Goal: Task Accomplishment & Management: Manage account settings

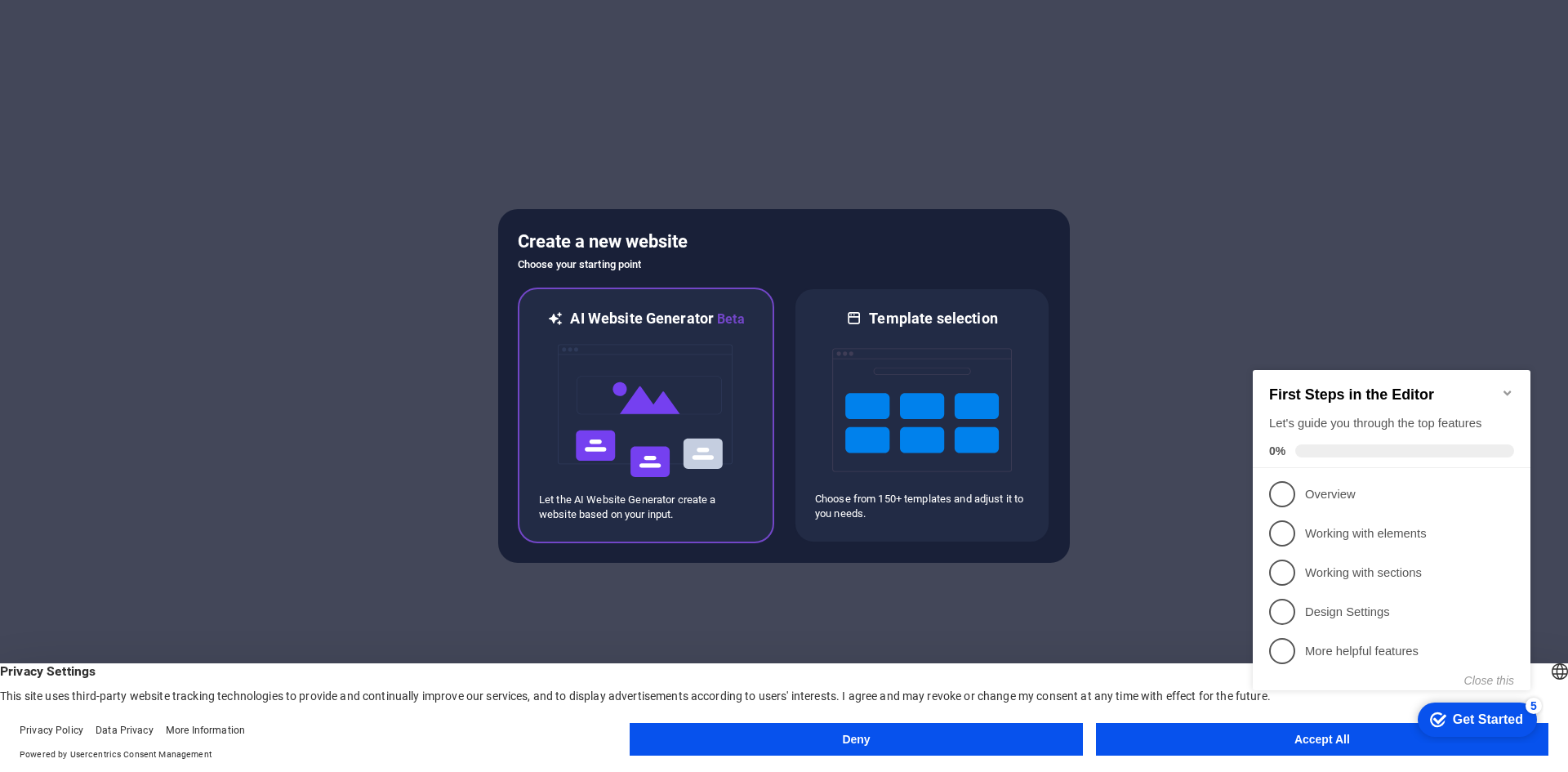
click at [674, 379] on img at bounding box center [645, 411] width 180 height 163
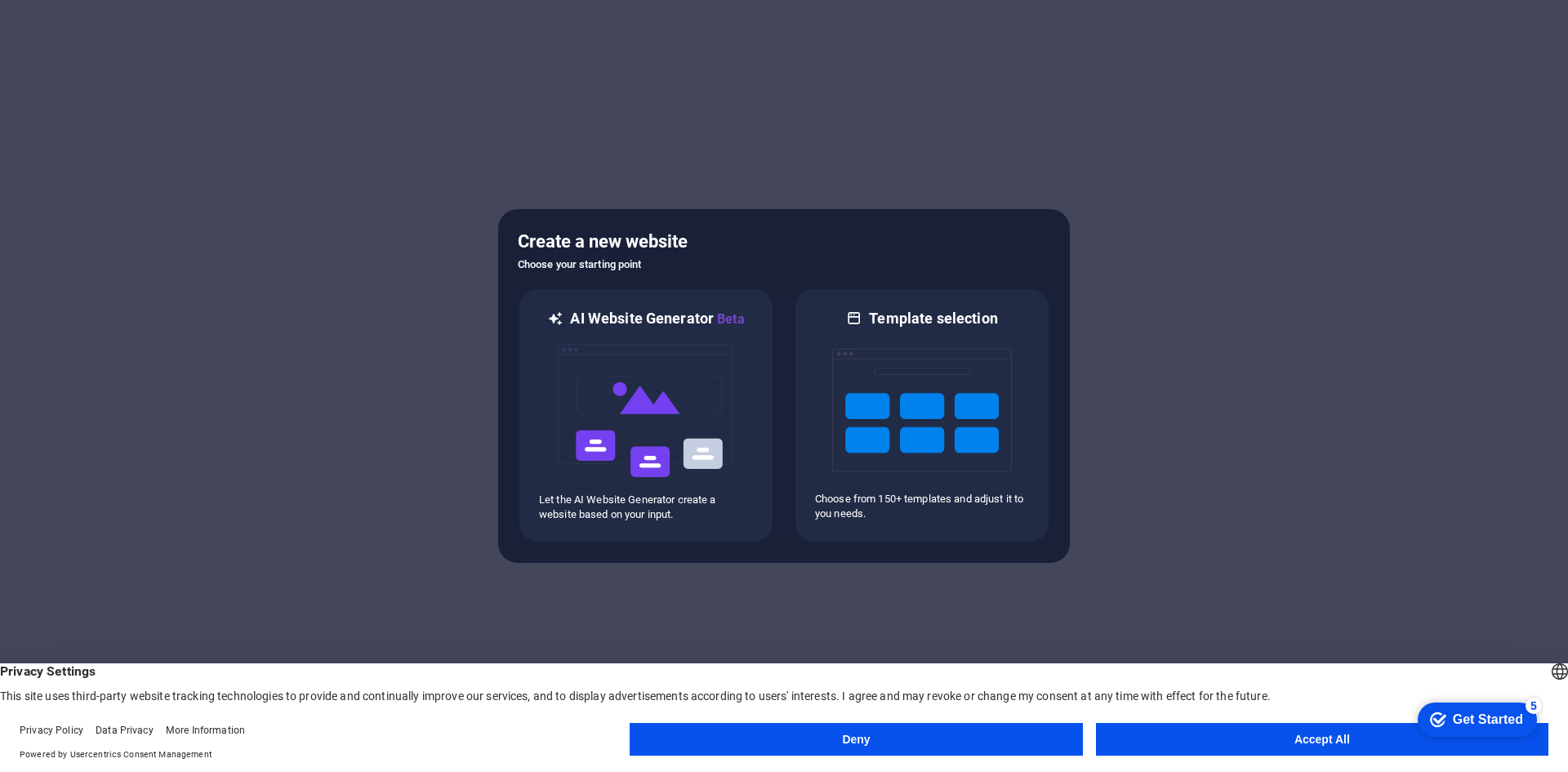
click at [1233, 725] on button "Accept All" at bounding box center [1321, 739] width 452 height 33
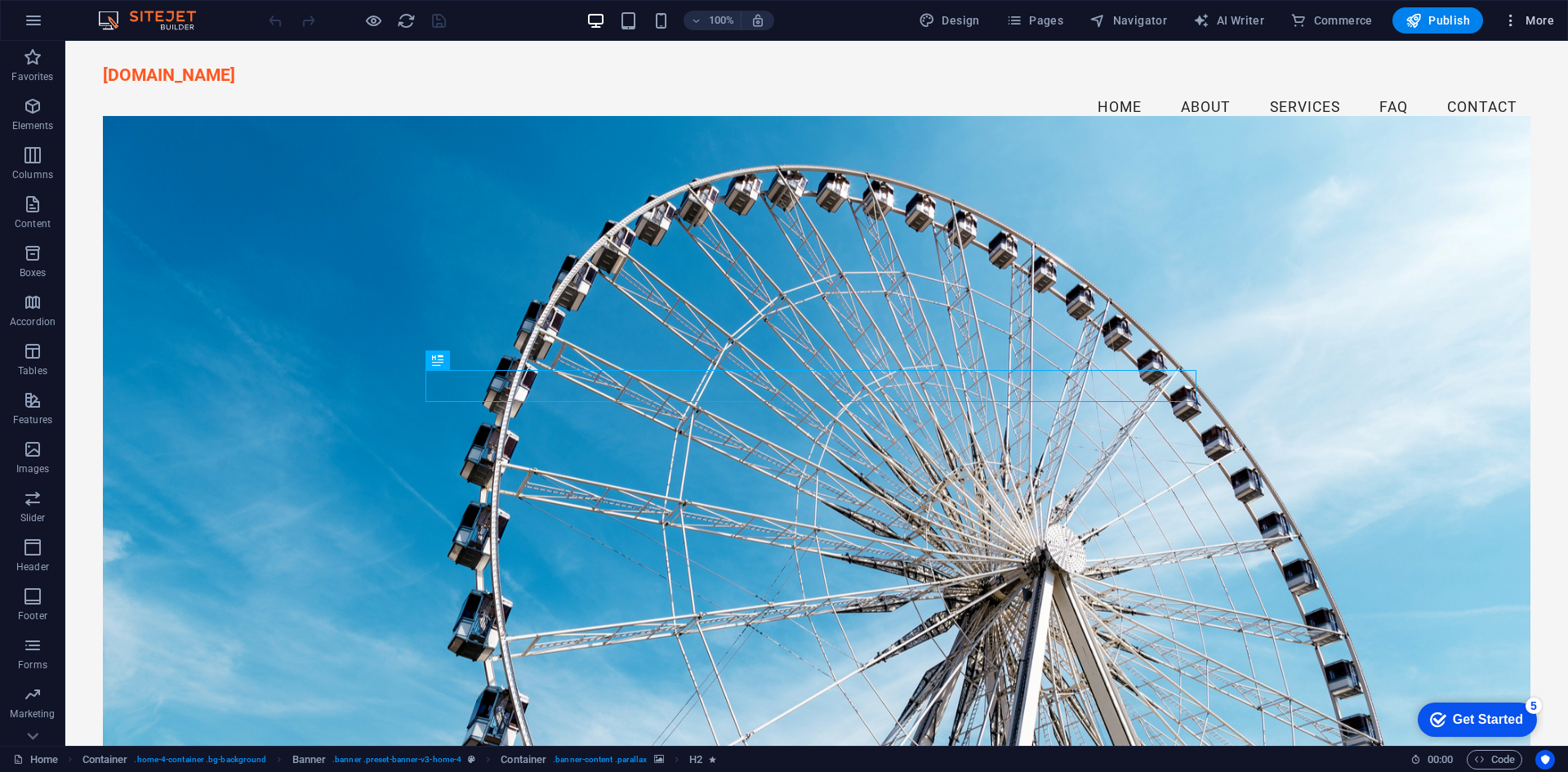
click at [1519, 21] on icon "button" at bounding box center [1511, 20] width 16 height 16
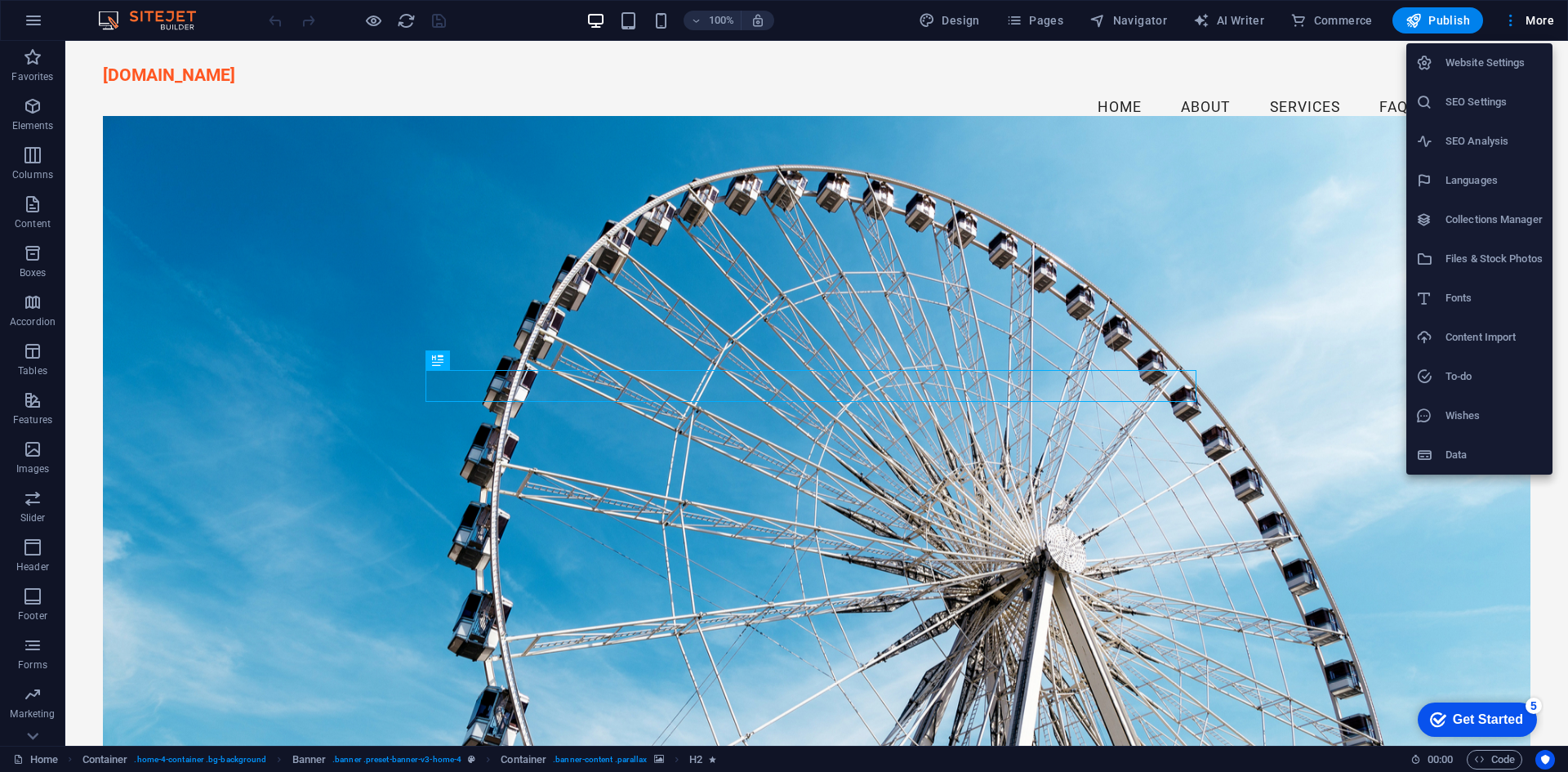
click at [1516, 25] on div at bounding box center [784, 386] width 1568 height 772
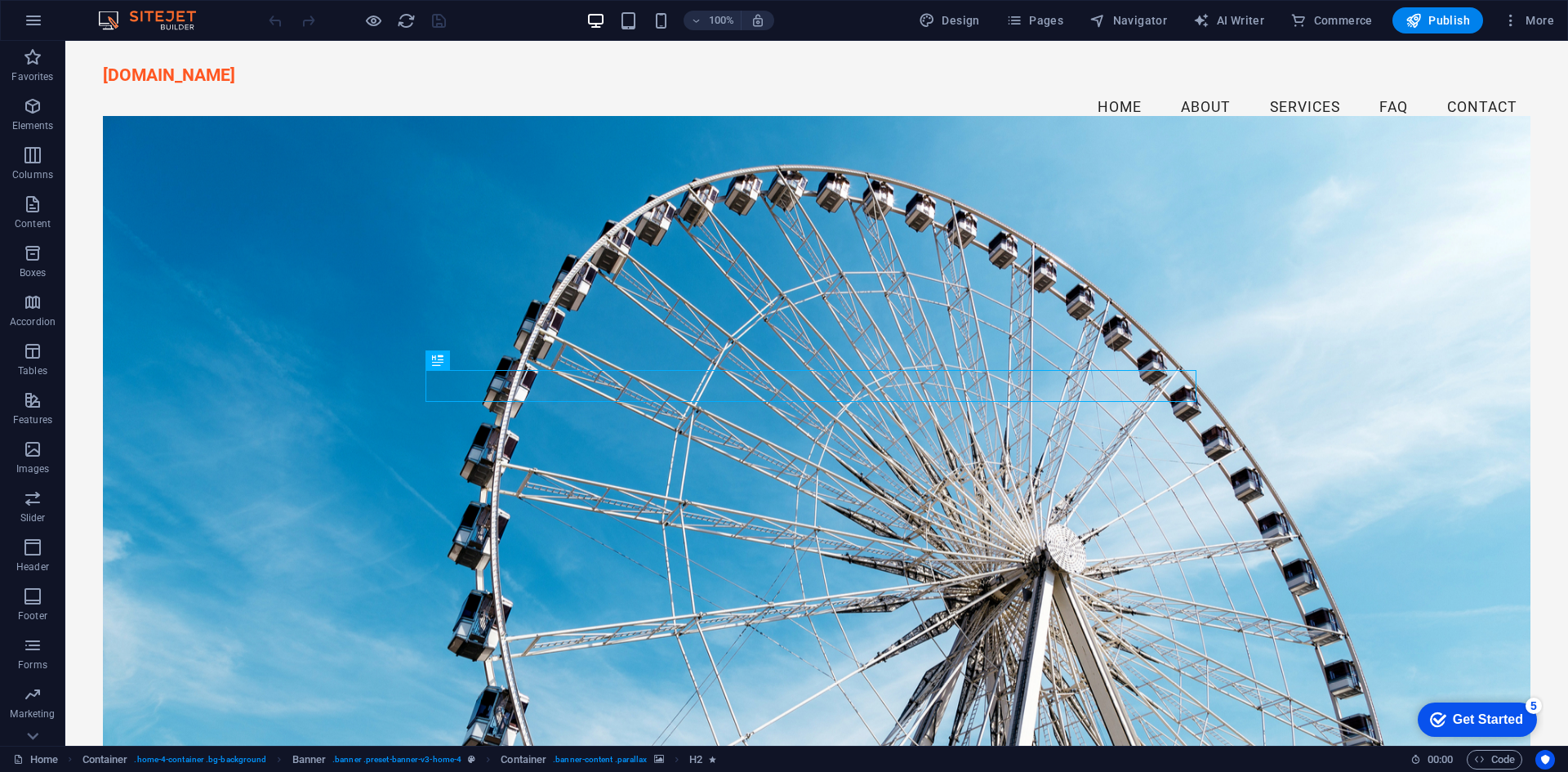
click at [1516, 25] on icon "button" at bounding box center [1511, 20] width 16 height 16
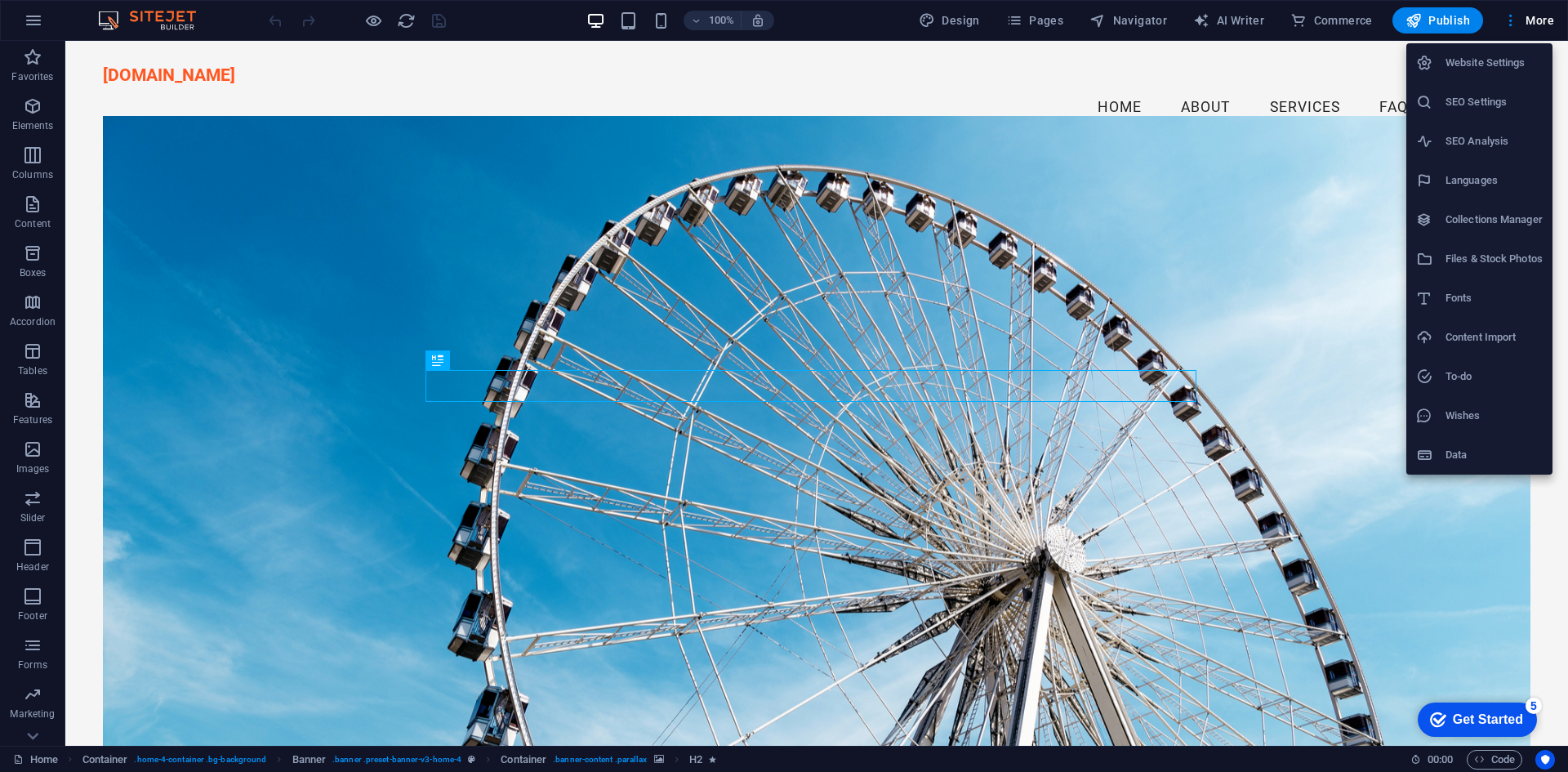
click at [1499, 74] on li "Website Settings" at bounding box center [1480, 63] width 146 height 39
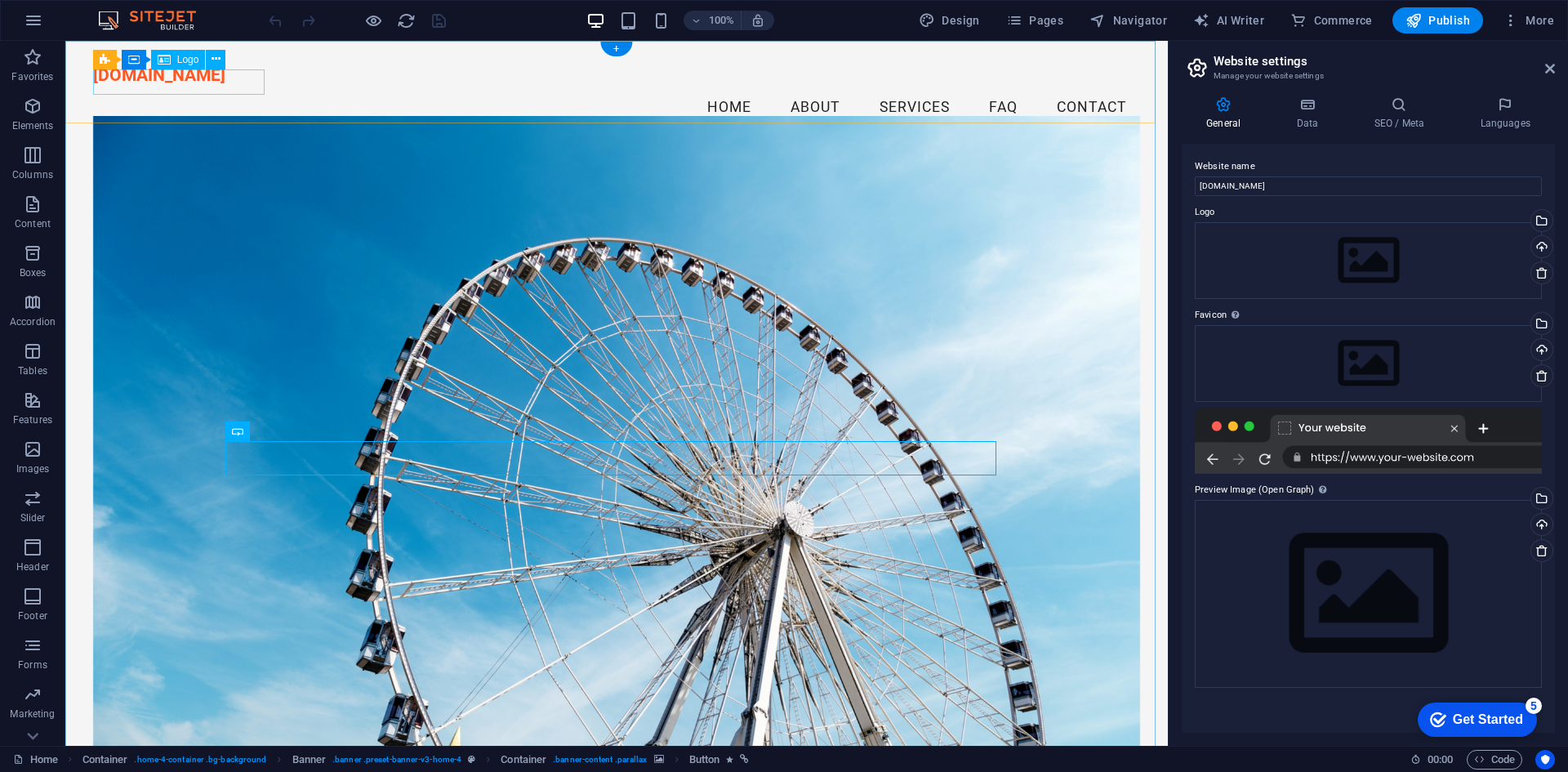
click at [198, 76] on div "[DOMAIN_NAME]" at bounding box center [617, 75] width 1048 height 26
click at [212, 59] on icon at bounding box center [216, 59] width 9 height 17
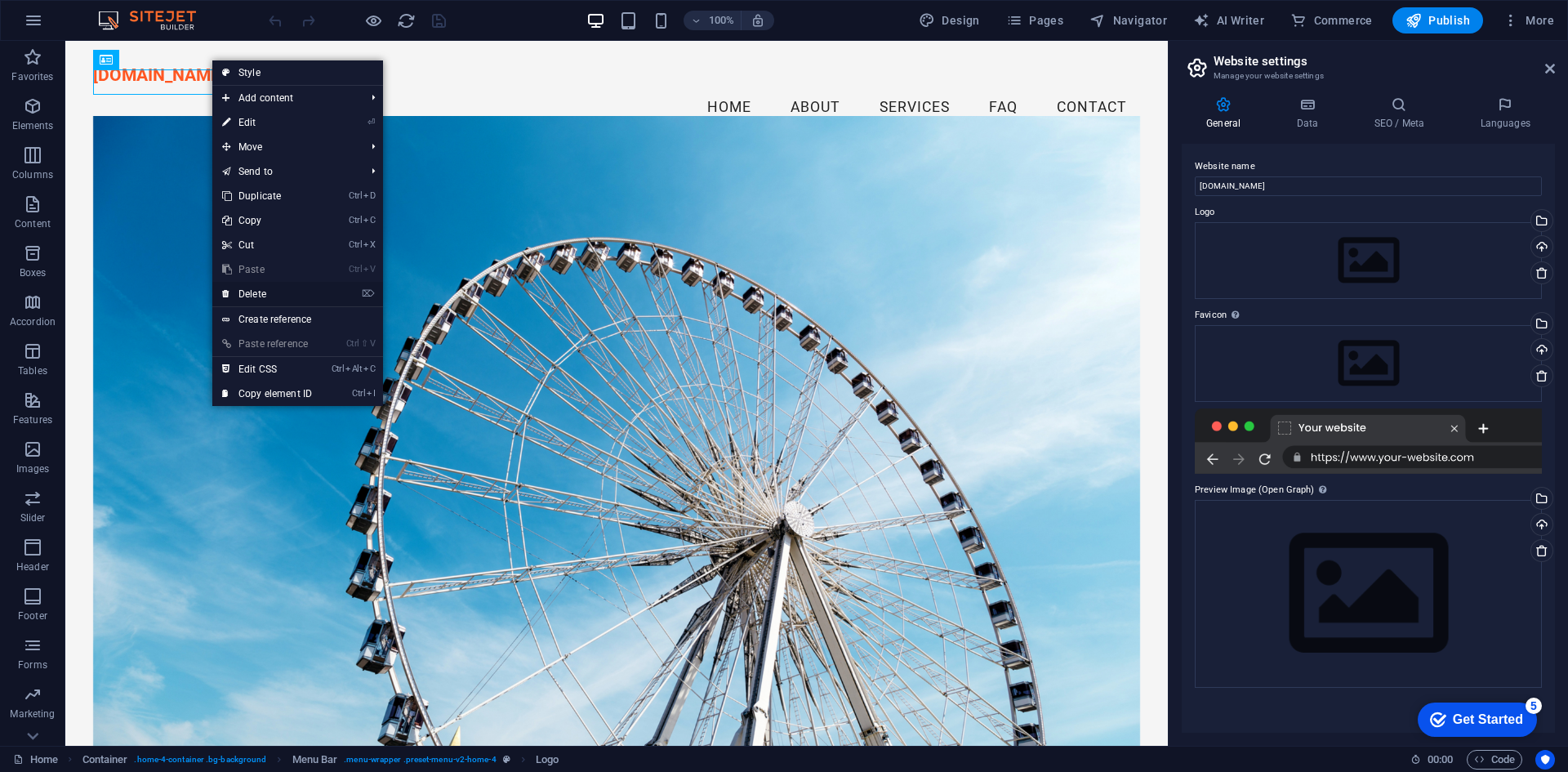
click at [253, 286] on link "⌦ Delete" at bounding box center [267, 293] width 109 height 25
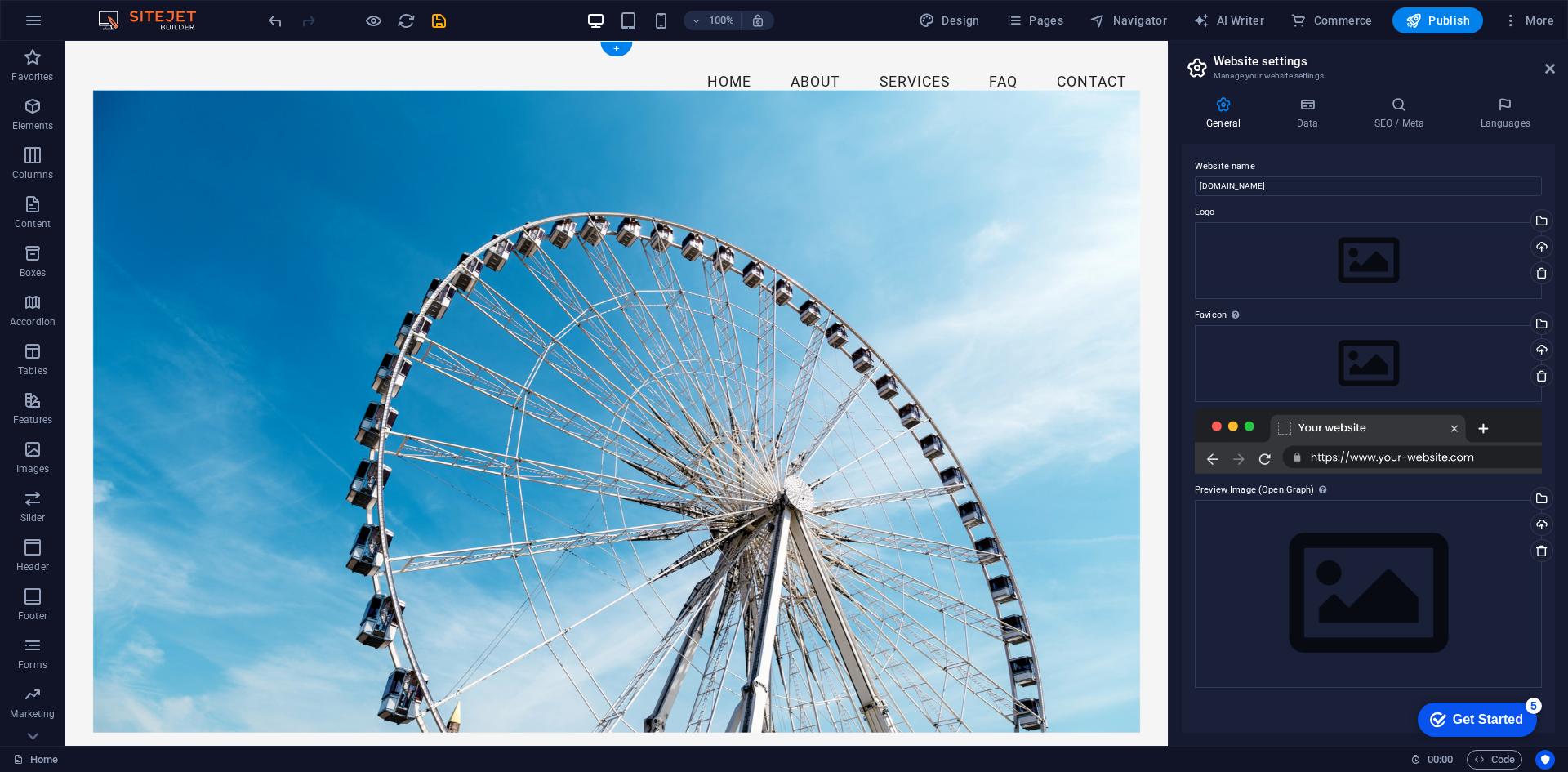
click at [419, 318] on figure at bounding box center [617, 411] width 1048 height 643
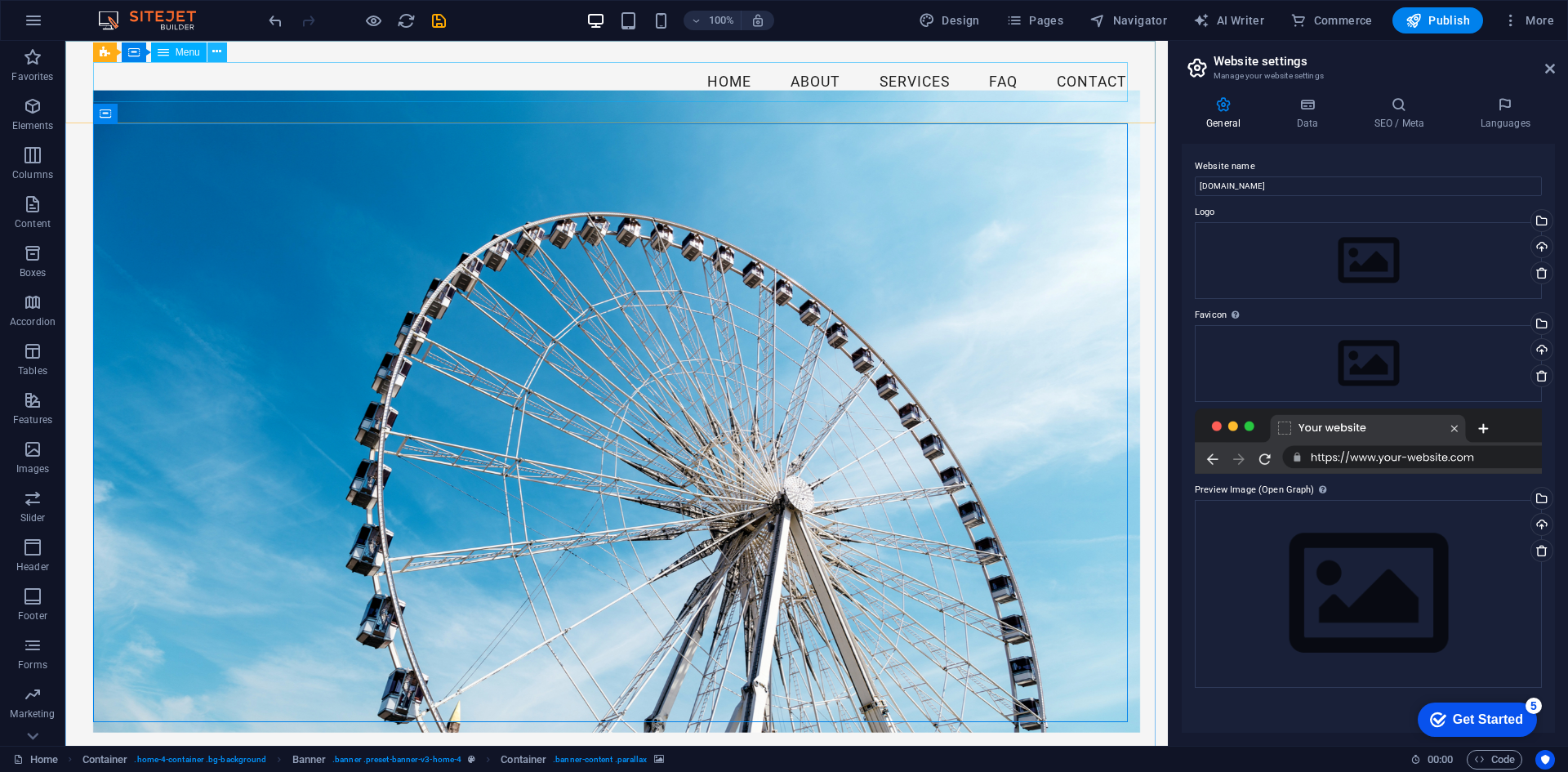
click at [216, 53] on icon at bounding box center [217, 52] width 9 height 17
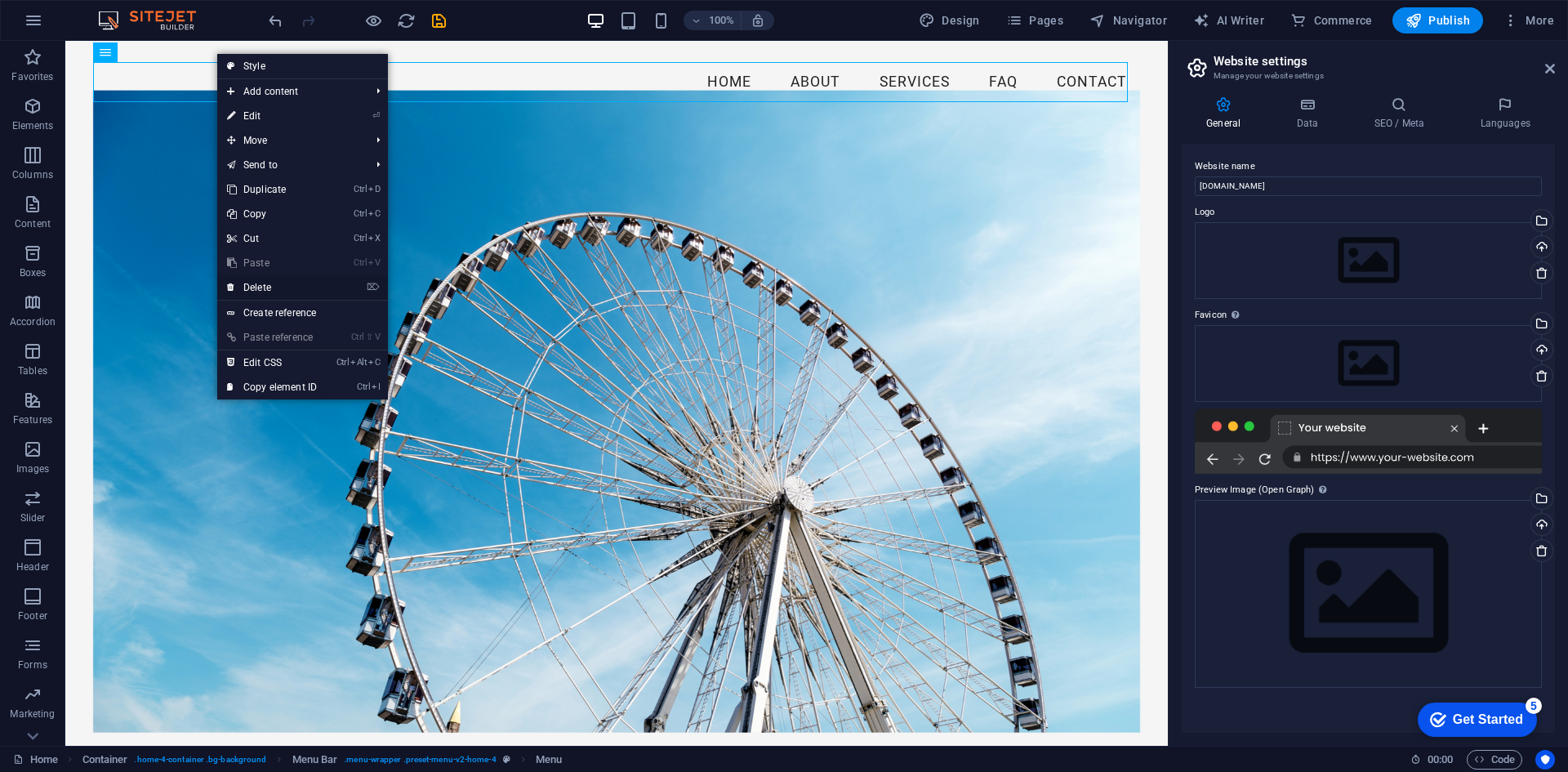
click at [245, 281] on link "⌦ Delete" at bounding box center [272, 288] width 109 height 25
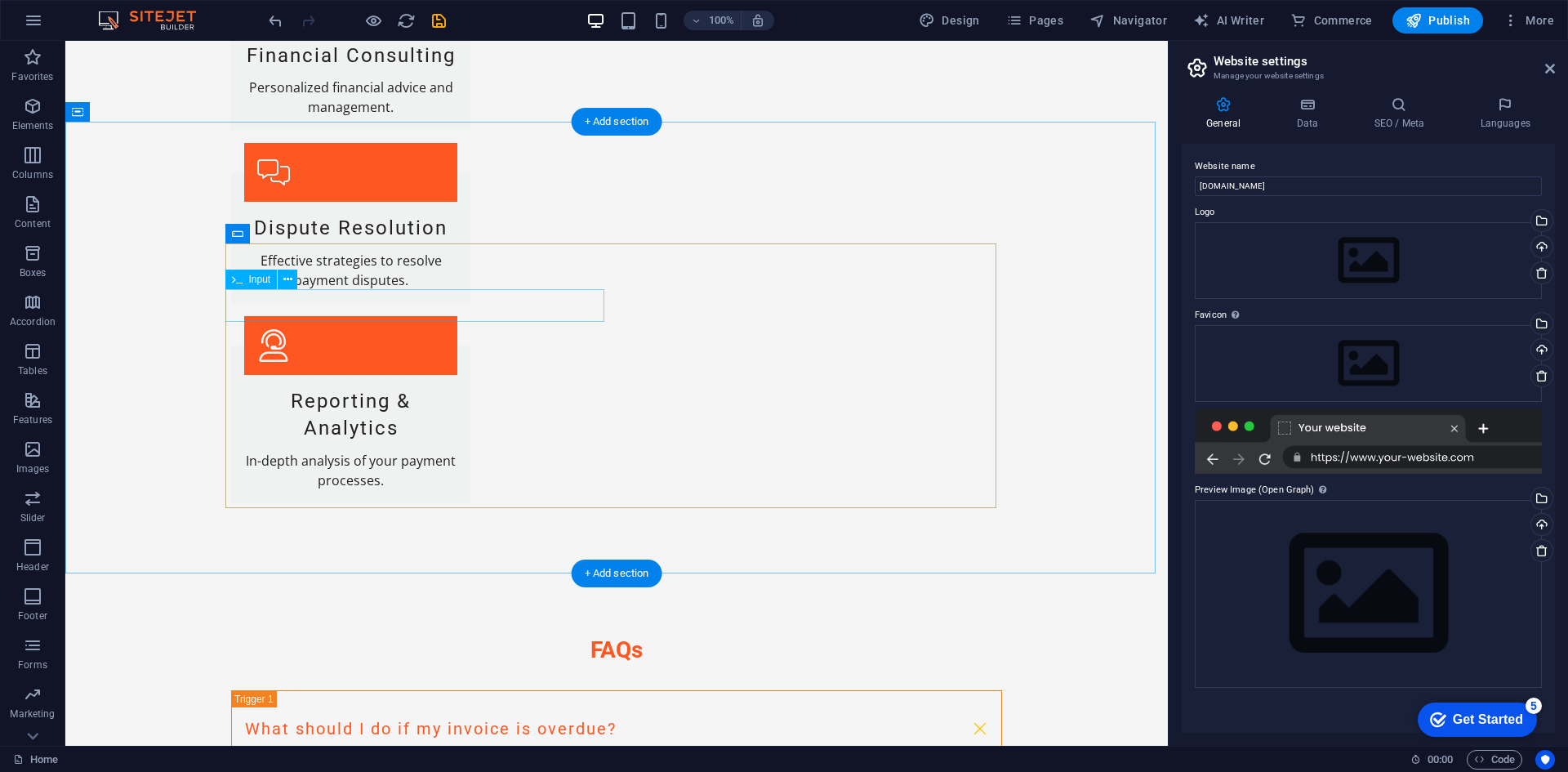
scroll to position [2774, 0]
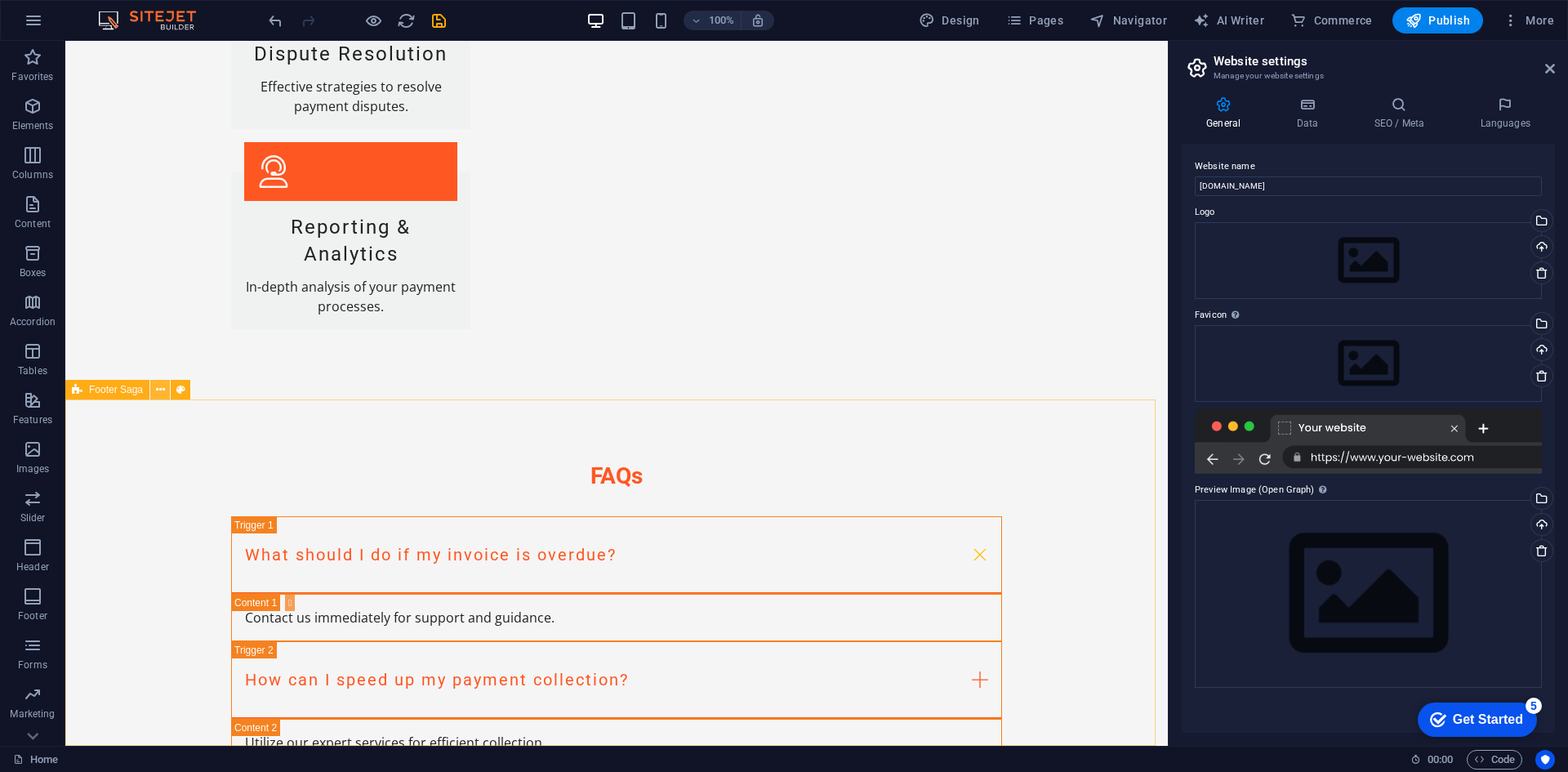
click at [161, 392] on icon at bounding box center [160, 390] width 9 height 17
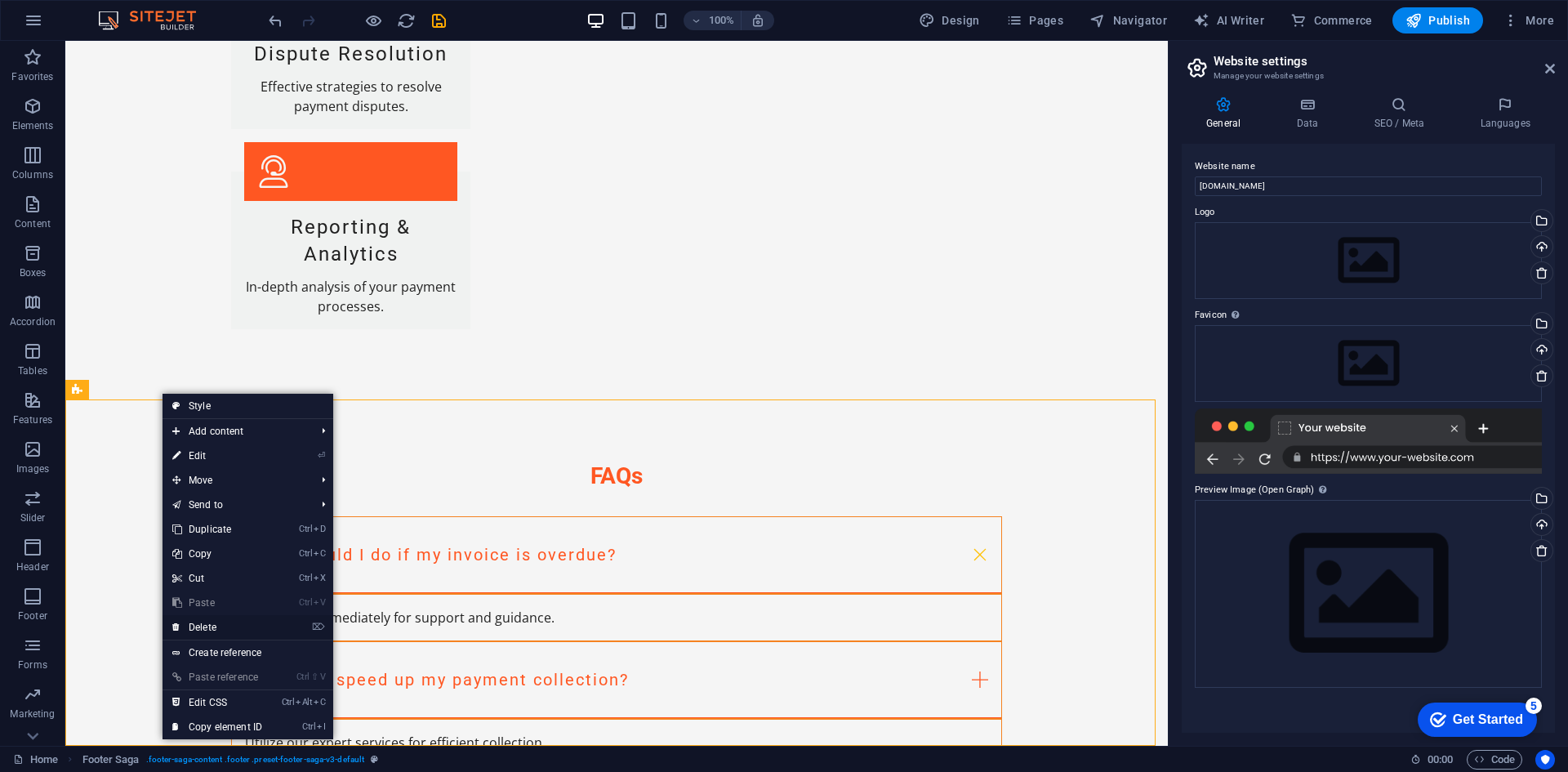
click at [264, 628] on link "⌦ Delete" at bounding box center [217, 628] width 109 height 25
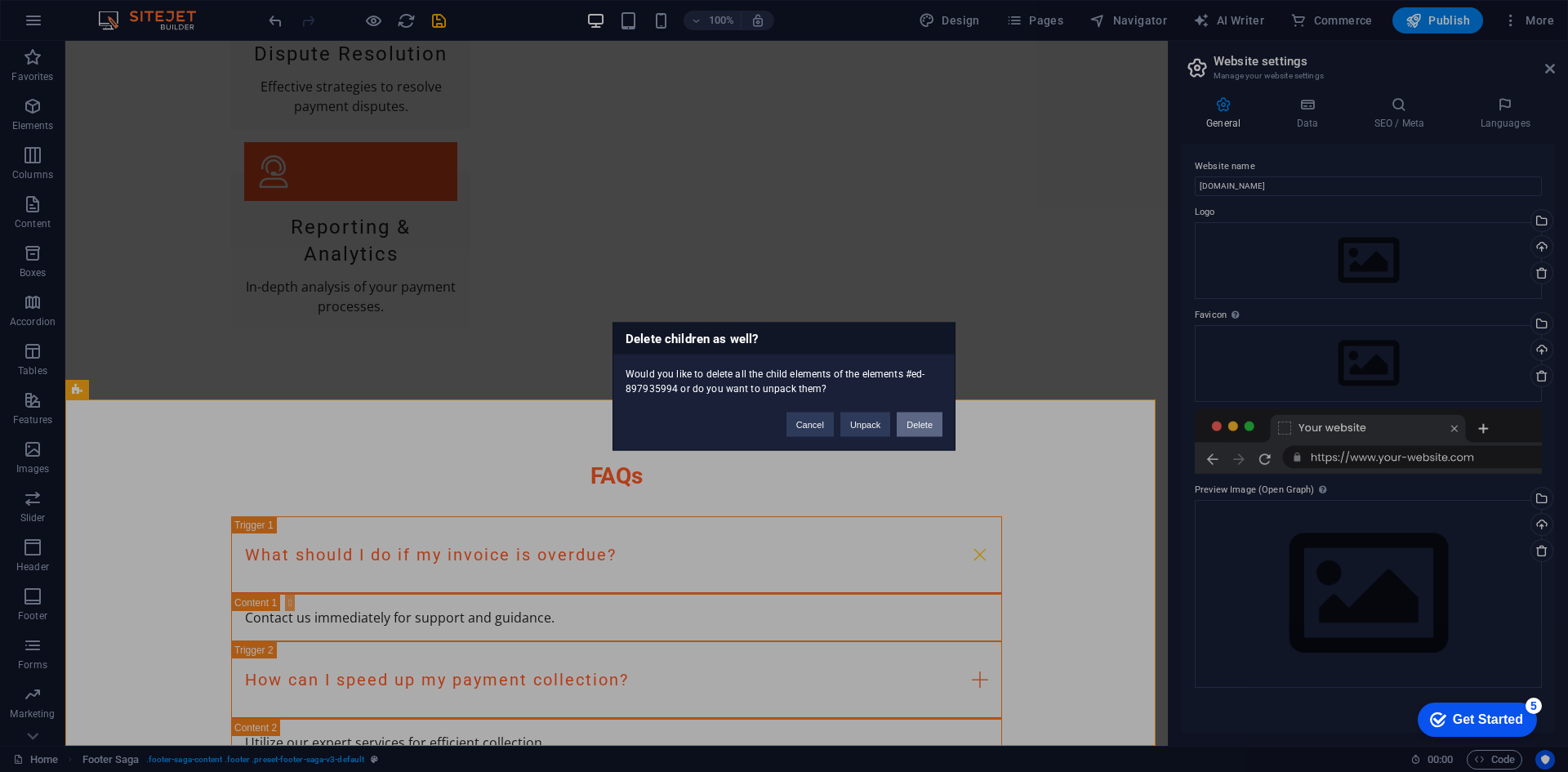
click at [922, 434] on button "Delete" at bounding box center [920, 424] width 46 height 25
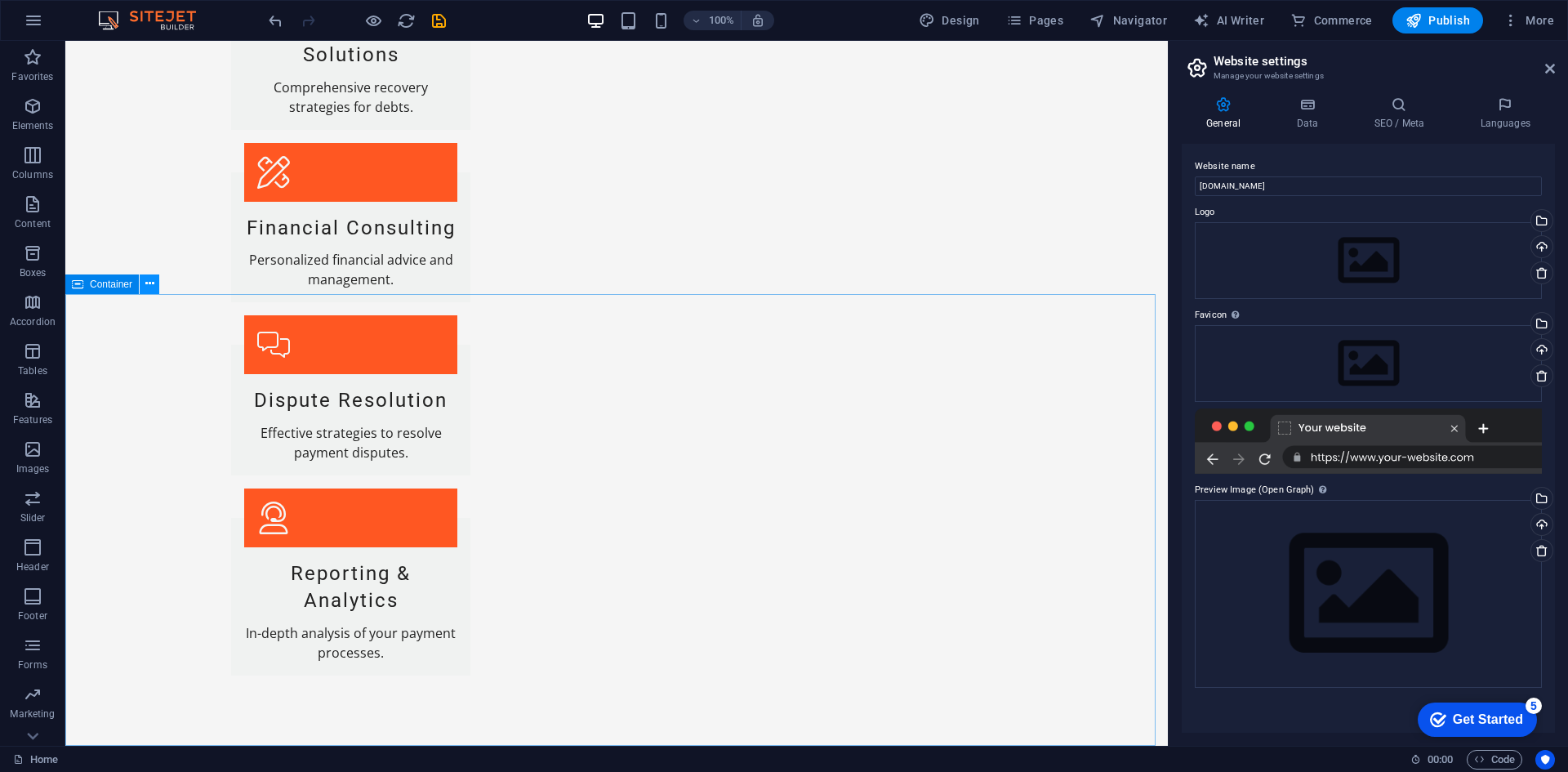
click at [144, 290] on button at bounding box center [149, 285] width 20 height 20
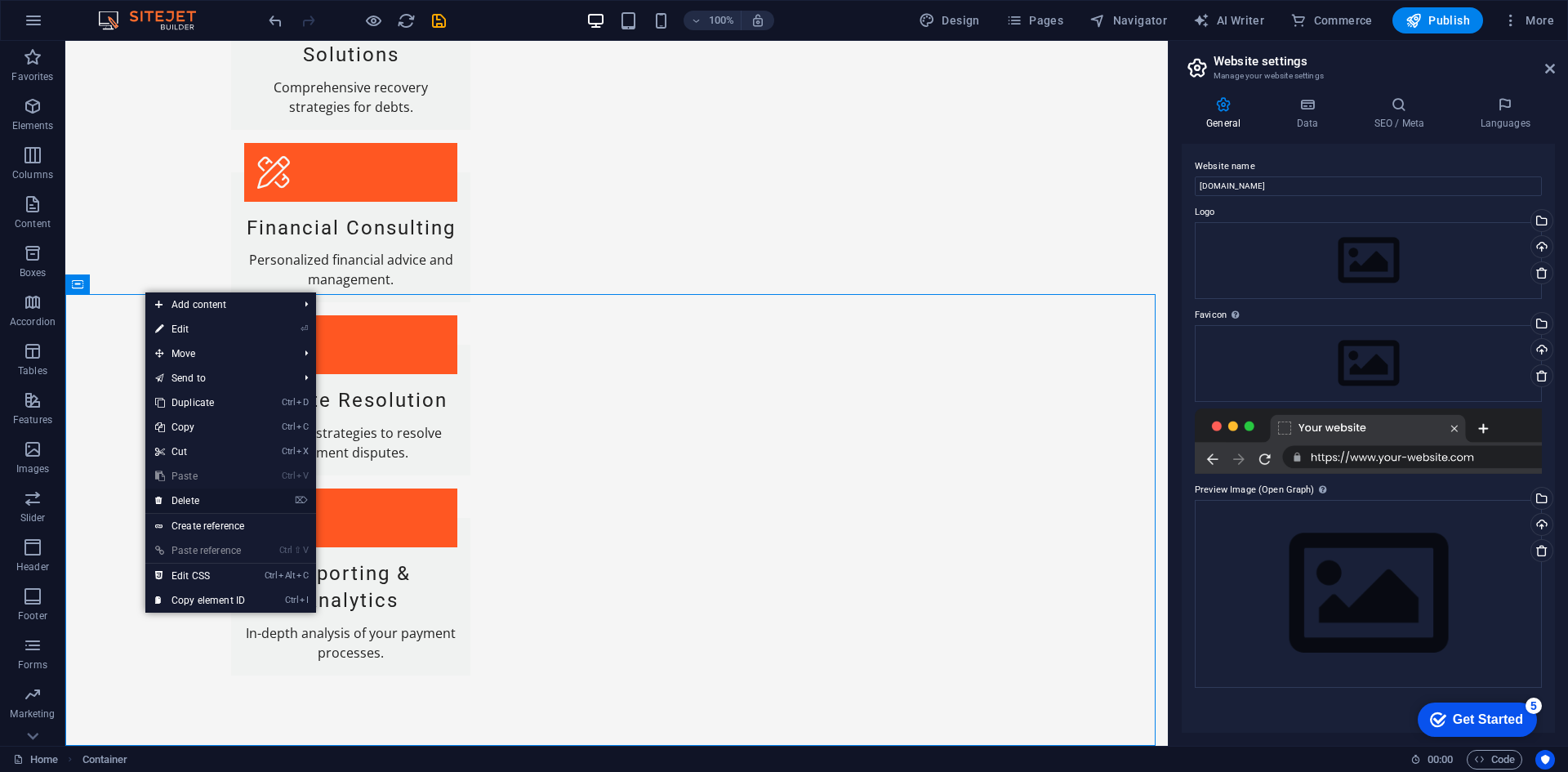
click at [226, 506] on link "⌦ Delete" at bounding box center [200, 500] width 109 height 25
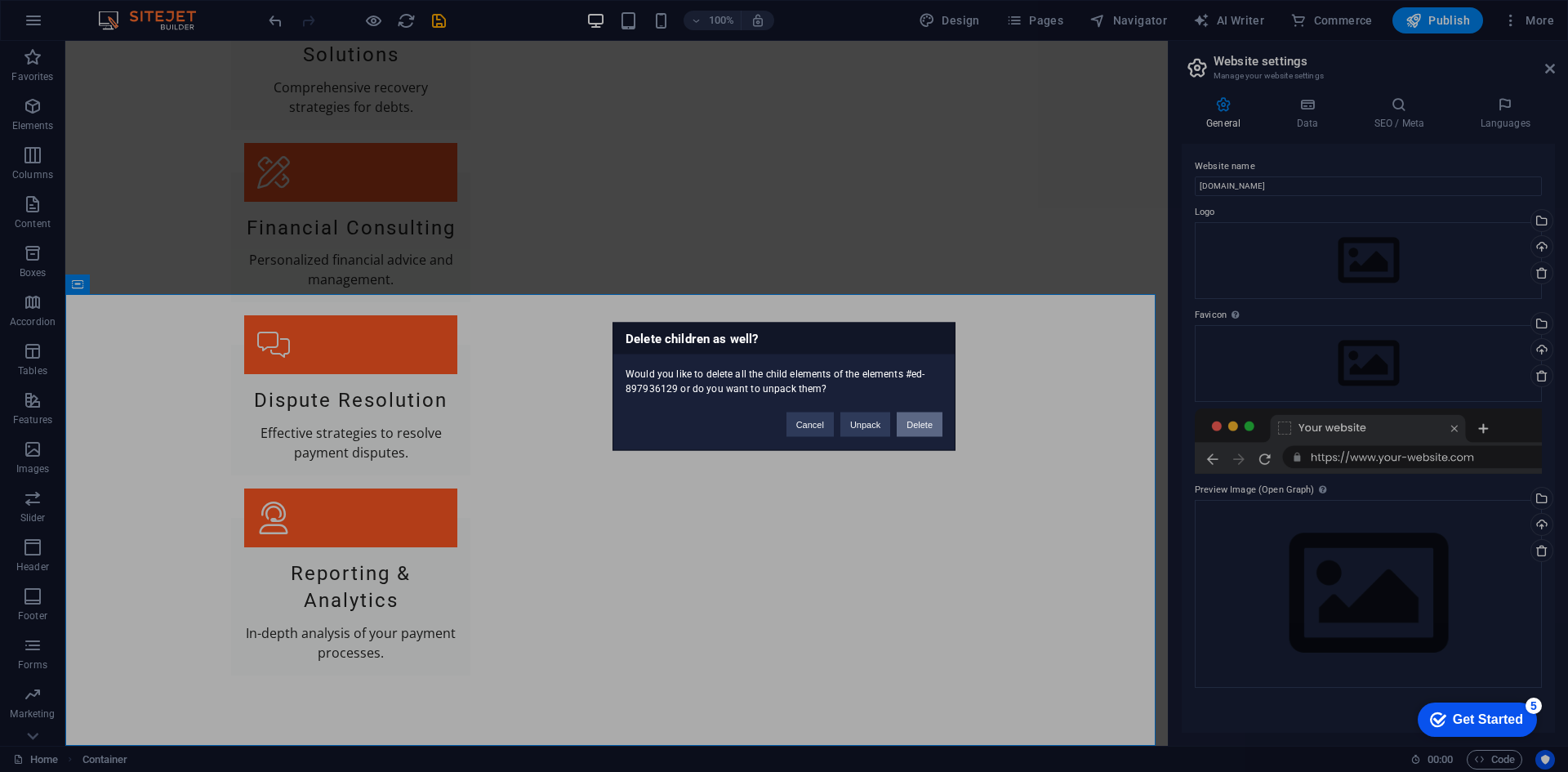
click at [908, 419] on button "Delete" at bounding box center [920, 424] width 46 height 25
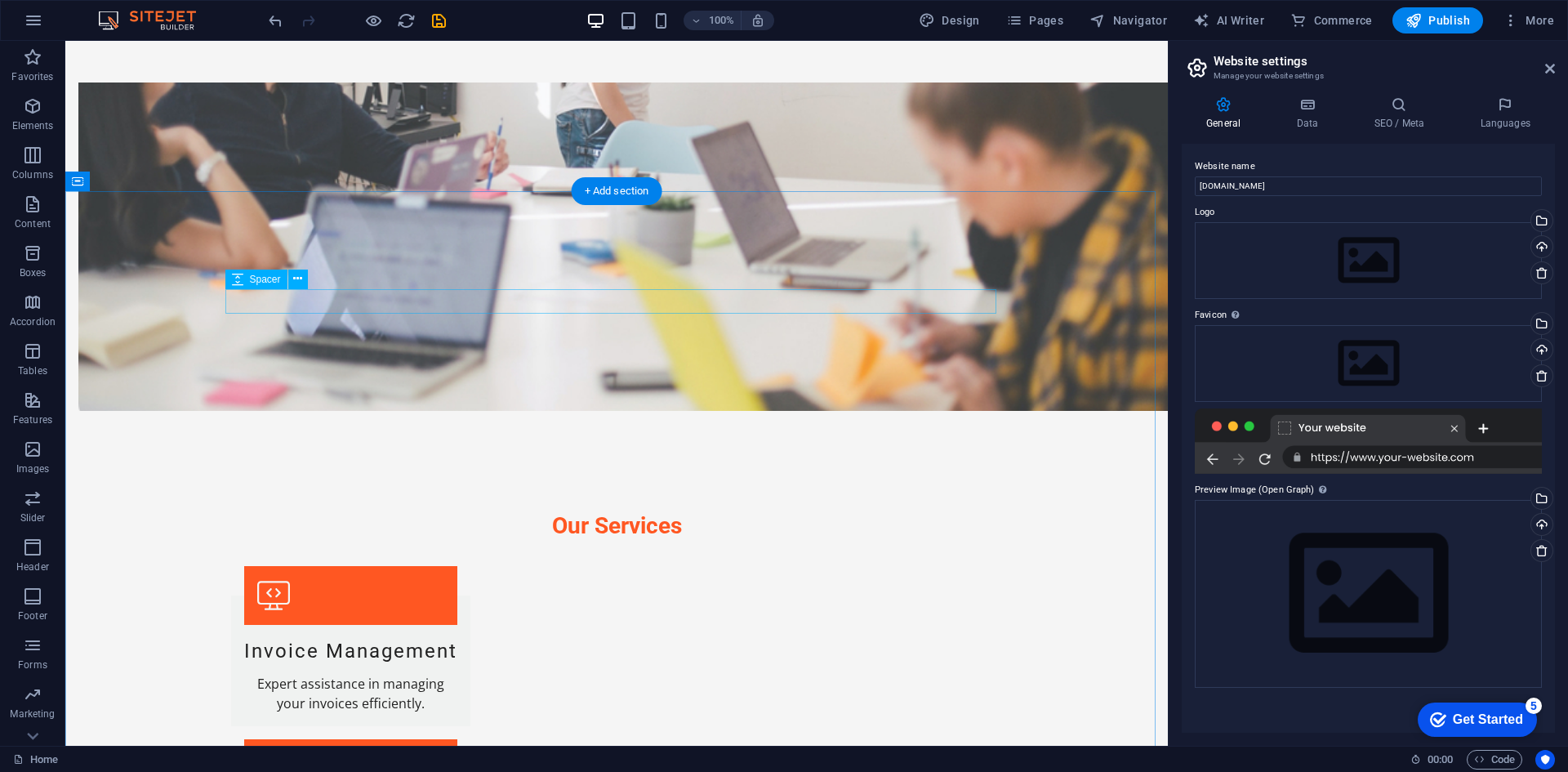
scroll to position [1435, 0]
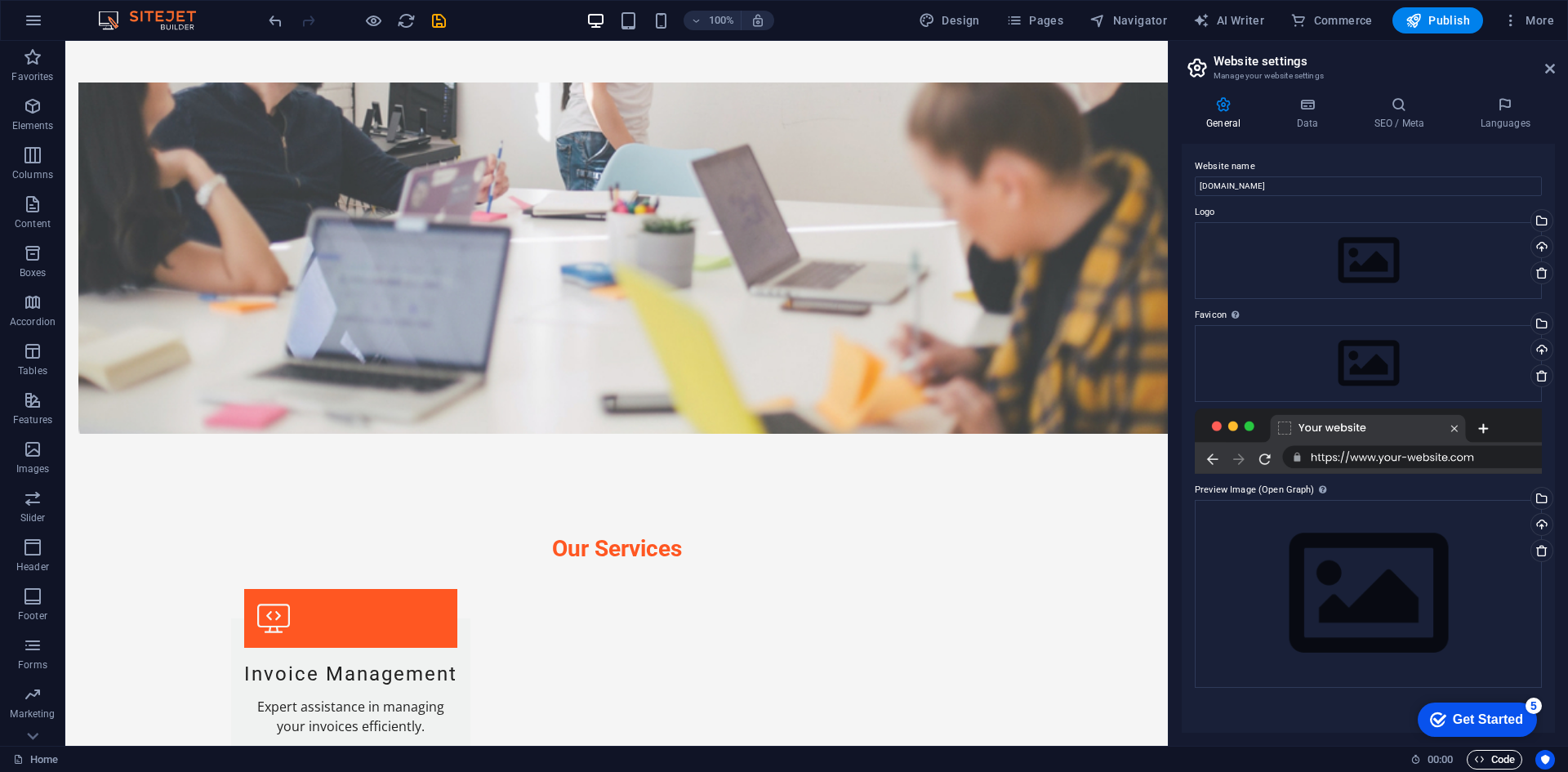
click at [1511, 760] on span "Code" at bounding box center [1494, 760] width 41 height 20
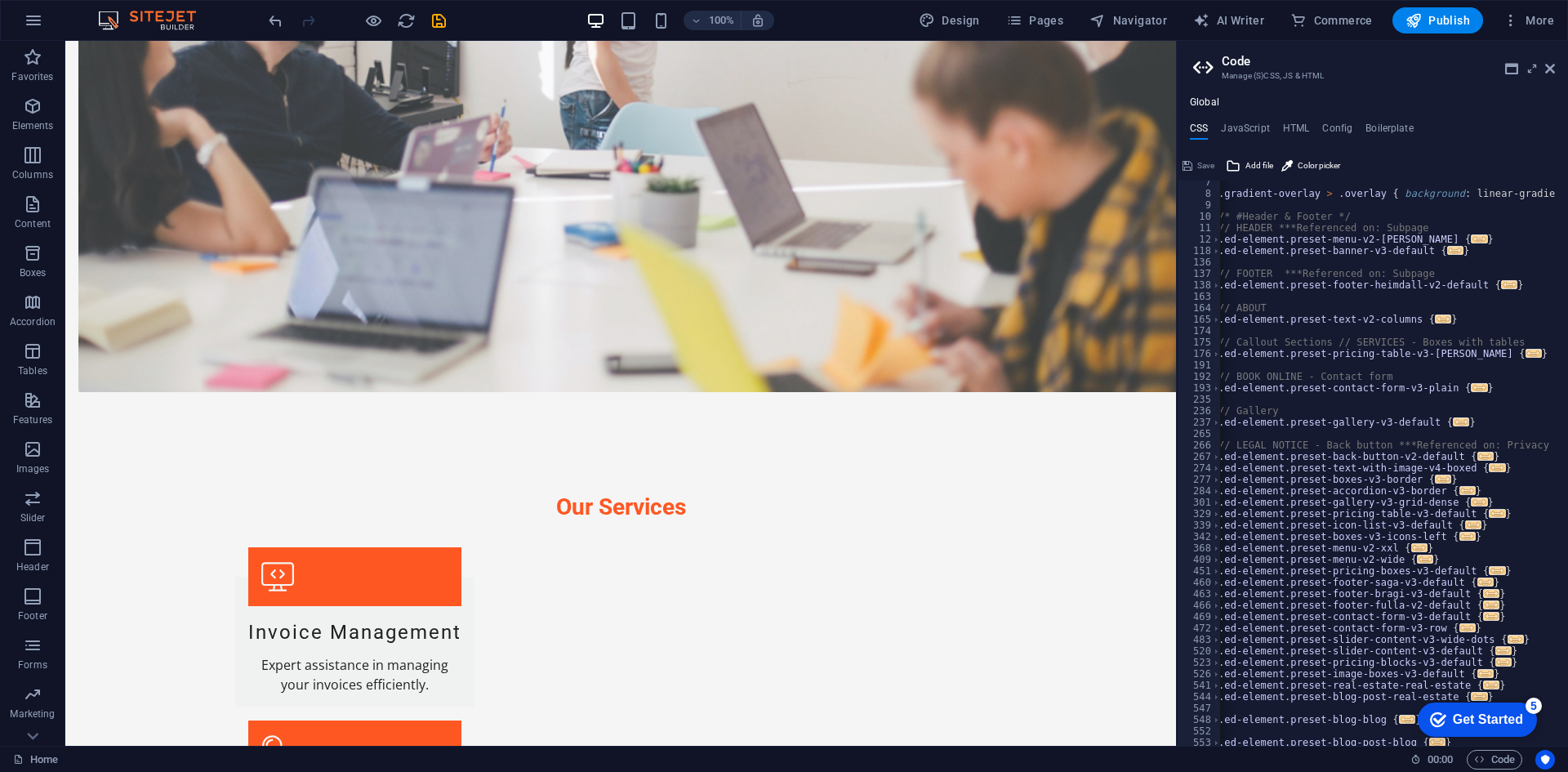
scroll to position [74, 0]
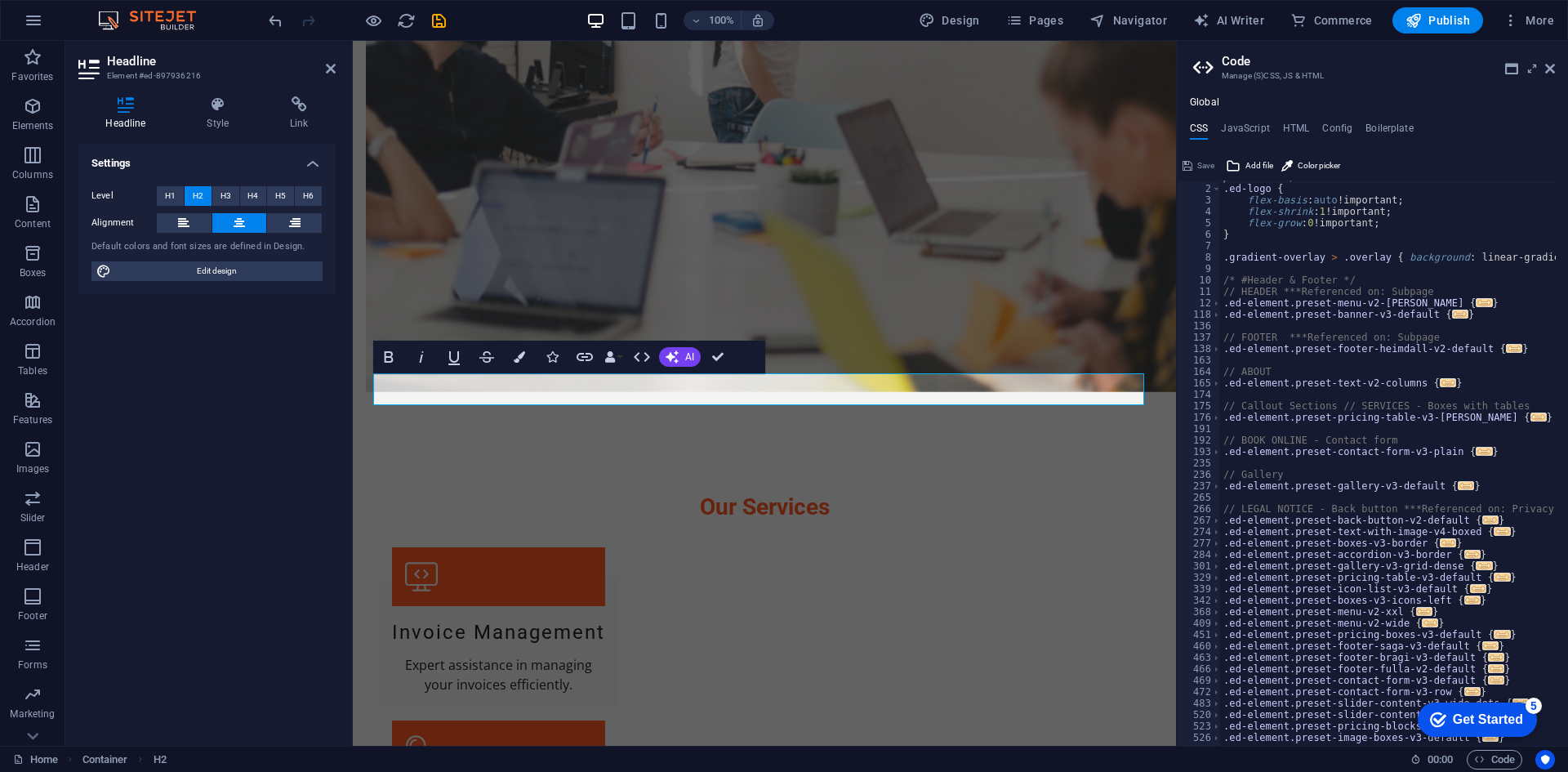
scroll to position [12, 0]
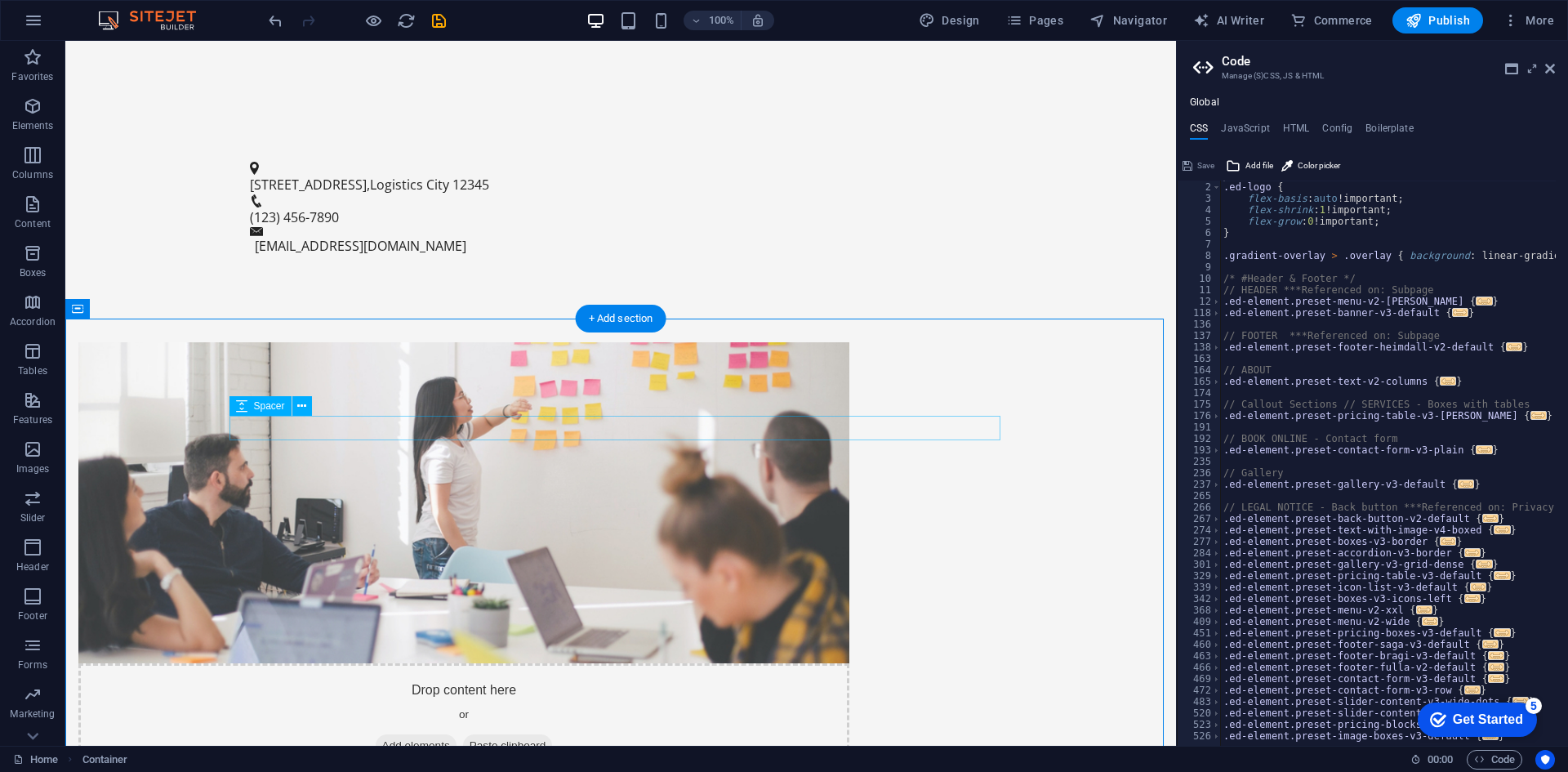
scroll to position [808, 0]
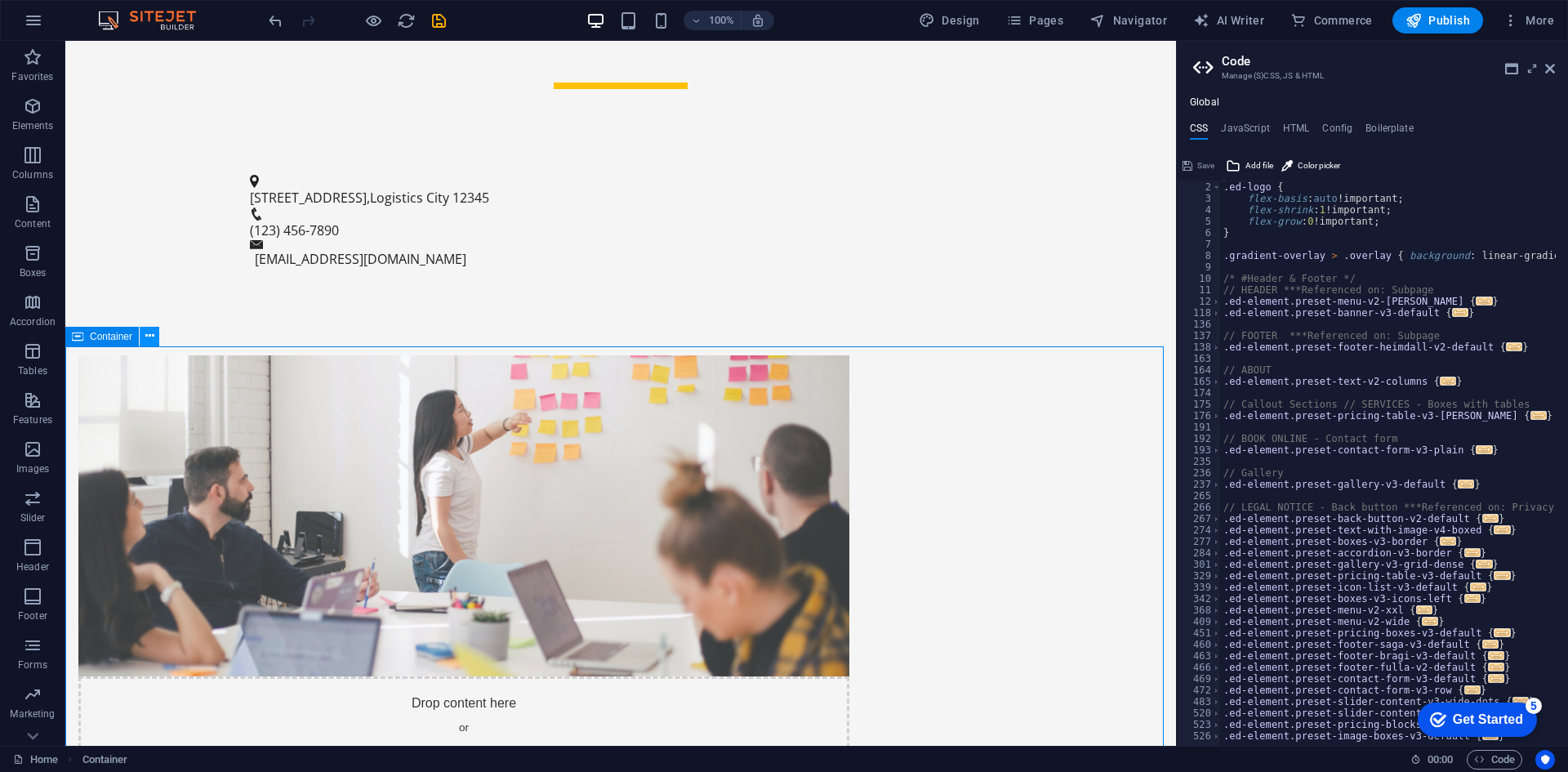
click at [147, 338] on icon at bounding box center [149, 335] width 9 height 17
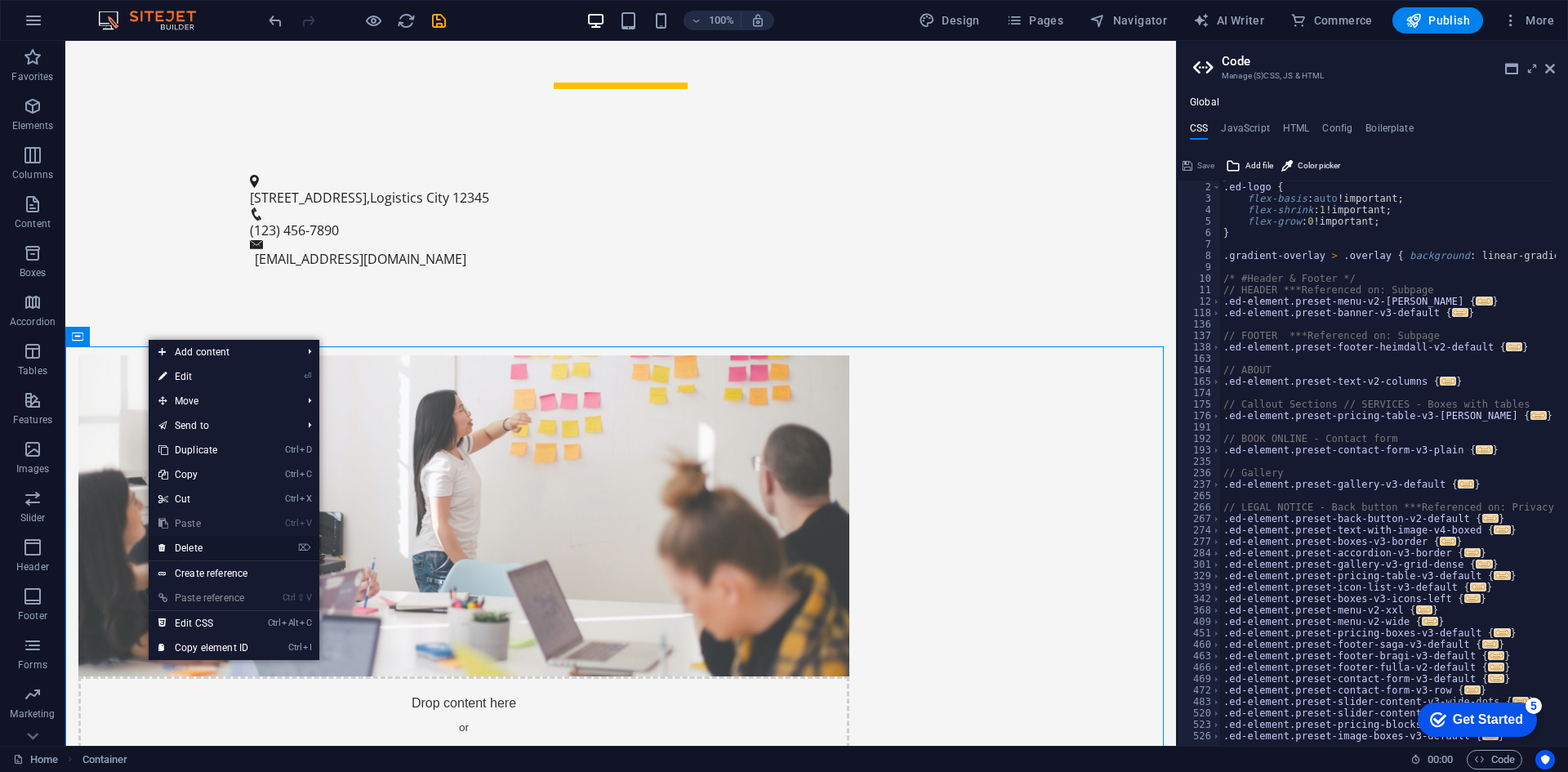
click at [190, 553] on link "⌦ Delete" at bounding box center [204, 548] width 109 height 25
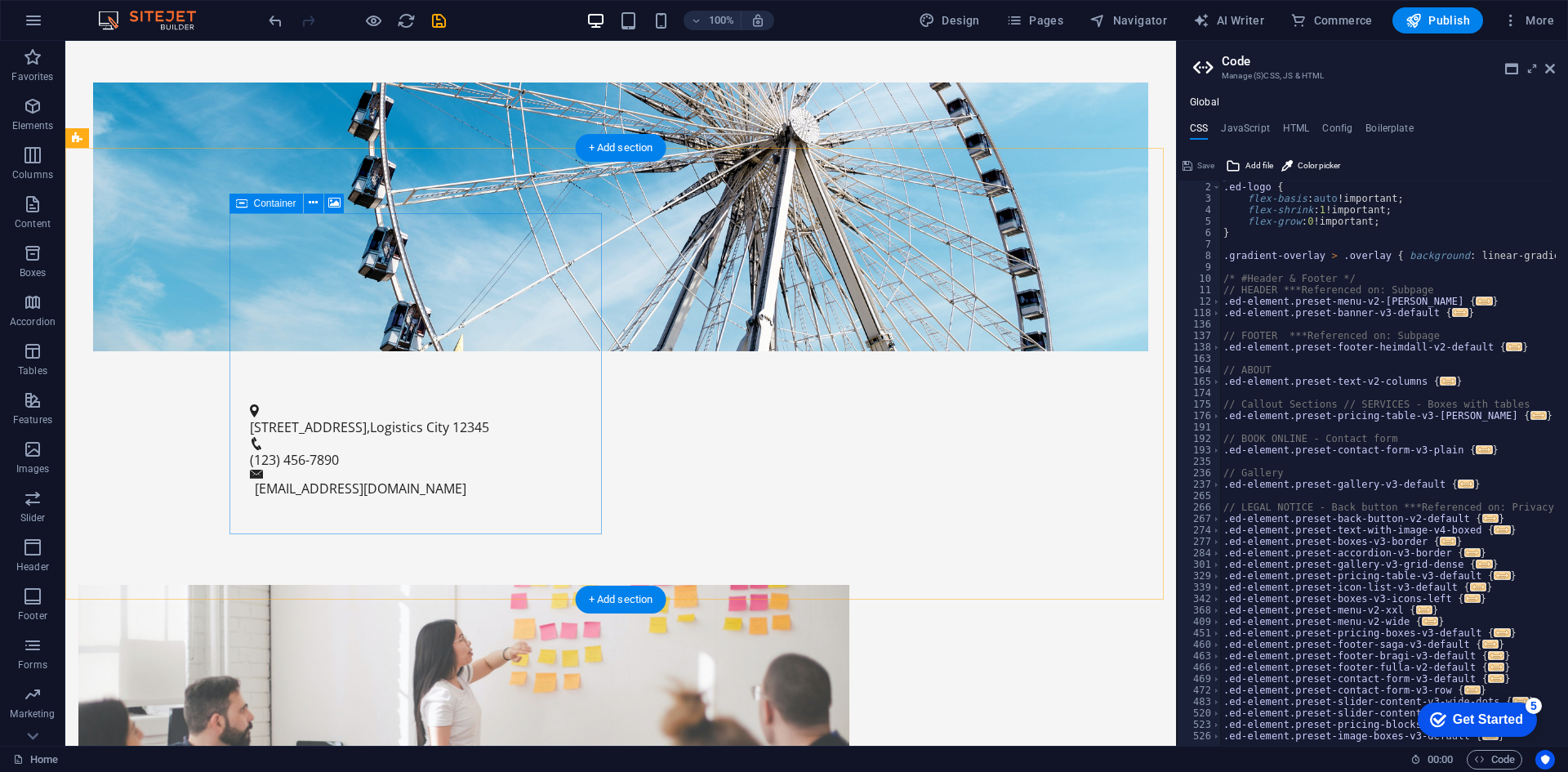
scroll to position [552, 0]
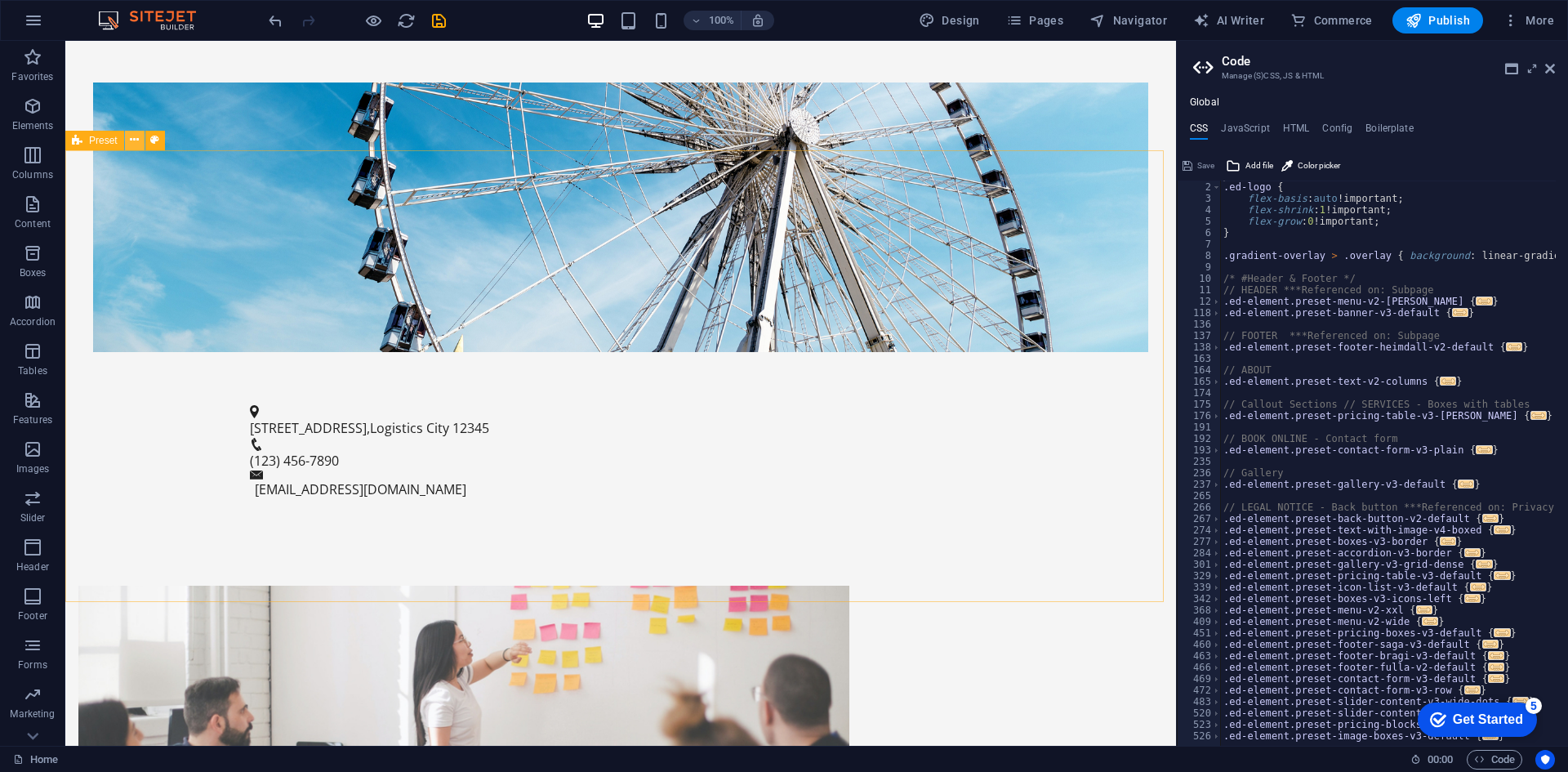
click at [133, 138] on icon at bounding box center [134, 139] width 9 height 17
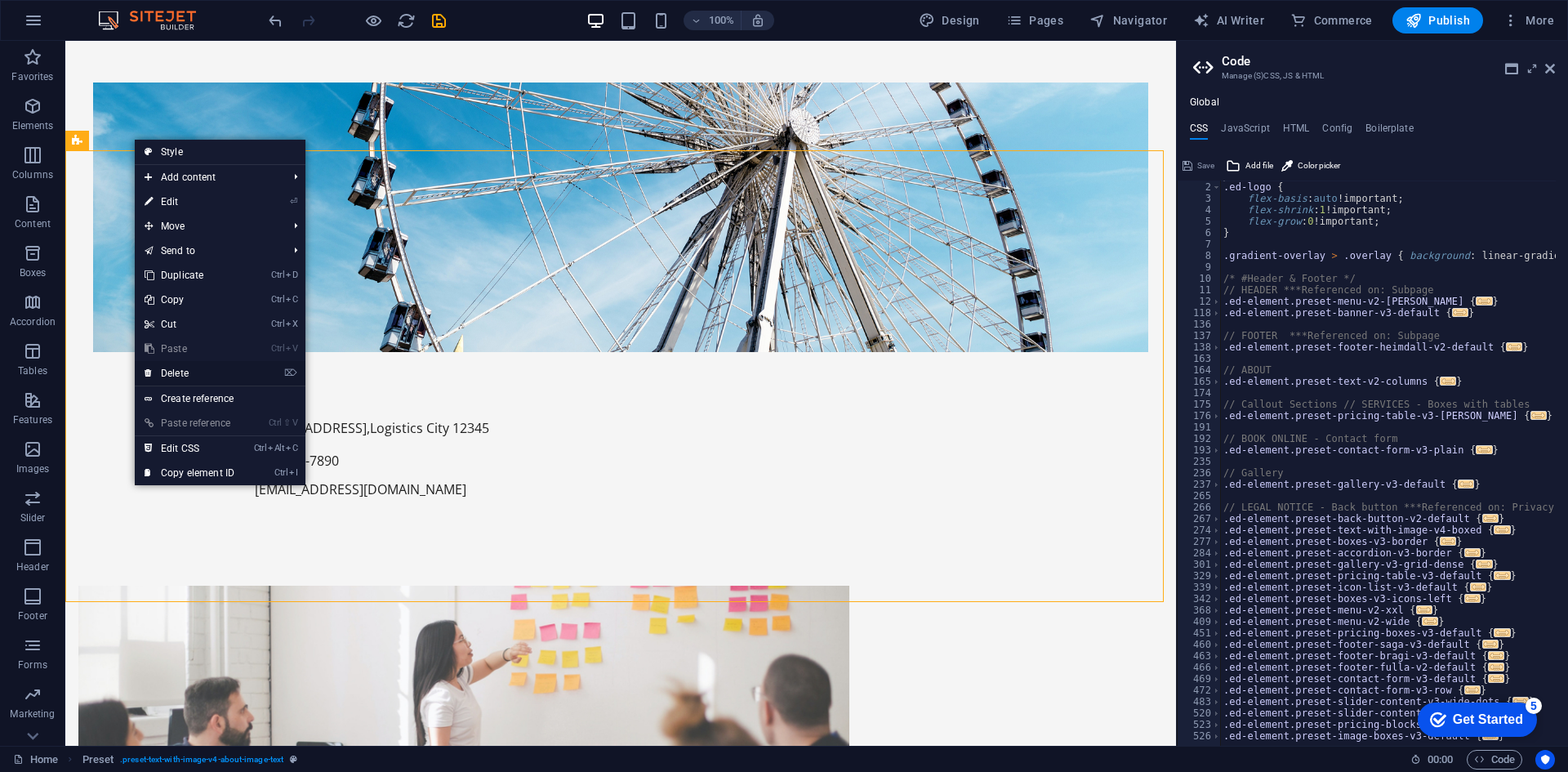
click at [184, 364] on link "⌦ Delete" at bounding box center [190, 373] width 109 height 25
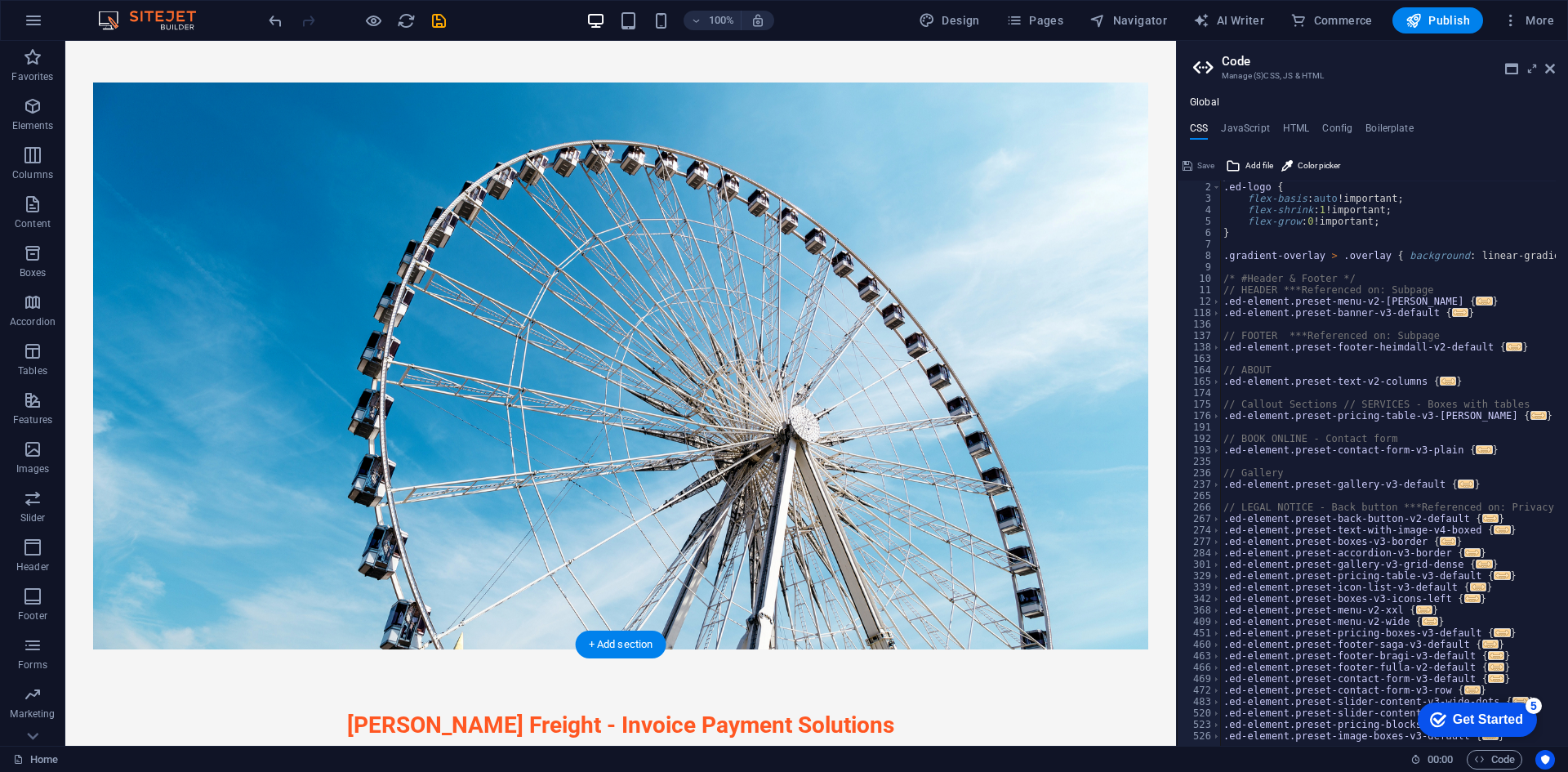
scroll to position [55, 0]
click at [139, 573] on icon at bounding box center [140, 575] width 9 height 17
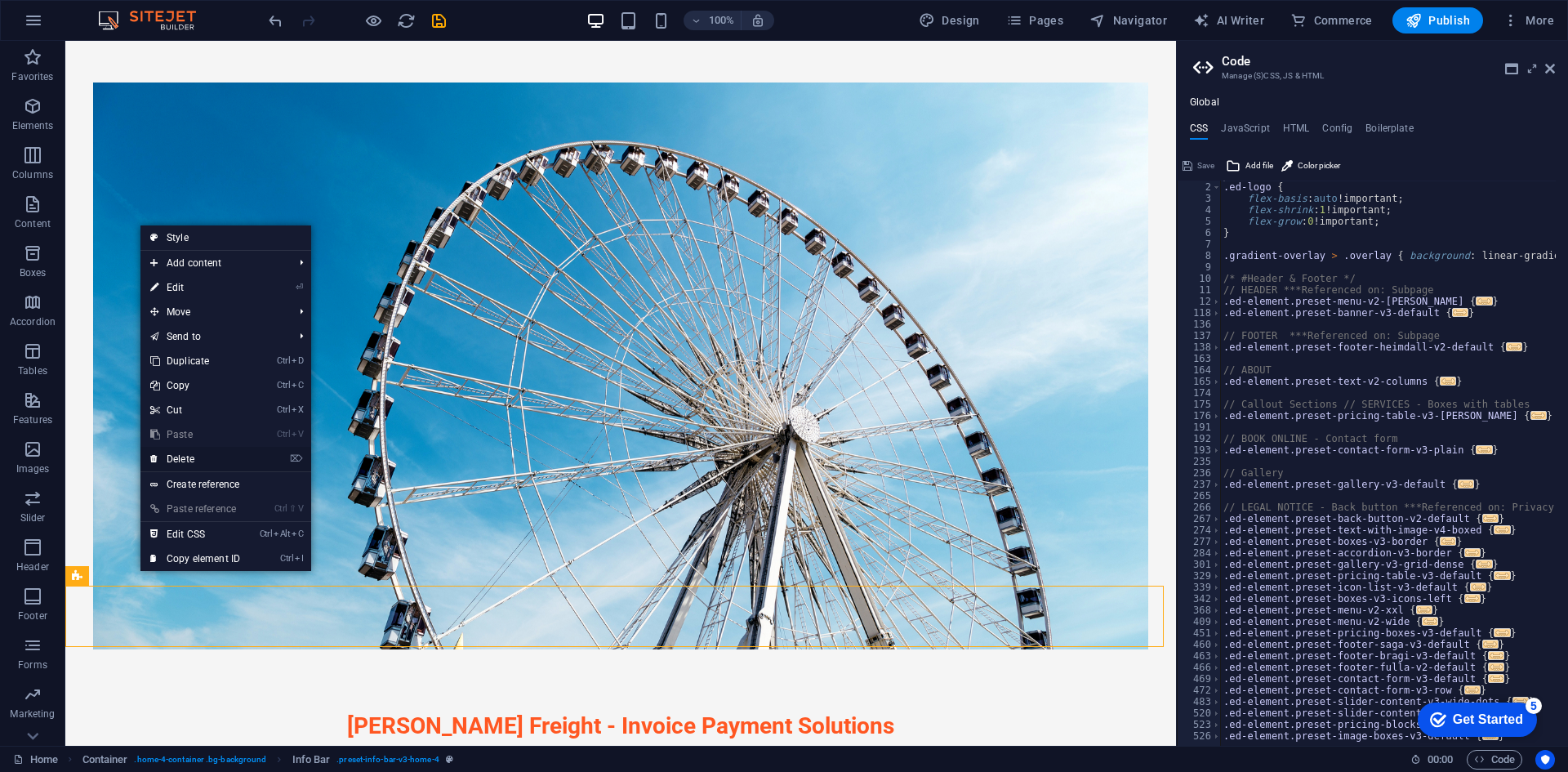
click at [205, 455] on link "⌦ Delete" at bounding box center [195, 459] width 109 height 25
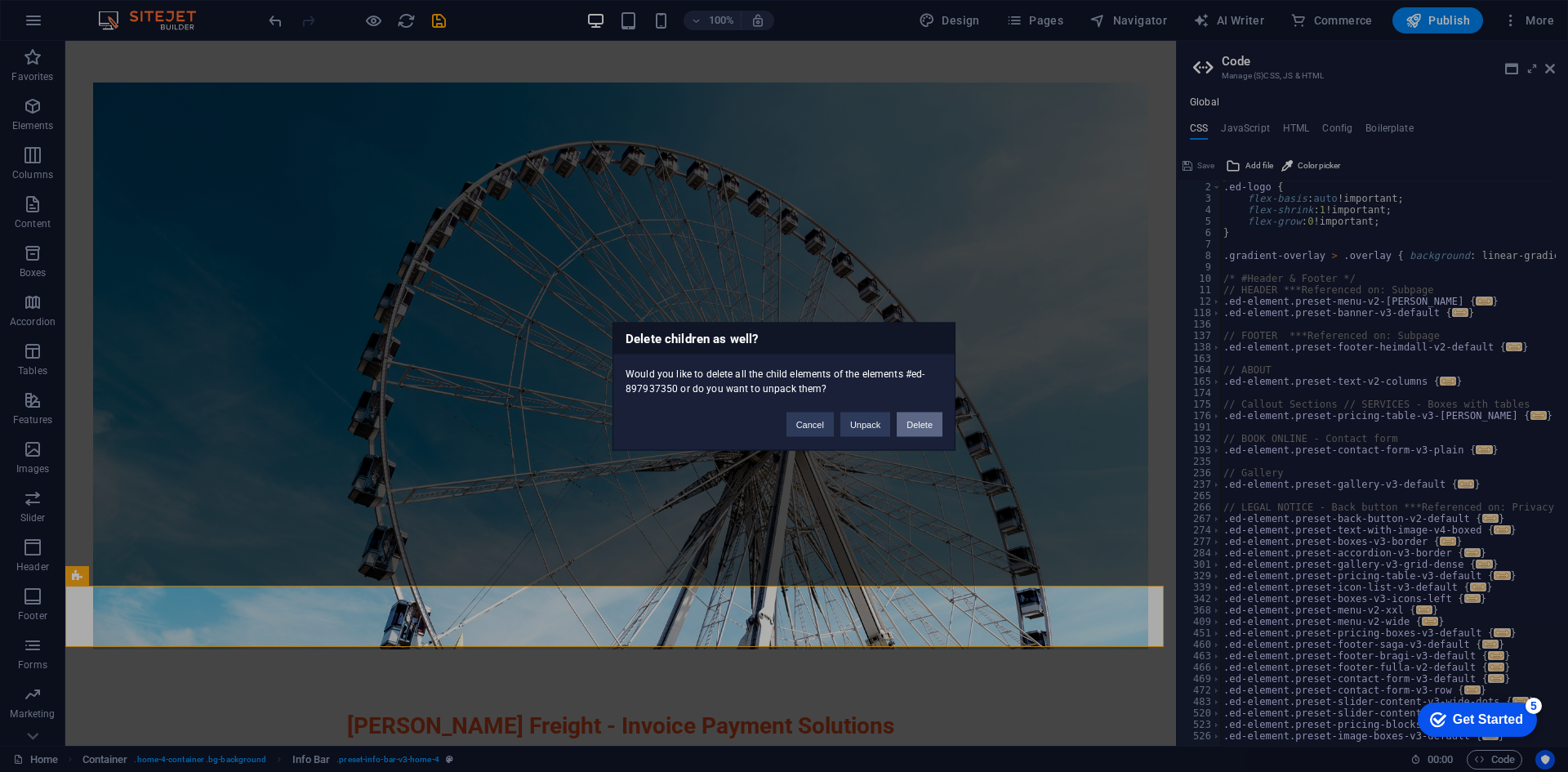
click at [927, 420] on button "Delete" at bounding box center [920, 424] width 46 height 25
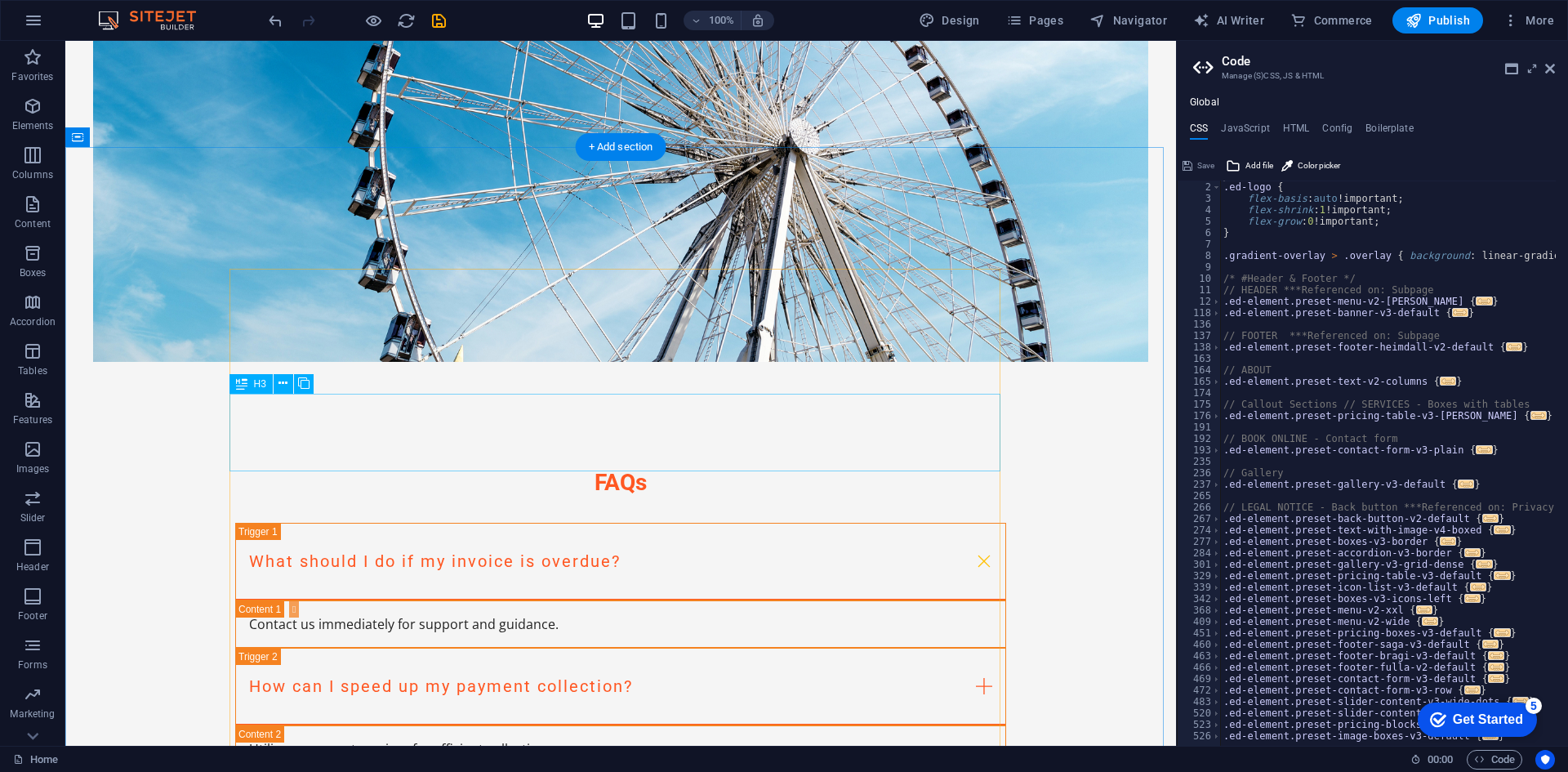
scroll to position [536, 0]
click at [1285, 132] on h4 "HTML" at bounding box center [1297, 131] width 27 height 18
type textarea "<a href="#main-content" class="wv-link-content button">Skip to main content</a>"
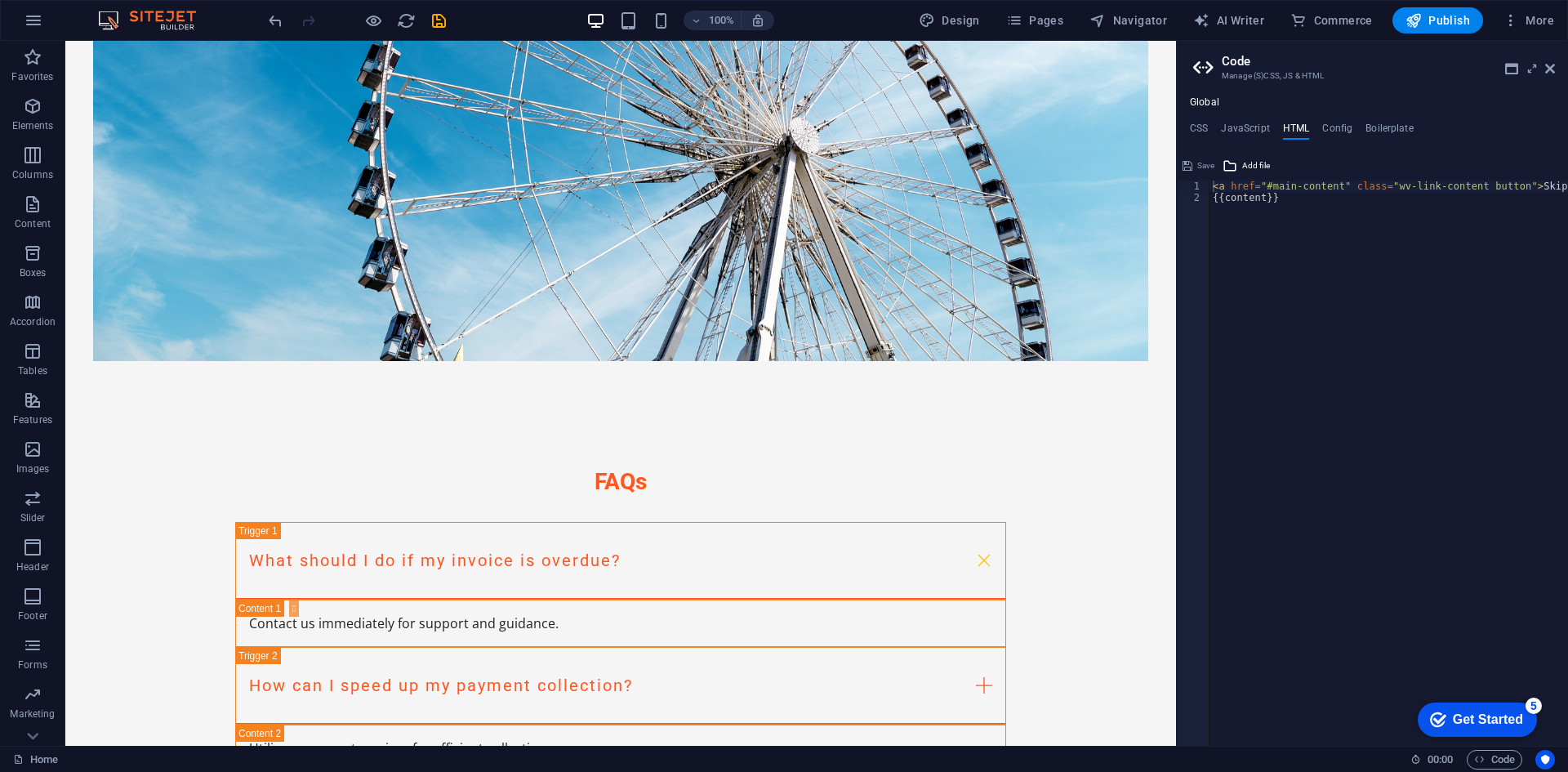
click at [1309, 128] on ul "CSS JavaScript HTML Config Boilerplate" at bounding box center [1372, 131] width 391 height 18
click at [1331, 128] on h4 "Config" at bounding box center [1337, 131] width 30 height 18
type textarea "$color-background: #F5F5F5;"
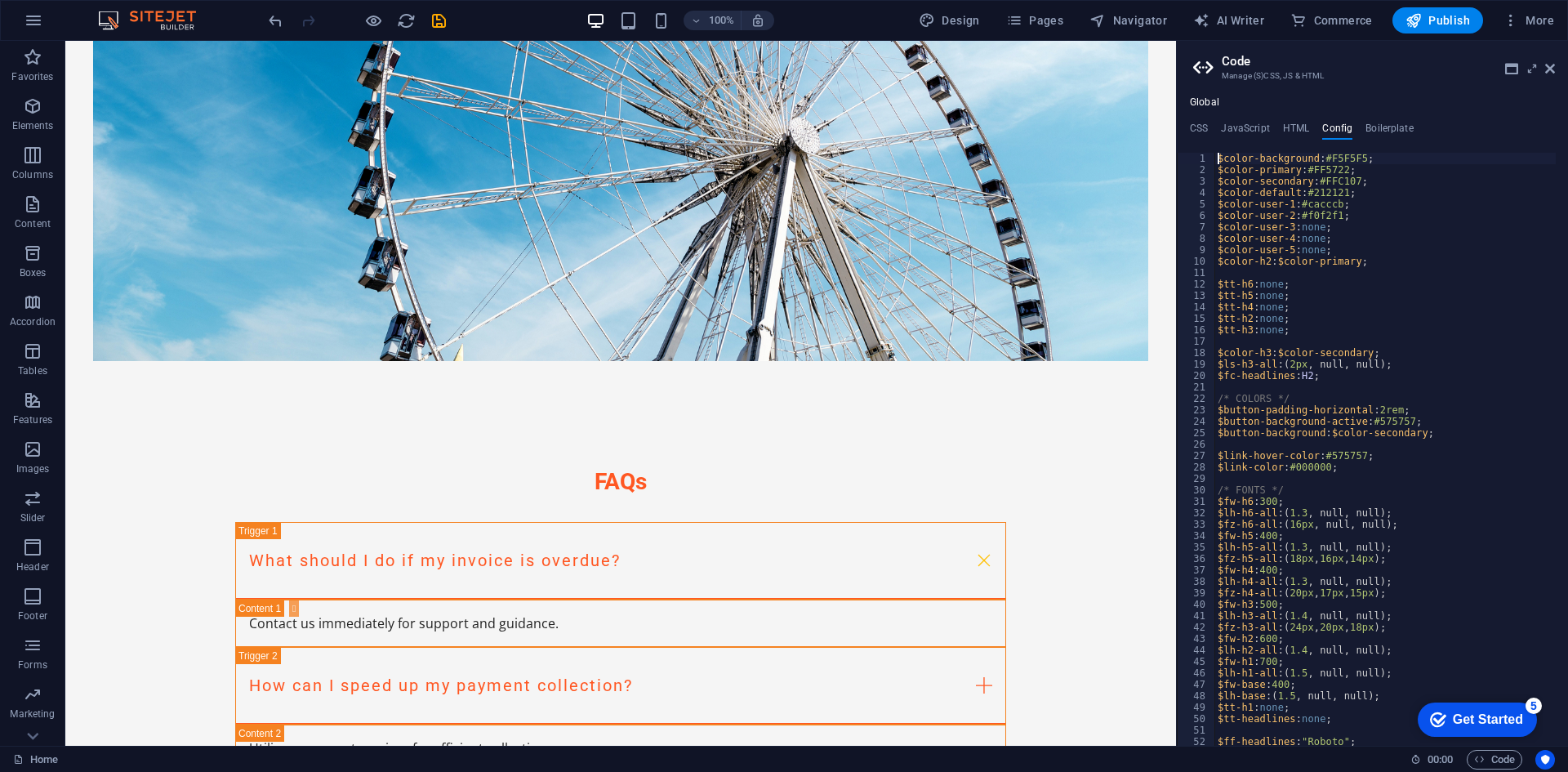
click at [1279, 135] on ul "CSS JavaScript HTML Config Boilerplate" at bounding box center [1372, 131] width 391 height 18
click at [1387, 124] on h4 "Boilerplate" at bounding box center [1390, 131] width 48 height 18
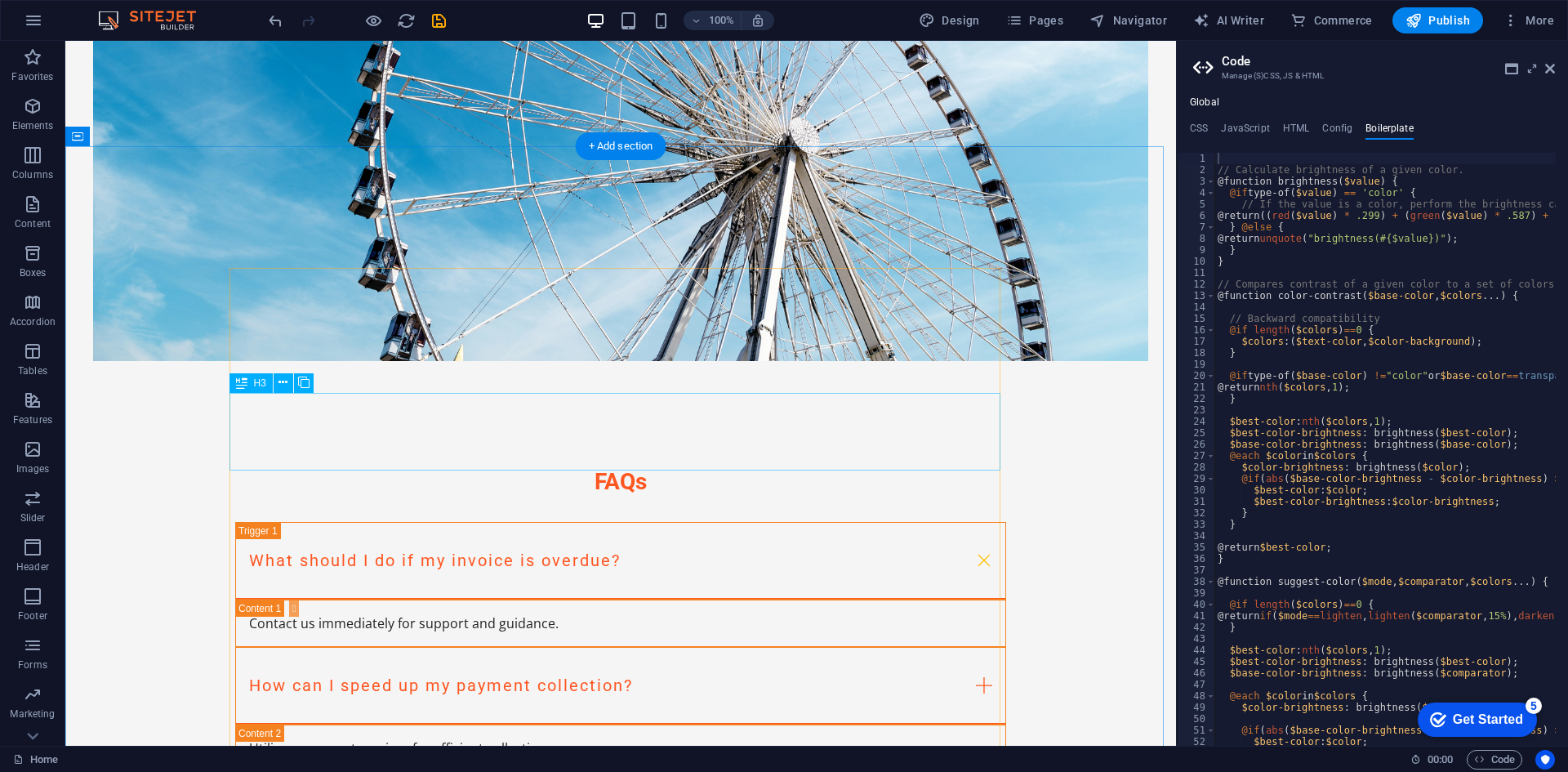
click at [835, 648] on div "How can I speed up my payment collection?" at bounding box center [620, 686] width 771 height 78
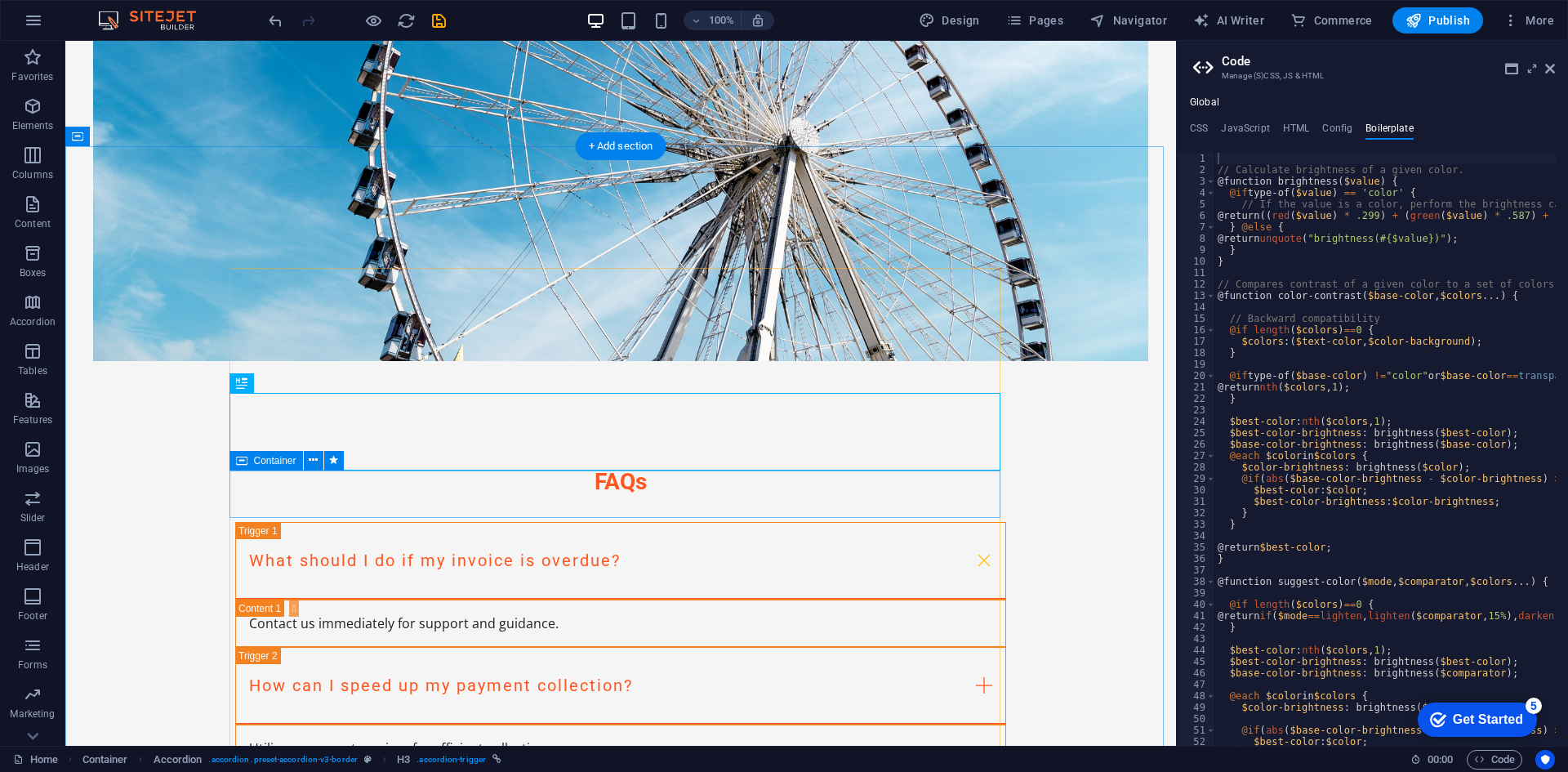
click at [615, 725] on div "Utilize our expert services for efficient collection." at bounding box center [620, 749] width 771 height 48
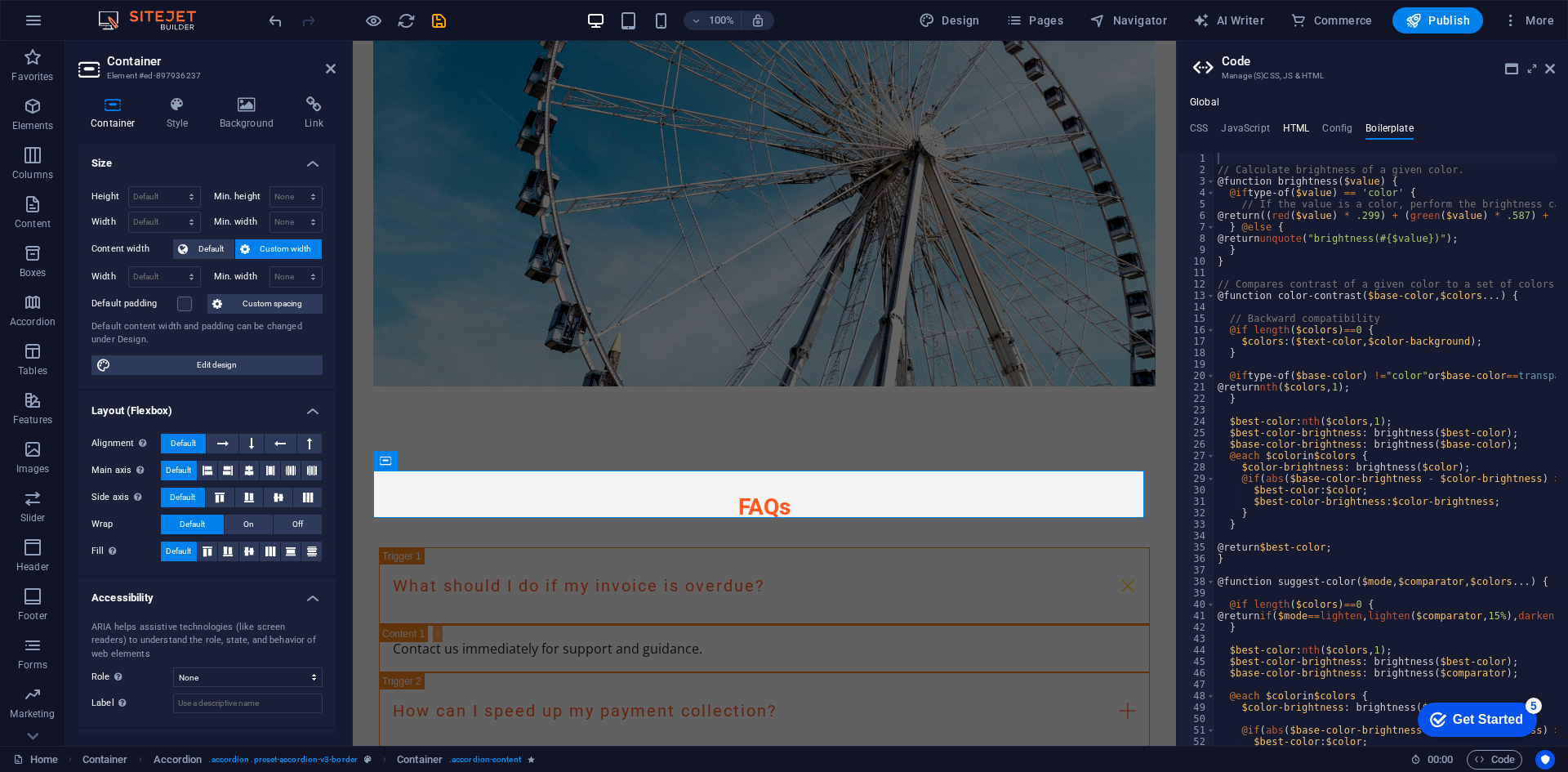
click at [1288, 129] on h4 "HTML" at bounding box center [1297, 131] width 27 height 18
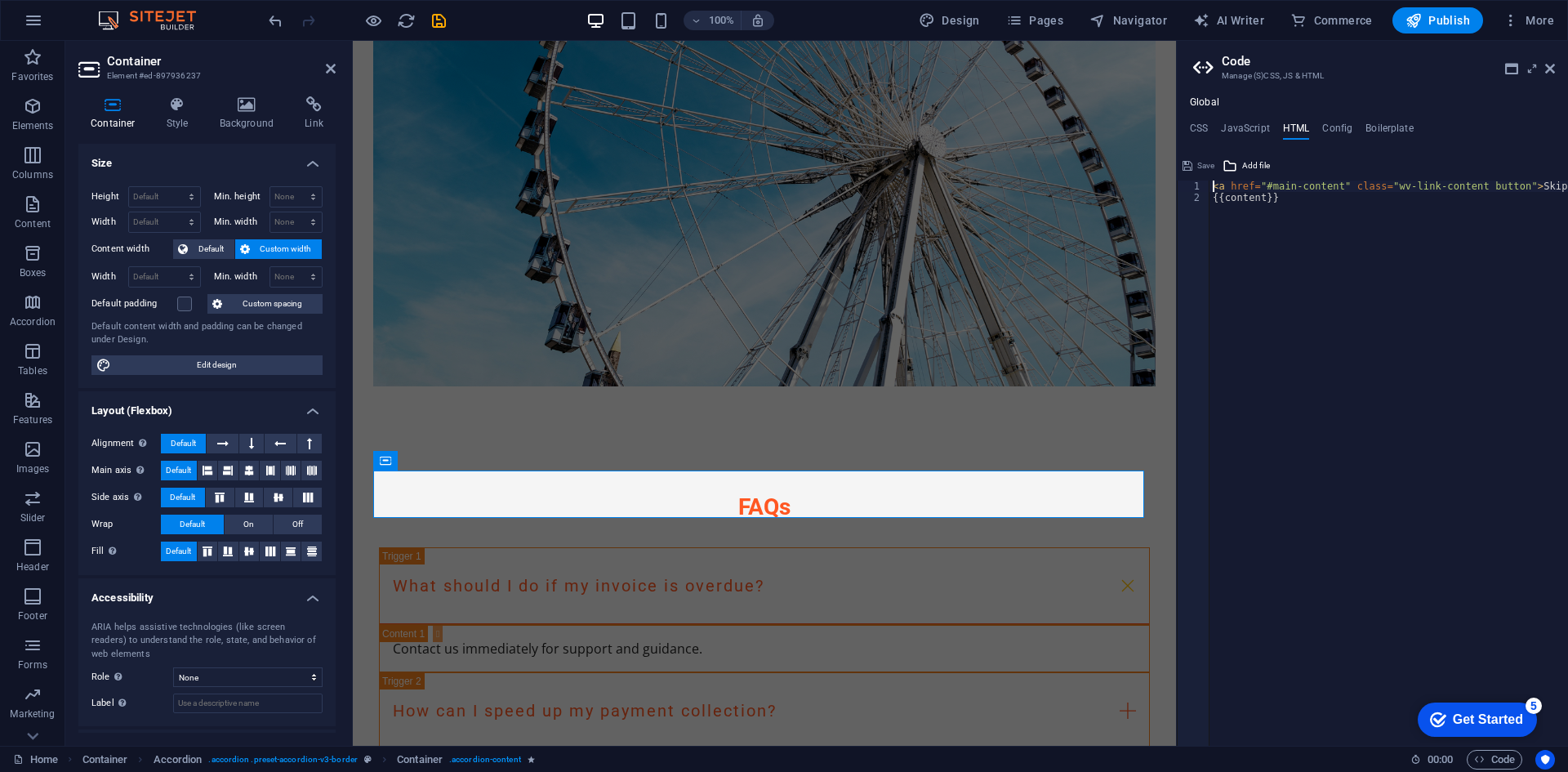
scroll to position [0, 0]
click at [842, 67] on figure at bounding box center [764, 66] width 783 height 643
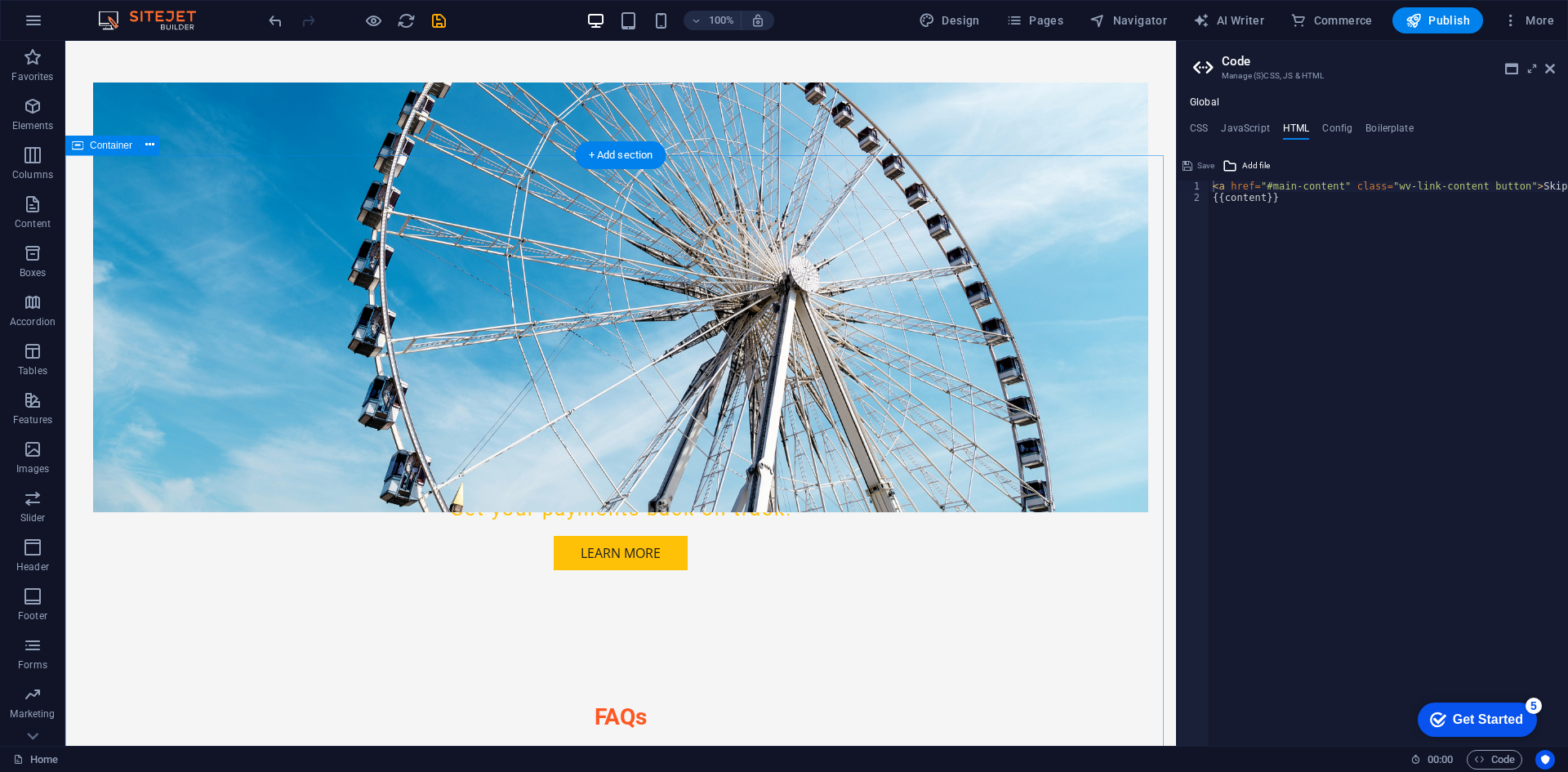
scroll to position [306, 0]
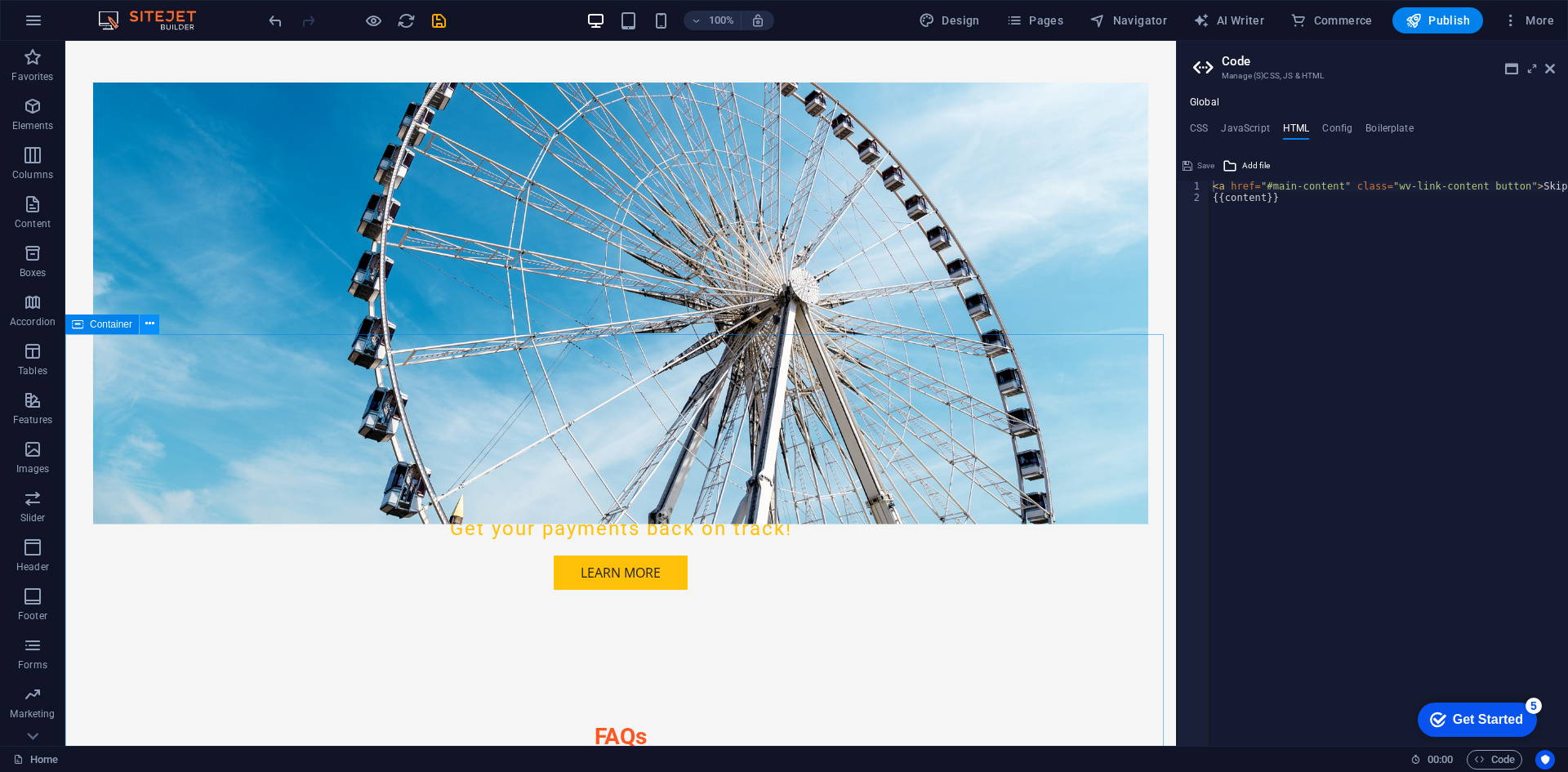
click at [157, 329] on button at bounding box center [149, 324] width 20 height 20
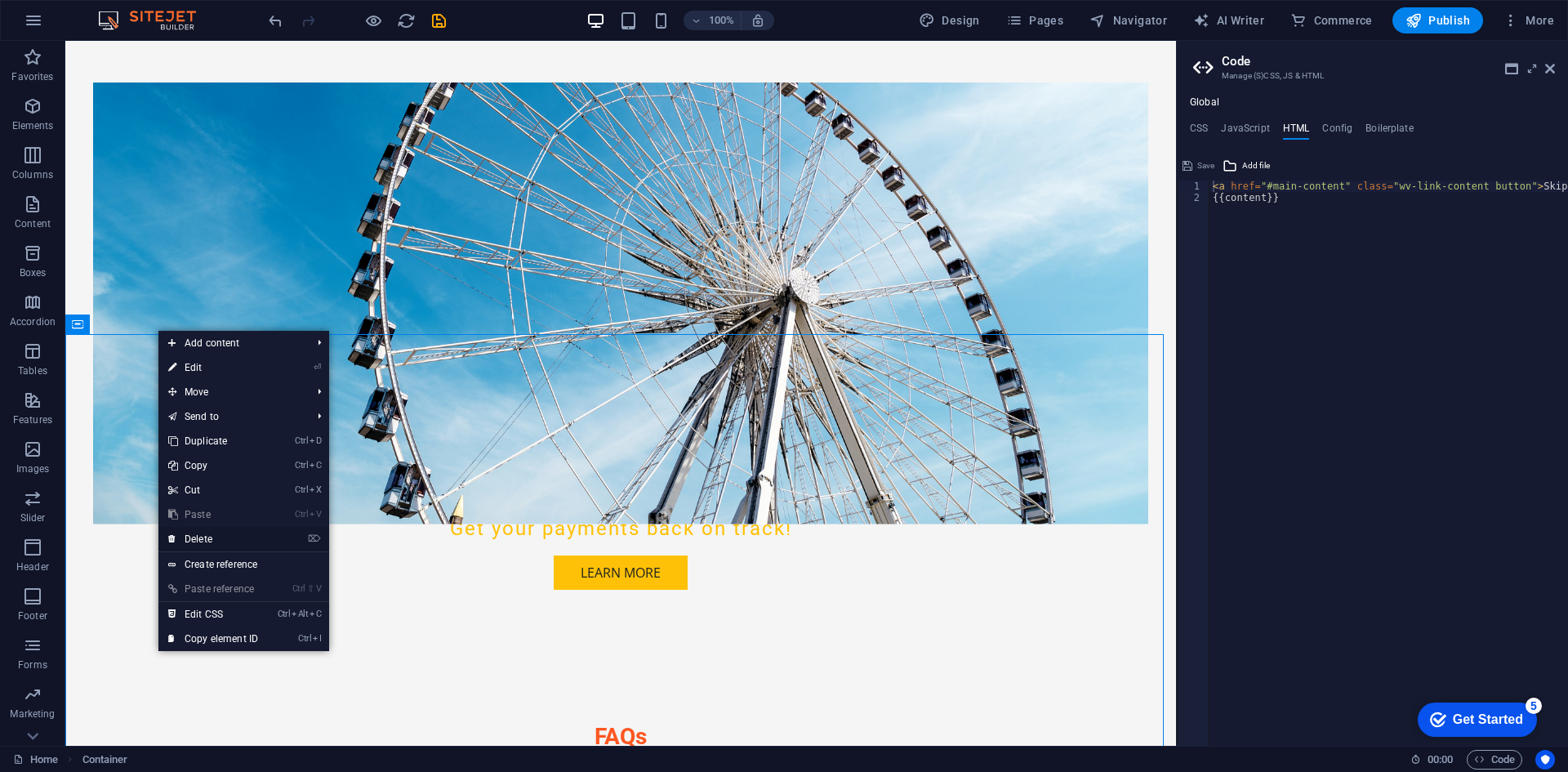
click at [204, 529] on link "⌦ Delete" at bounding box center [213, 539] width 109 height 25
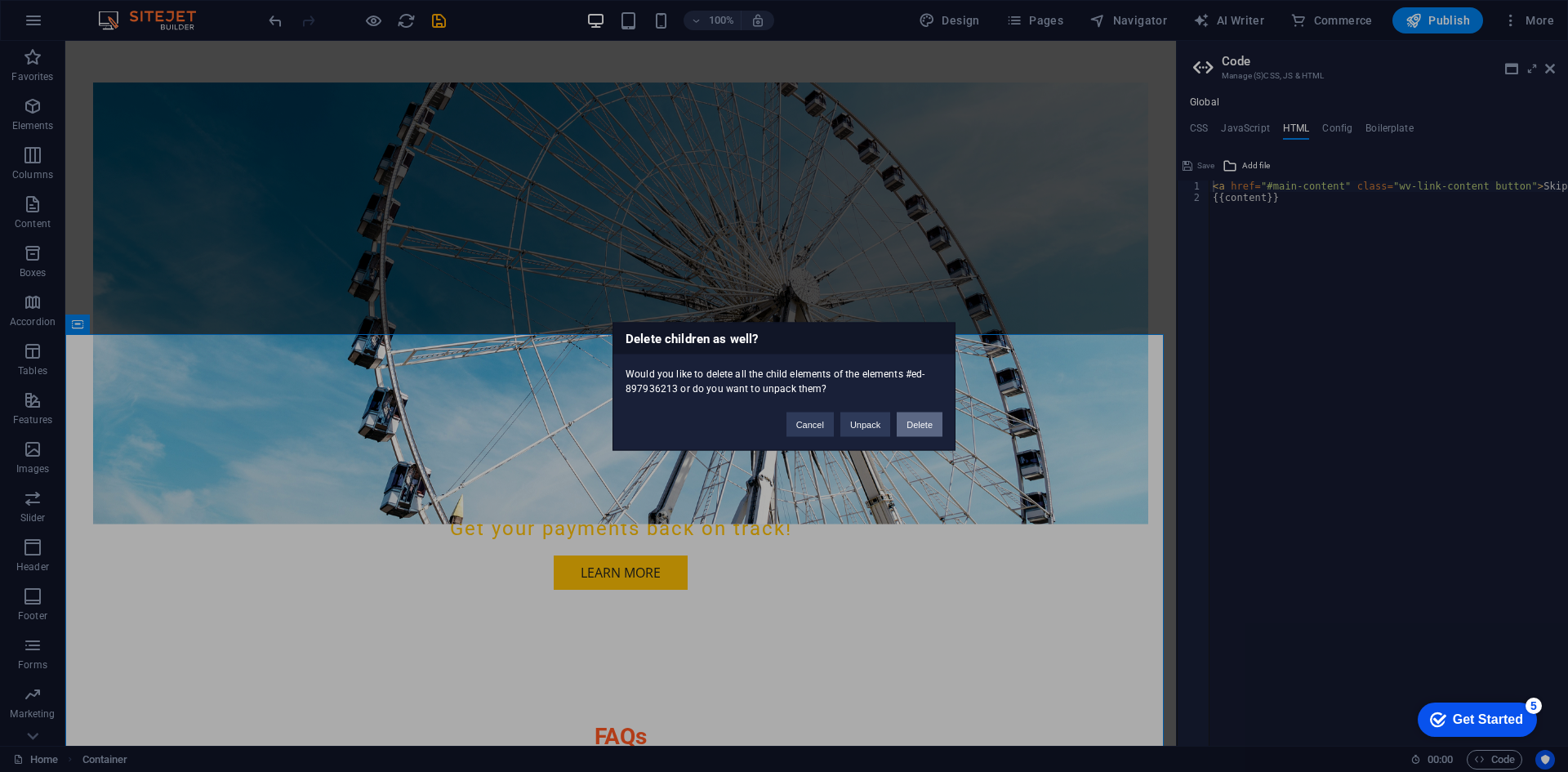
click at [922, 422] on button "Delete" at bounding box center [920, 424] width 46 height 25
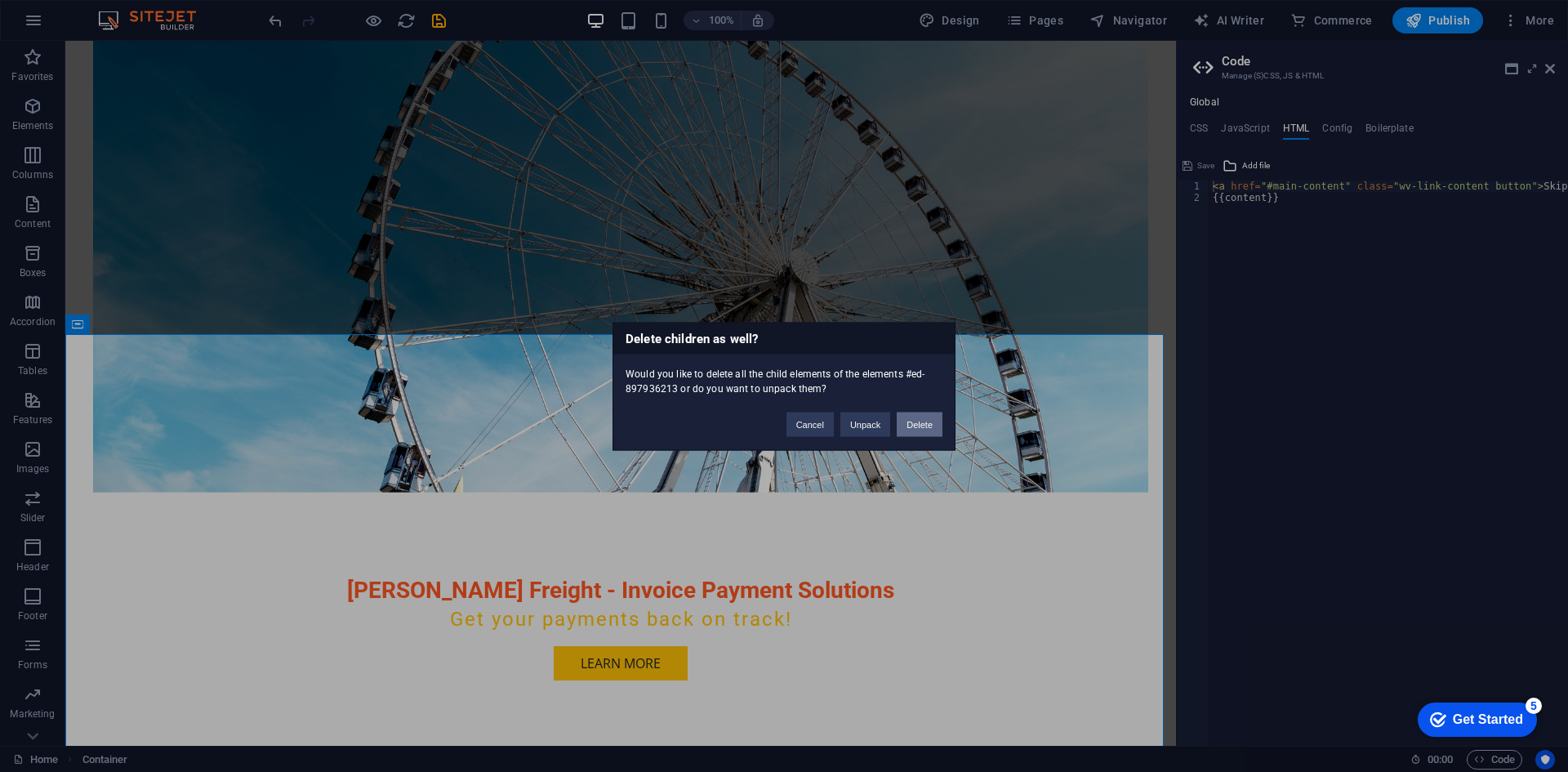
scroll to position [0, 0]
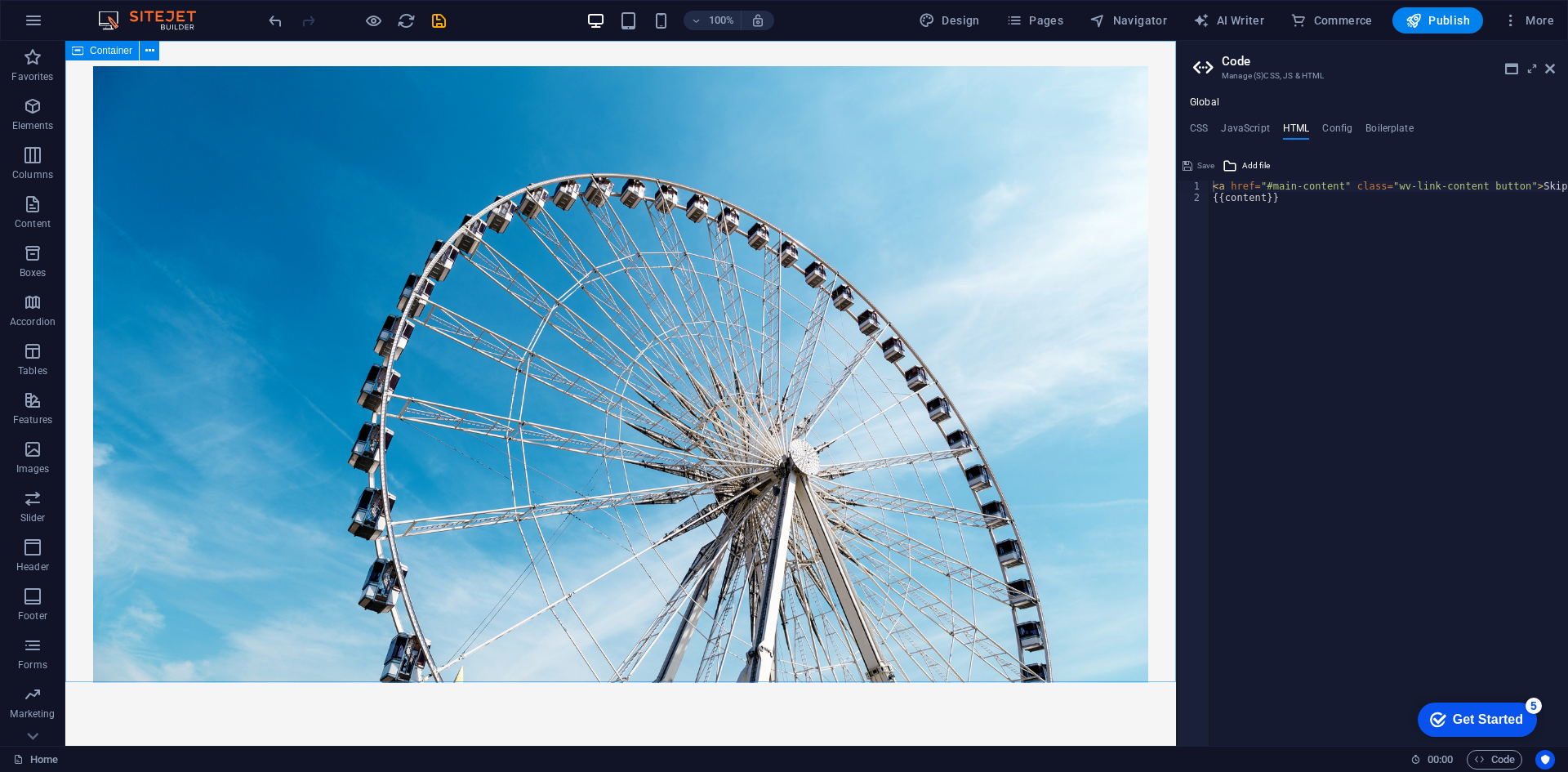
click at [94, 56] on span "Container" at bounding box center [110, 51] width 43 height 10
click at [154, 61] on div "Container" at bounding box center [117, 51] width 104 height 21
click at [147, 46] on icon at bounding box center [149, 51] width 9 height 17
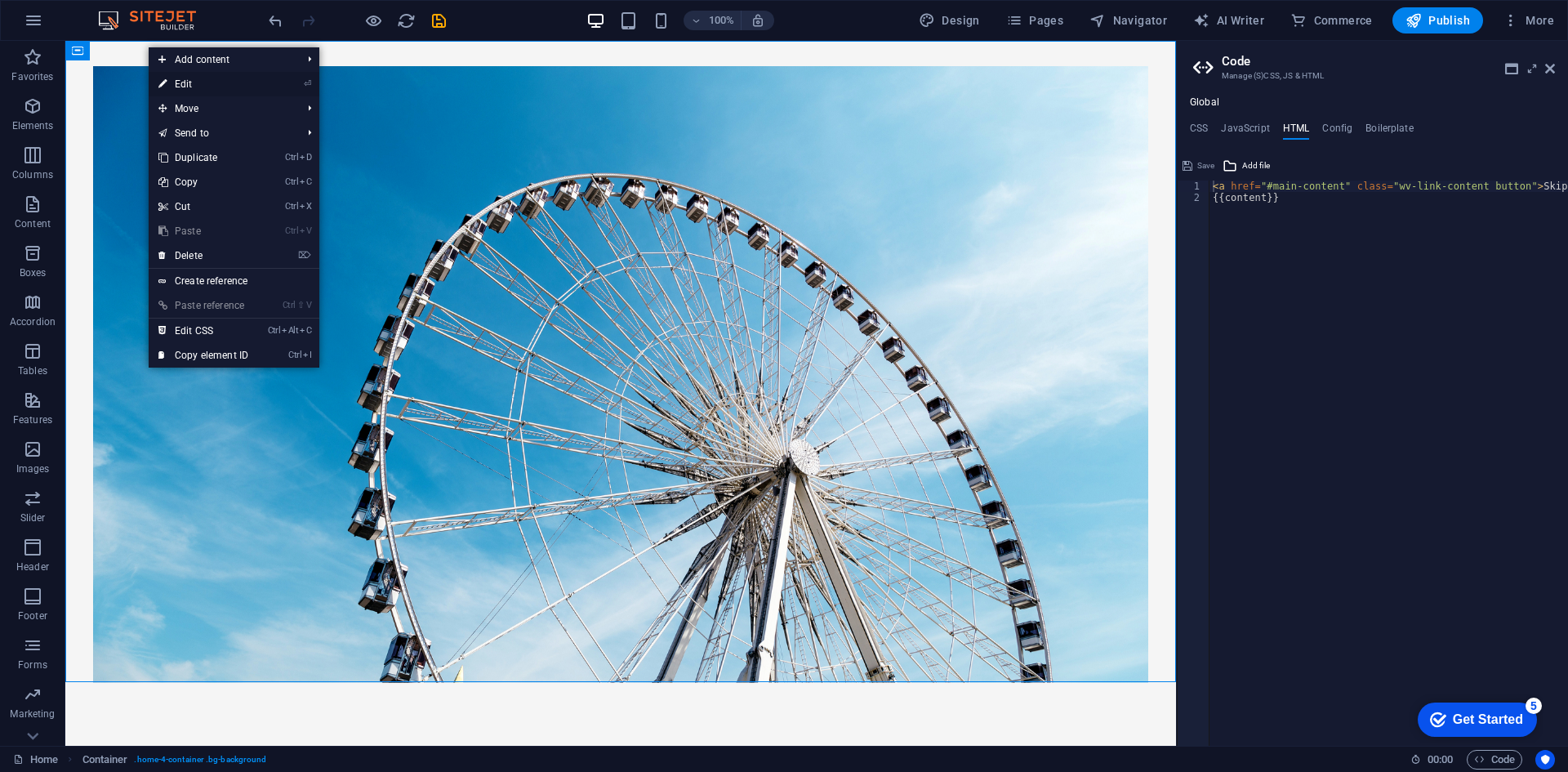
click at [168, 81] on link "⏎ Edit" at bounding box center [204, 84] width 109 height 25
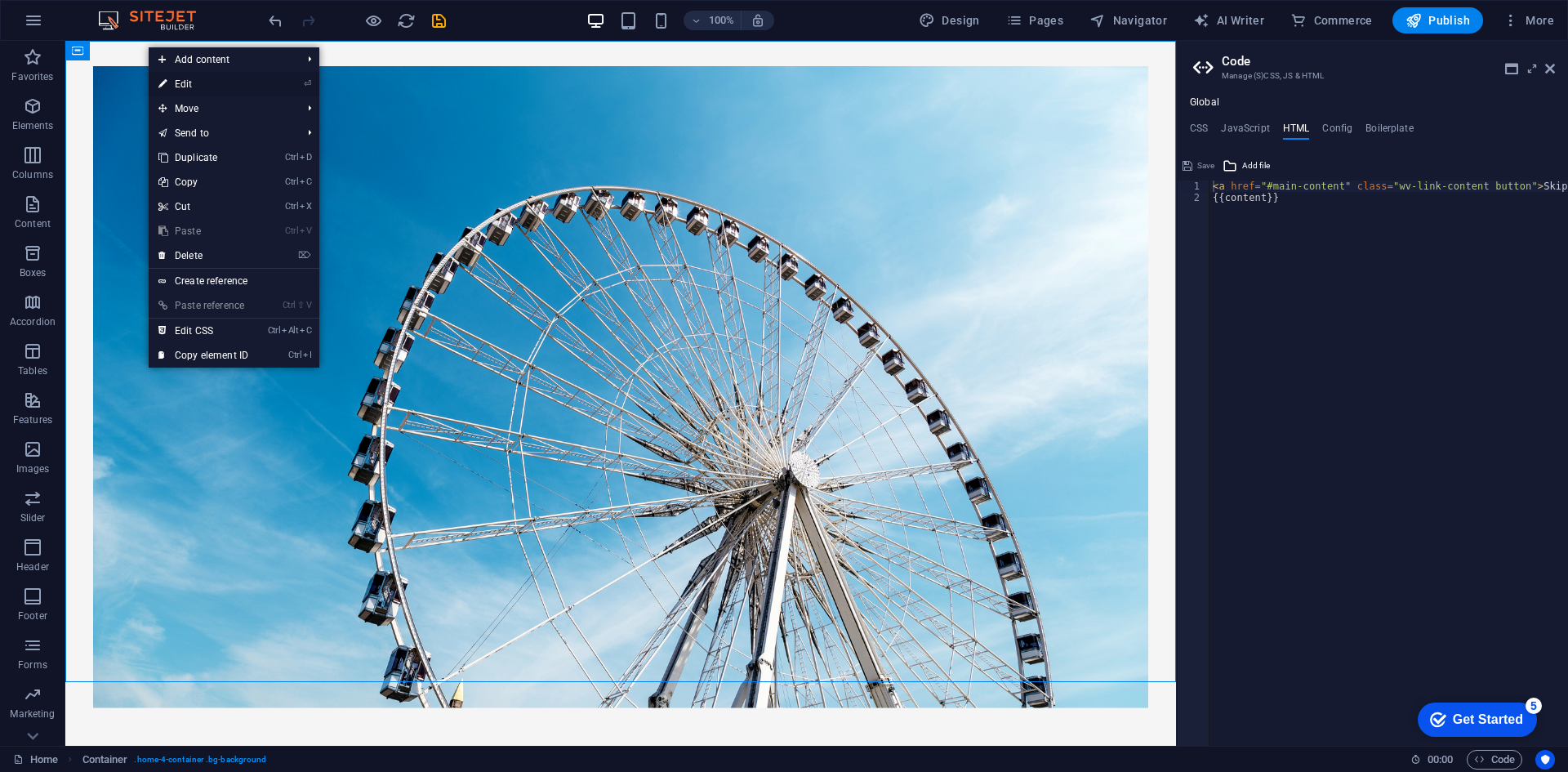
select select "header"
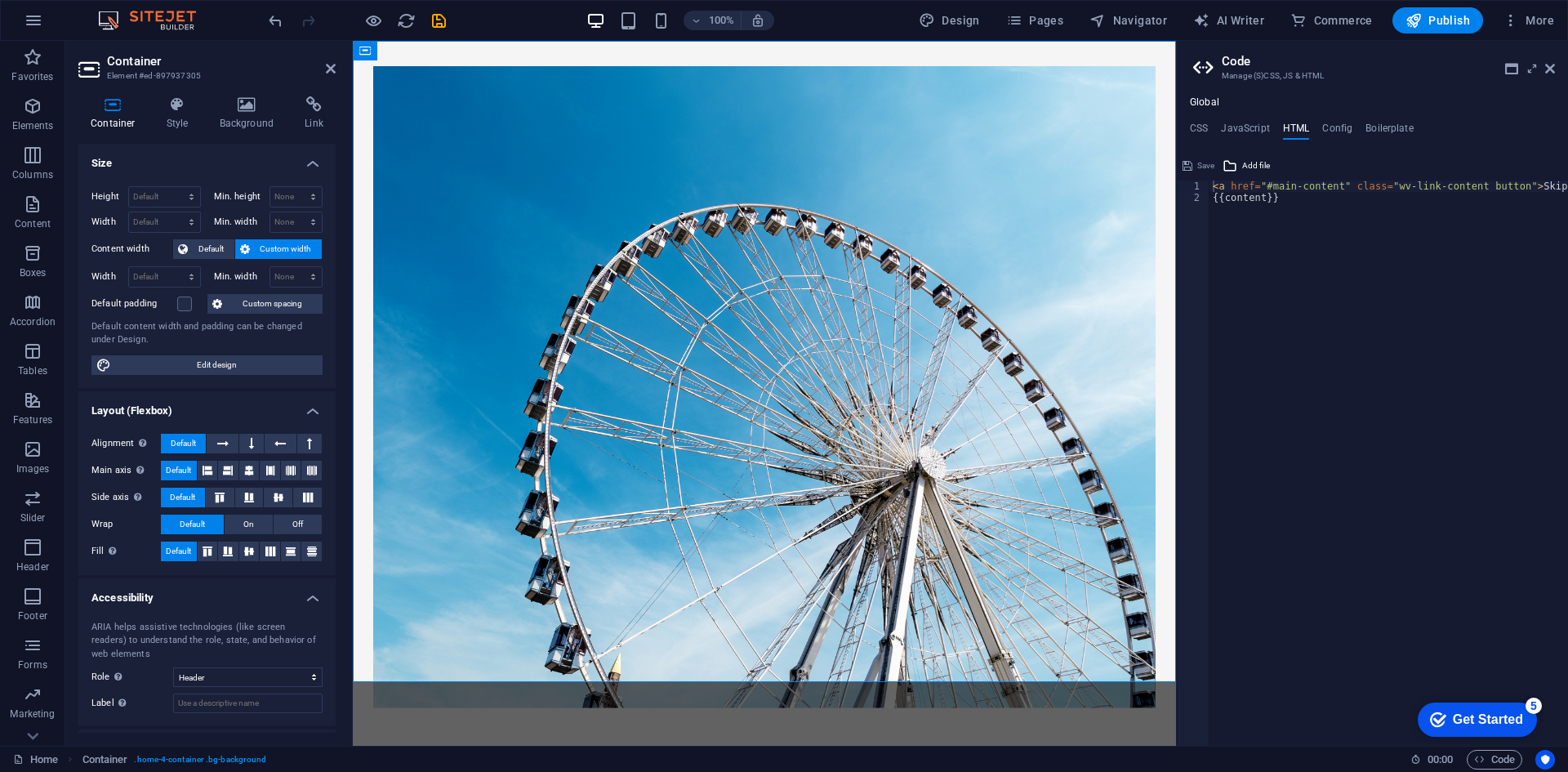
scroll to position [72, 0]
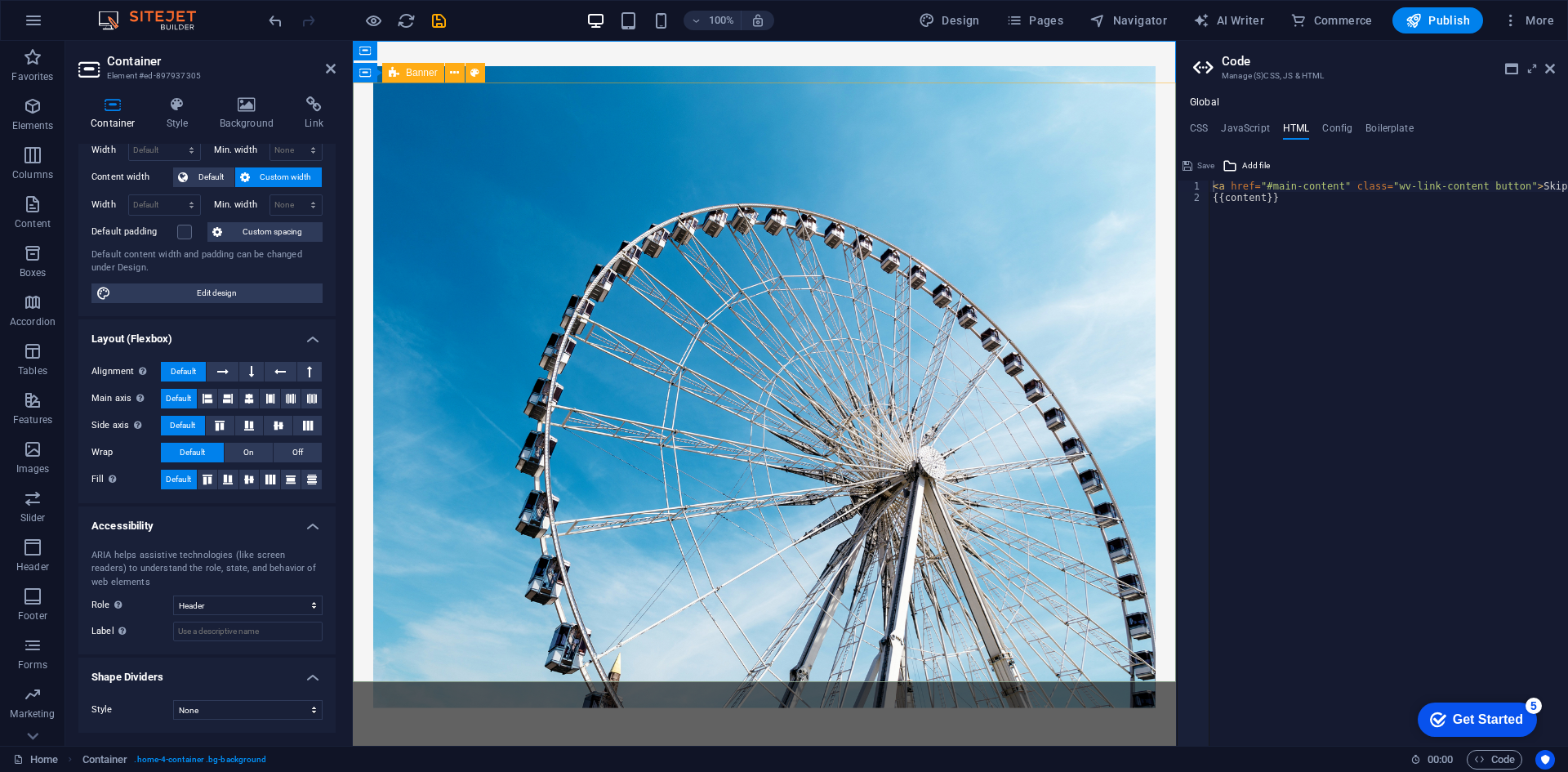
click at [521, 299] on figure at bounding box center [764, 388] width 783 height 643
click at [237, 108] on icon at bounding box center [248, 104] width 80 height 16
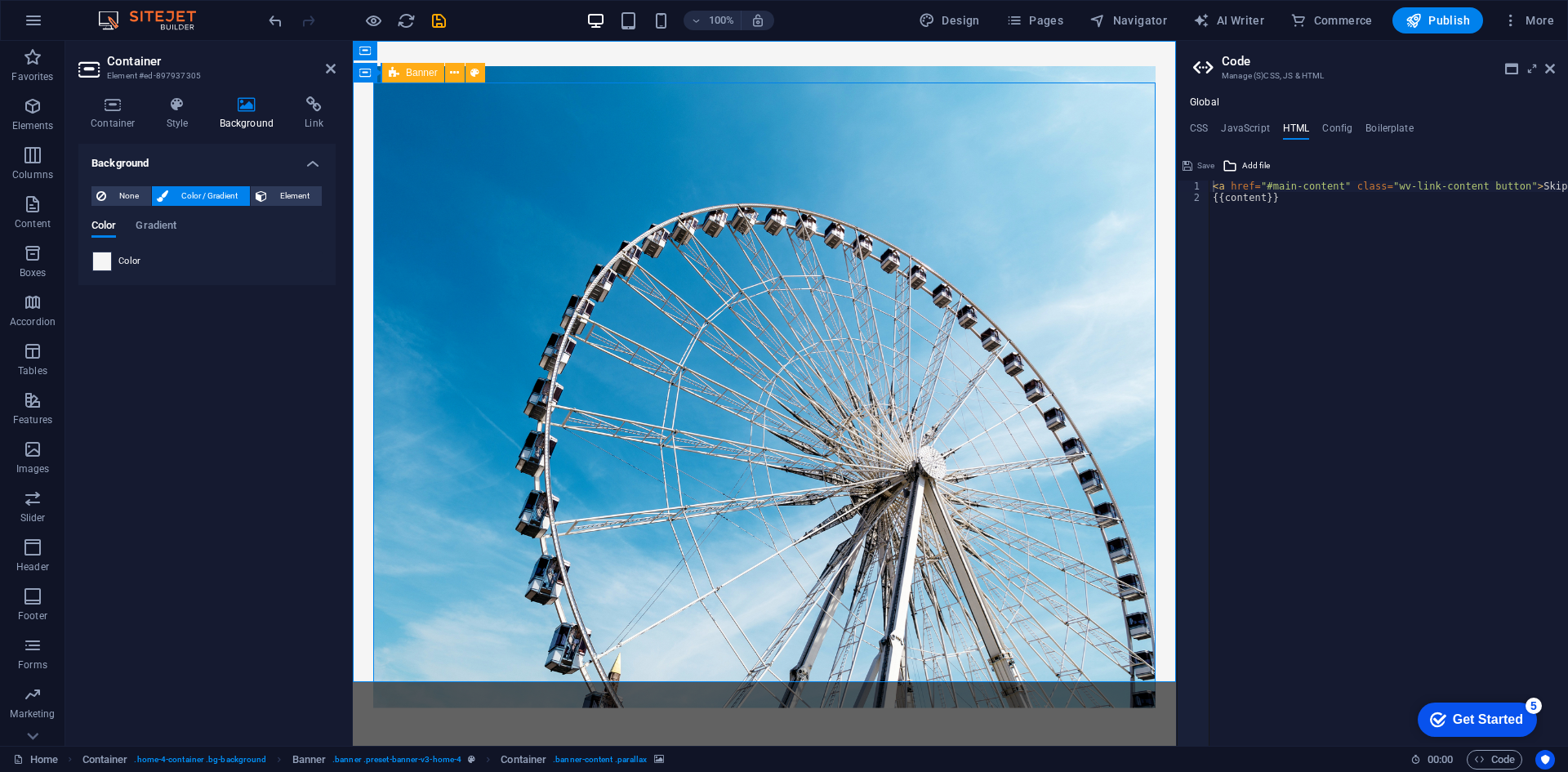
click at [100, 259] on span at bounding box center [102, 262] width 18 height 18
click at [290, 190] on span "Element" at bounding box center [294, 196] width 45 height 20
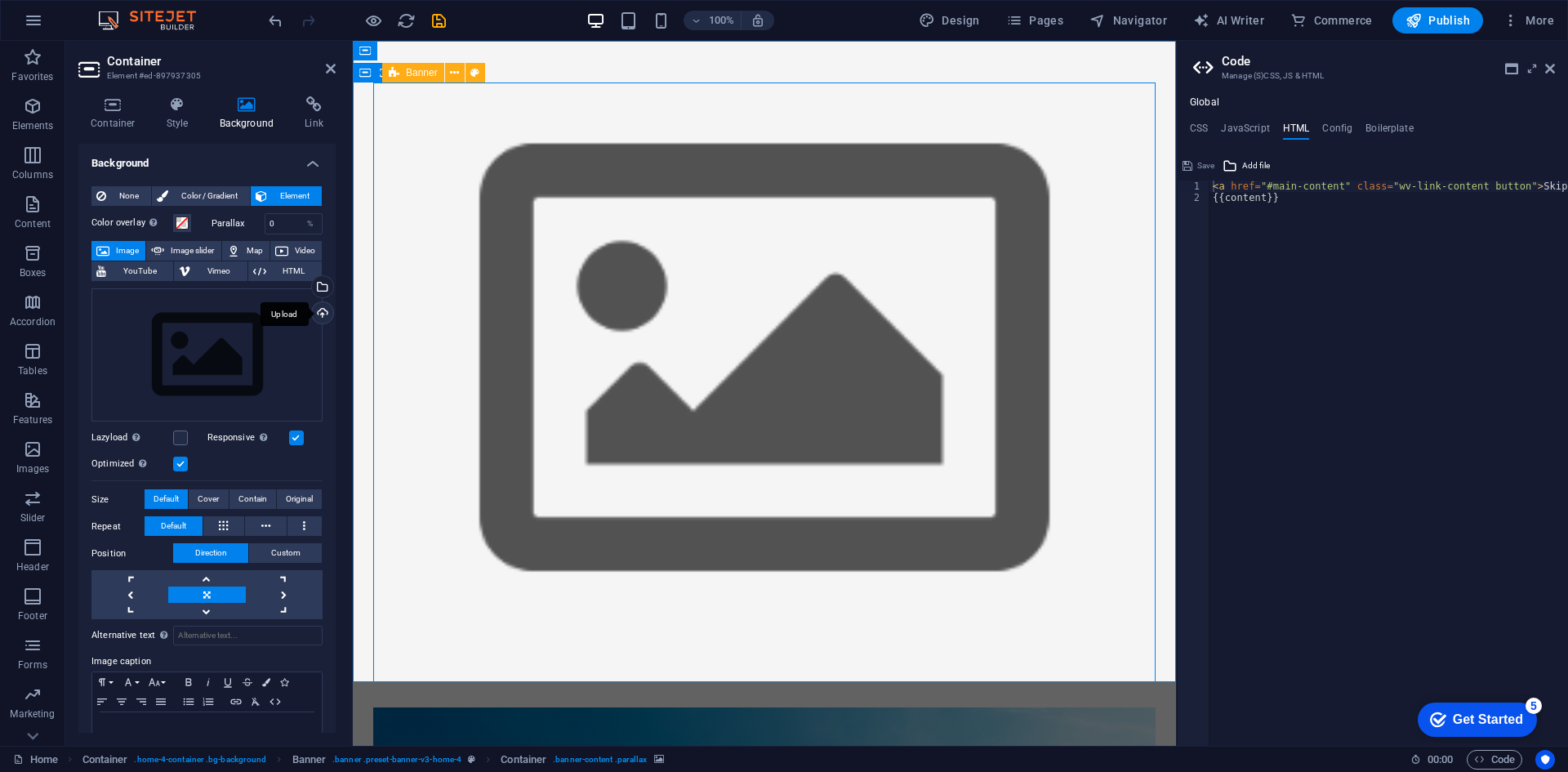
click at [310, 313] on div "Upload" at bounding box center [321, 314] width 25 height 25
click at [178, 224] on span at bounding box center [182, 223] width 13 height 13
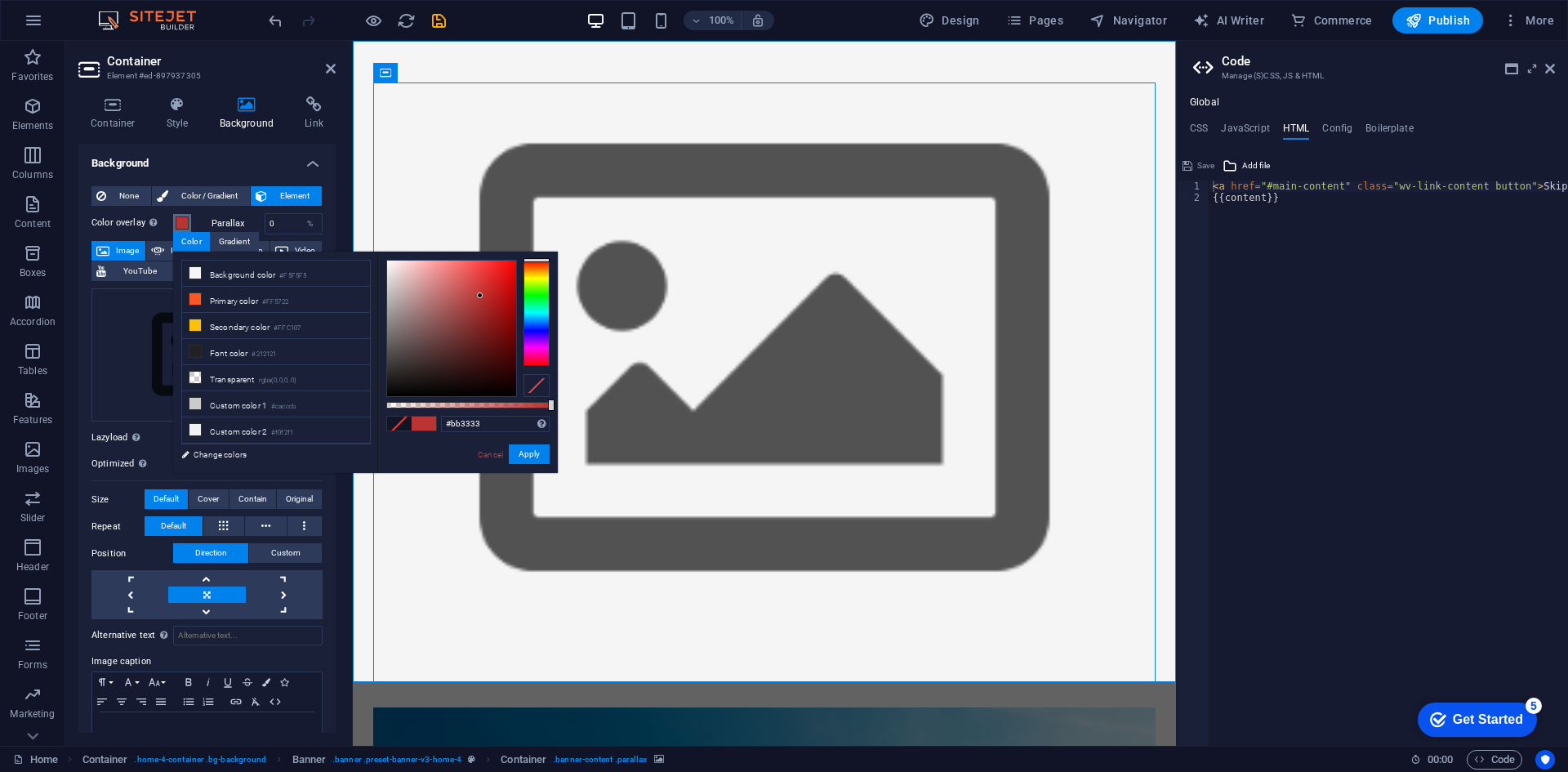
click at [480, 295] on div at bounding box center [451, 328] width 129 height 135
type input "#e6dddd"
click at [391, 273] on div at bounding box center [451, 328] width 129 height 135
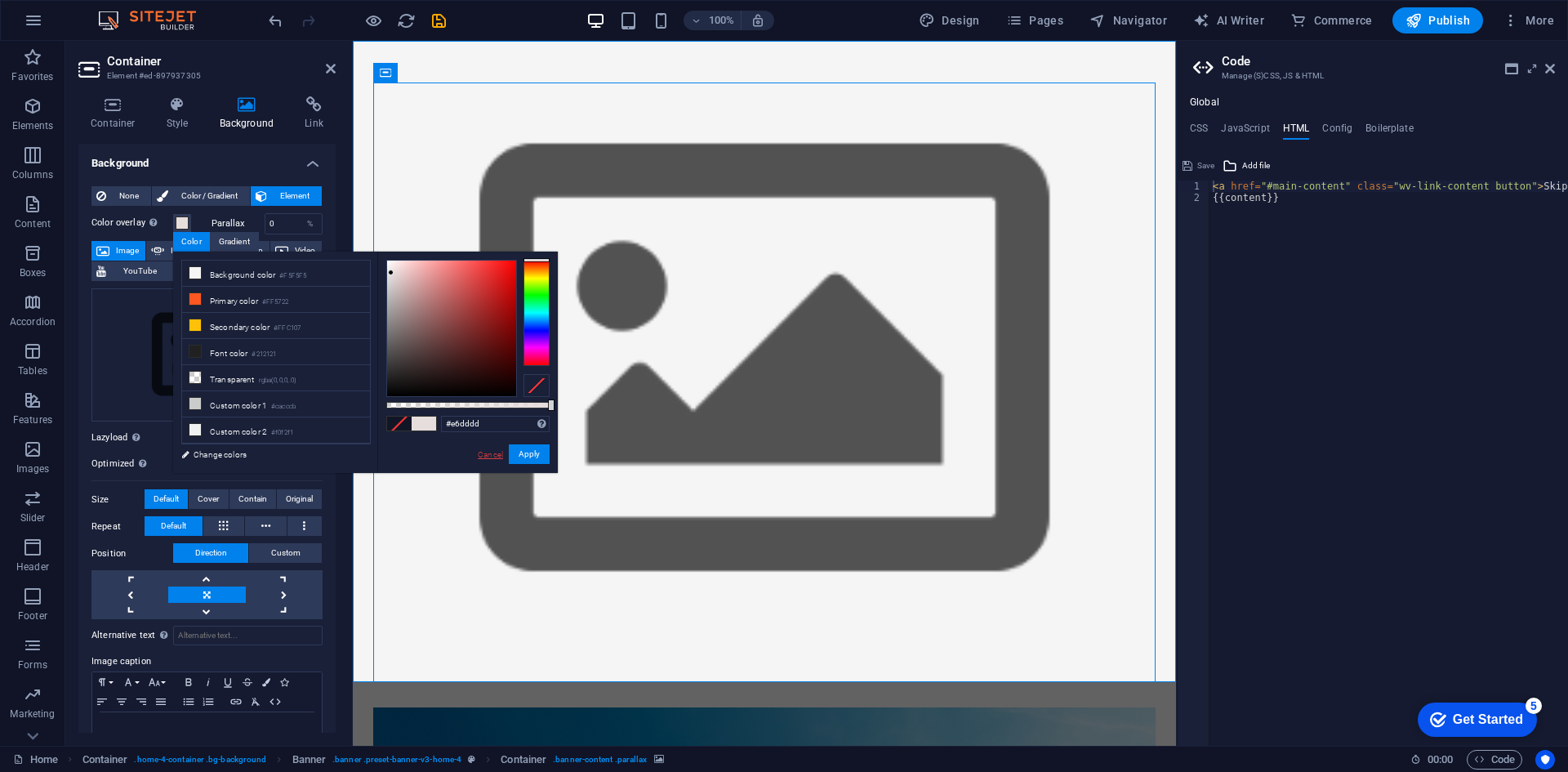
click at [488, 451] on link "Cancel" at bounding box center [490, 455] width 29 height 12
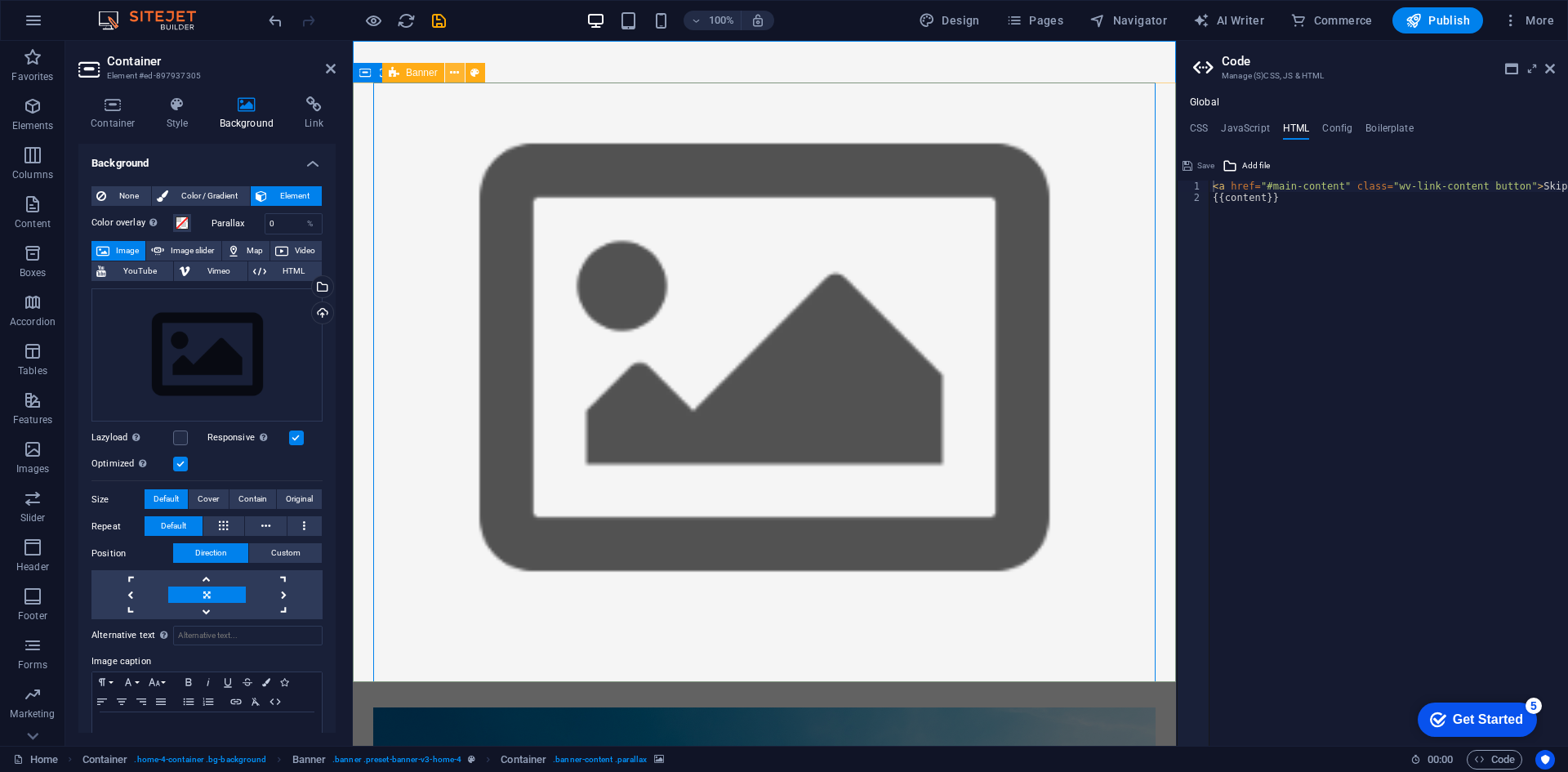
click at [460, 71] on button at bounding box center [455, 73] width 20 height 20
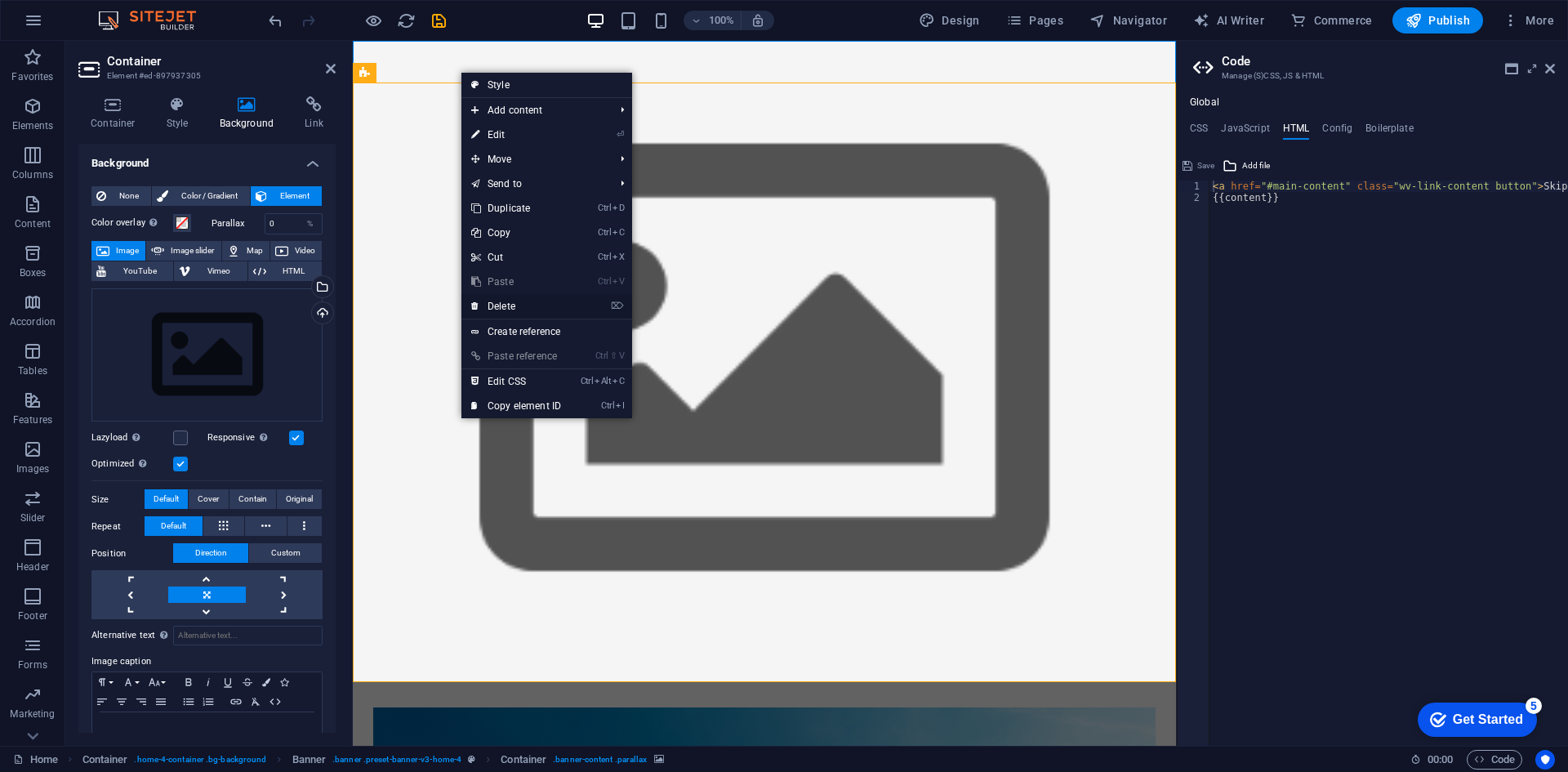
click at [542, 299] on link "⌦ Delete" at bounding box center [516, 306] width 109 height 25
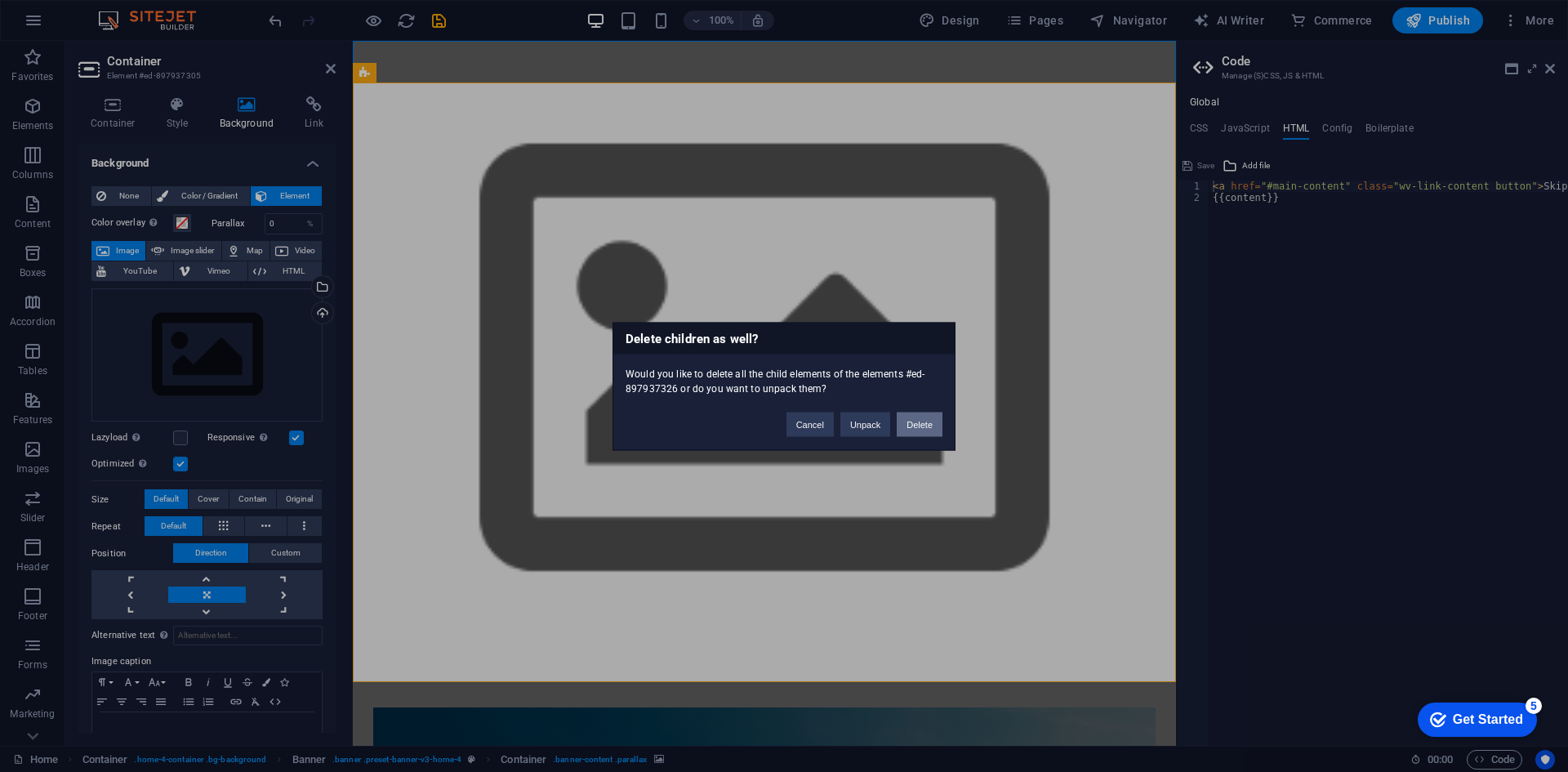
click at [910, 422] on button "Delete" at bounding box center [920, 424] width 46 height 25
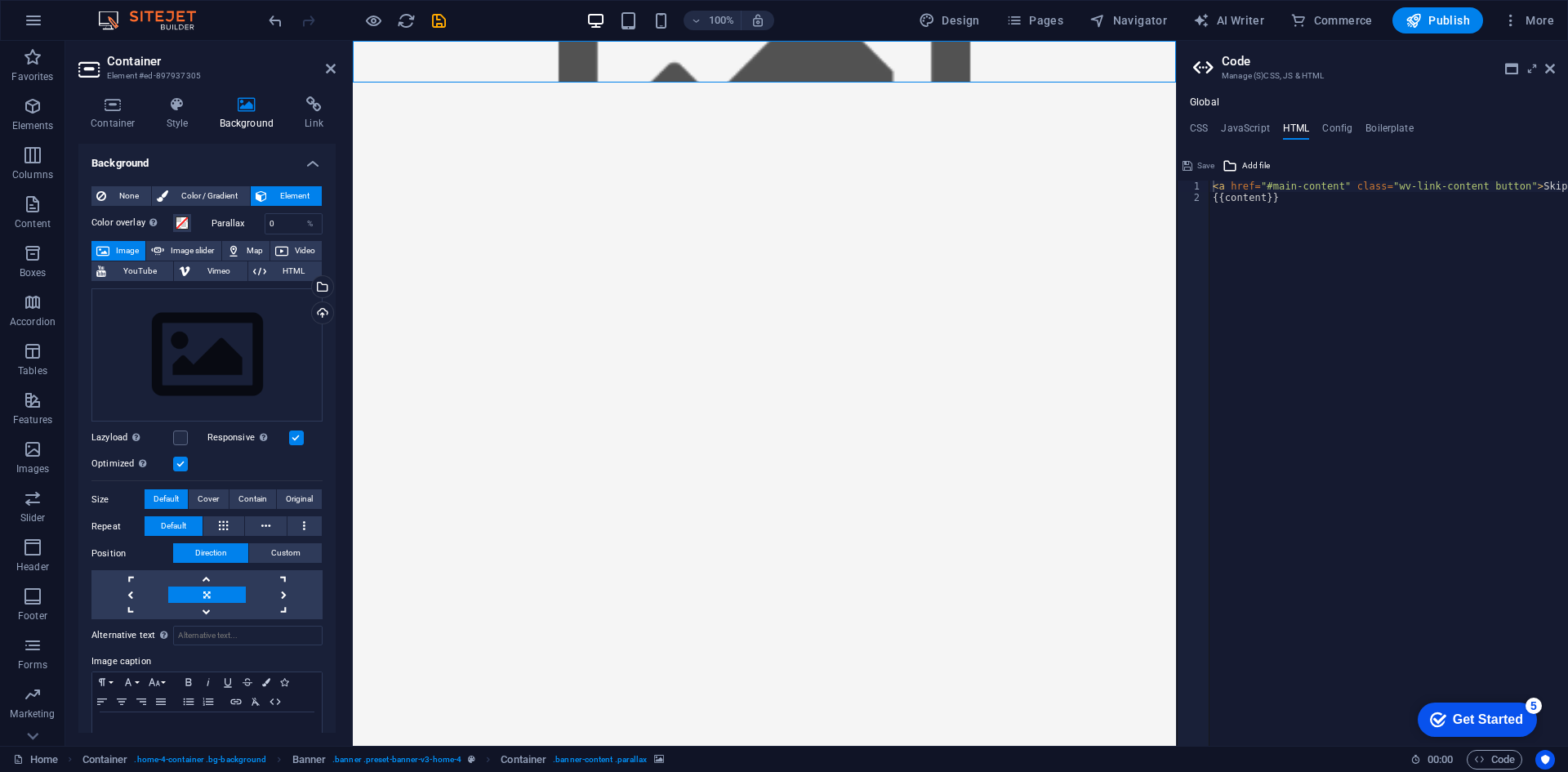
click at [516, 124] on html "Skip to main content Menu" at bounding box center [765, 83] width 823 height 84
click at [473, 124] on html "Skip to main content Menu" at bounding box center [765, 83] width 823 height 84
click at [36, 462] on span "Images" at bounding box center [33, 459] width 66 height 39
click at [34, 461] on span "Images" at bounding box center [33, 459] width 66 height 39
click at [730, 124] on html "Skip to main content Menu" at bounding box center [765, 83] width 823 height 84
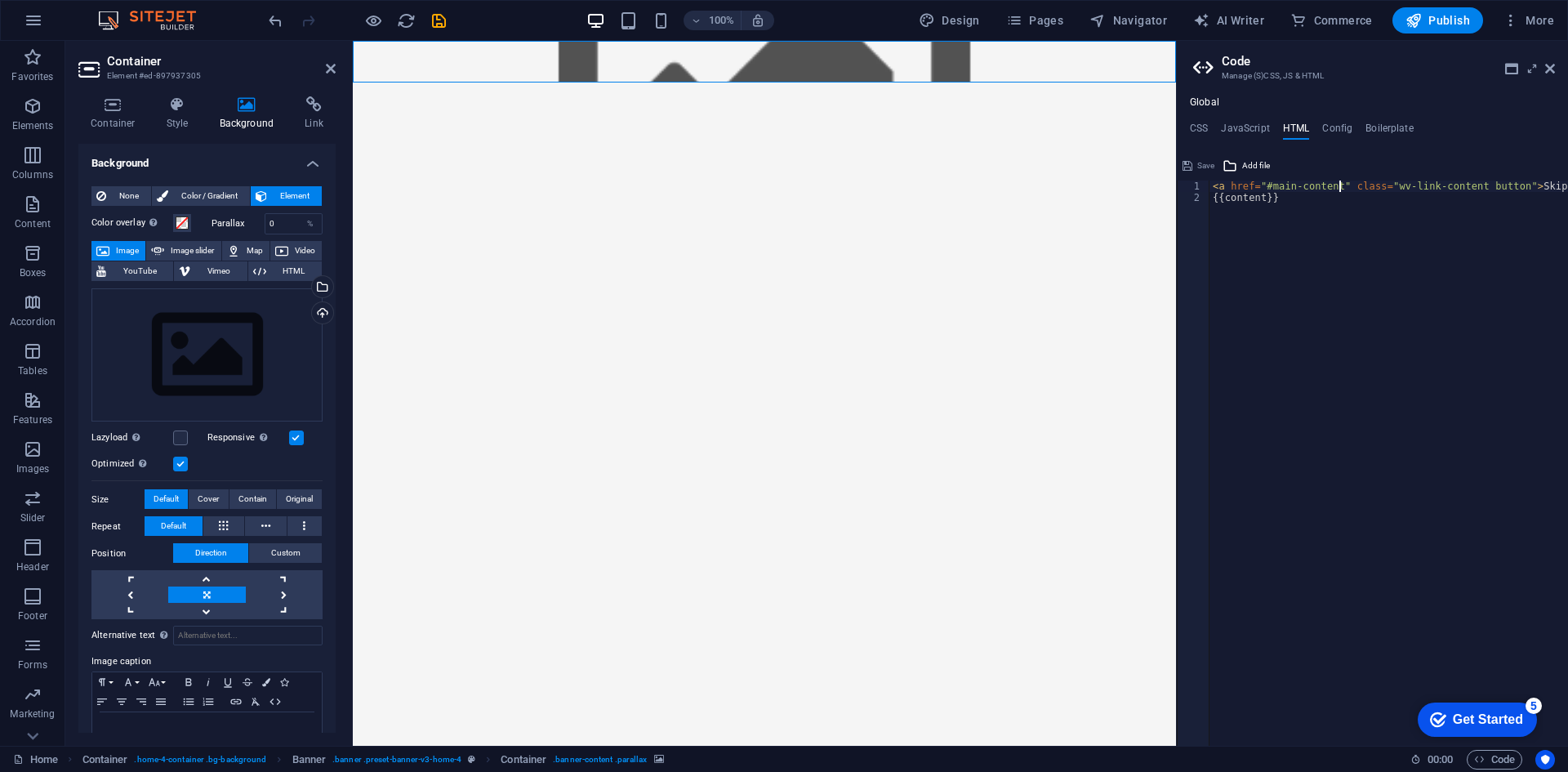
click at [1342, 181] on div "< a href = "#main-content" class = "wv-link-content button" > Skip to main cont…" at bounding box center [1431, 469] width 441 height 576
click at [1307, 248] on div "< a href = "#main-content" class = "wv-link-content button" > Skip to main cont…" at bounding box center [1431, 469] width 441 height 576
type textarea "{{content}}"
select select "ace/mode/html"
select select "ace/theme/monokai"
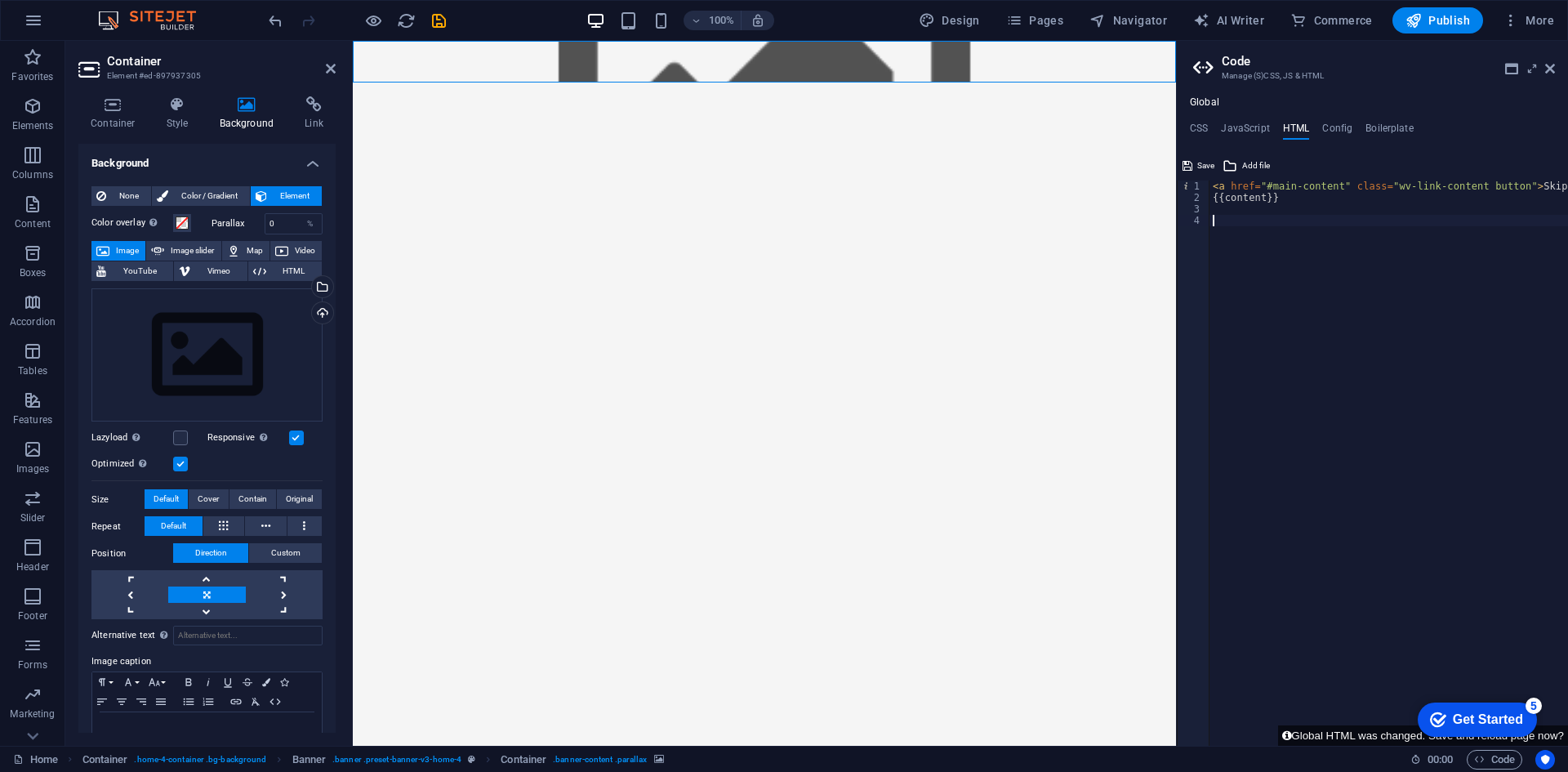
select select "markbegin"
select select "true"
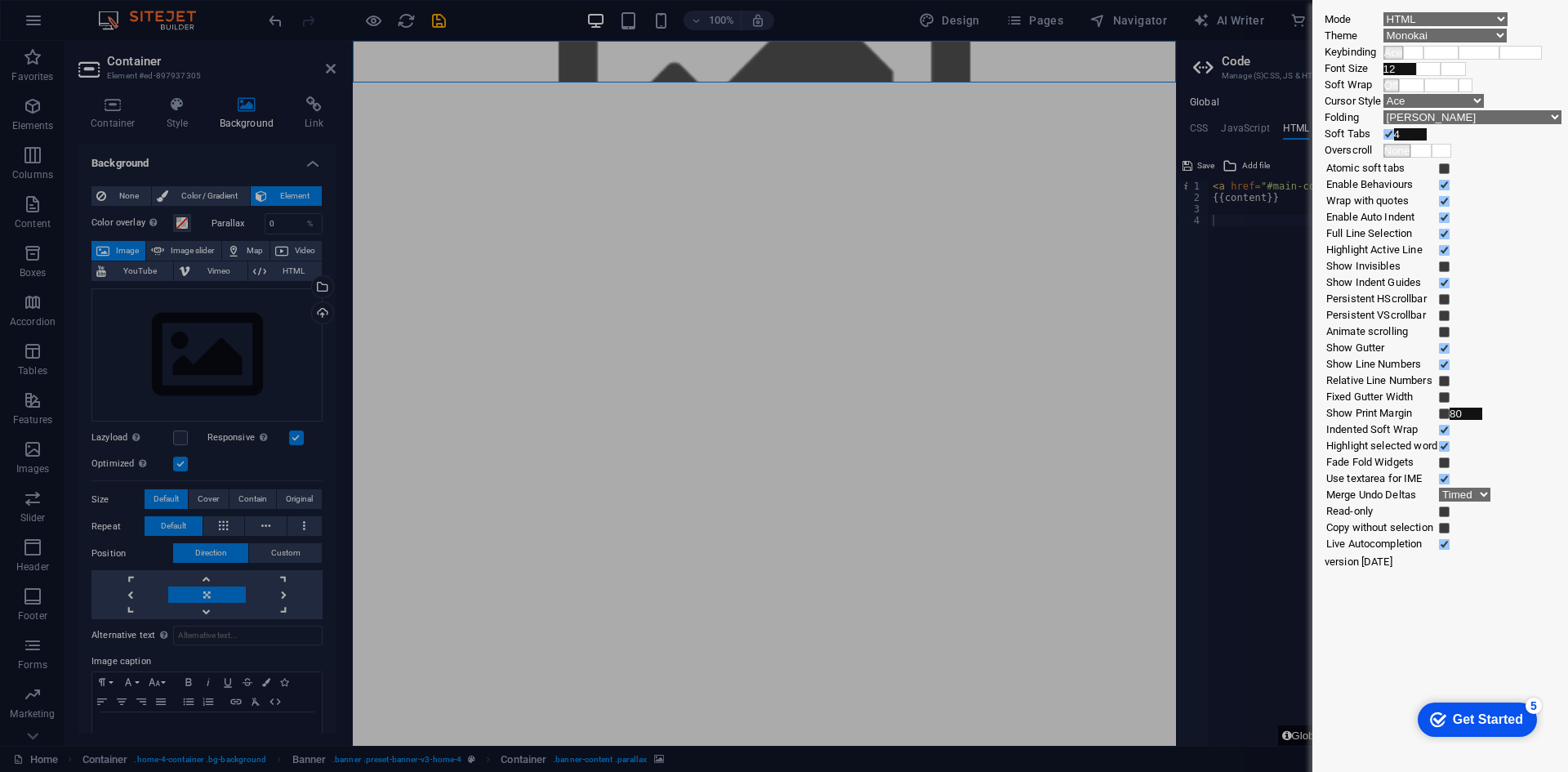
click at [1242, 569] on div "Mode ABAP ABC ActionScript ADA Alda Apache Conf Apex AQL AsciiDoc ASL Assembly …" at bounding box center [784, 386] width 1568 height 772
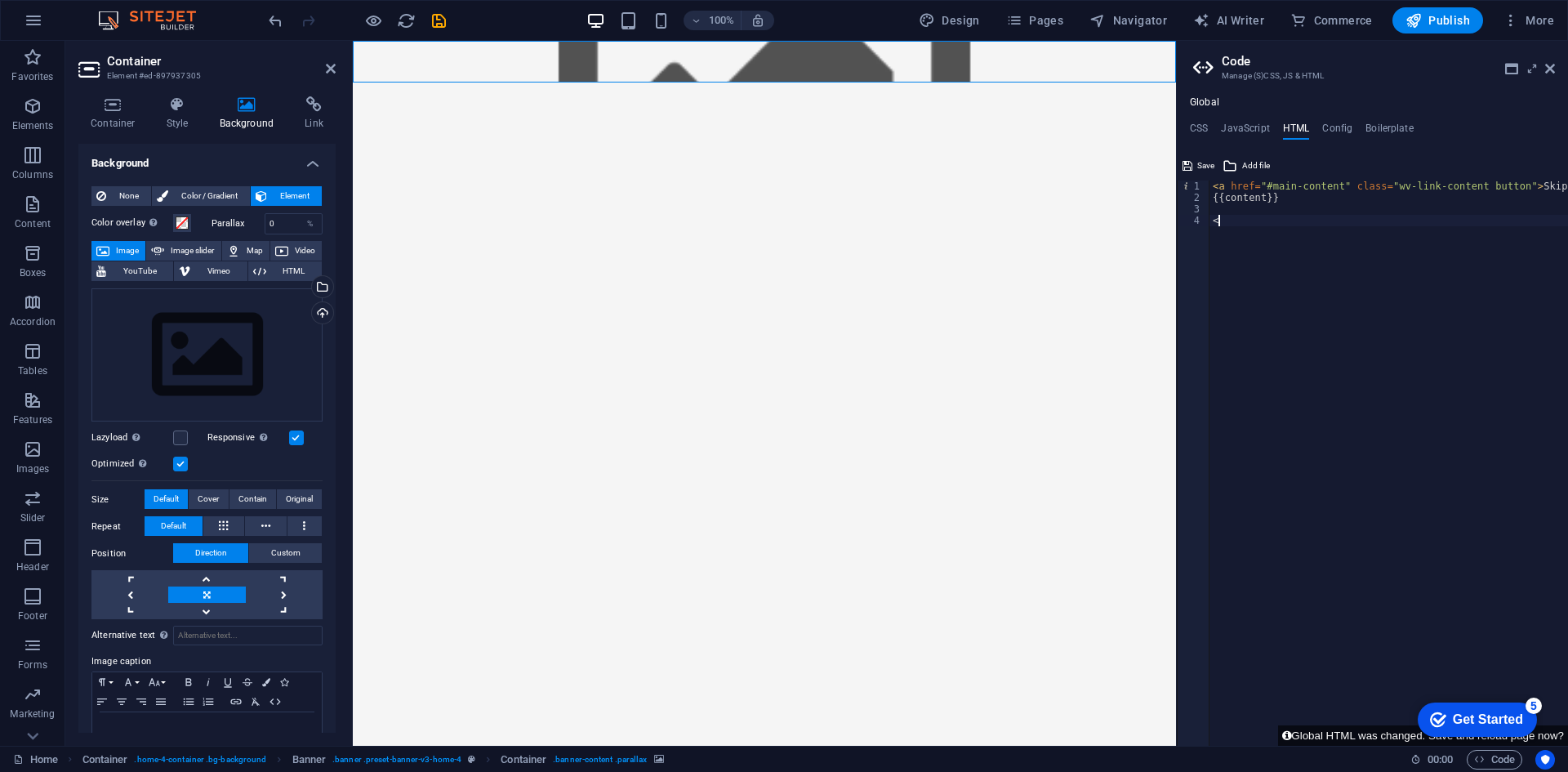
type textarea "<"
click at [406, 124] on html "Skip to main content Menu" at bounding box center [765, 83] width 823 height 84
click at [461, 56] on icon at bounding box center [465, 51] width 9 height 17
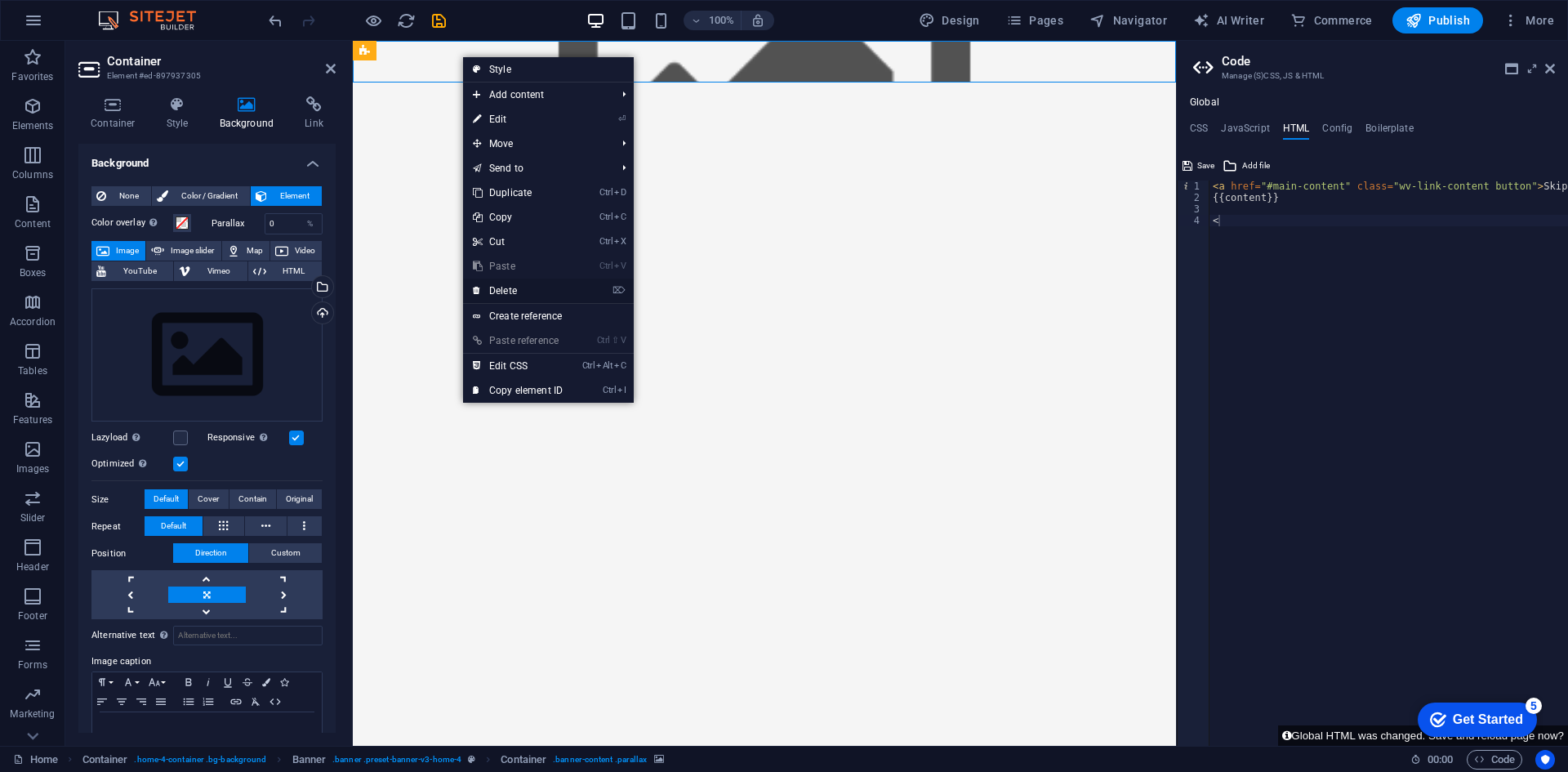
click at [529, 289] on link "⌦ Delete" at bounding box center [518, 290] width 109 height 25
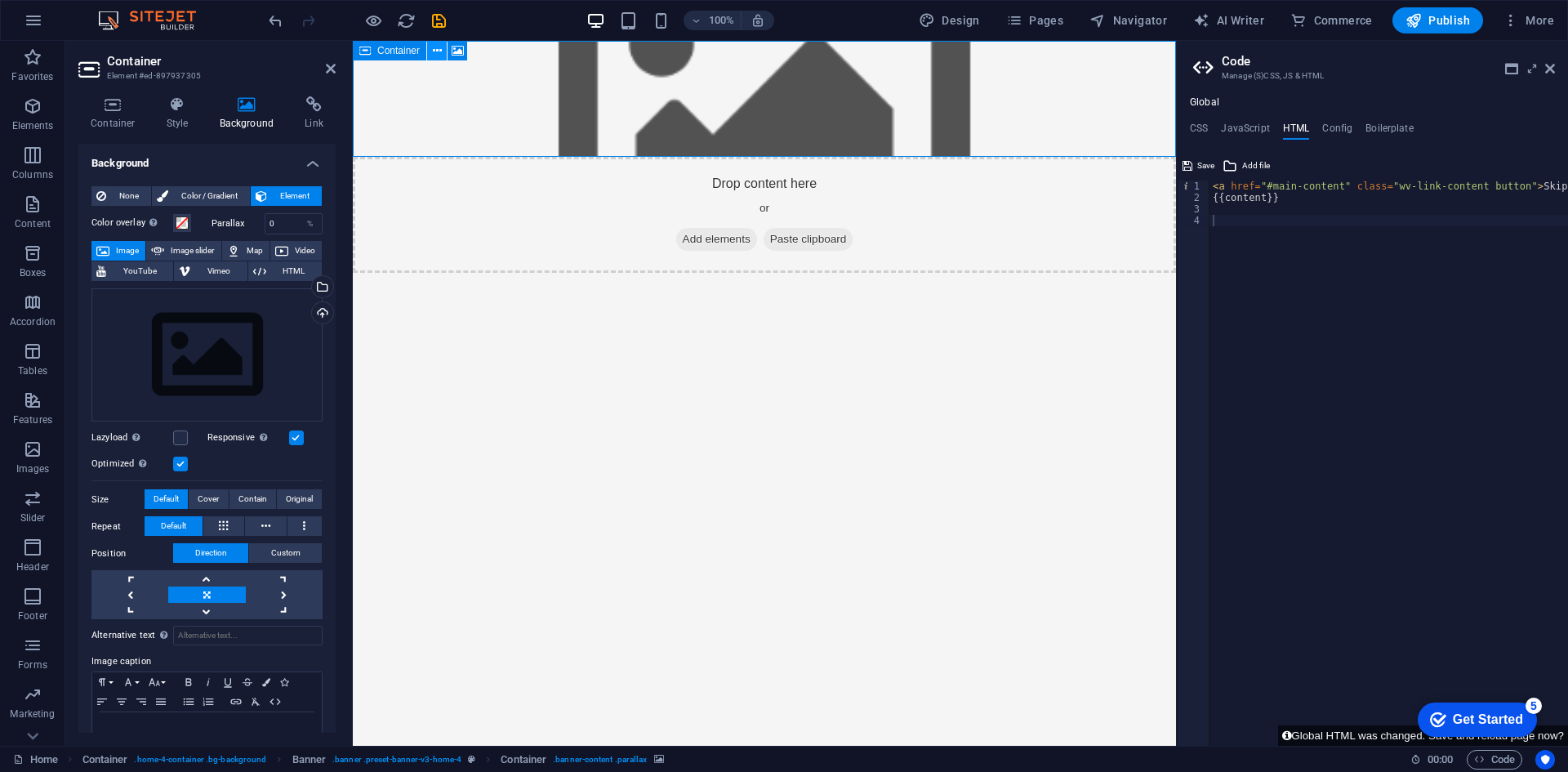
click at [446, 56] on button at bounding box center [437, 51] width 20 height 20
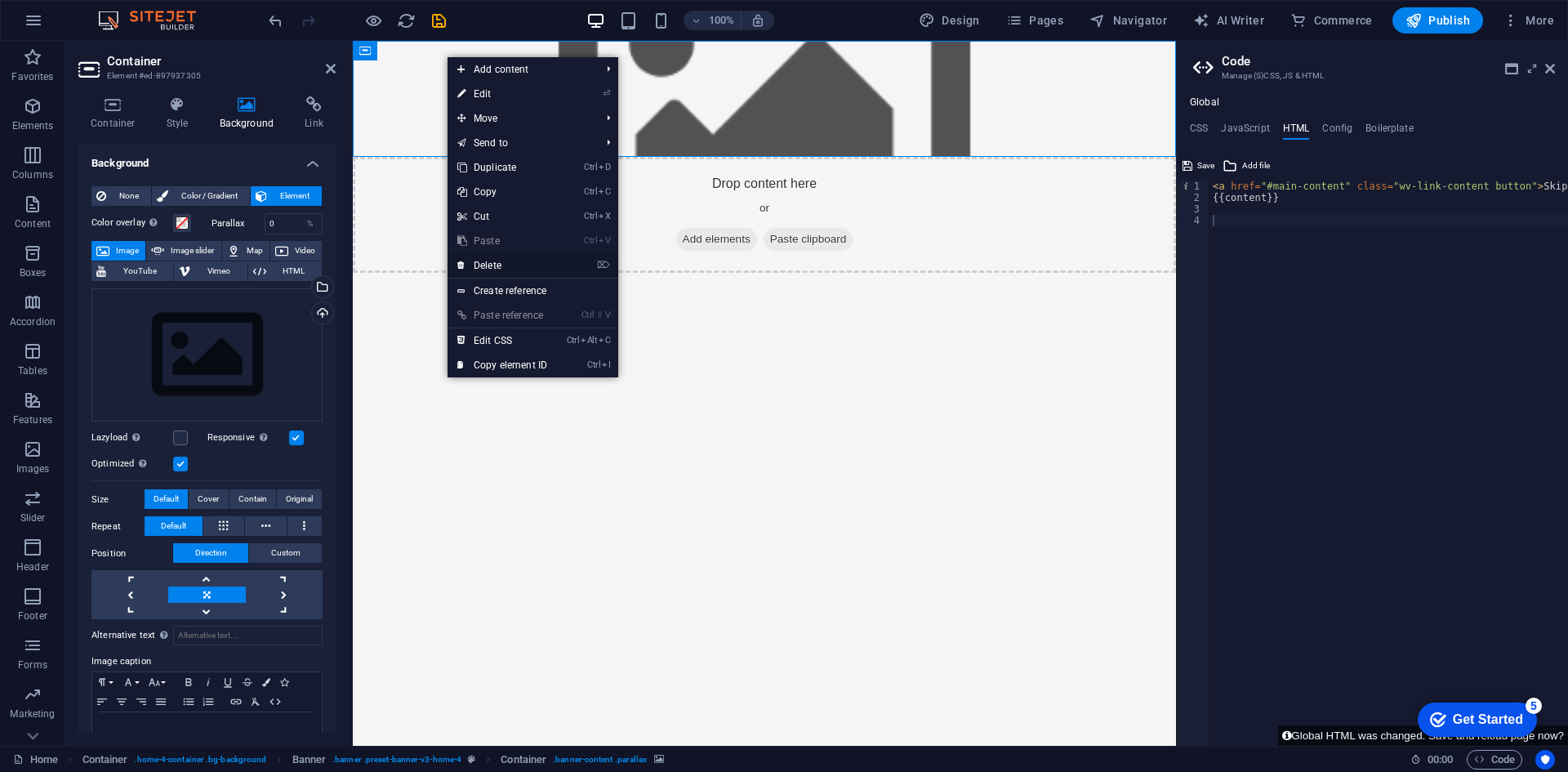
click at [512, 268] on link "⌦ Delete" at bounding box center [502, 266] width 109 height 25
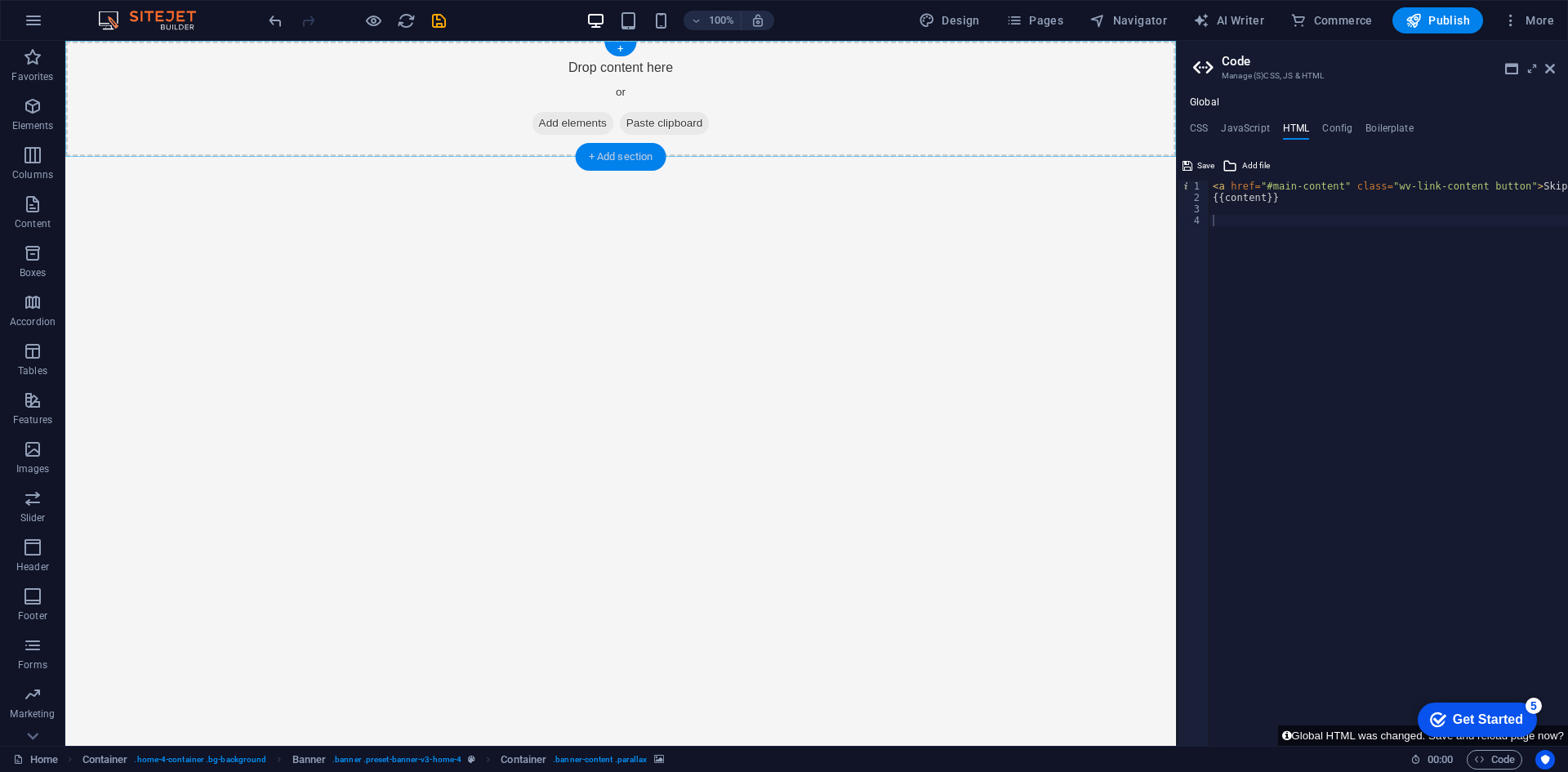
click at [598, 149] on div "+ Add section" at bounding box center [620, 157] width 90 height 28
click at [669, 130] on span "Paste clipboard" at bounding box center [665, 123] width 89 height 23
click at [643, 122] on span "Paste clipboard" at bounding box center [665, 123] width 89 height 23
click at [552, 119] on span "Add elements" at bounding box center [573, 123] width 81 height 23
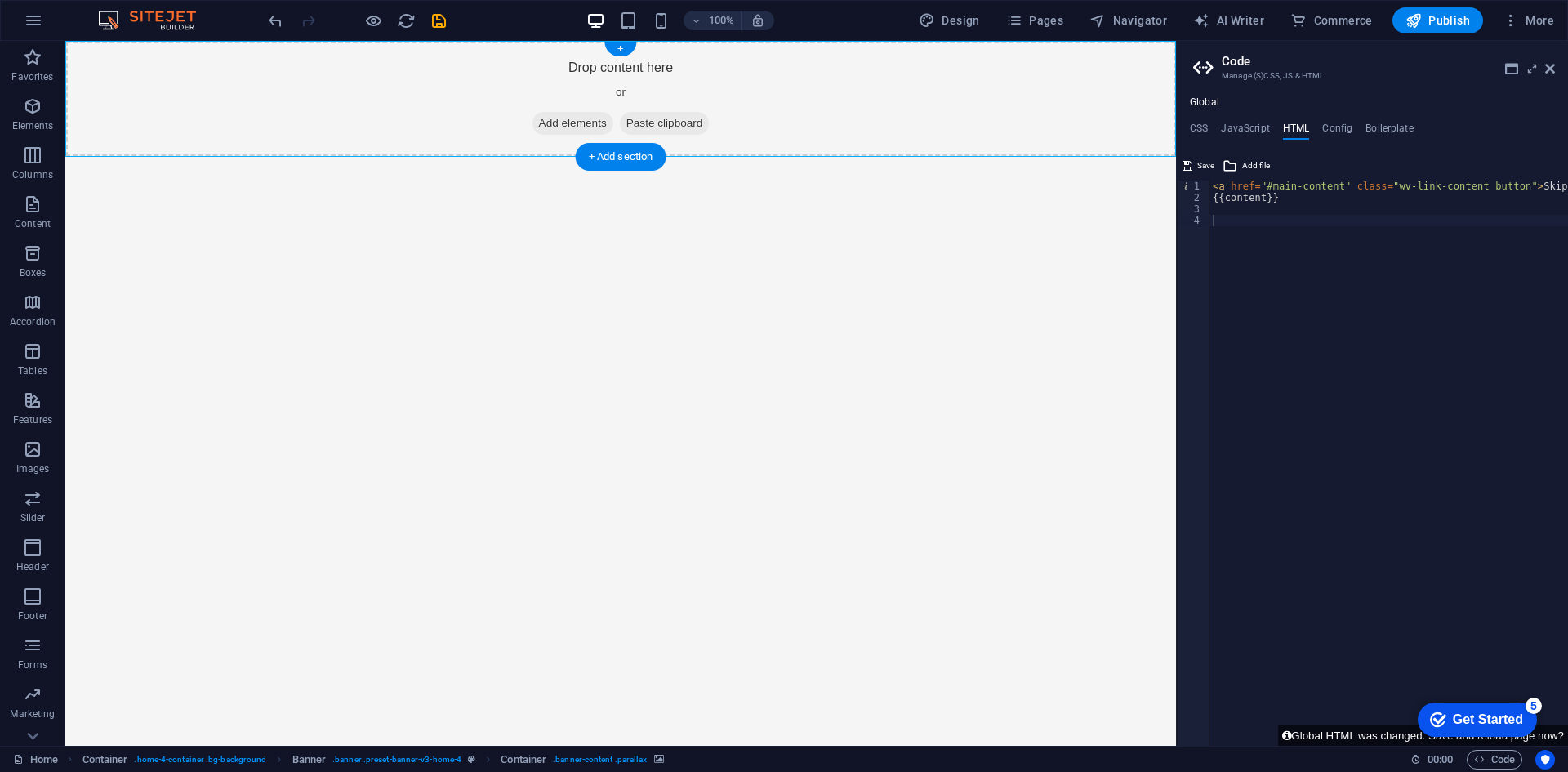
click at [433, 58] on div "Drop content here or Add elements Paste clipboard" at bounding box center [620, 98] width 1111 height 116
click at [616, 53] on div "+" at bounding box center [620, 49] width 32 height 15
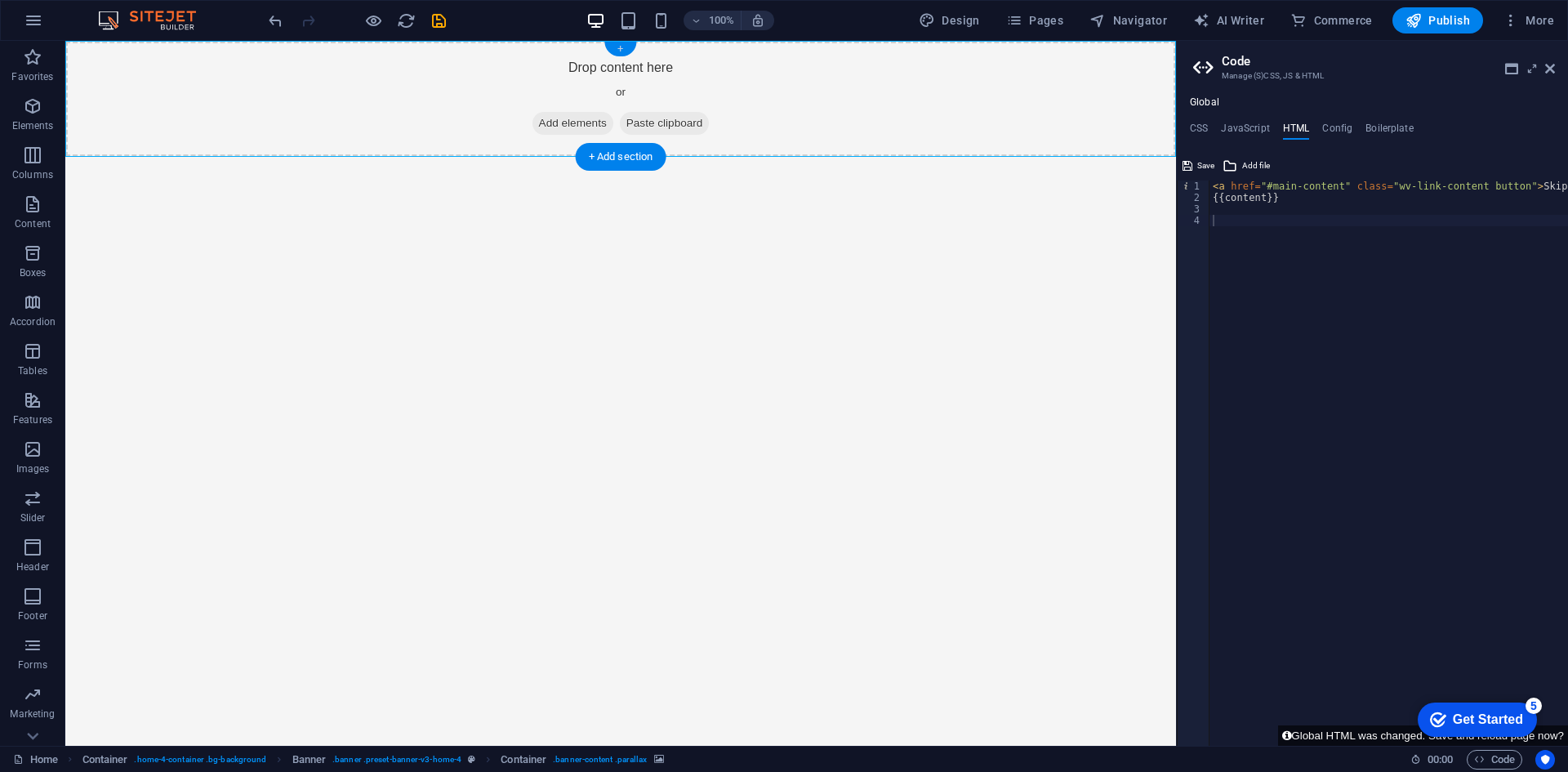
click at [616, 53] on div "+" at bounding box center [620, 49] width 32 height 15
click at [618, 157] on div "+ Add section" at bounding box center [620, 157] width 90 height 28
click at [789, 157] on html "Skip to main content Drop content here or Add elements Paste clipboard" at bounding box center [620, 98] width 1111 height 116
click at [1426, 25] on span "Publish" at bounding box center [1438, 20] width 65 height 16
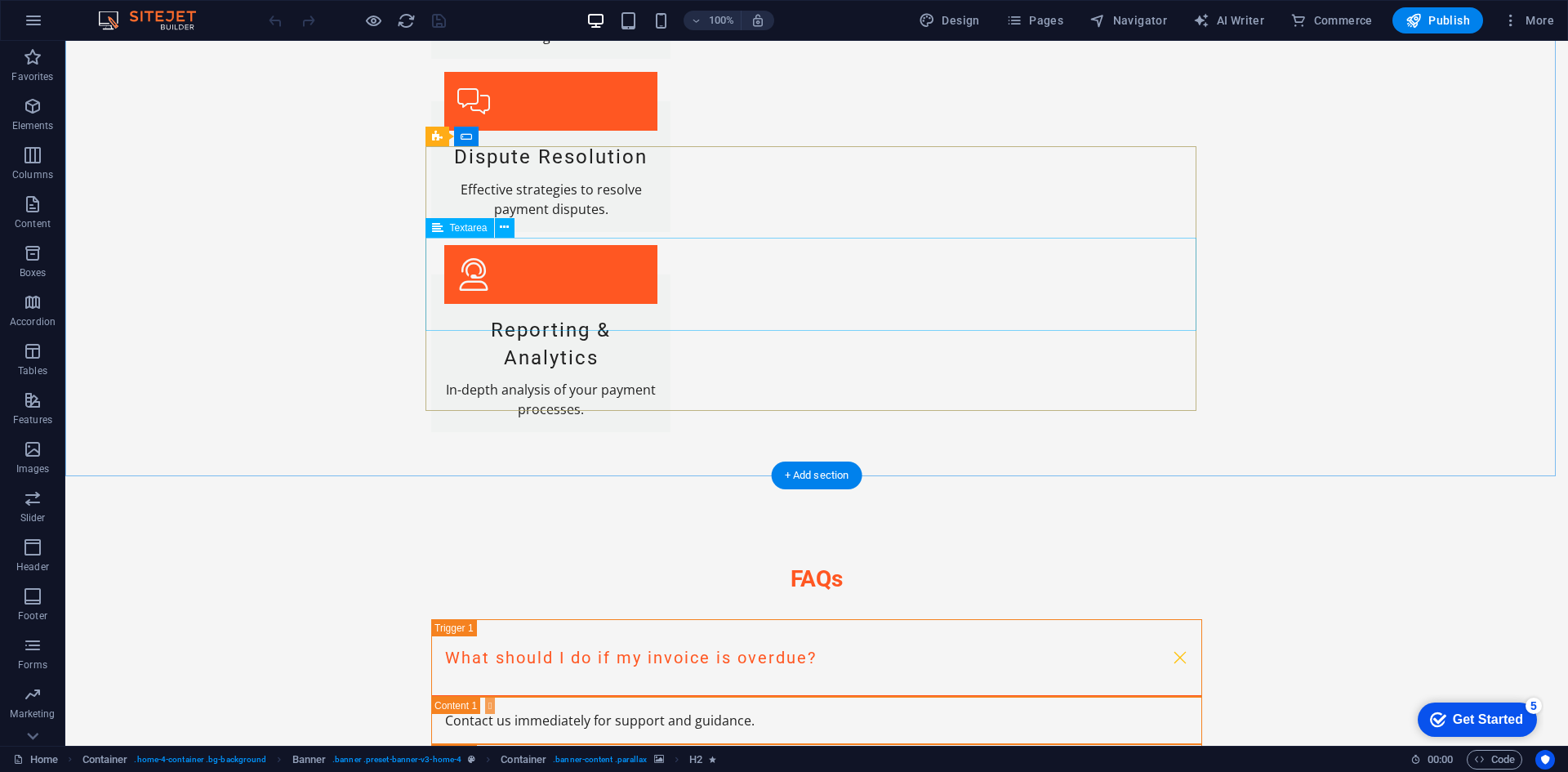
scroll to position [2738, 0]
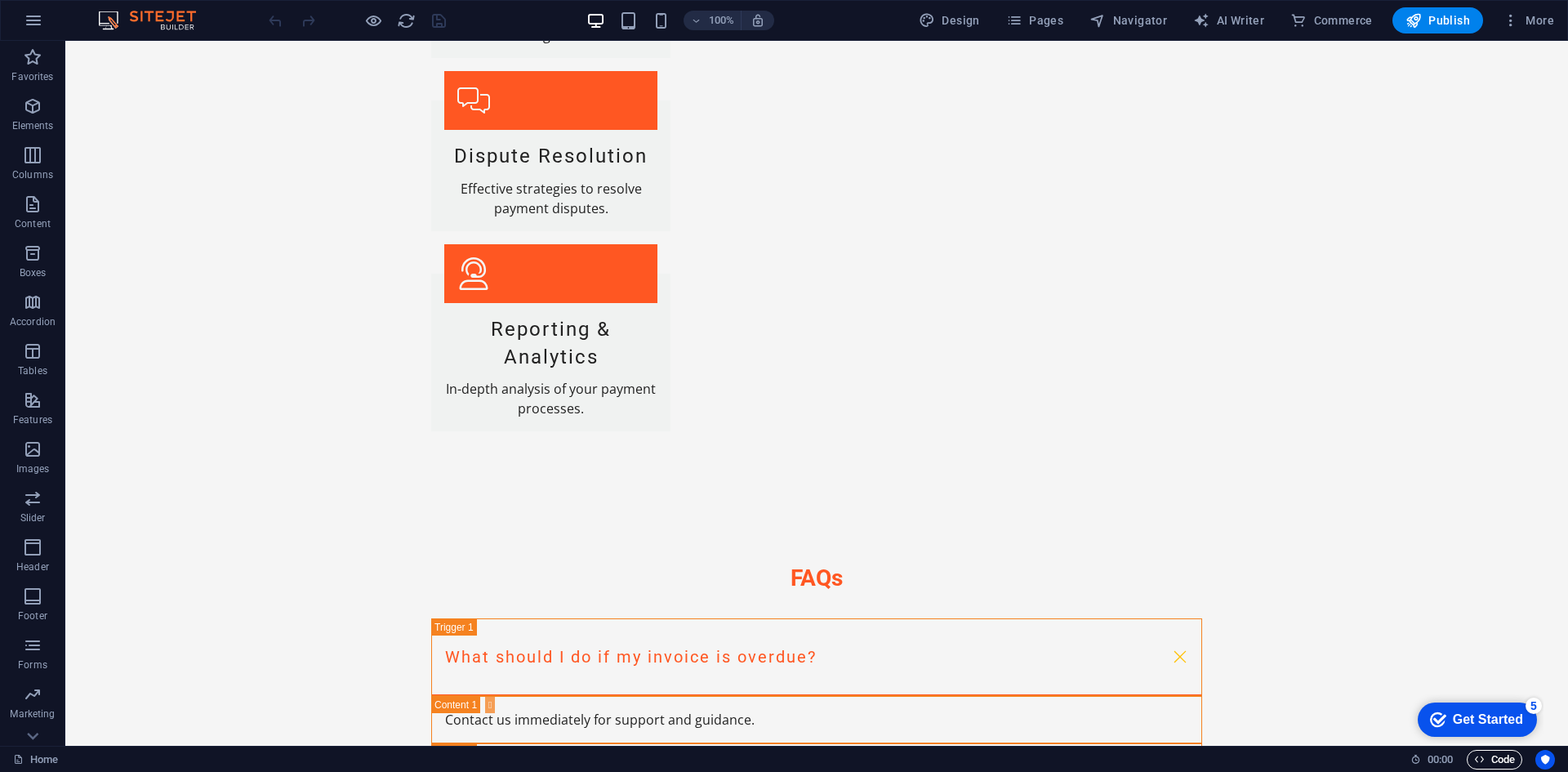
click at [1516, 764] on button "Code" at bounding box center [1494, 760] width 56 height 20
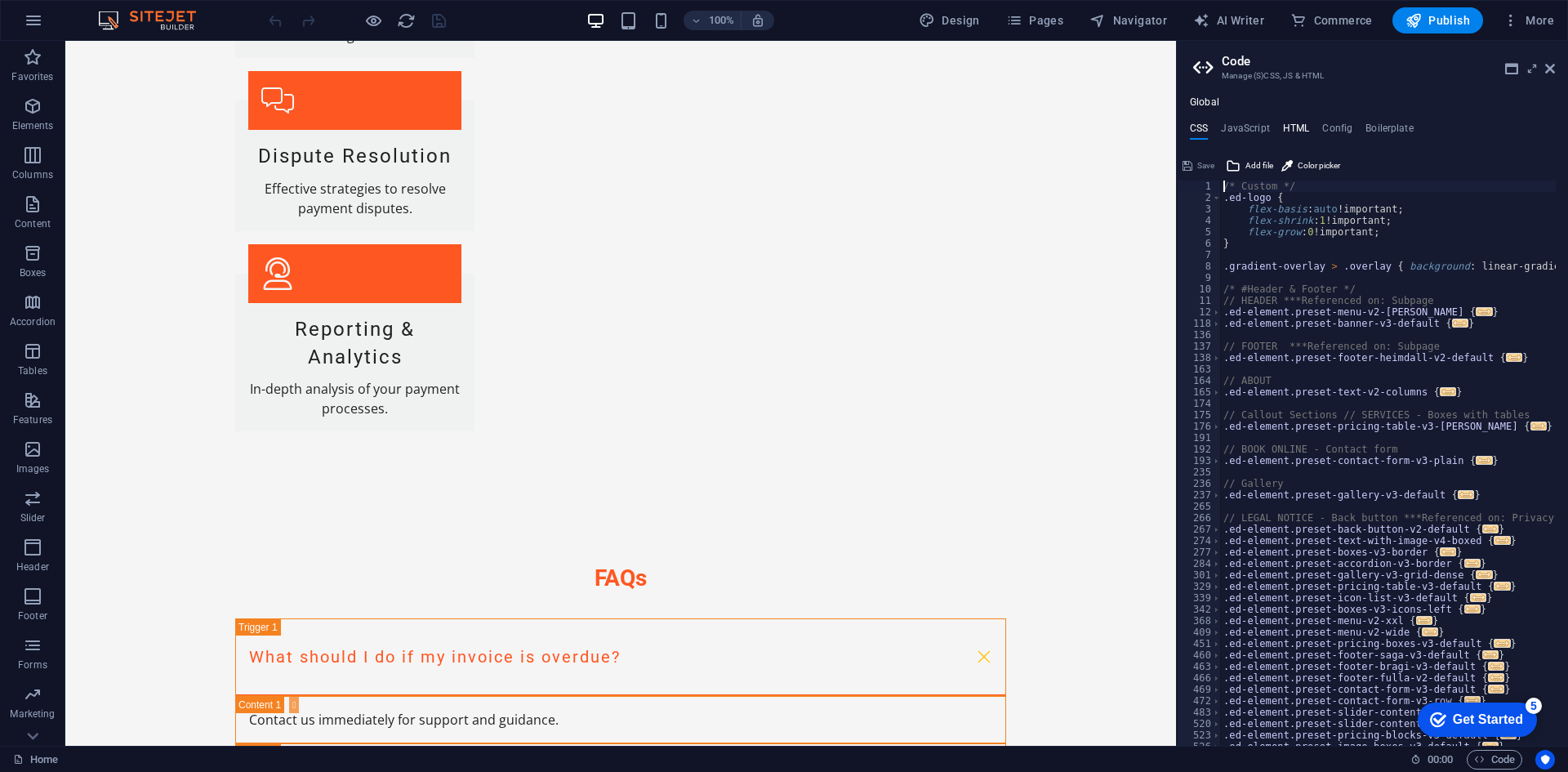
click at [1299, 123] on h4 "HTML" at bounding box center [1297, 131] width 27 height 18
type textarea "<a href="#main-content" class="wv-link-content button">Skip to main content</a>"
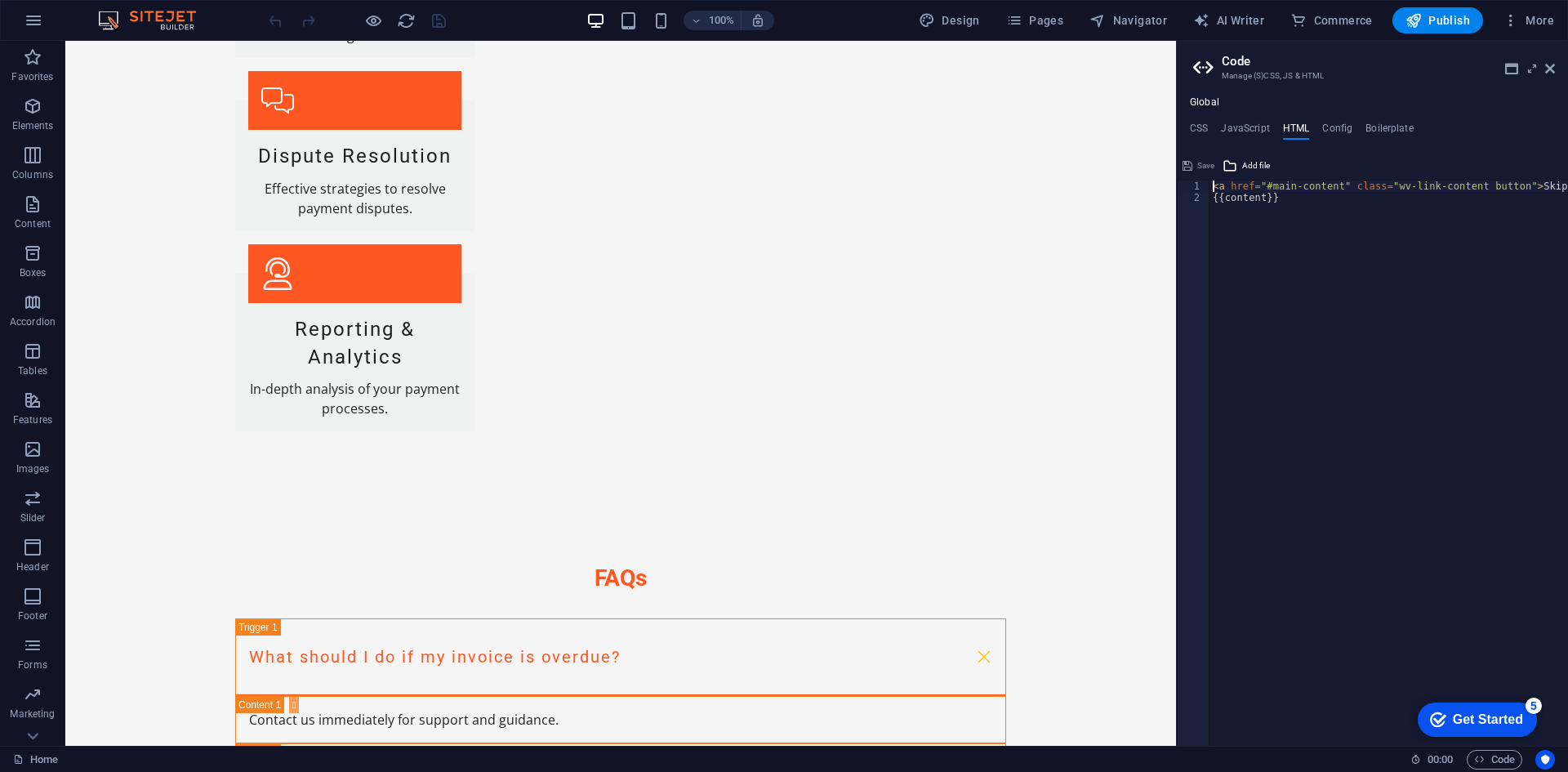
click at [161, 460] on icon at bounding box center [160, 466] width 9 height 17
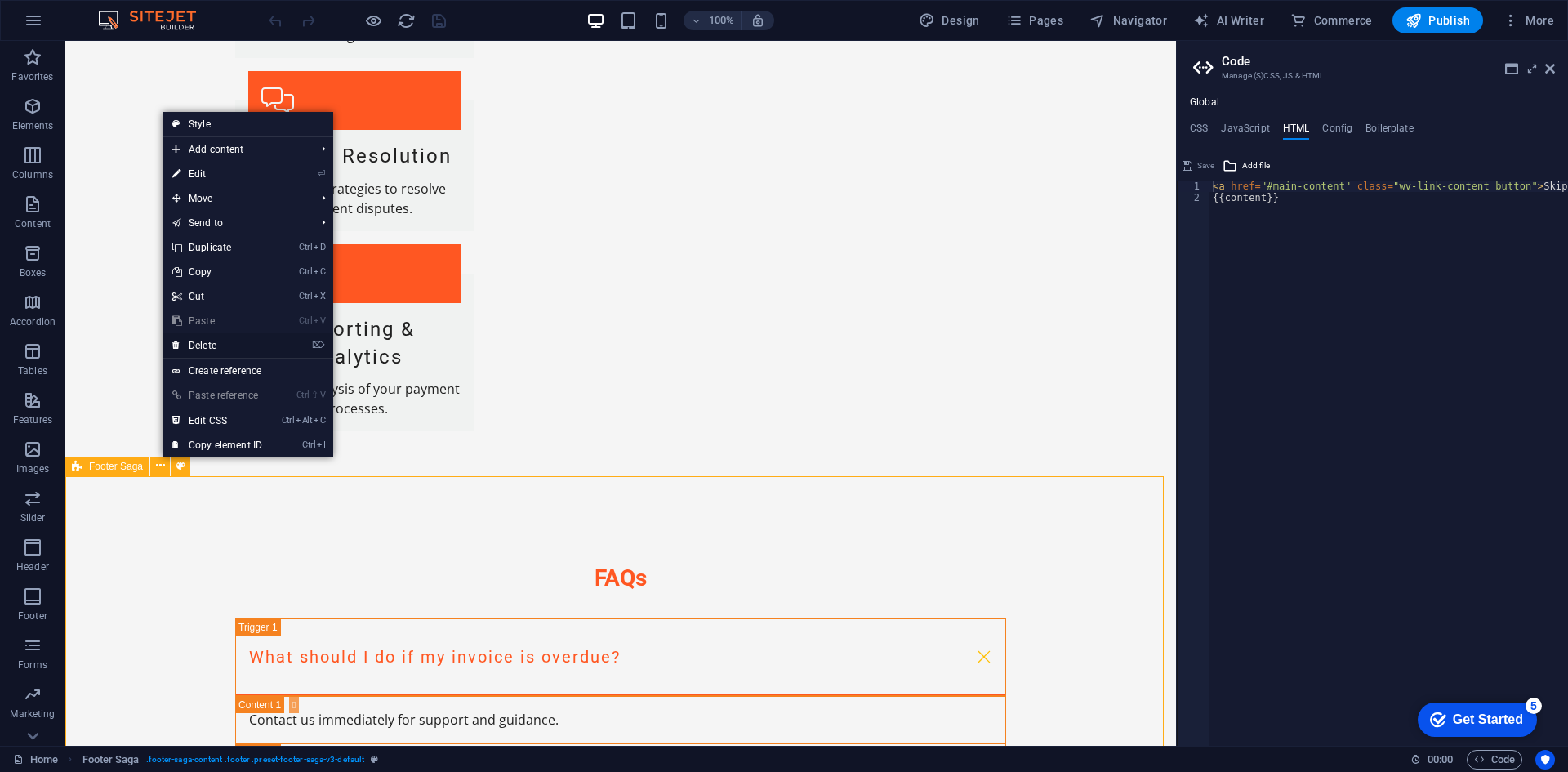
click at [178, 346] on icon at bounding box center [176, 345] width 8 height 25
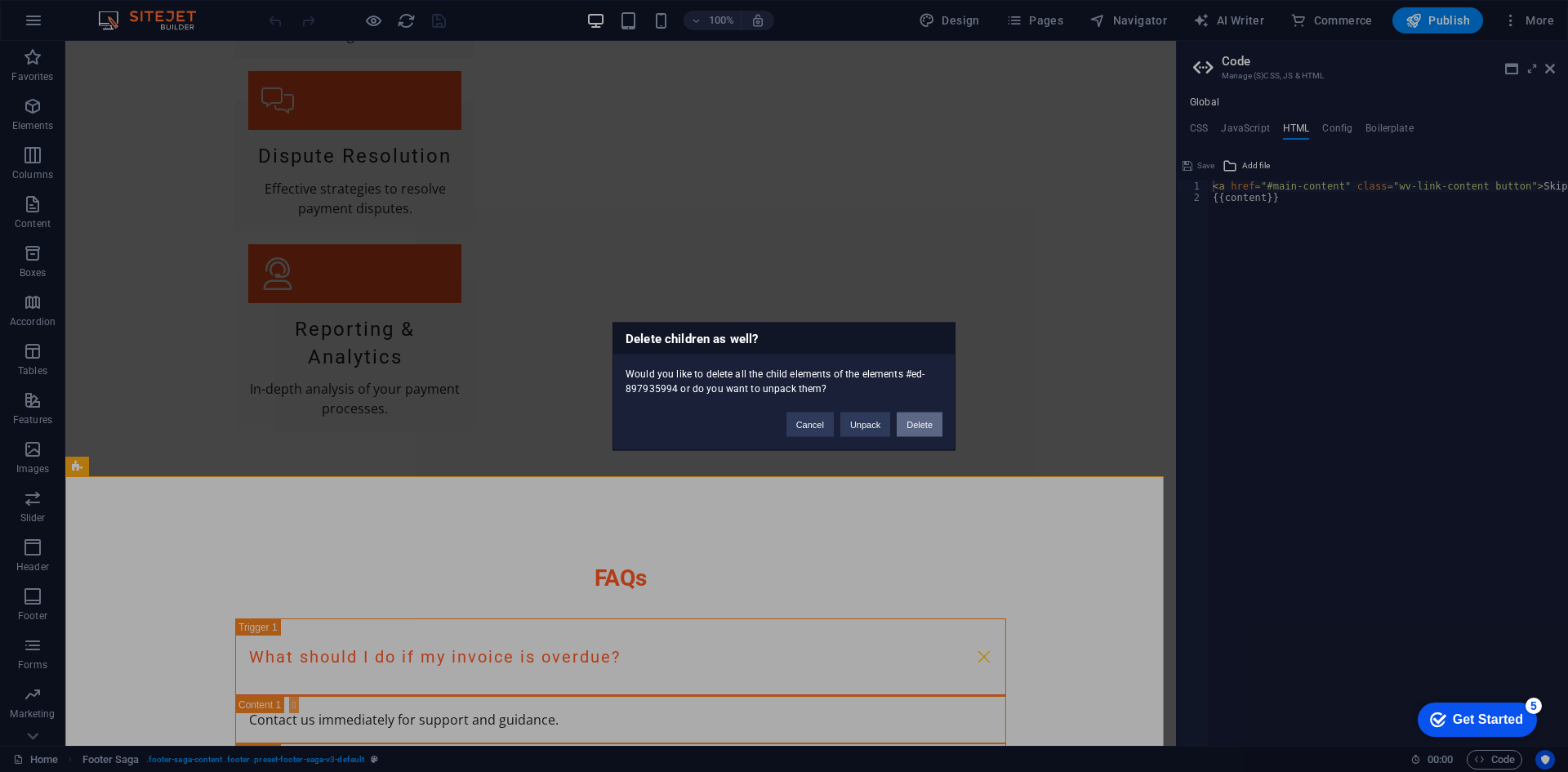
click at [904, 436] on button "Delete" at bounding box center [920, 424] width 46 height 25
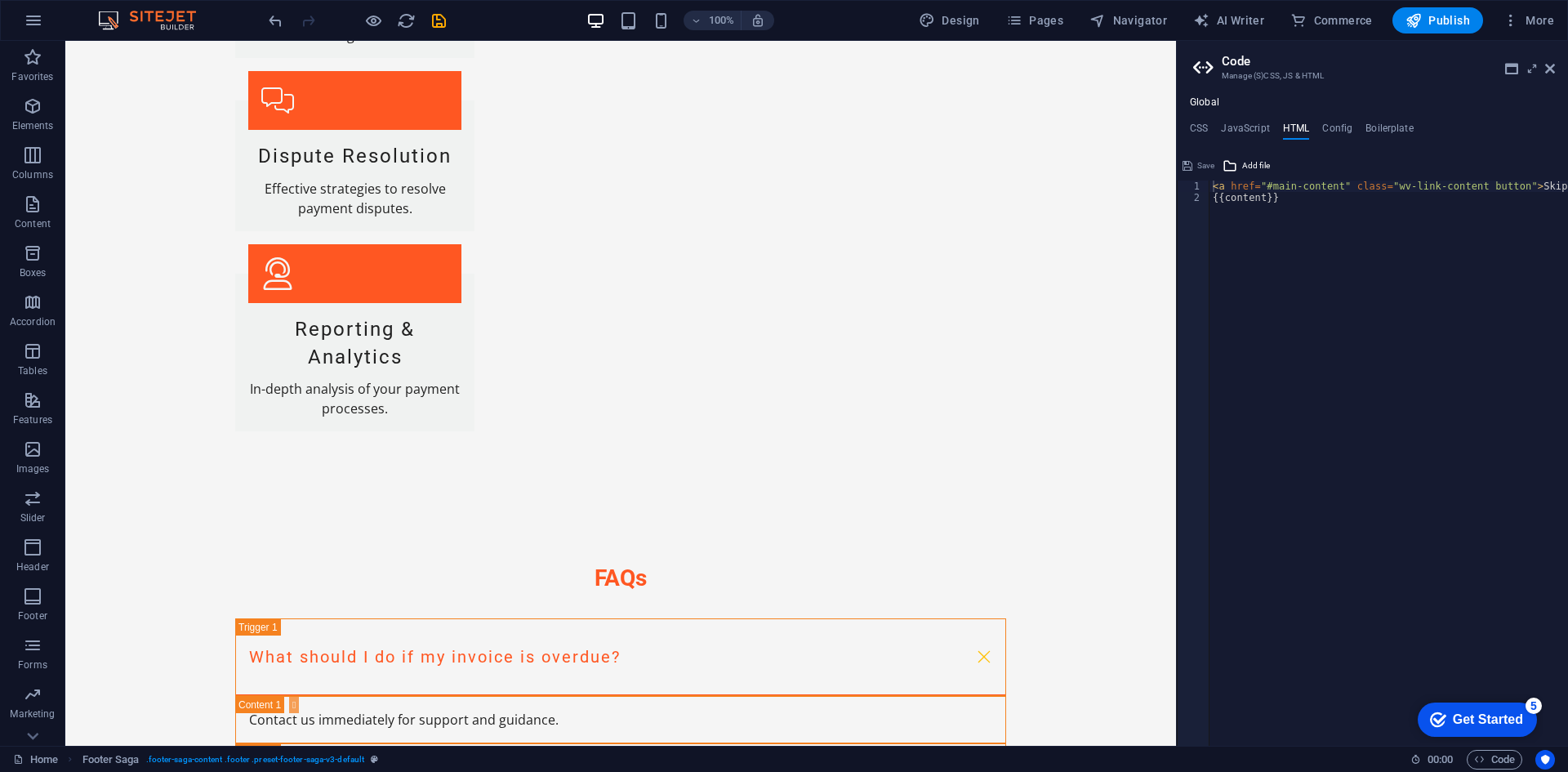
scroll to position [2468, 0]
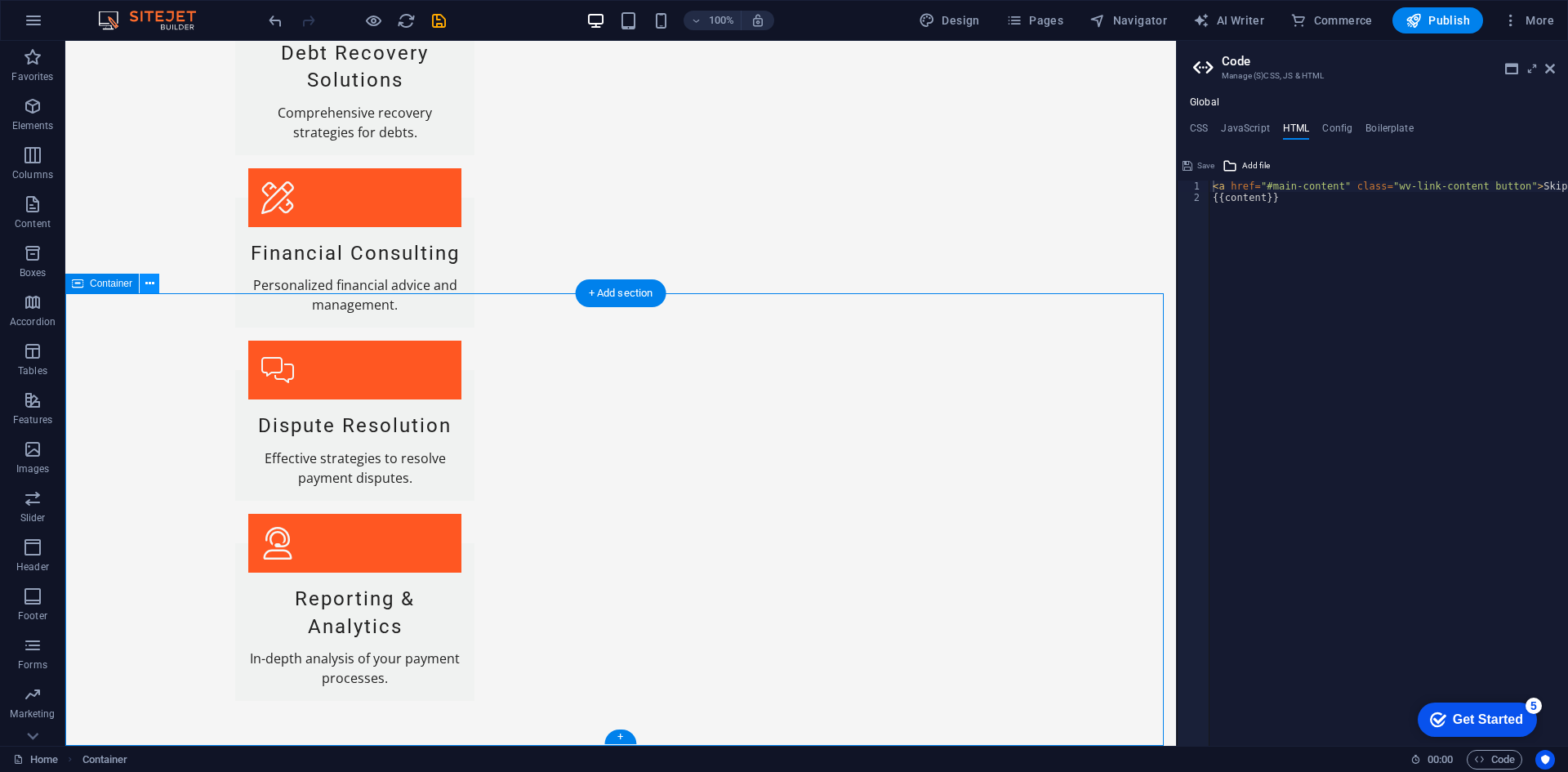
click at [149, 290] on icon at bounding box center [149, 284] width 9 height 17
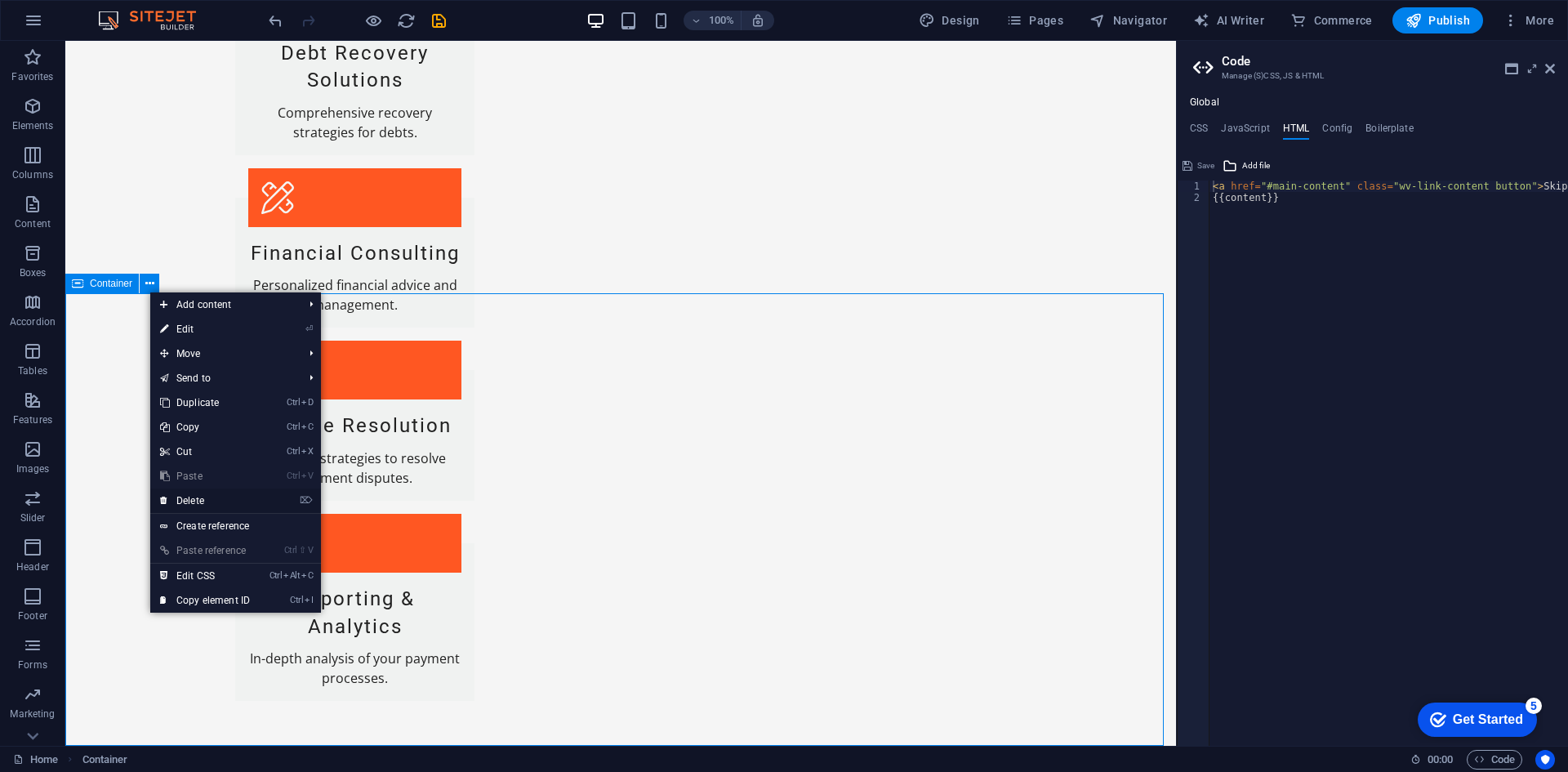
click at [164, 501] on icon at bounding box center [164, 500] width 8 height 25
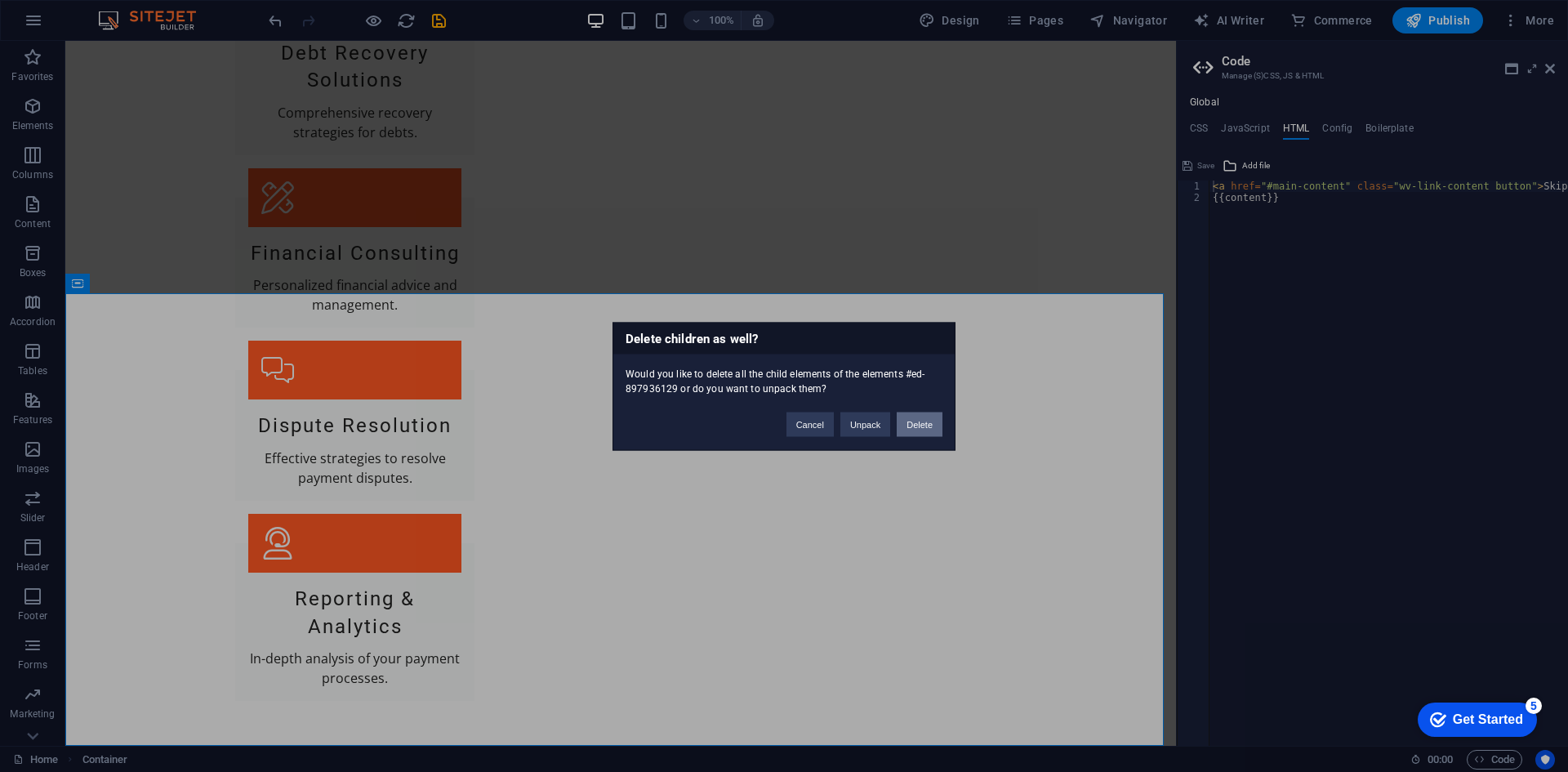
click at [928, 412] on button "Delete" at bounding box center [920, 424] width 46 height 25
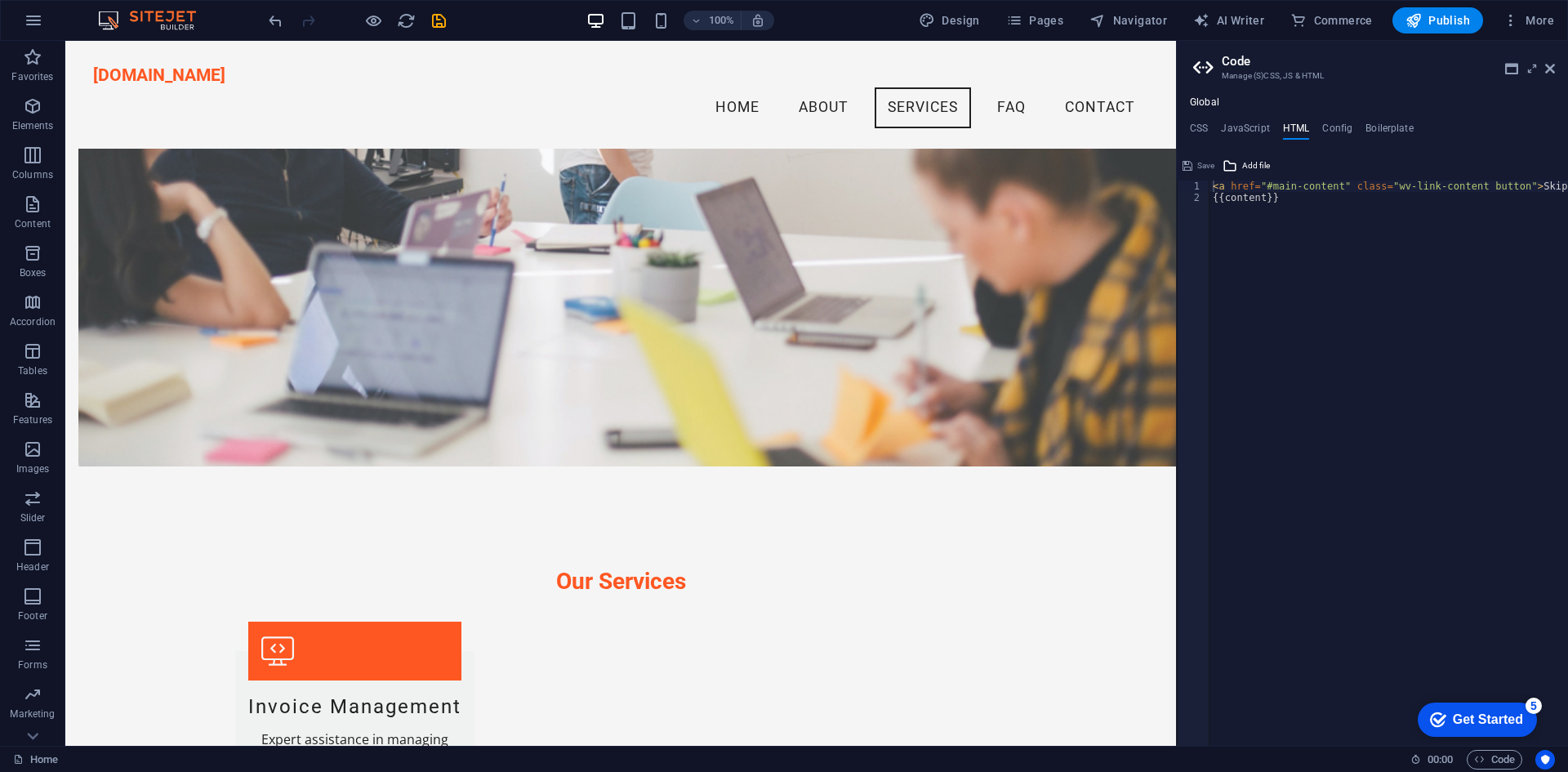
scroll to position [1439, 0]
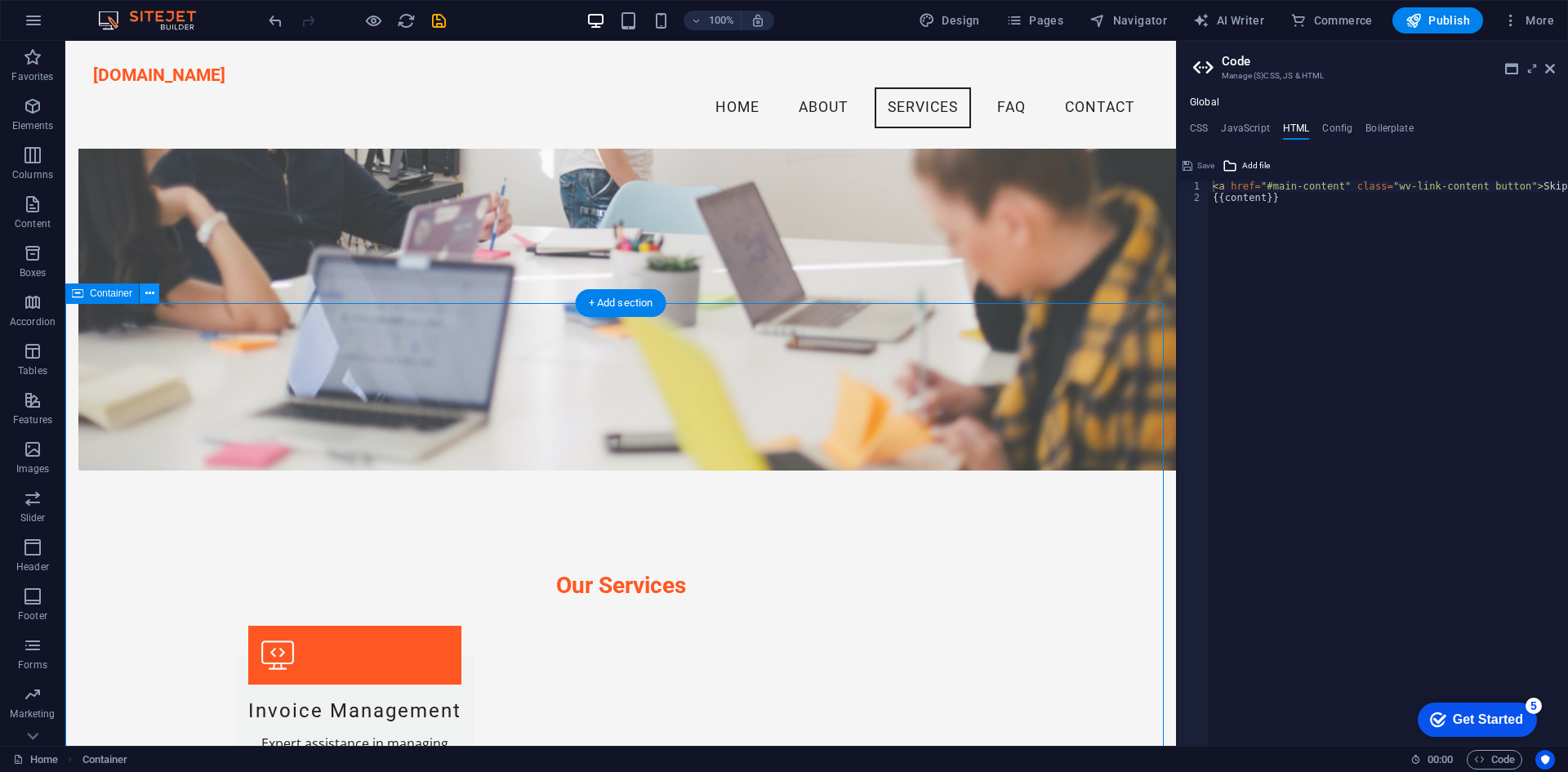
click at [145, 293] on icon at bounding box center [149, 293] width 9 height 17
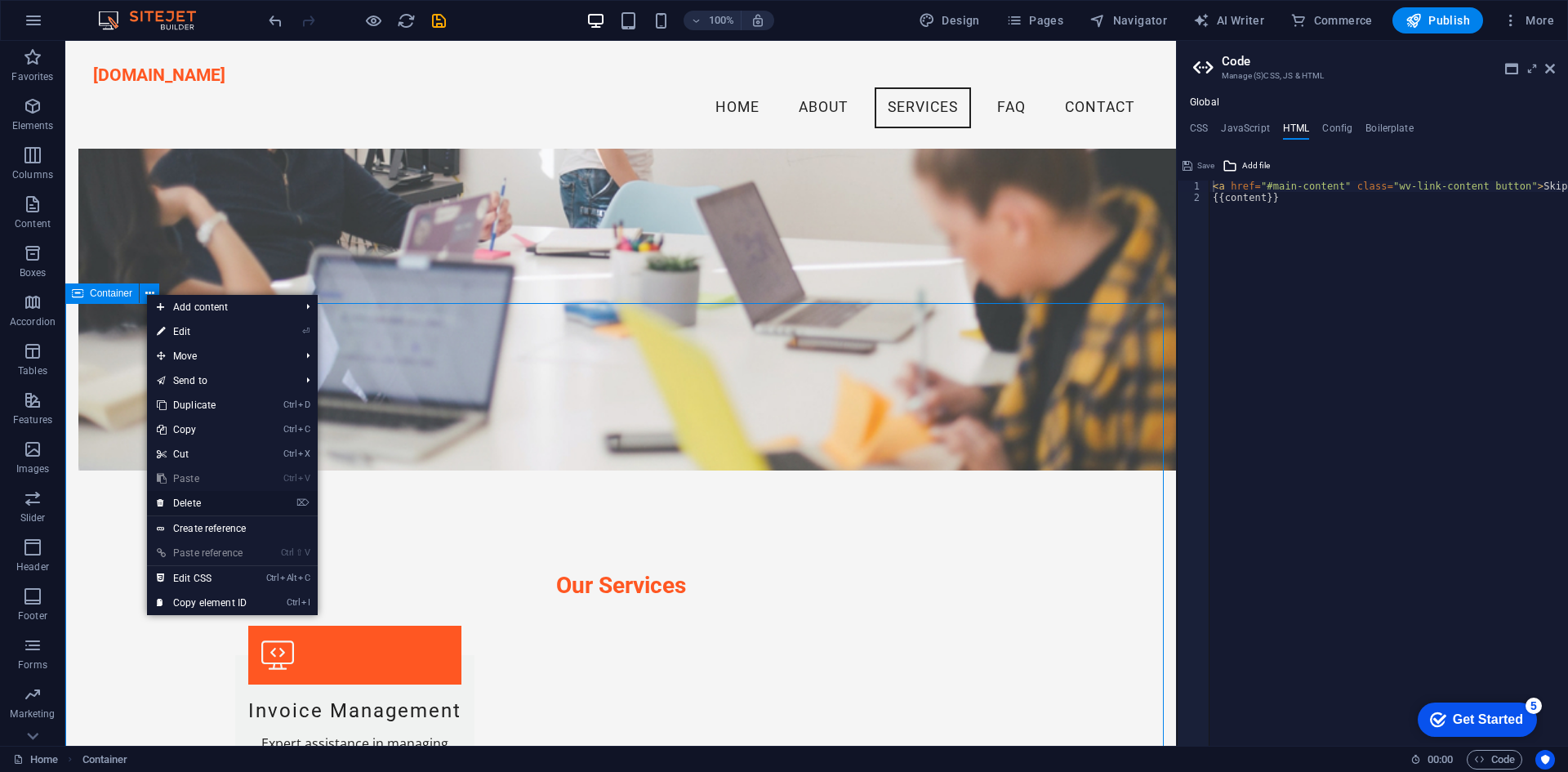
click at [158, 501] on icon at bounding box center [161, 503] width 8 height 25
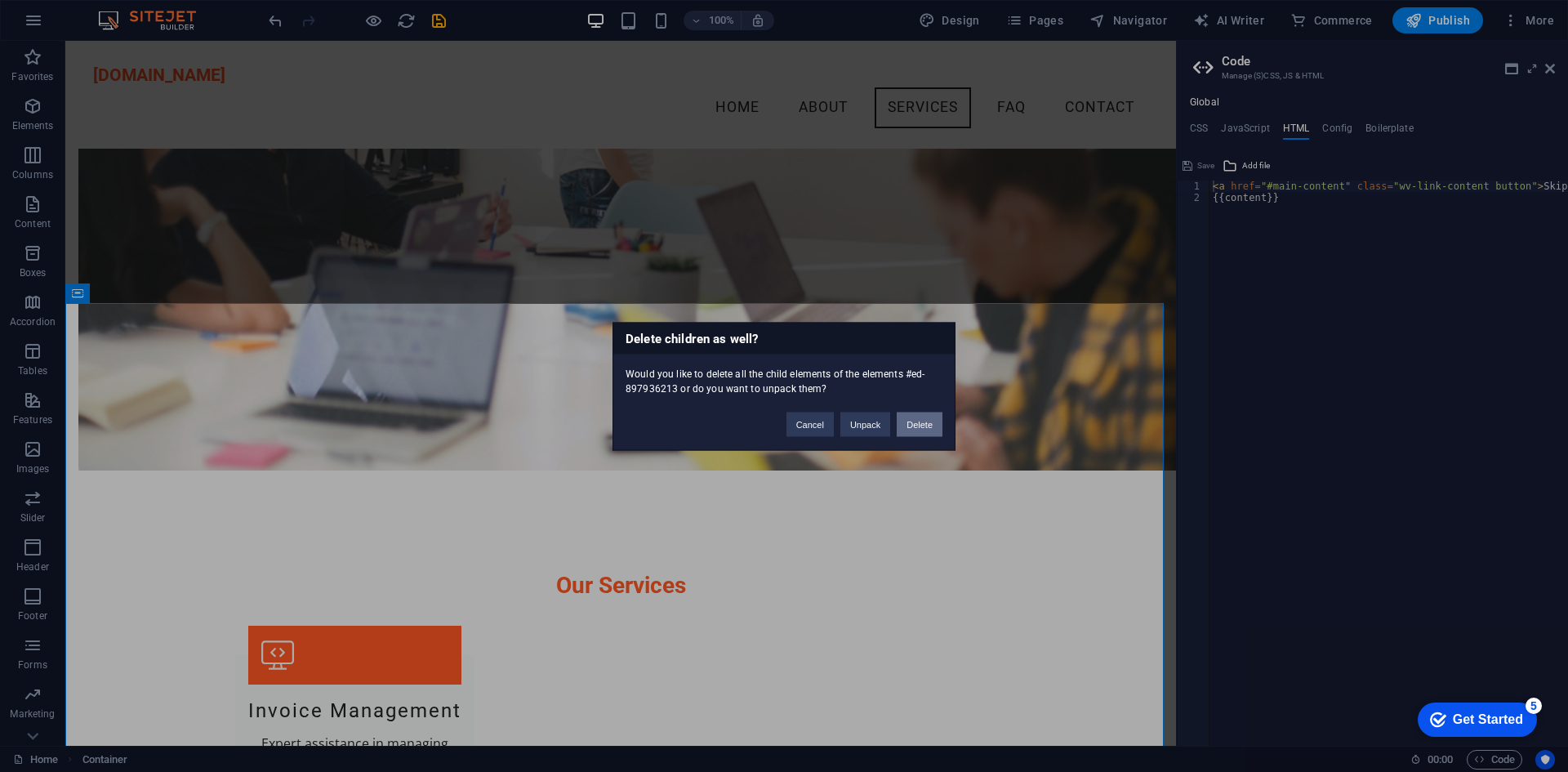
click at [910, 415] on button "Delete" at bounding box center [920, 424] width 46 height 25
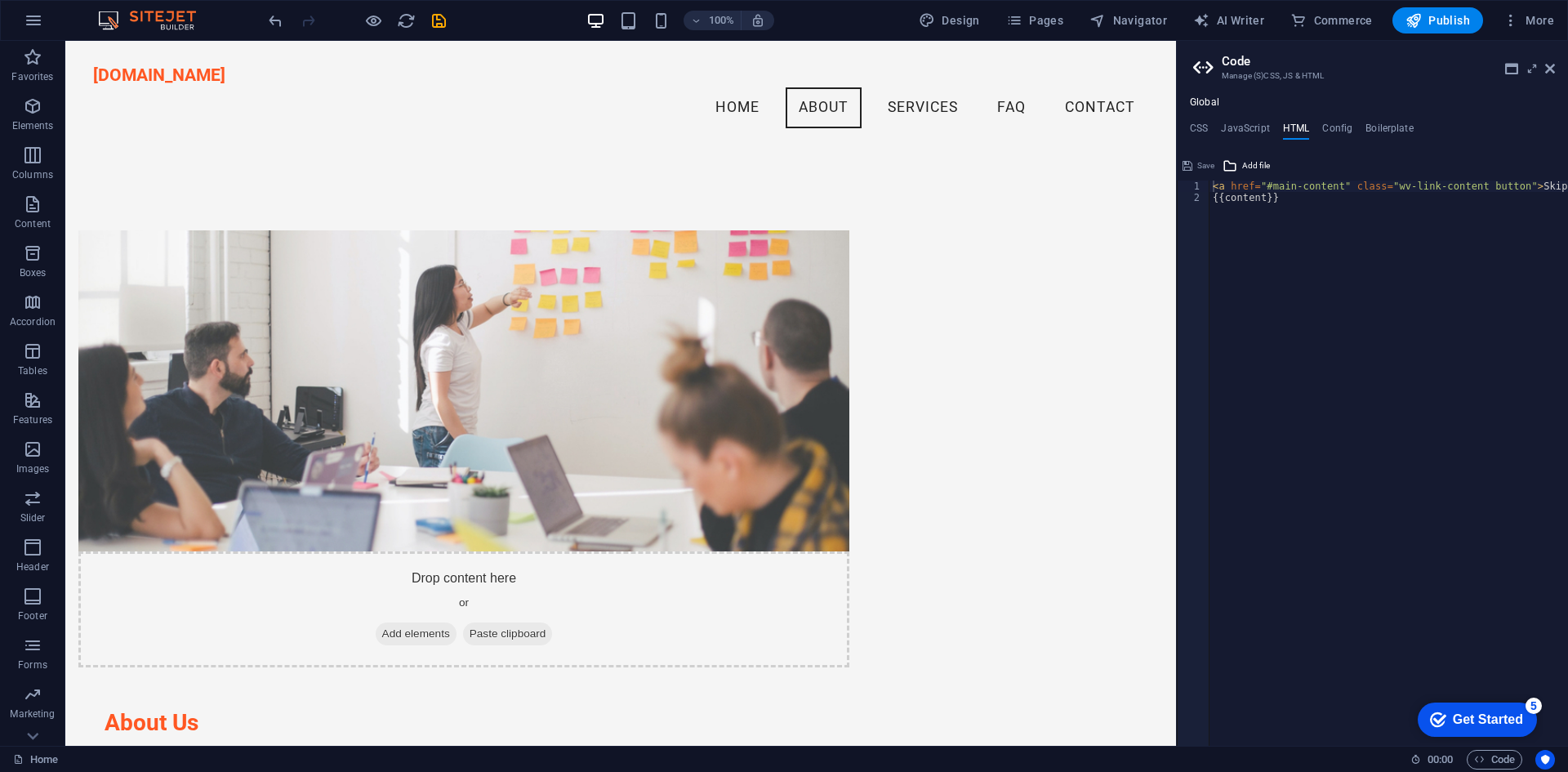
scroll to position [813, 0]
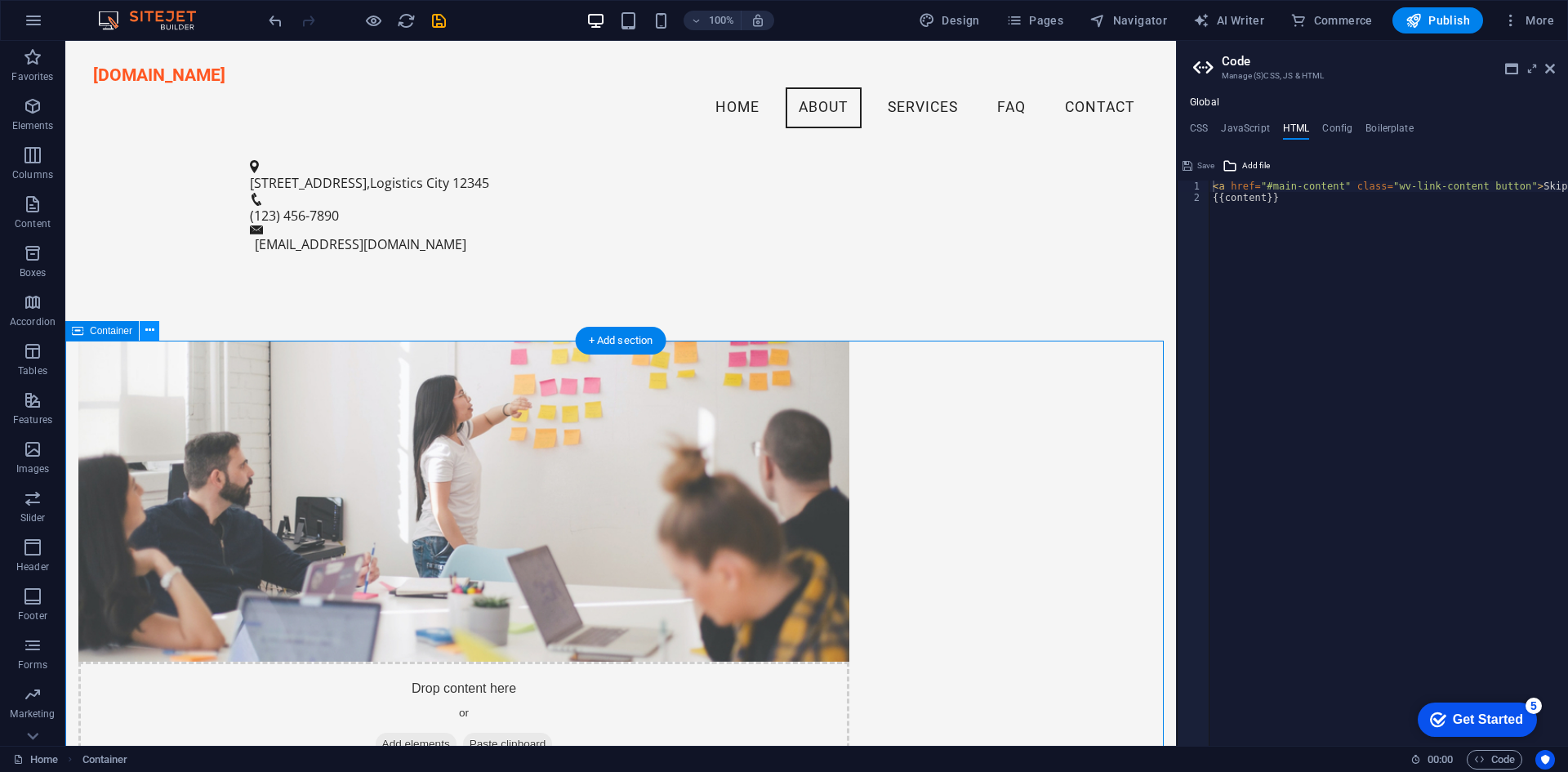
click at [152, 322] on icon at bounding box center [149, 330] width 9 height 17
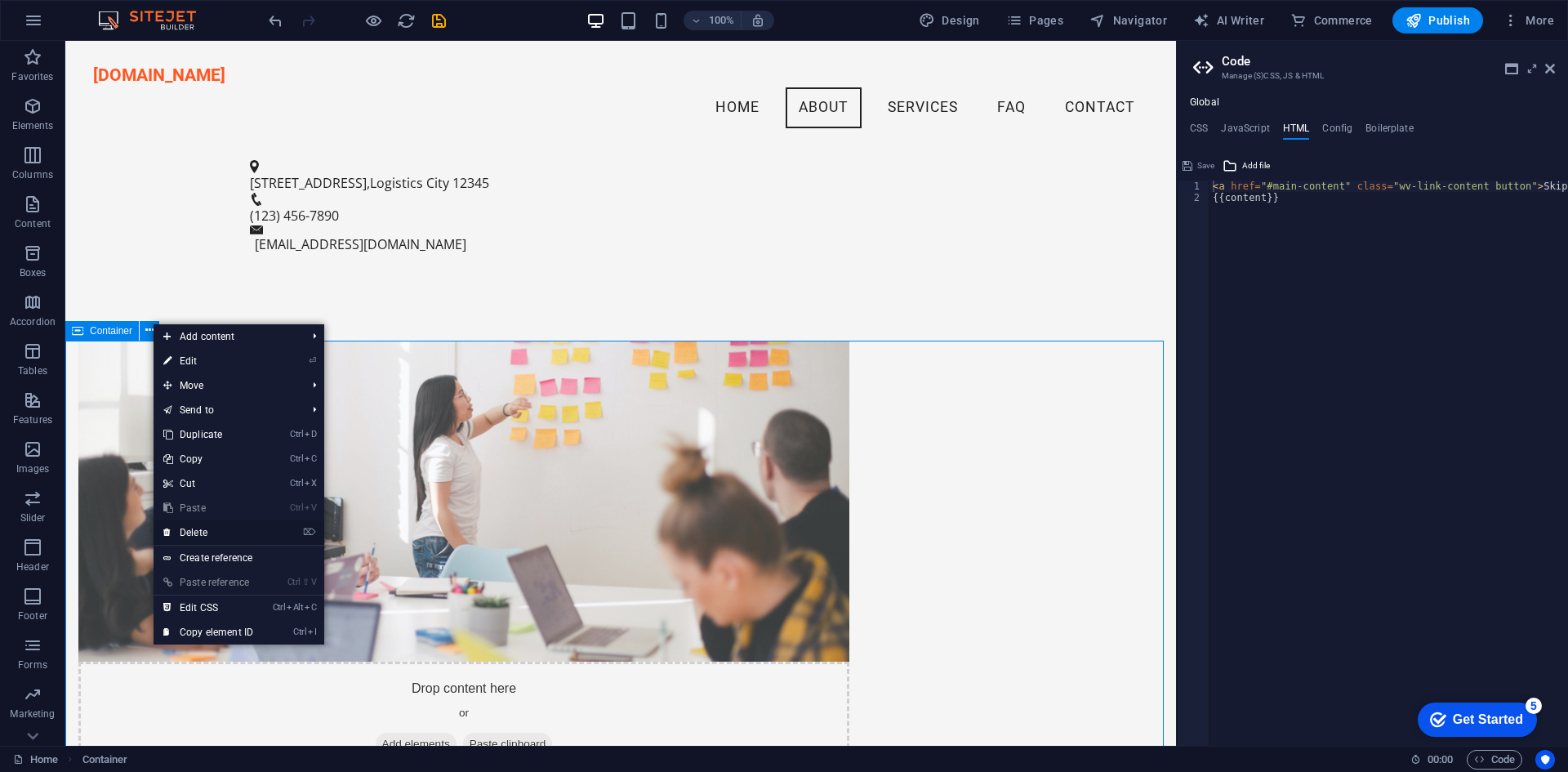
click at [170, 530] on icon at bounding box center [167, 532] width 8 height 25
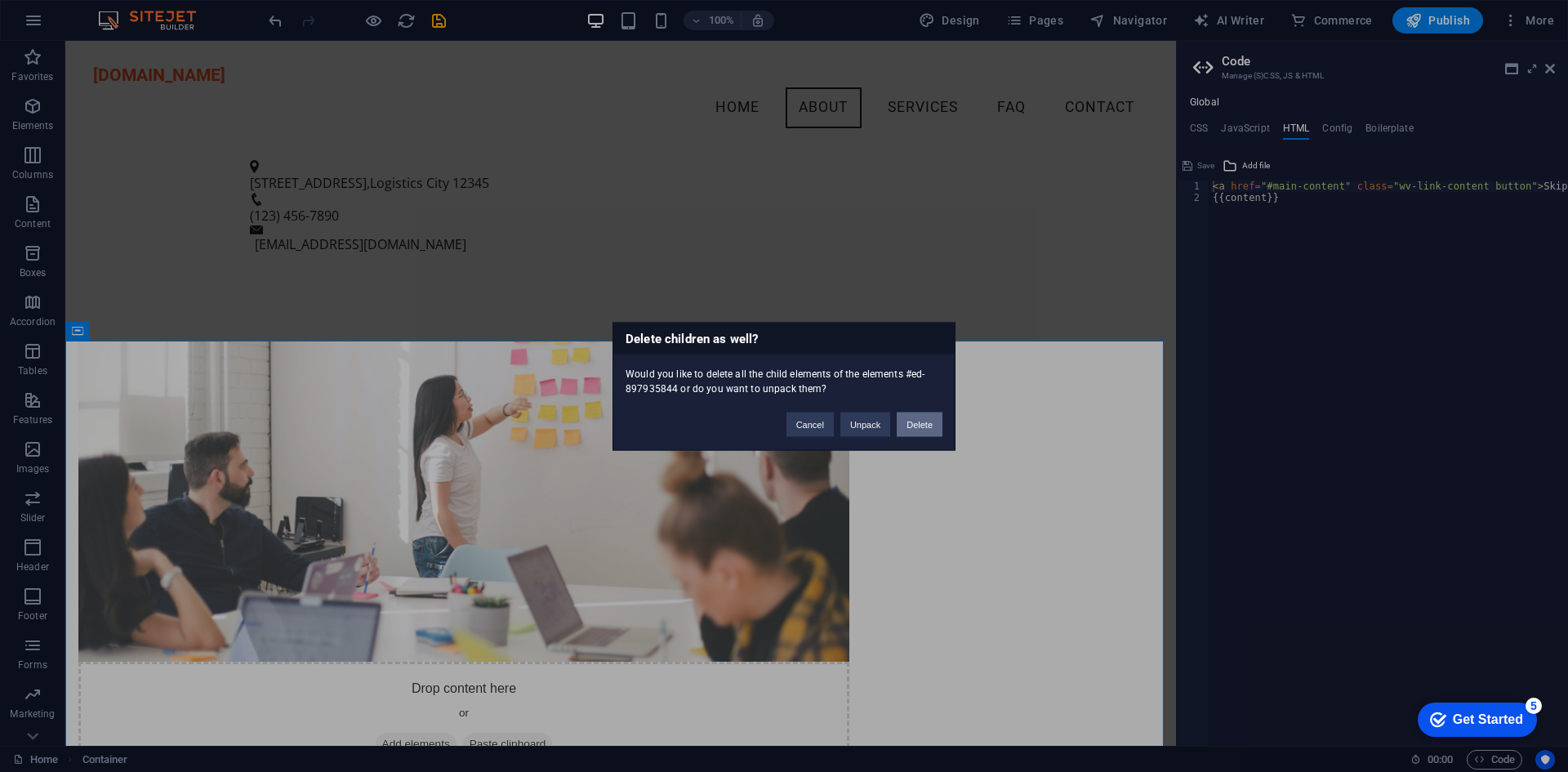
click at [925, 420] on button "Delete" at bounding box center [920, 424] width 46 height 25
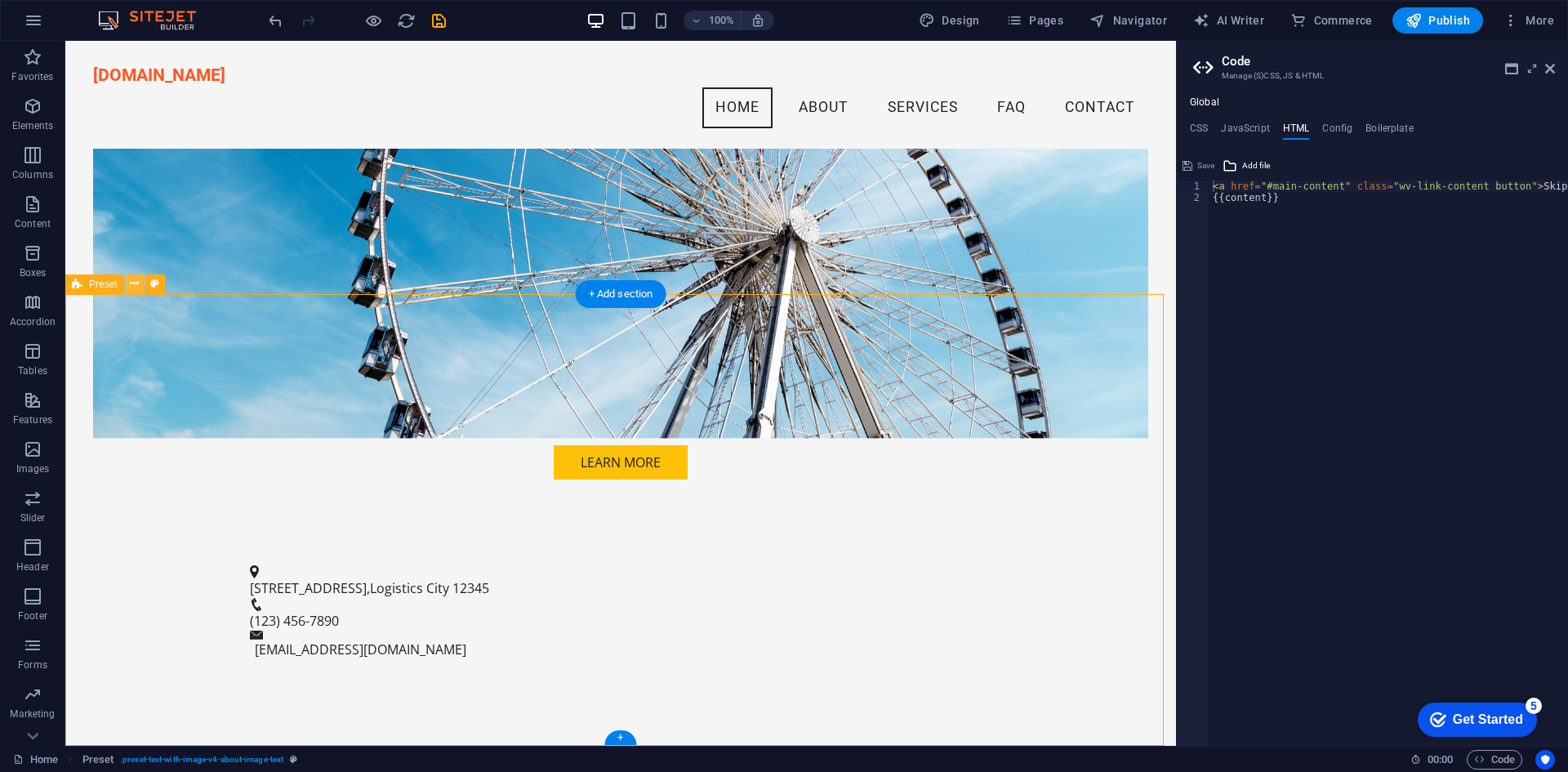
click at [139, 277] on button at bounding box center [135, 285] width 20 height 20
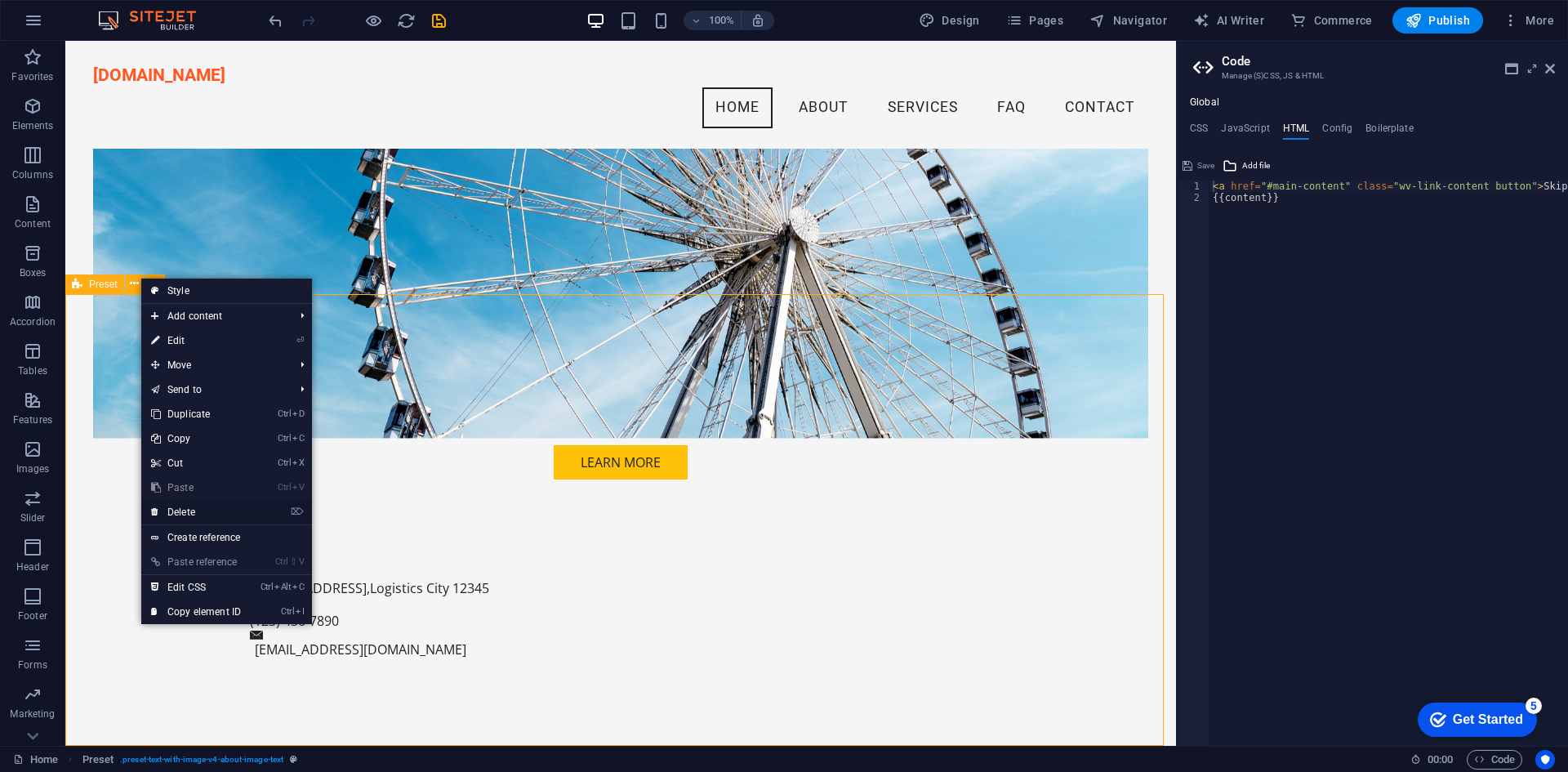
click at [155, 514] on icon at bounding box center [155, 512] width 8 height 25
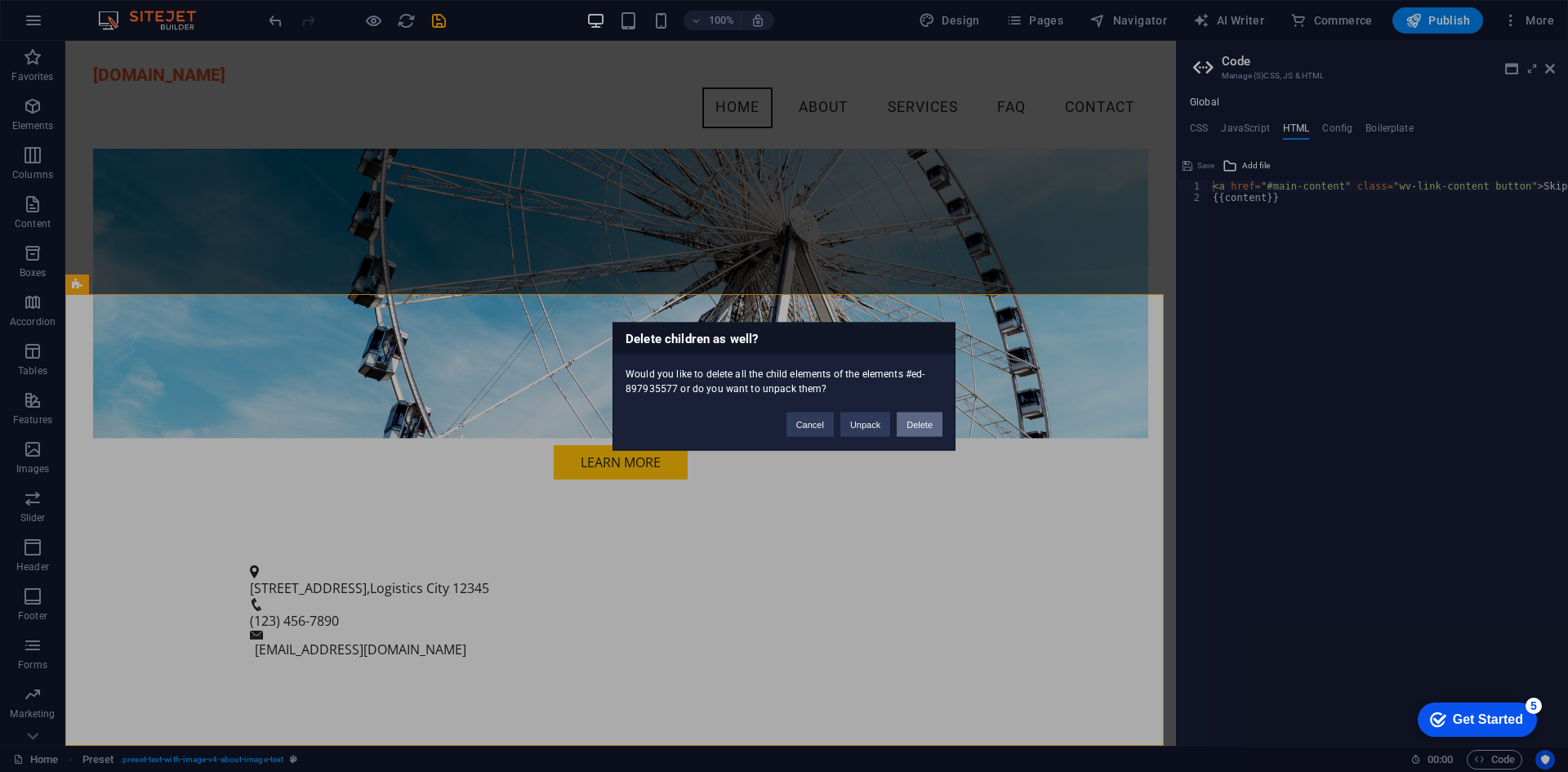
click at [925, 422] on button "Delete" at bounding box center [920, 424] width 46 height 25
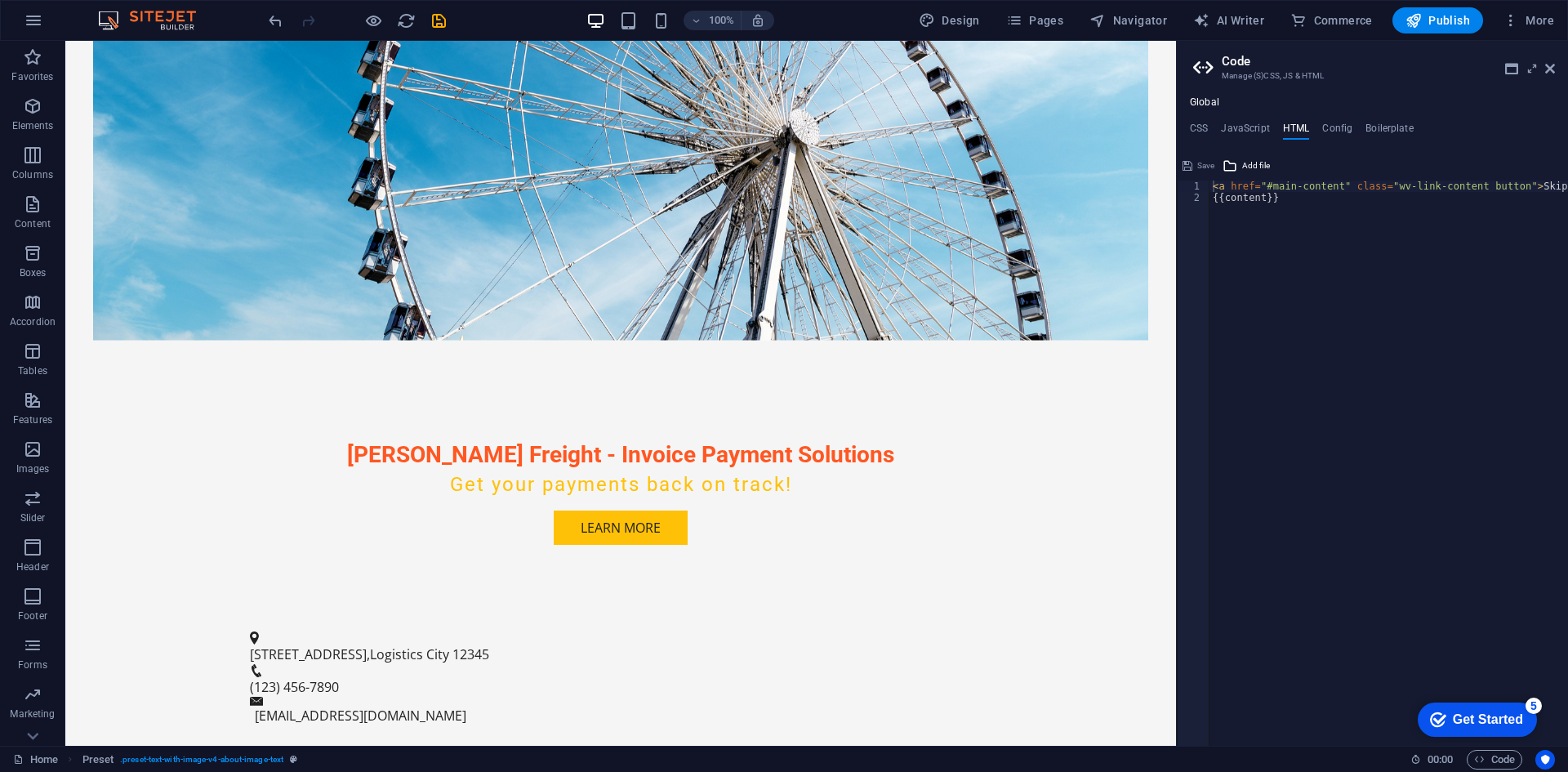
scroll to position [0, 0]
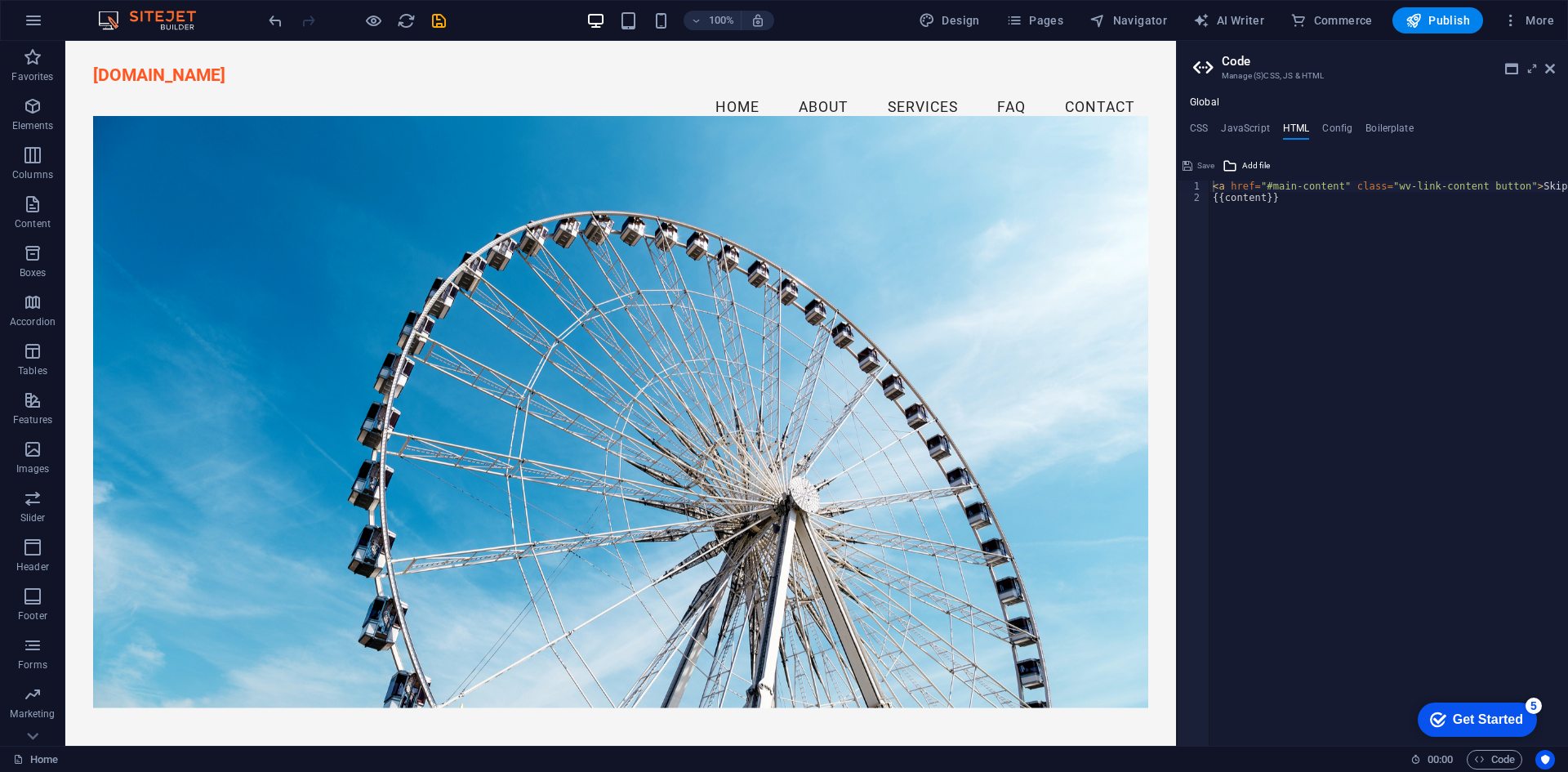
click at [147, 439] on figure at bounding box center [620, 413] width 1055 height 593
click at [175, 433] on figure at bounding box center [620, 413] width 1055 height 593
click at [139, 118] on icon at bounding box center [137, 112] width 9 height 17
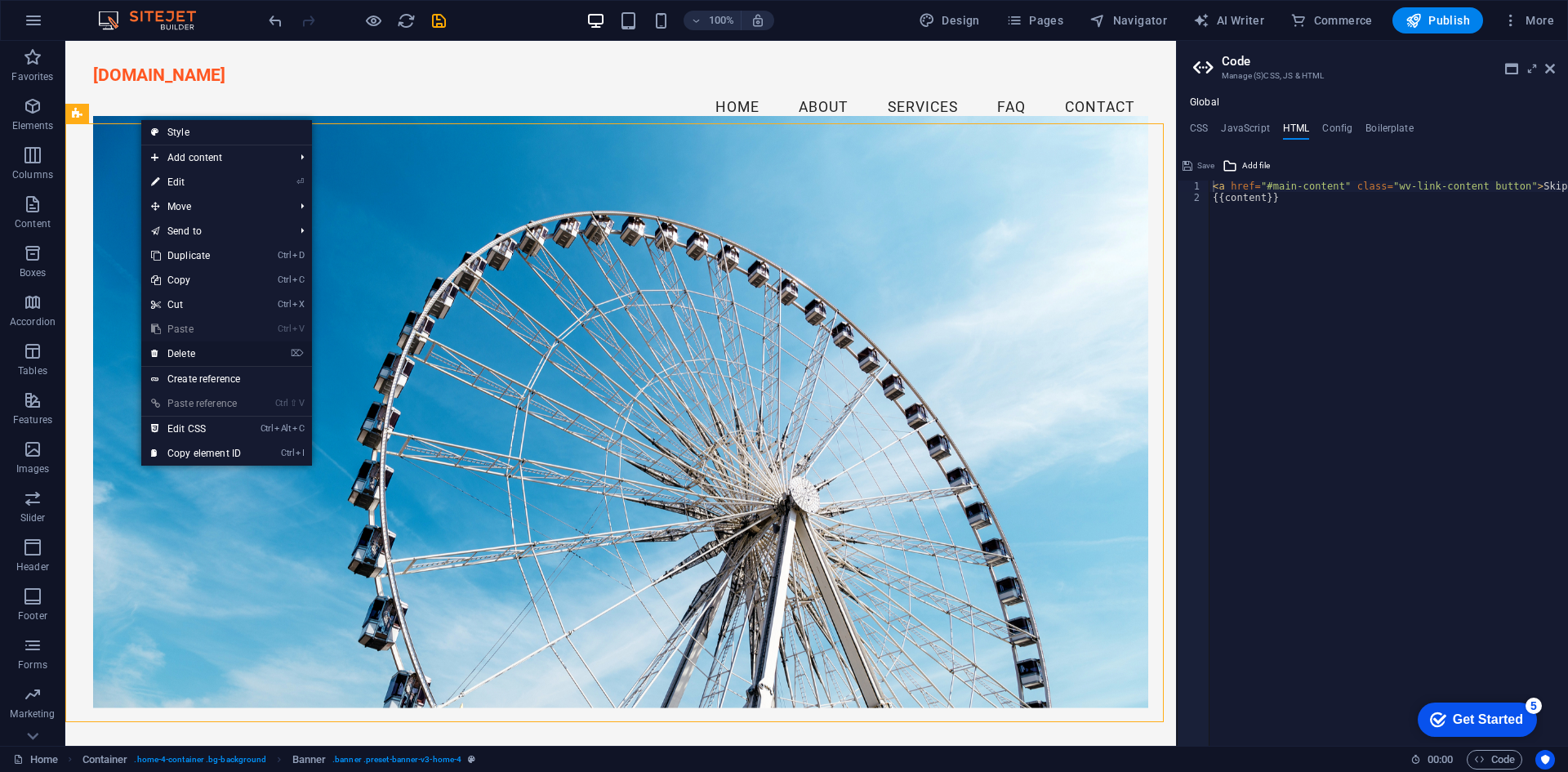
click at [181, 350] on link "⌦ Delete" at bounding box center [196, 353] width 109 height 25
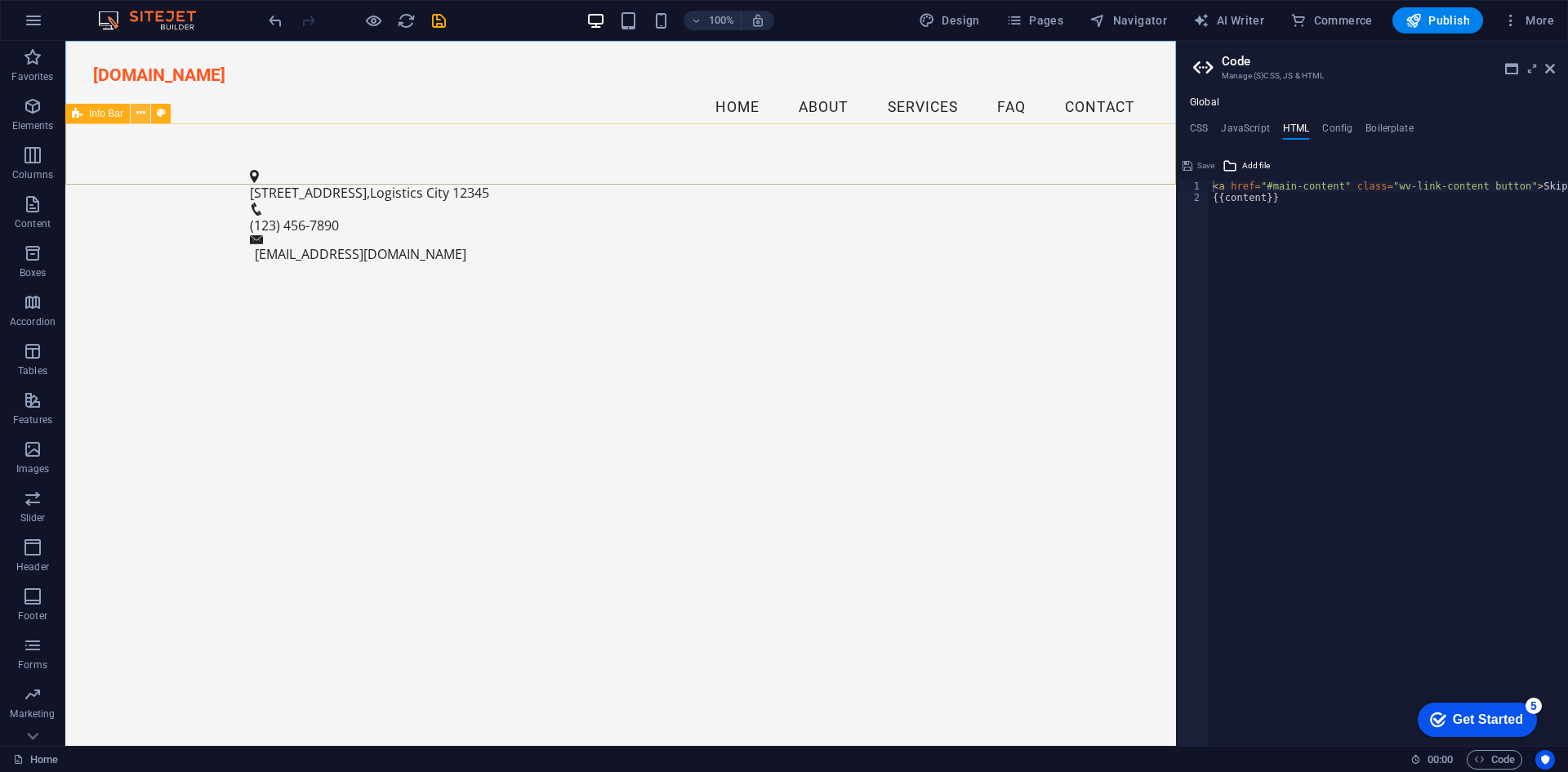
click at [146, 115] on button at bounding box center [140, 113] width 20 height 20
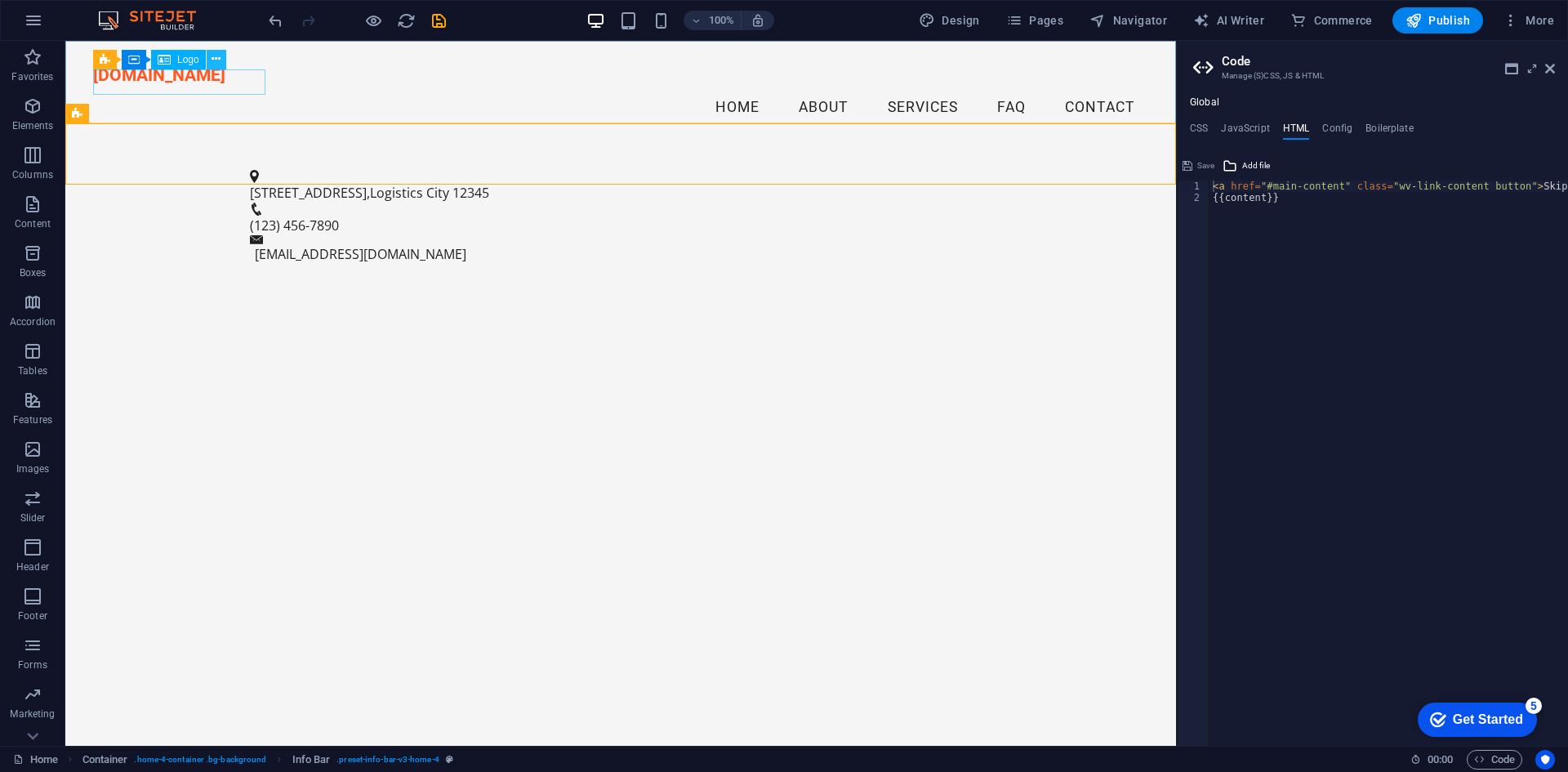
click at [218, 58] on icon at bounding box center [216, 59] width 9 height 17
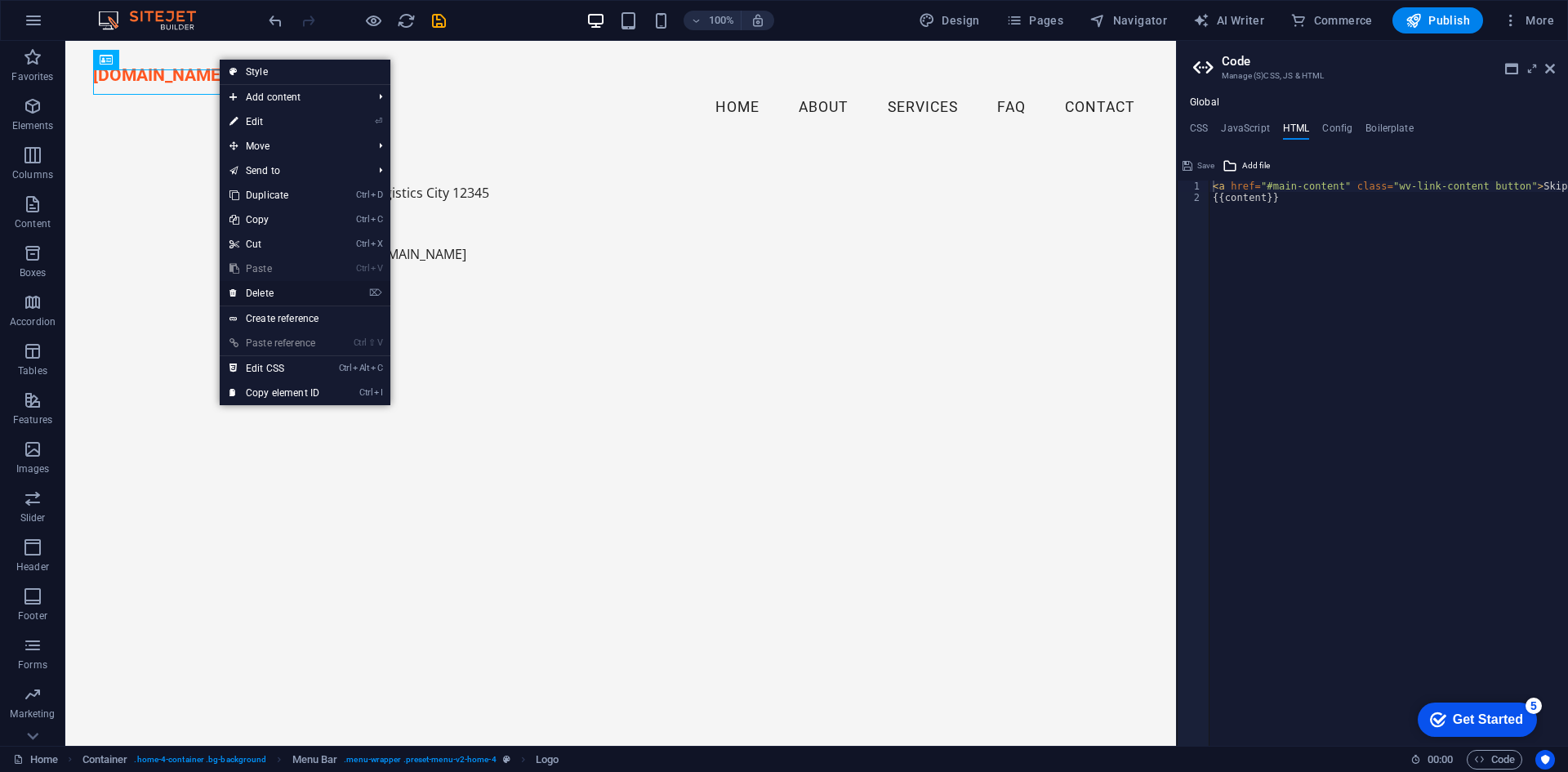
click at [289, 284] on link "⌦ Delete" at bounding box center [274, 293] width 109 height 25
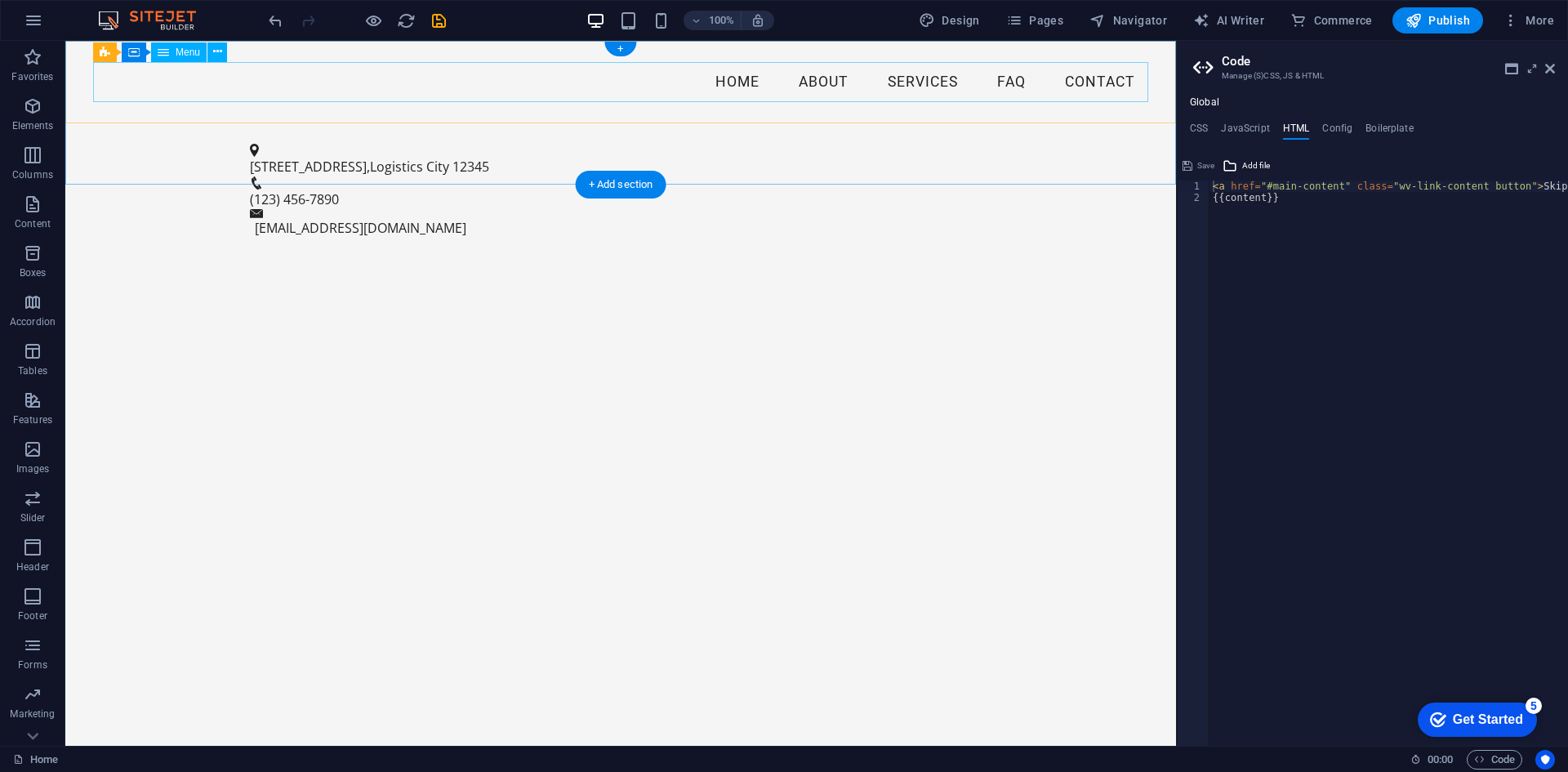
click at [747, 81] on nav "Home About Services FAQ Contact" at bounding box center [620, 82] width 1055 height 41
click at [210, 57] on button at bounding box center [218, 53] width 20 height 20
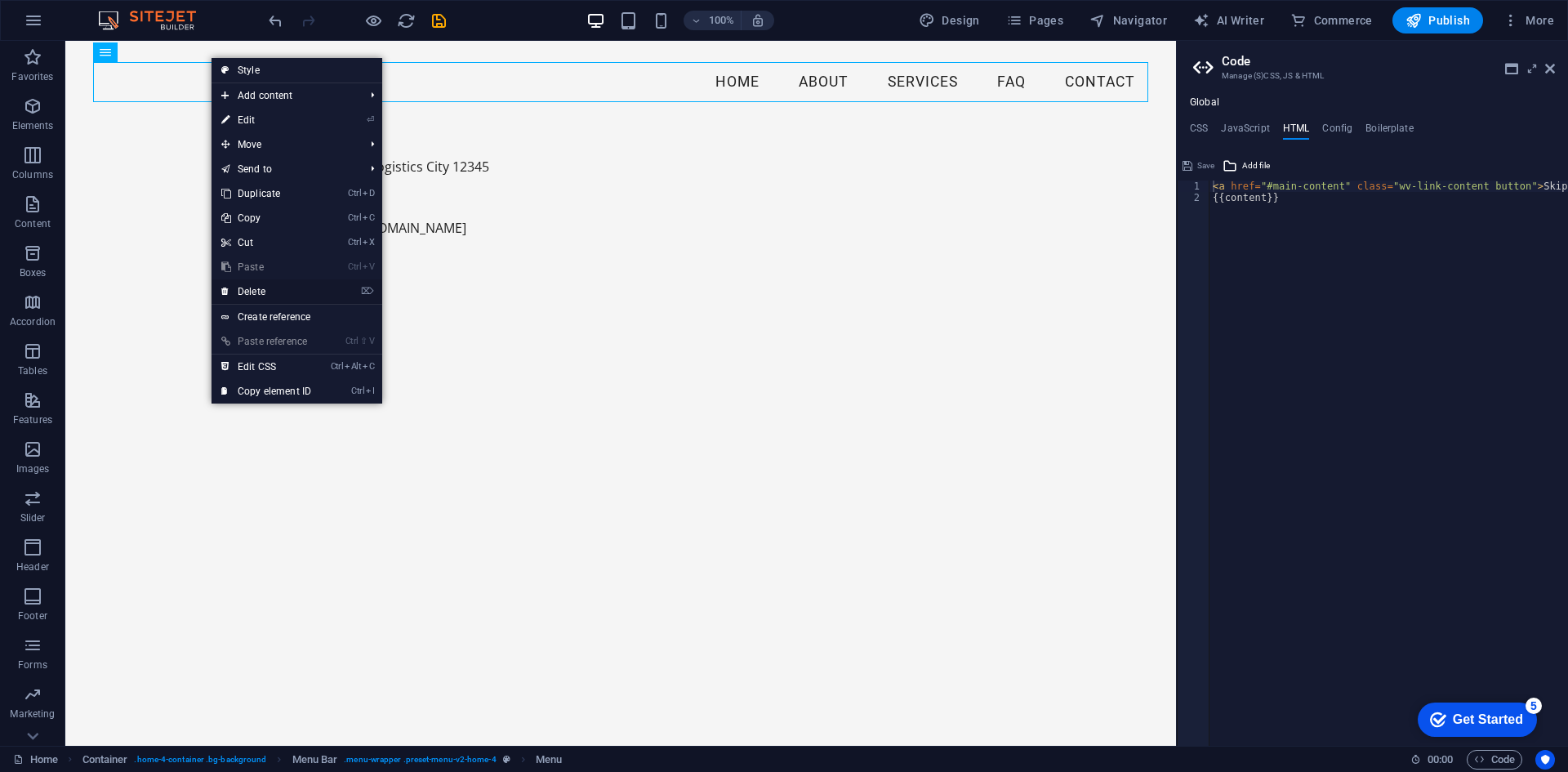
click at [267, 290] on link "⌦ Delete" at bounding box center [266, 291] width 109 height 25
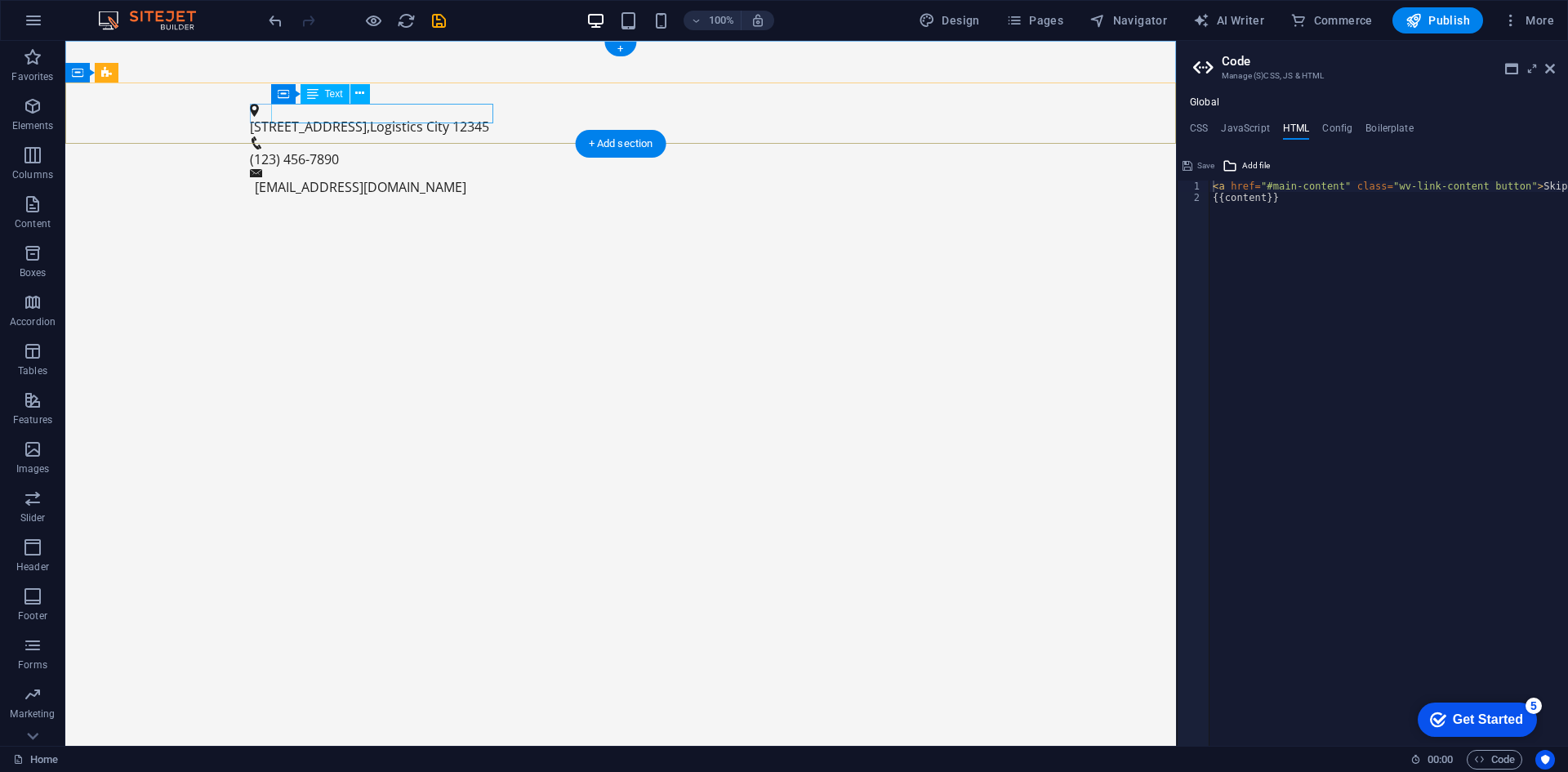
click at [322, 117] on span "[STREET_ADDRESS]" at bounding box center [307, 126] width 116 height 18
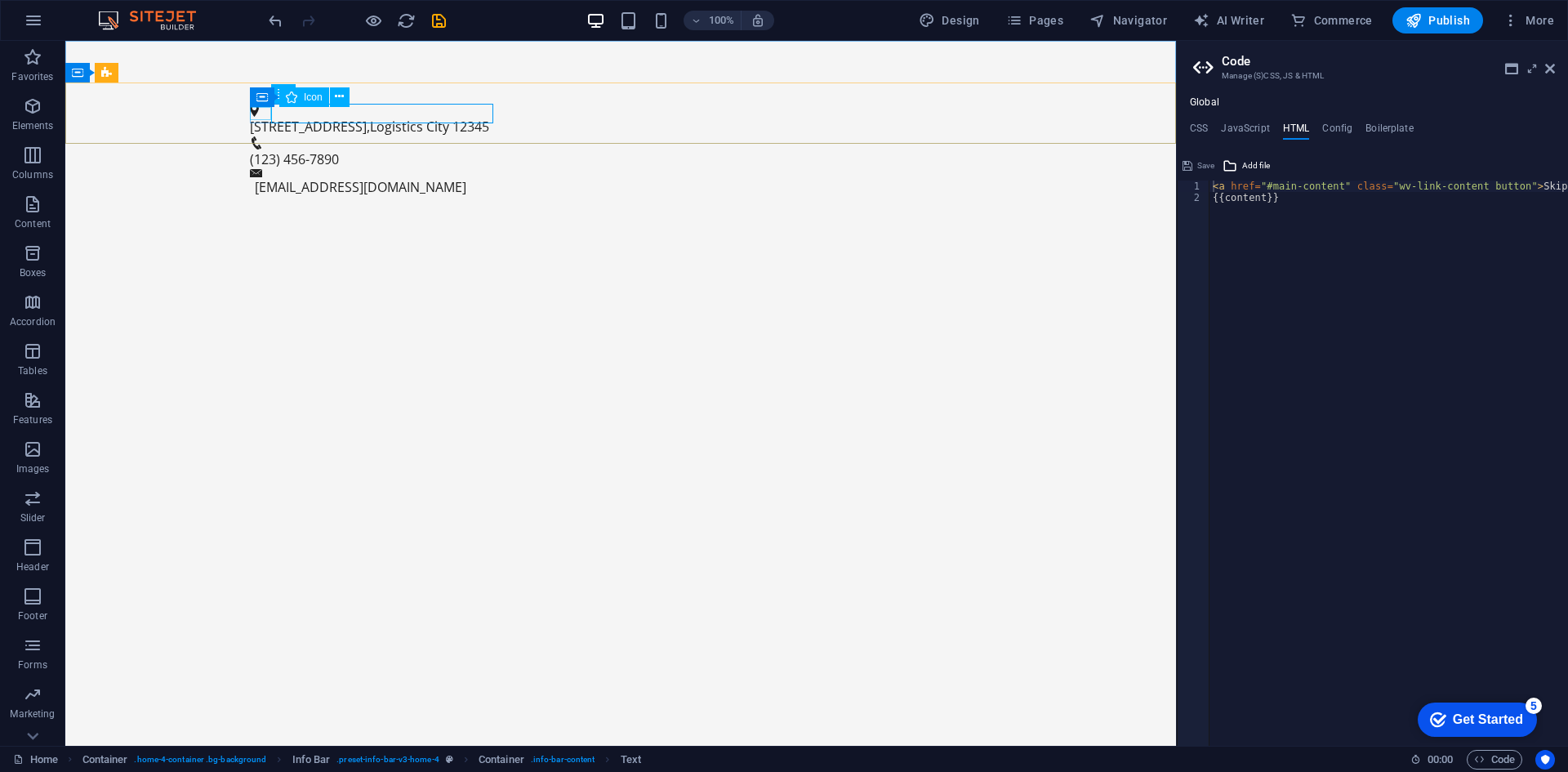
click at [259, 107] on div "Container Icon" at bounding box center [304, 97] width 110 height 21
click at [373, 90] on icon at bounding box center [375, 93] width 9 height 17
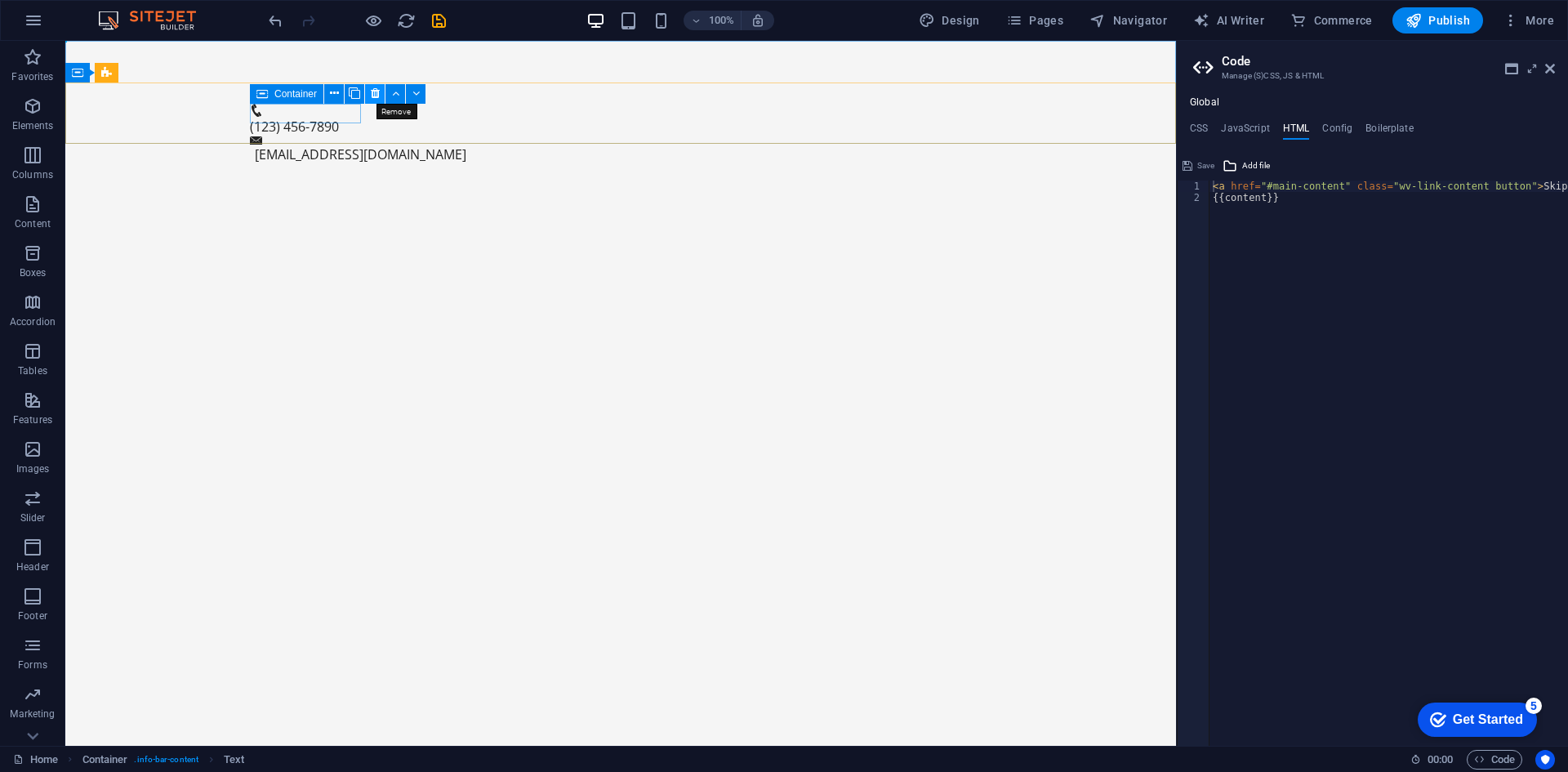
click at [369, 93] on button at bounding box center [375, 95] width 20 height 20
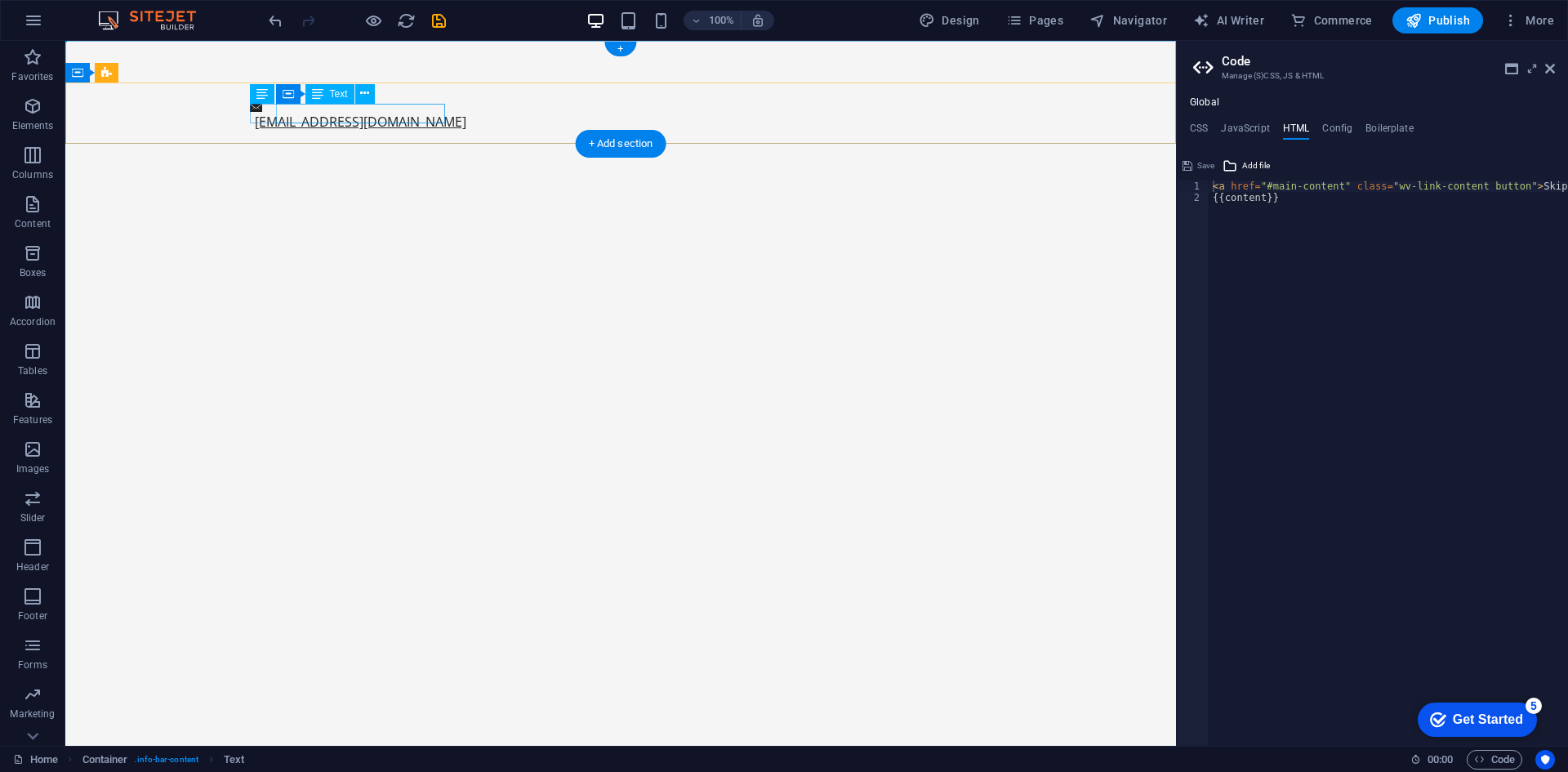
click at [320, 112] on link "[EMAIL_ADDRESS][DOMAIN_NAME]" at bounding box center [360, 121] width 212 height 18
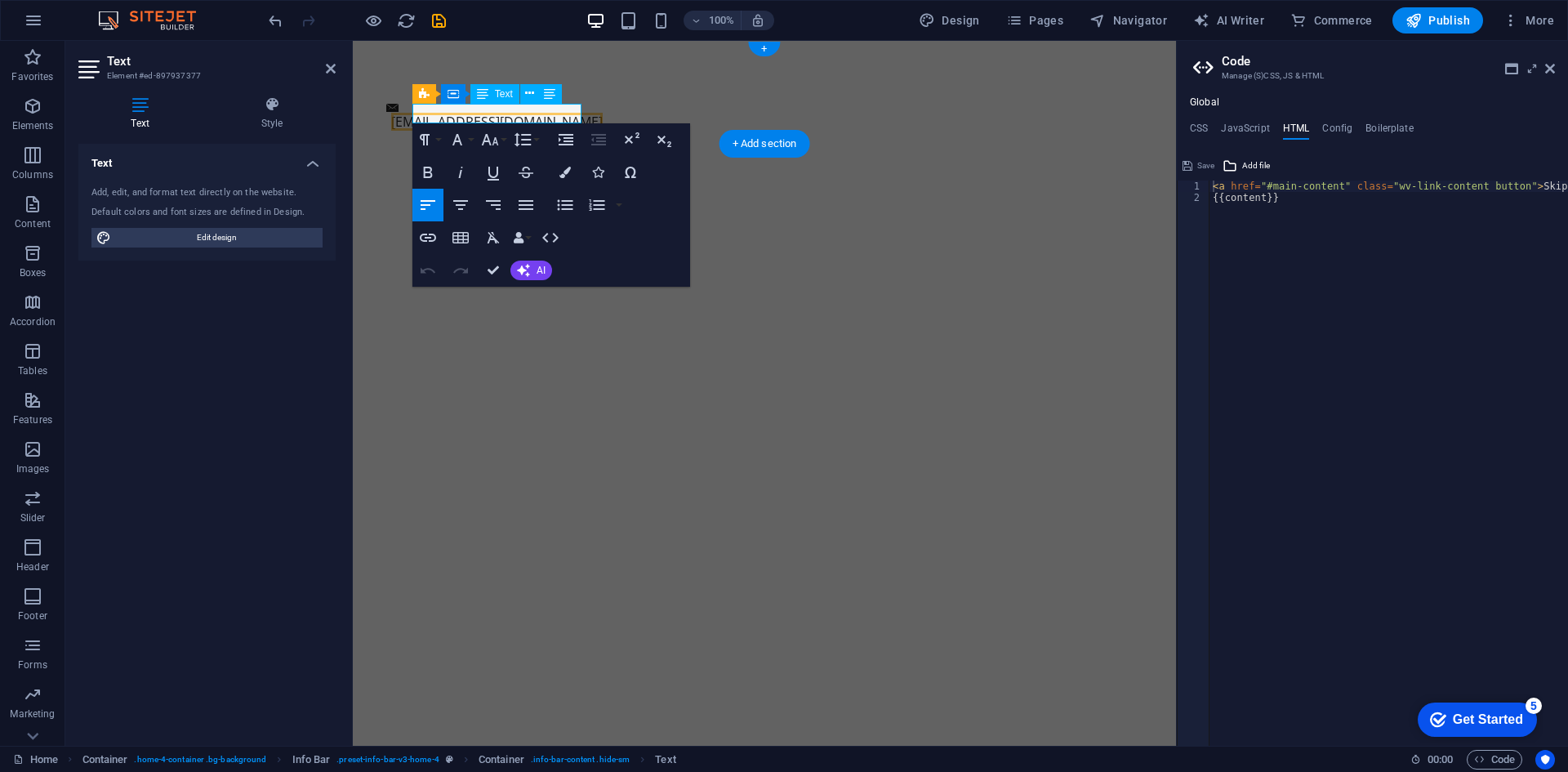
click at [565, 153] on html "Skip to main content Menu [EMAIL_ADDRESS][DOMAIN_NAME]" at bounding box center [765, 96] width 823 height 112
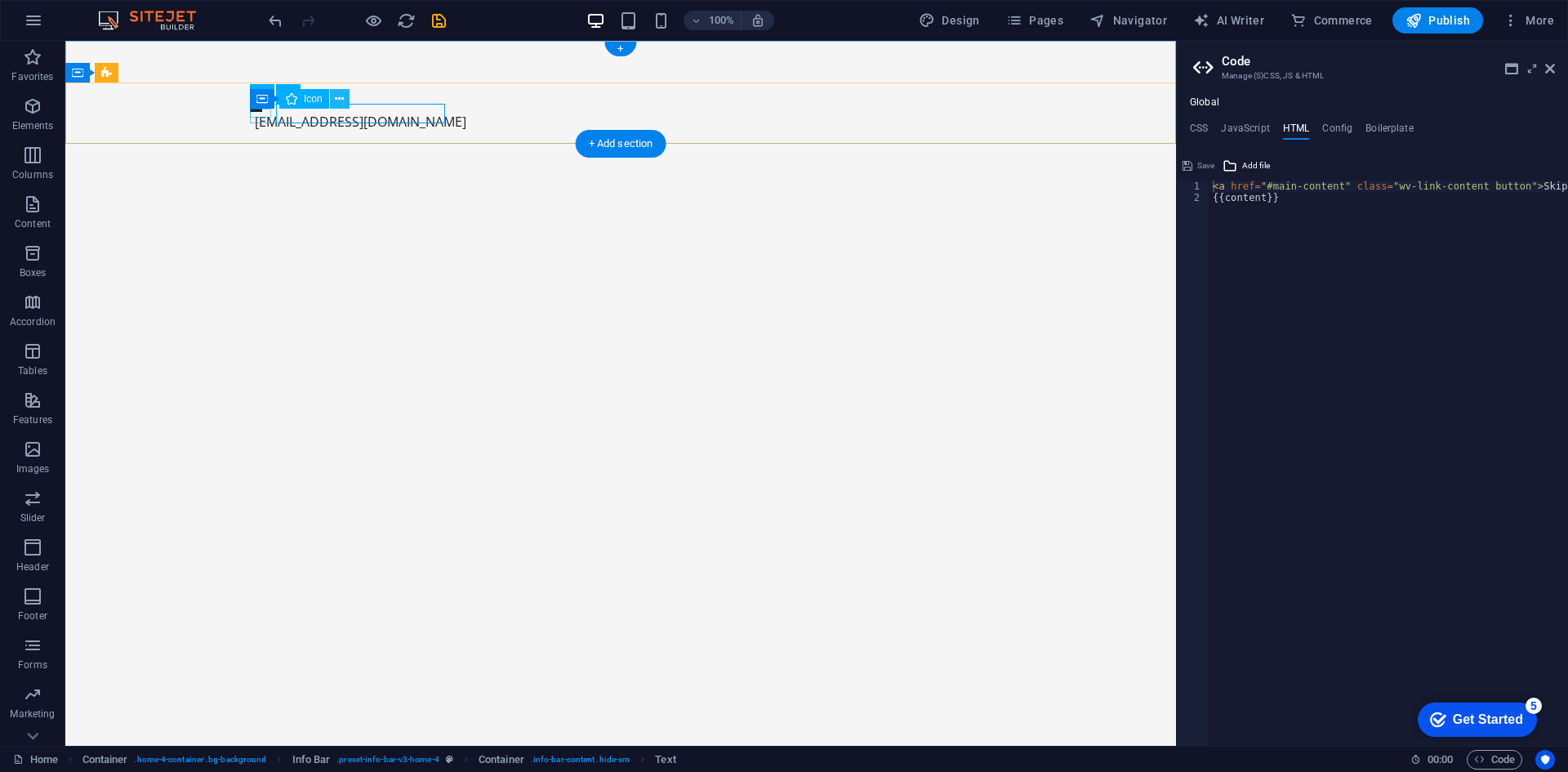
click at [340, 98] on icon at bounding box center [339, 98] width 9 height 17
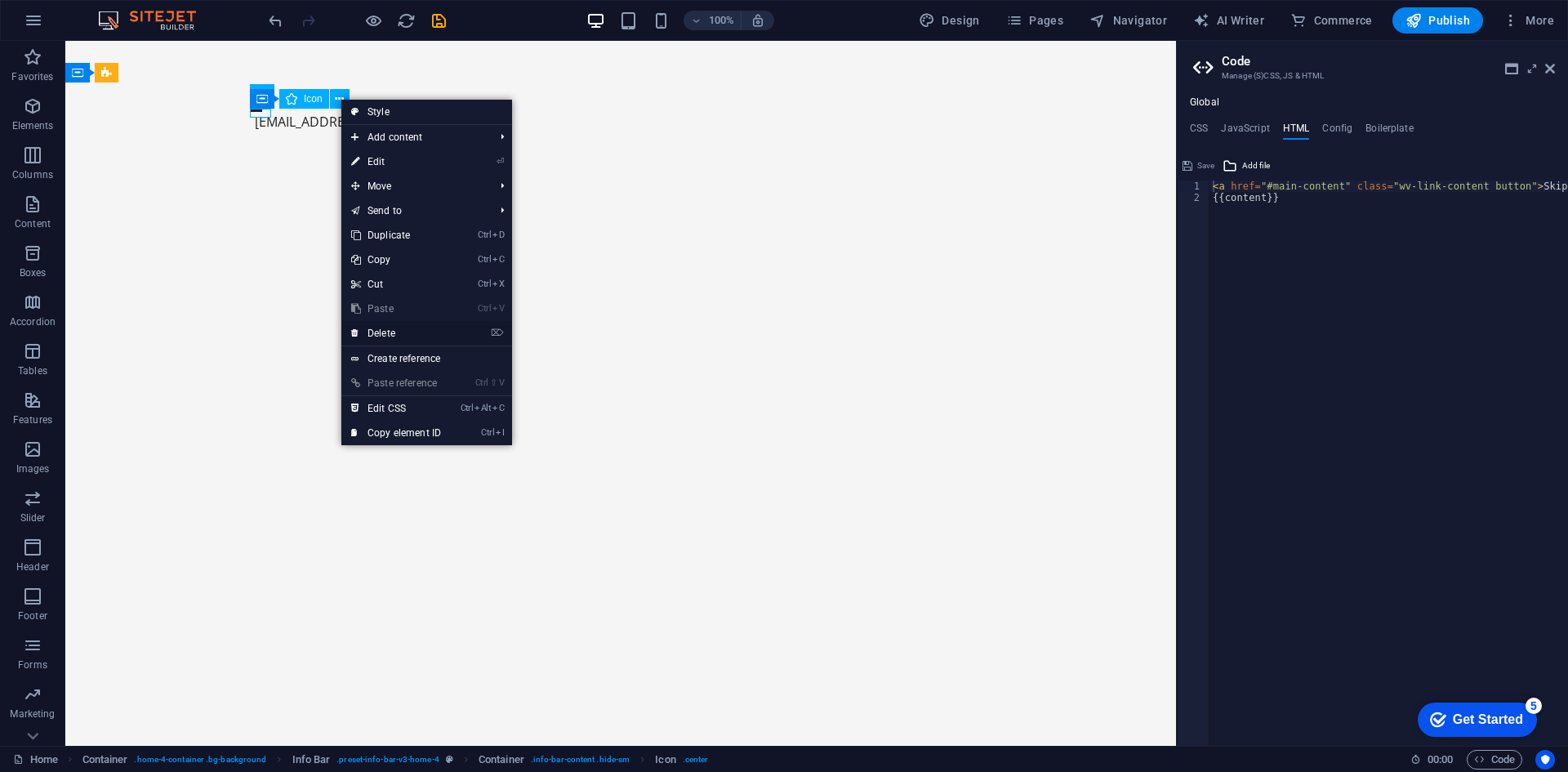
click at [449, 335] on link "⌦ Delete" at bounding box center [396, 333] width 109 height 25
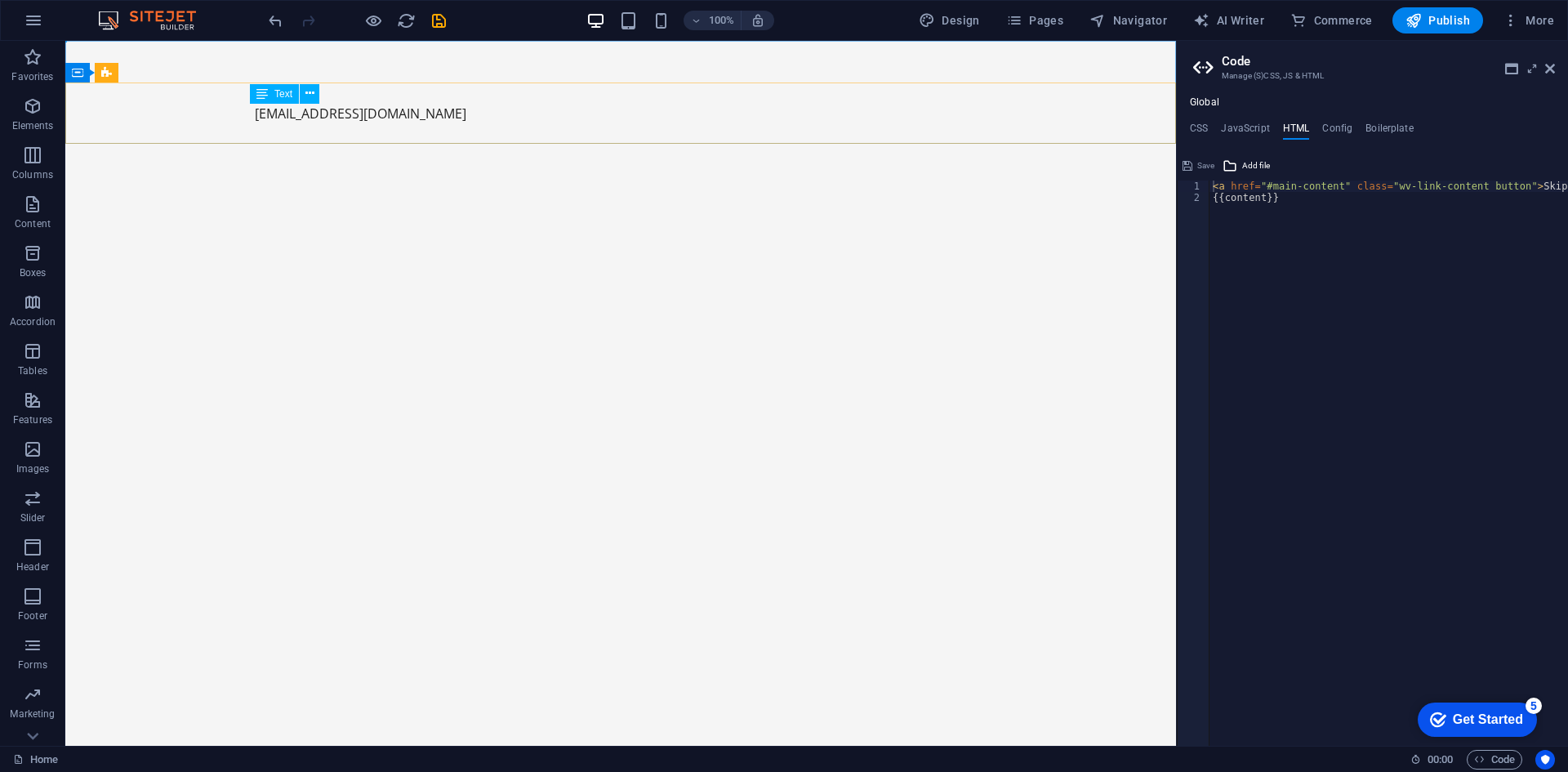
click at [284, 95] on span "Text" at bounding box center [283, 95] width 18 height 10
click at [343, 100] on icon at bounding box center [344, 93] width 9 height 17
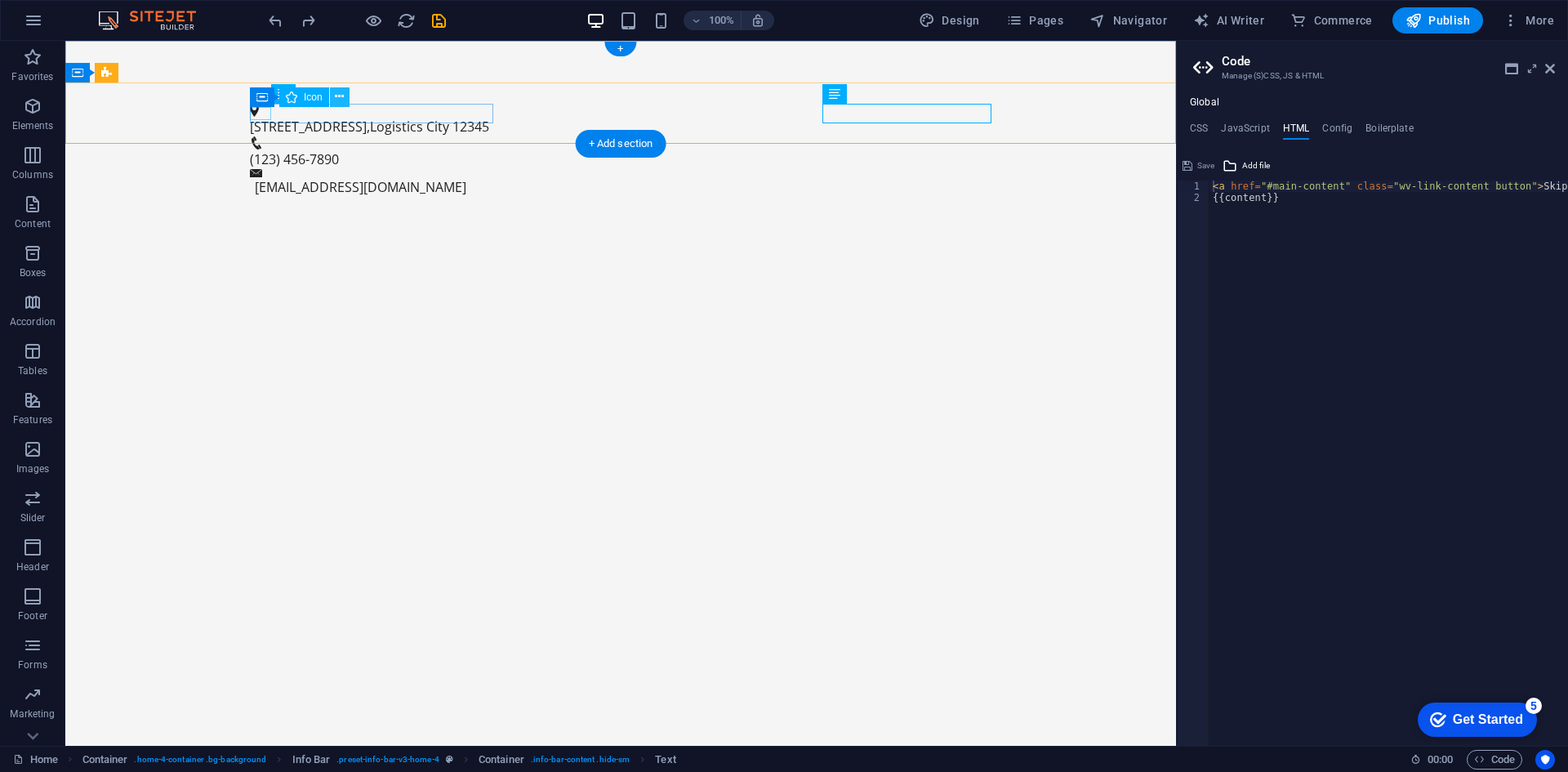
click at [347, 88] on button at bounding box center [340, 97] width 20 height 20
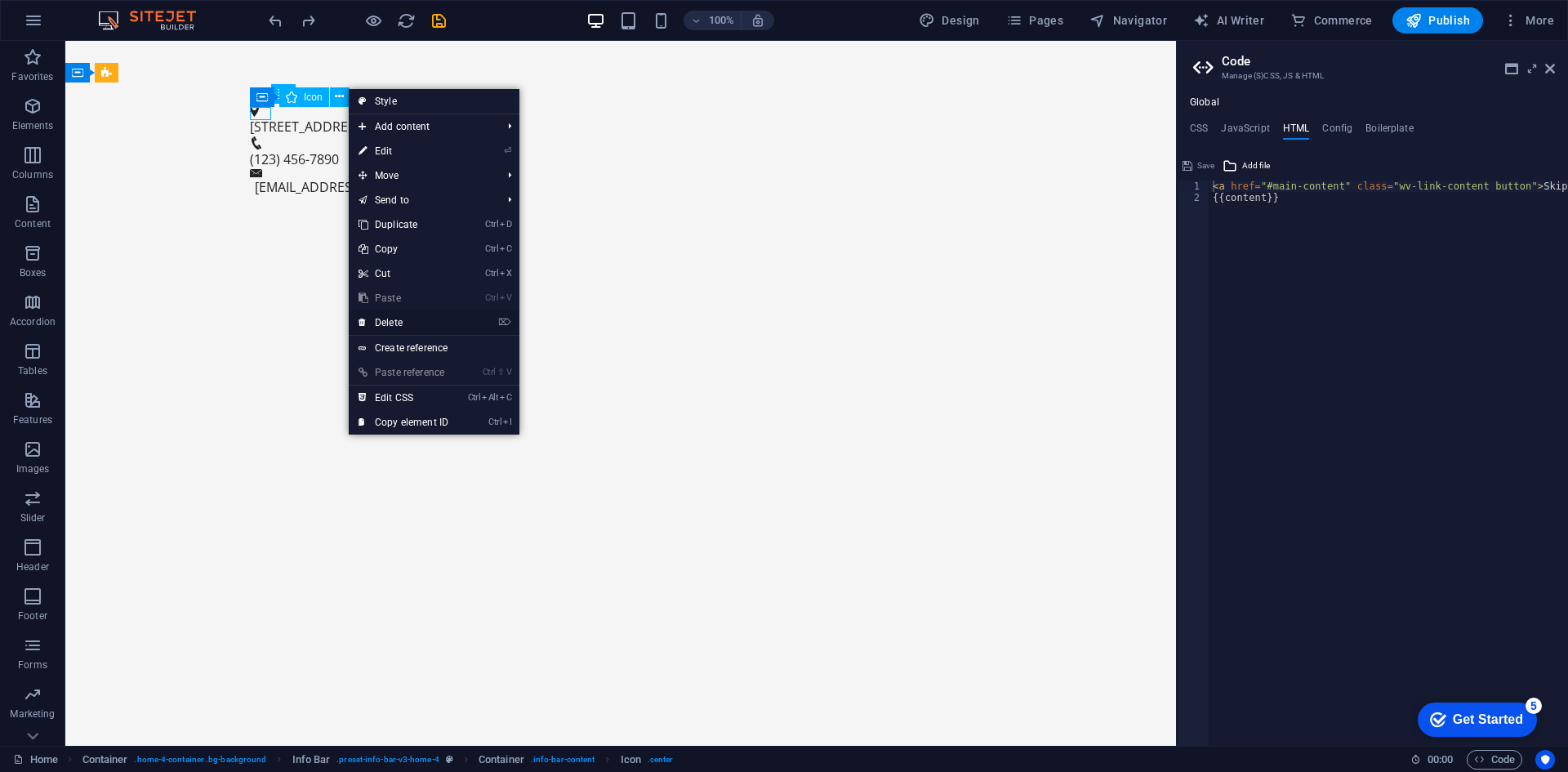
click at [477, 315] on li "⌦ Delete" at bounding box center [435, 322] width 171 height 25
click at [437, 315] on link "⌦ Delete" at bounding box center [404, 322] width 109 height 25
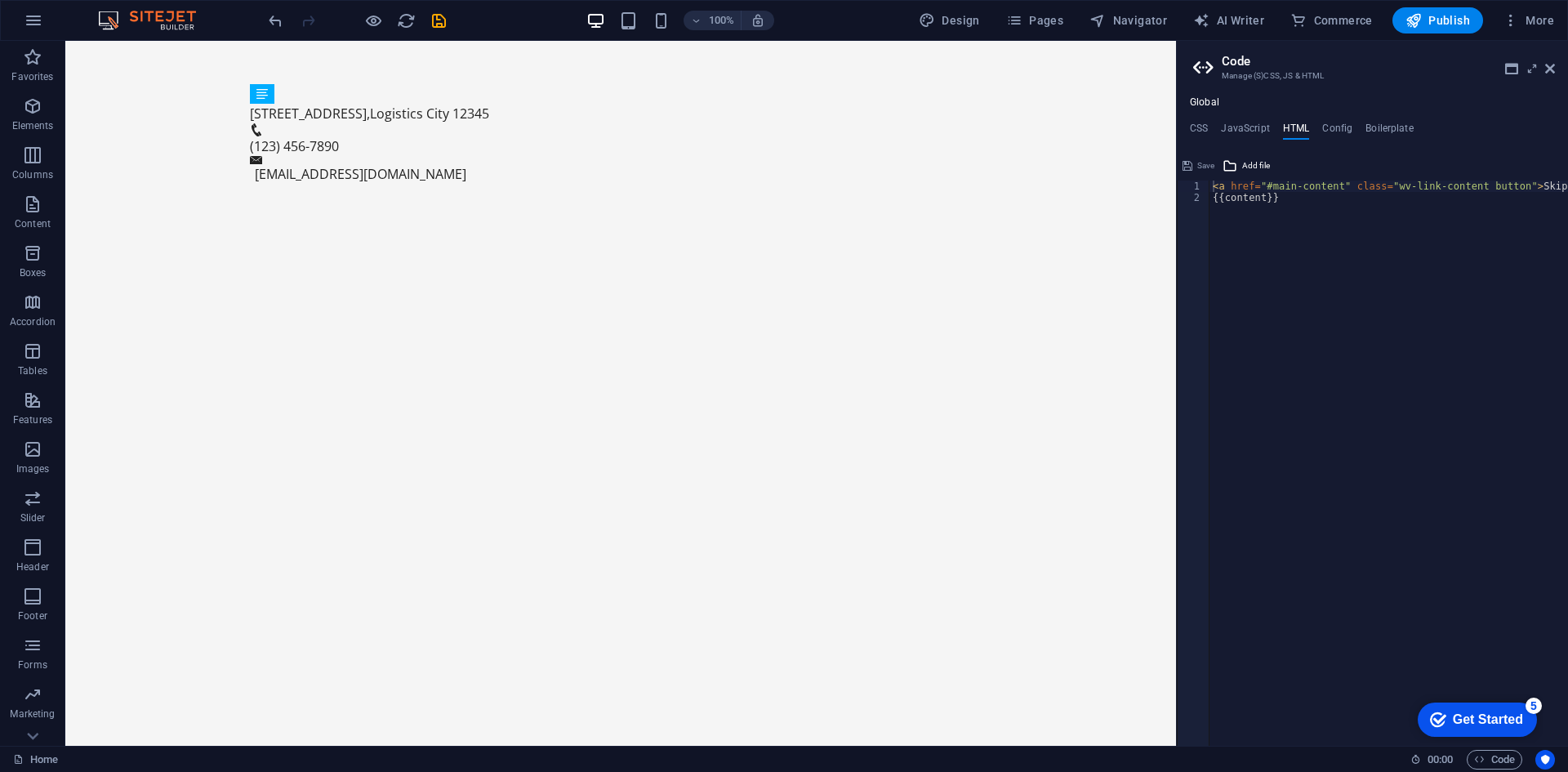
click at [650, 99] on div "[STREET_ADDRESS] , Logistics City [PHONE_NUMBER] [EMAIL_ADDRESS][DOMAIN_NAME]" at bounding box center [620, 143] width 1111 height 122
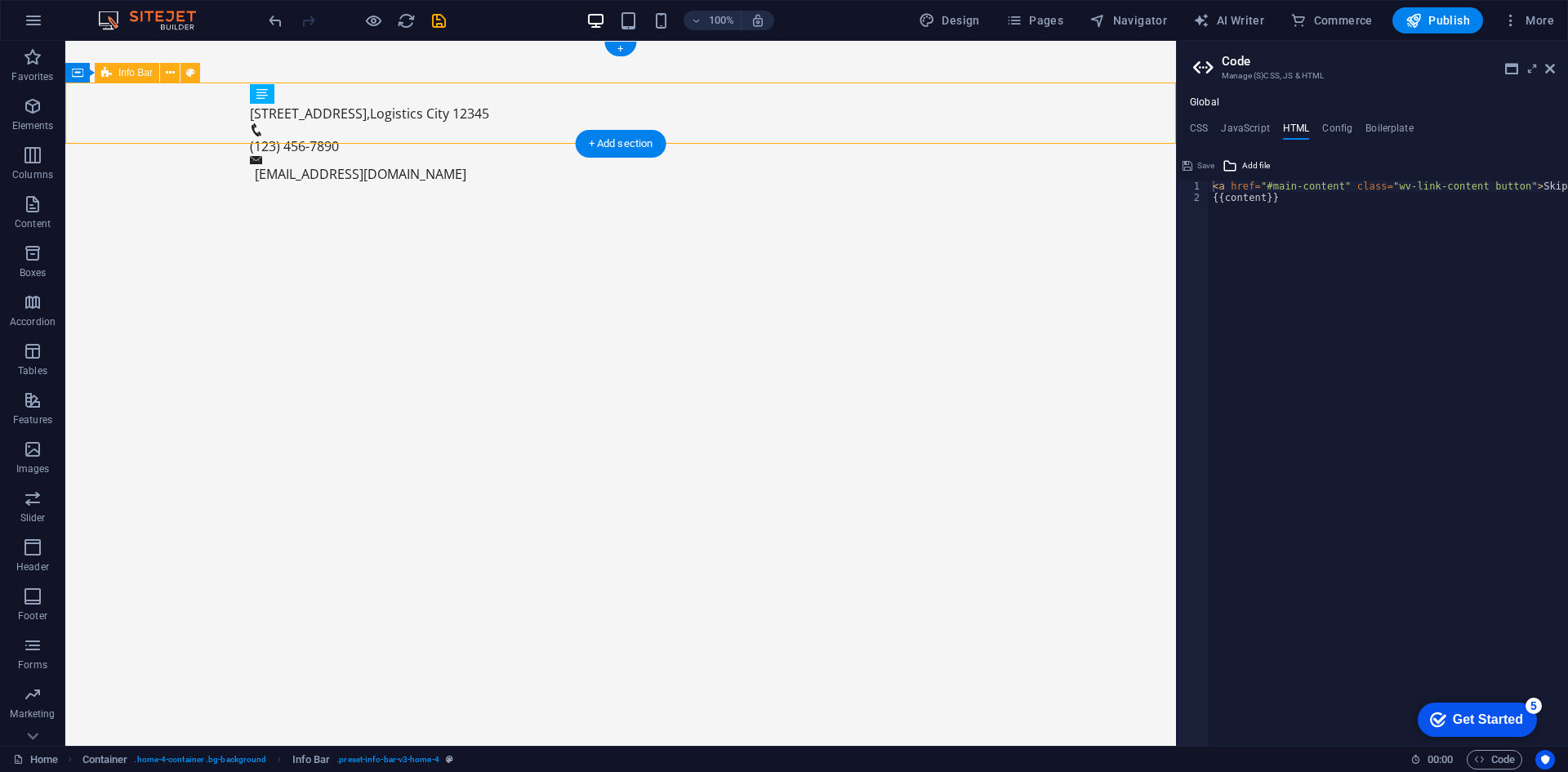
click at [585, 96] on div "[STREET_ADDRESS] , Logistics City [PHONE_NUMBER] [EMAIL_ADDRESS][DOMAIN_NAME]" at bounding box center [620, 143] width 1111 height 122
click at [593, 100] on div "[STREET_ADDRESS] , Logistics City [PHONE_NUMBER] [EMAIL_ADDRESS][DOMAIN_NAME]" at bounding box center [620, 143] width 1111 height 122
click at [661, 96] on icon at bounding box center [662, 93] width 9 height 17
click at [680, 84] on div "[STREET_ADDRESS] , Logistics City [PHONE_NUMBER] [EMAIL_ADDRESS][DOMAIN_NAME]" at bounding box center [620, 143] width 1111 height 122
click at [657, 98] on div "Icon" at bounding box center [633, 97] width 50 height 20
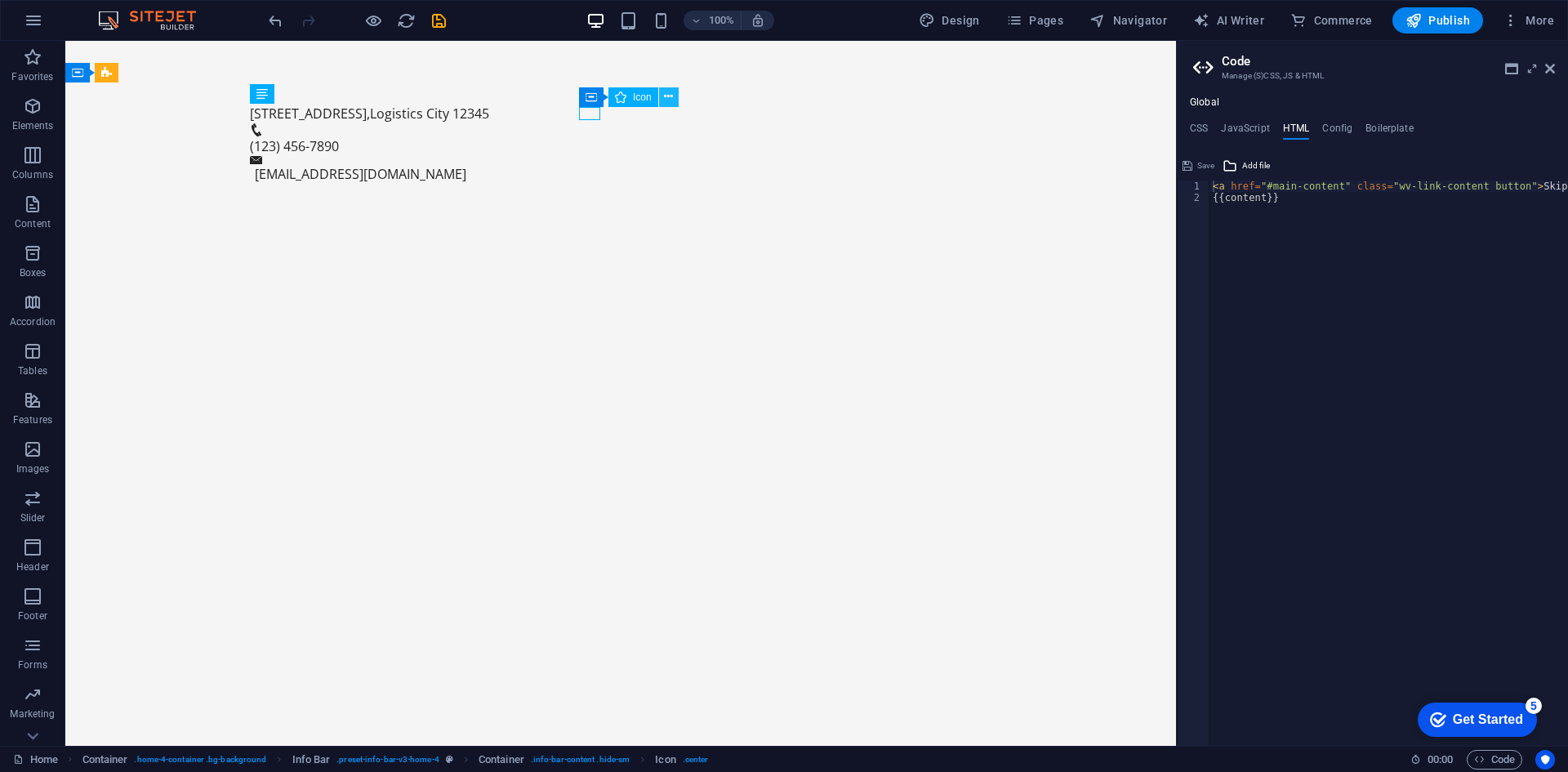
click at [676, 88] on button at bounding box center [669, 97] width 20 height 20
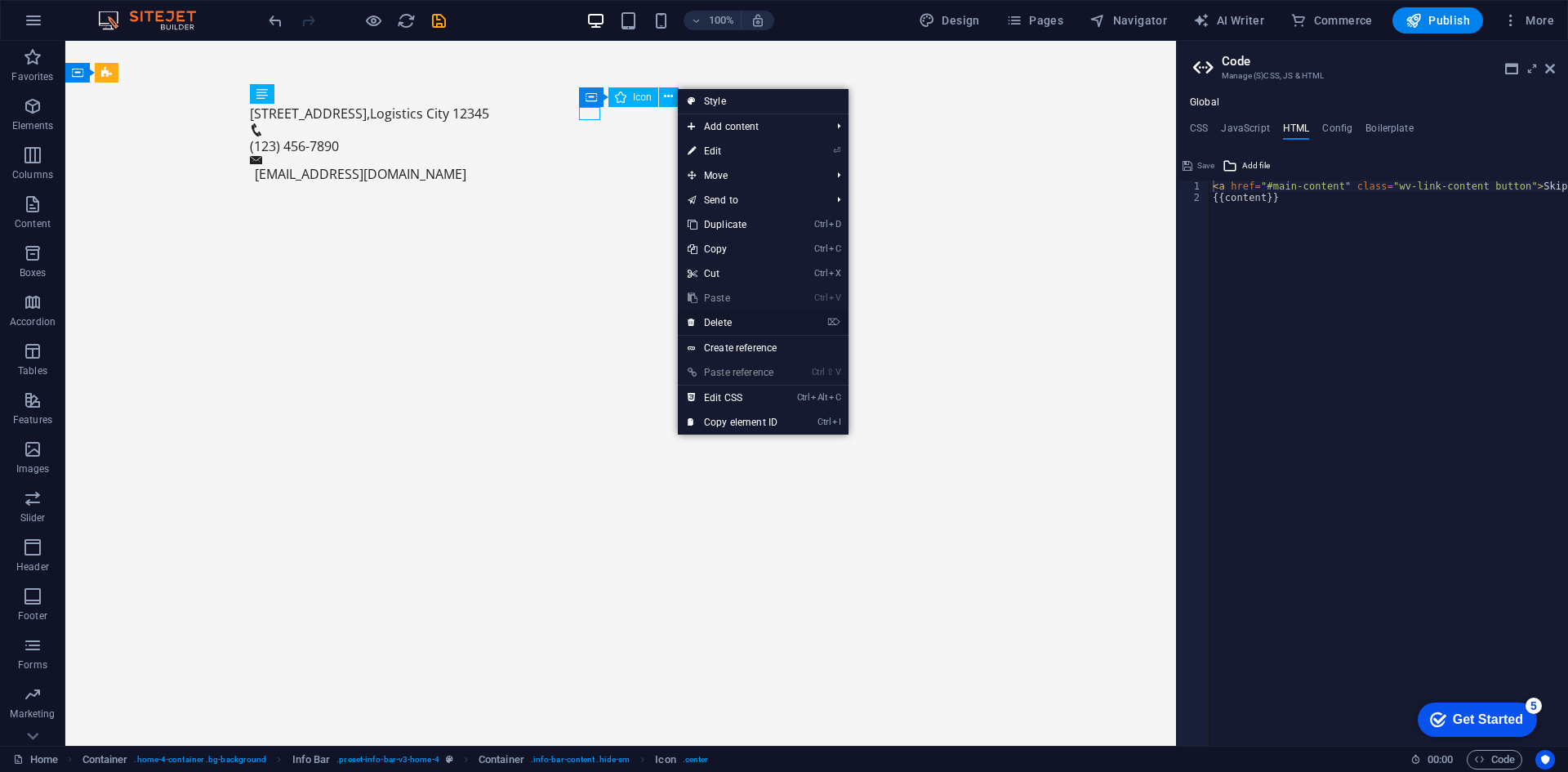
click at [787, 317] on link "⌦ Delete" at bounding box center [733, 322] width 109 height 25
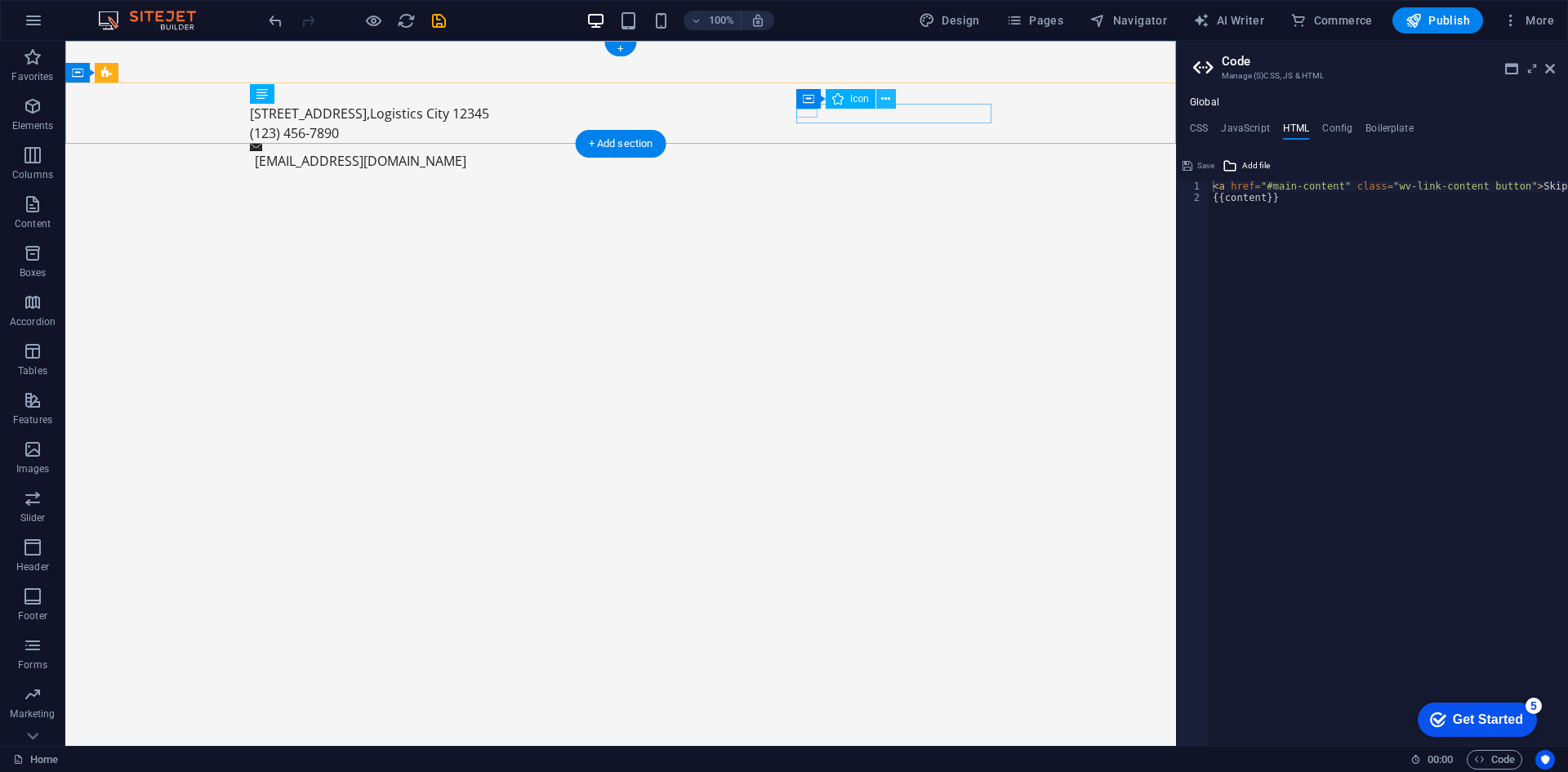
click at [886, 98] on icon at bounding box center [885, 98] width 9 height 17
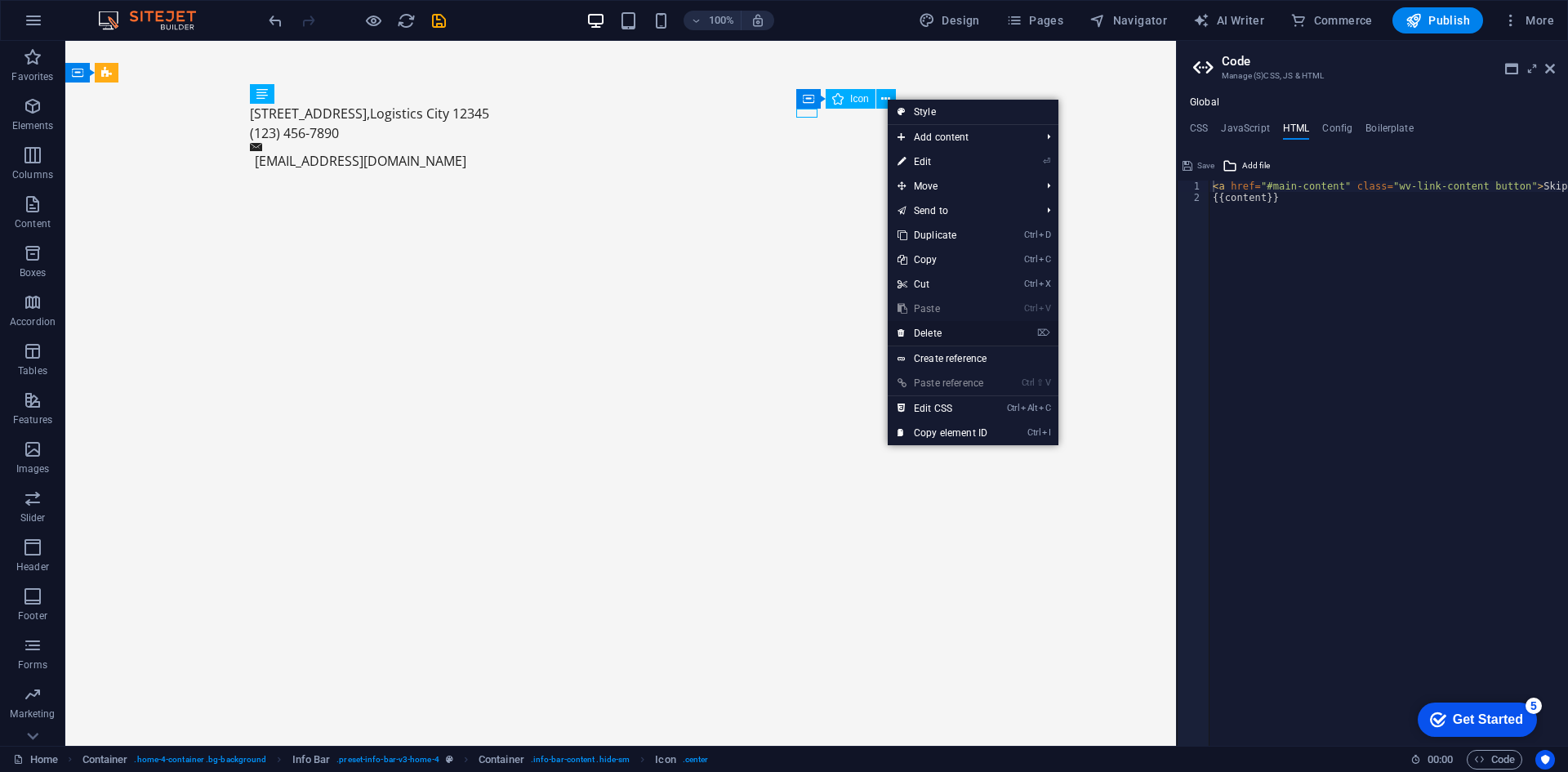
click at [993, 332] on link "⌦ Delete" at bounding box center [943, 333] width 109 height 25
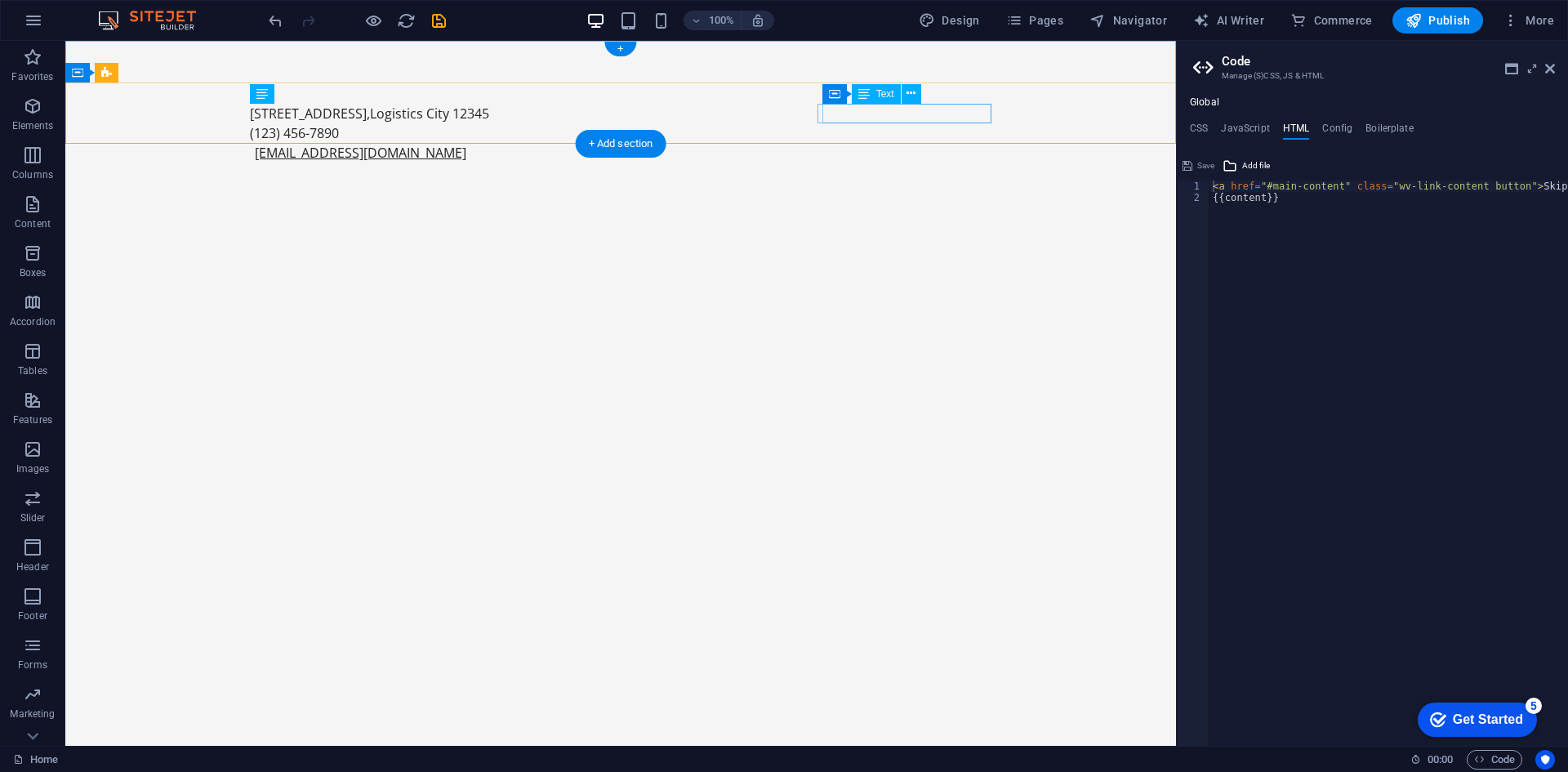
click at [466, 144] on link "[EMAIL_ADDRESS][DOMAIN_NAME]" at bounding box center [360, 153] width 212 height 18
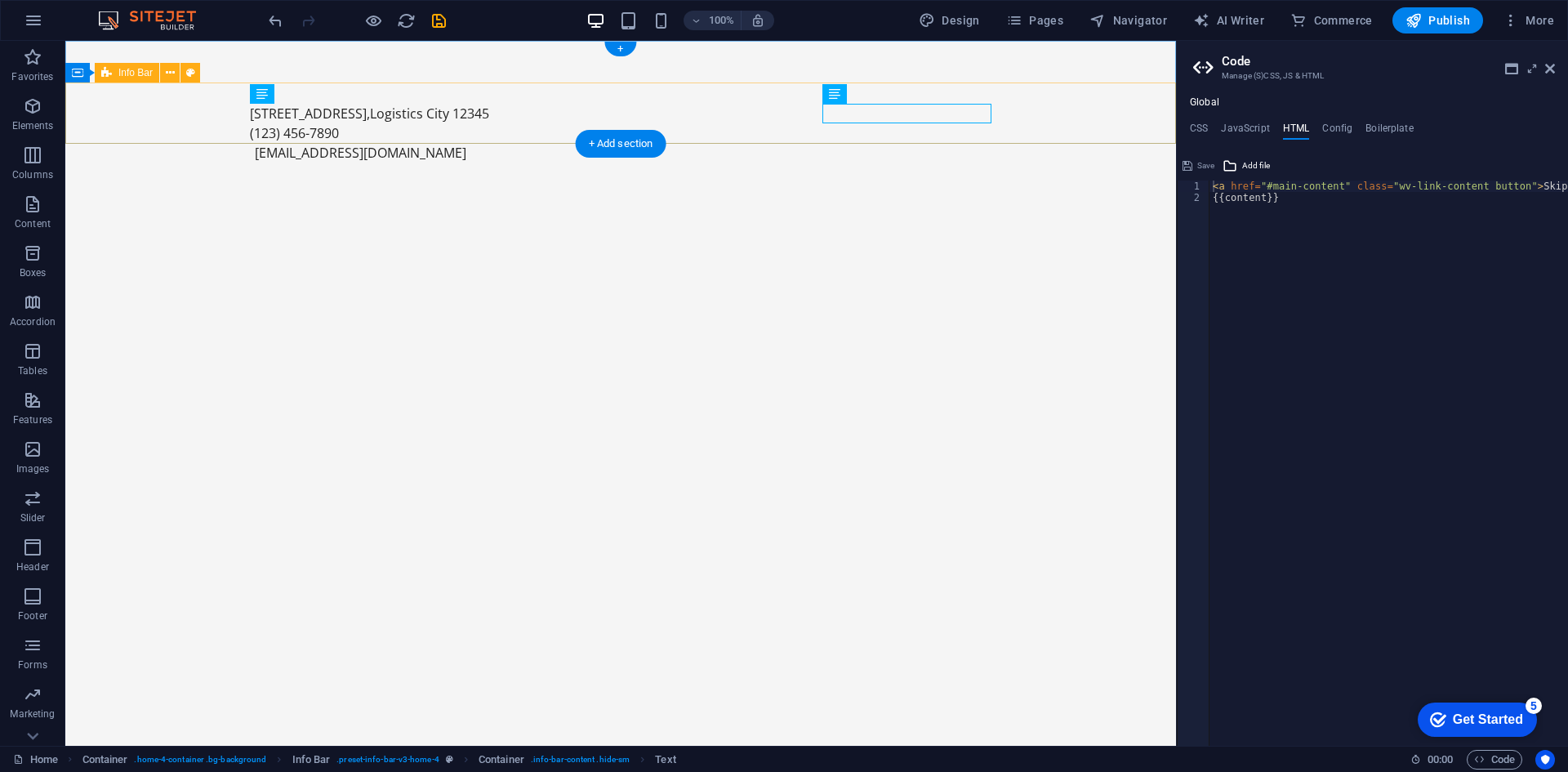
click at [492, 113] on div "[STREET_ADDRESS] , Logistics City [PHONE_NUMBER] [EMAIL_ADDRESS][DOMAIN_NAME]" at bounding box center [620, 132] width 1111 height 100
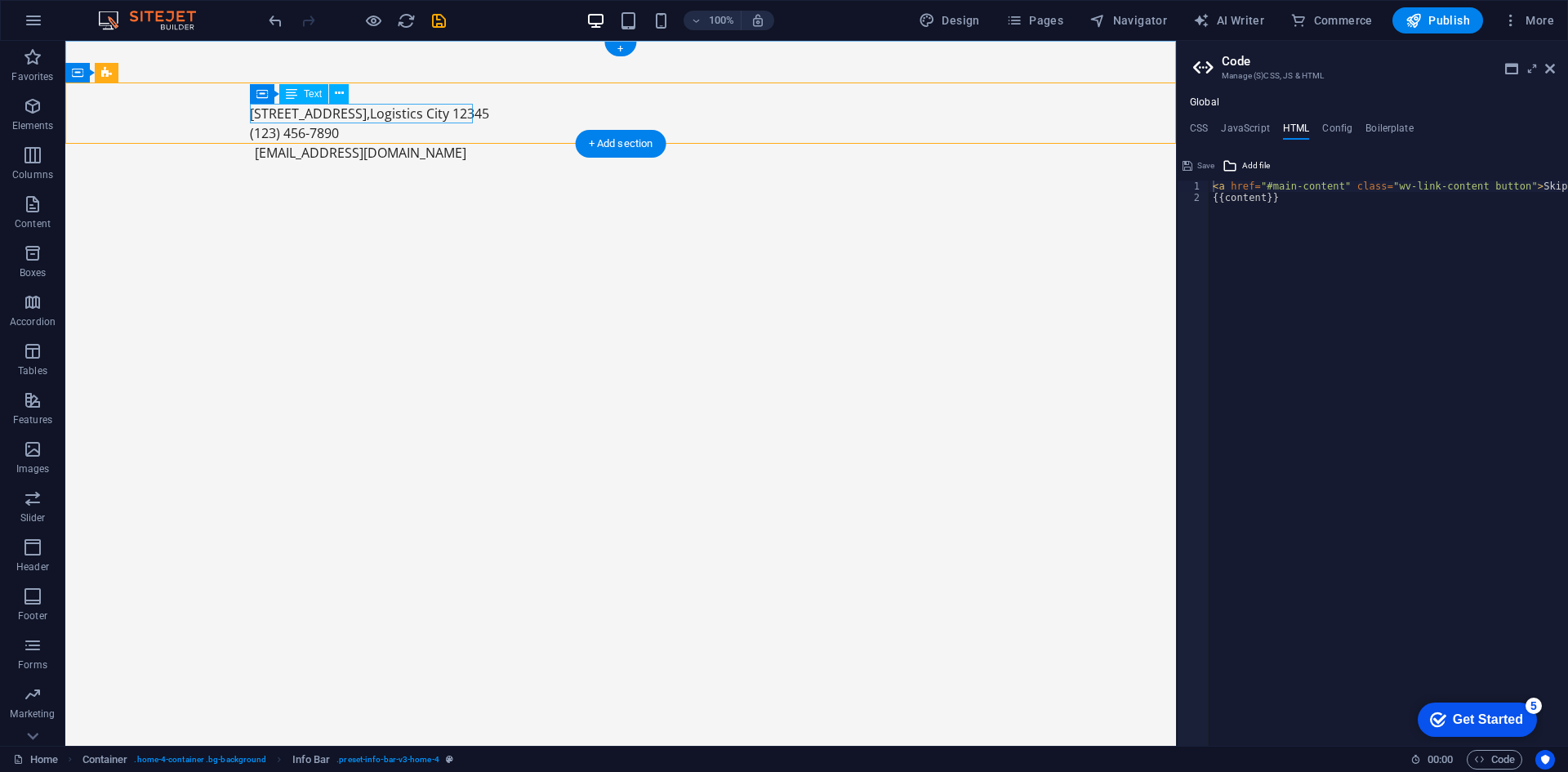
click at [462, 112] on span "12345" at bounding box center [470, 113] width 37 height 18
click at [470, 109] on span "12345" at bounding box center [470, 113] width 37 height 18
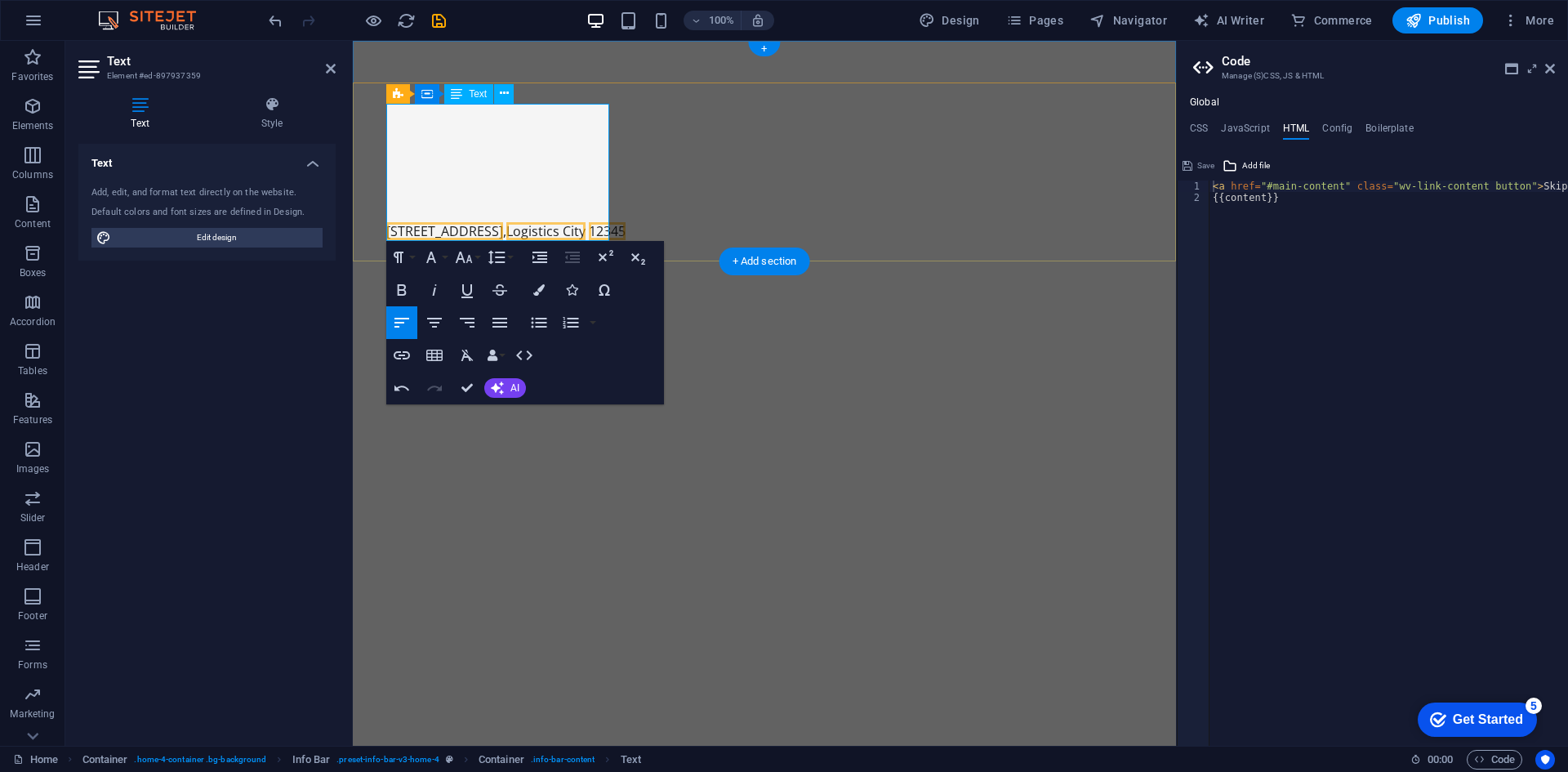
click at [470, 109] on p at bounding box center [759, 113] width 744 height 20
click at [750, 300] on html "Skip to main content Menu [STREET_ADDRESS] , Logistics City [PHONE_NUMBER] [EMA…" at bounding box center [765, 170] width 823 height 260
click at [503, 168] on p at bounding box center [759, 172] width 744 height 20
click at [421, 143] on p at bounding box center [759, 153] width 744 height 20
click at [558, 236] on span "Logistics City" at bounding box center [546, 231] width 80 height 18
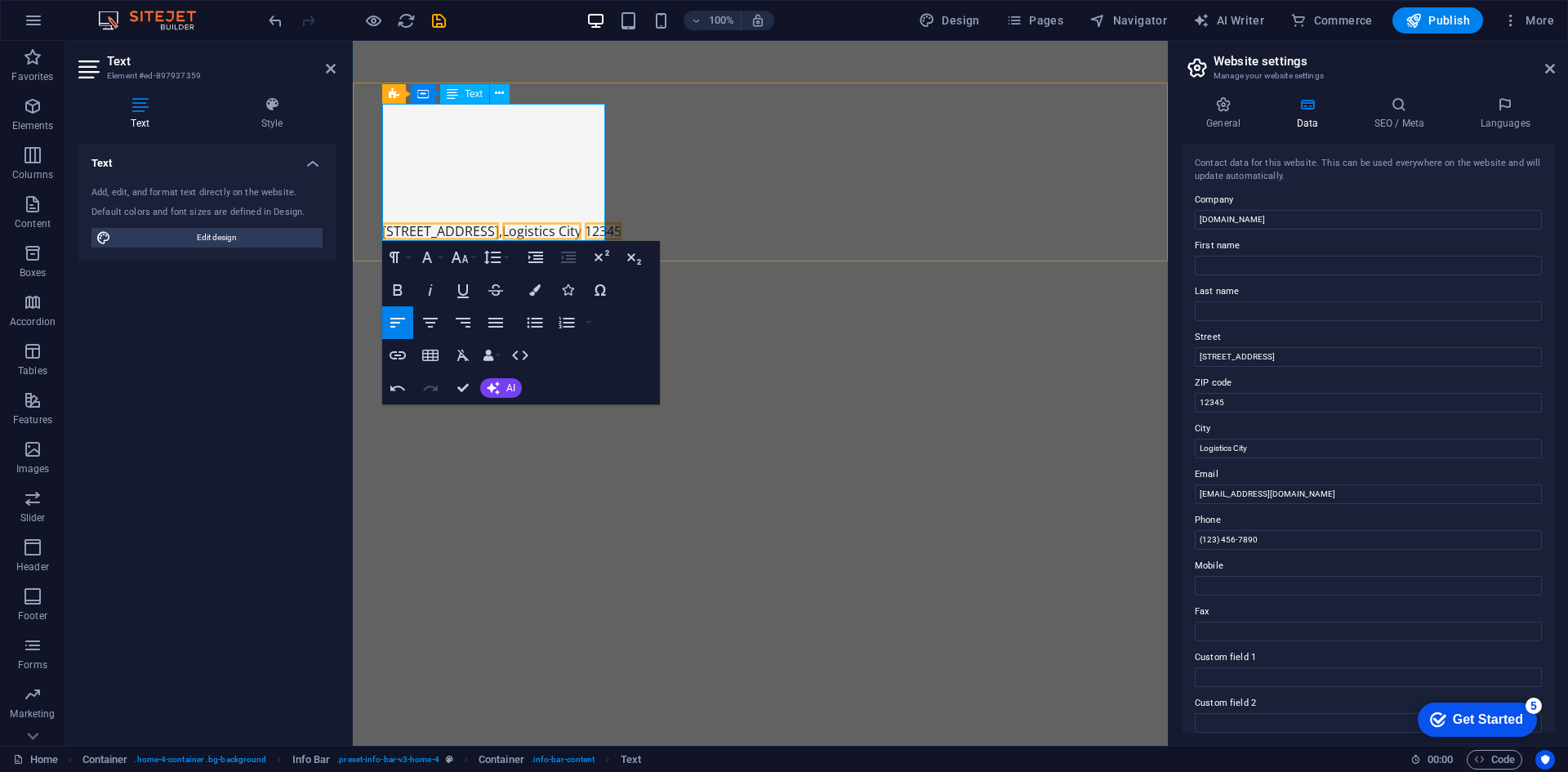
click at [542, 200] on p at bounding box center [754, 192] width 744 height 20
click at [530, 196] on p at bounding box center [754, 192] width 744 height 20
click at [445, 143] on p at bounding box center [754, 153] width 744 height 20
click at [387, 113] on p at bounding box center [754, 113] width 744 height 20
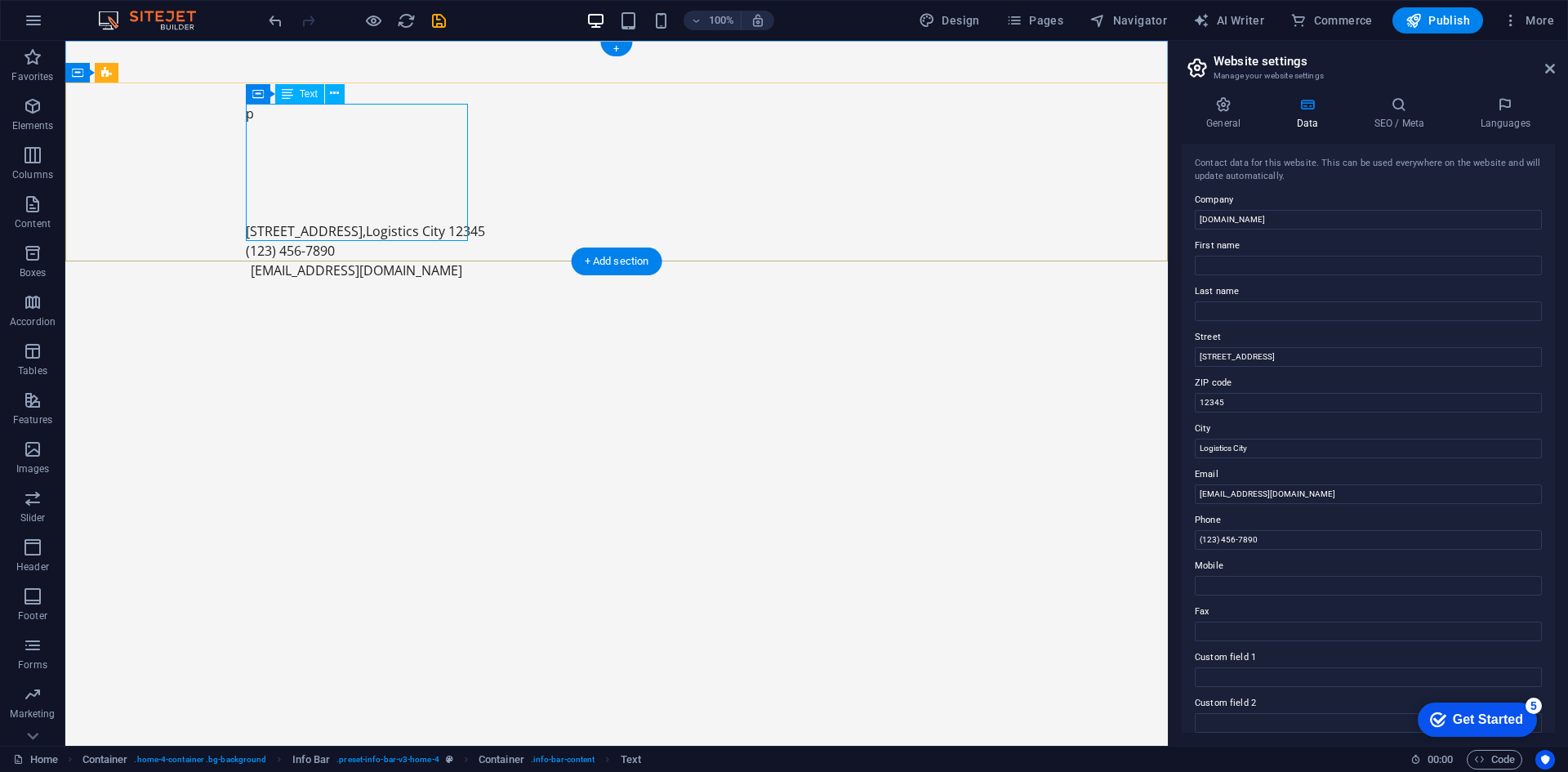
click at [260, 121] on div "p [STREET_ADDRESS] , Logistics City 12345" at bounding box center [610, 172] width 730 height 137
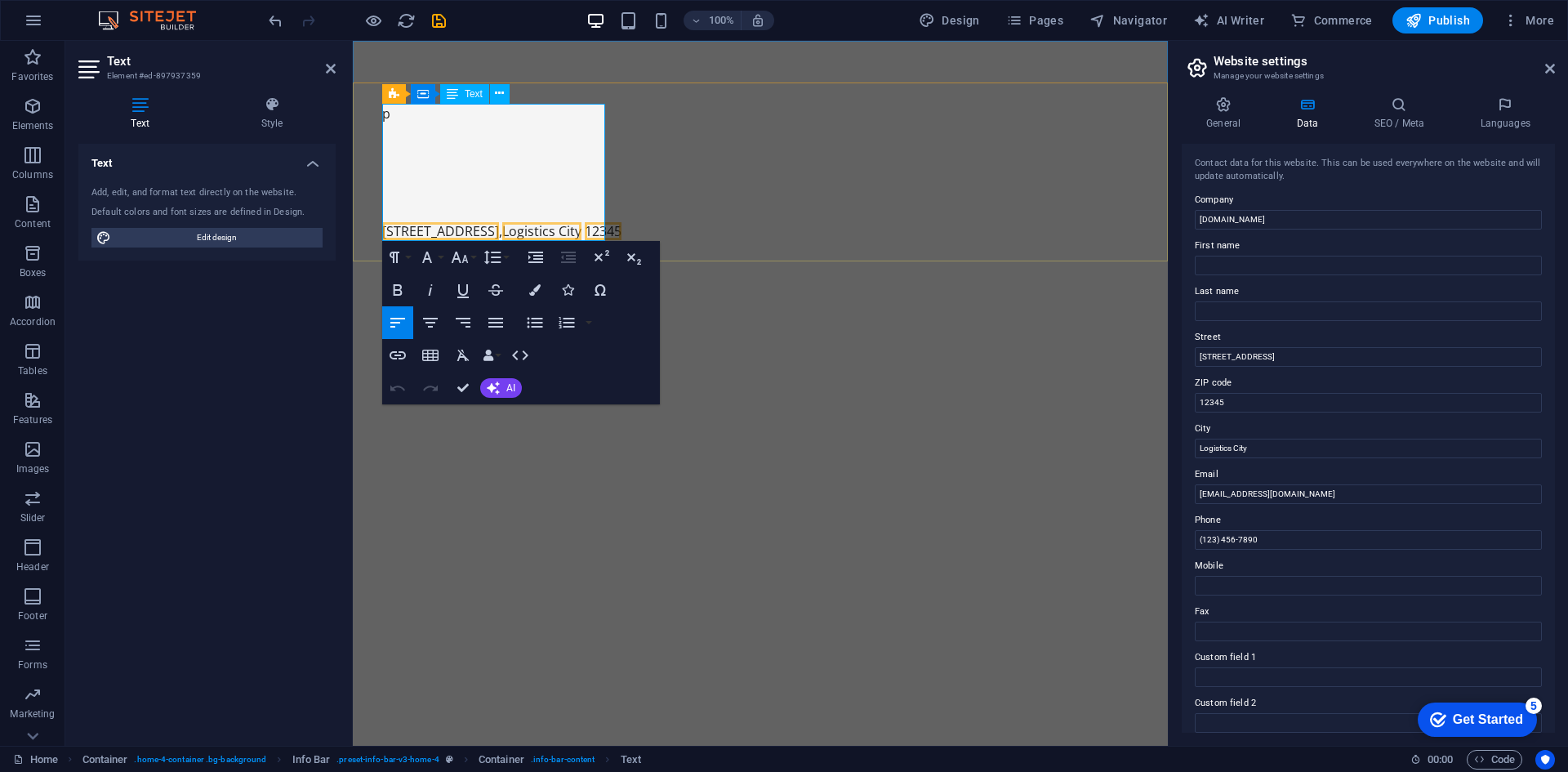
click at [433, 185] on p at bounding box center [754, 192] width 744 height 20
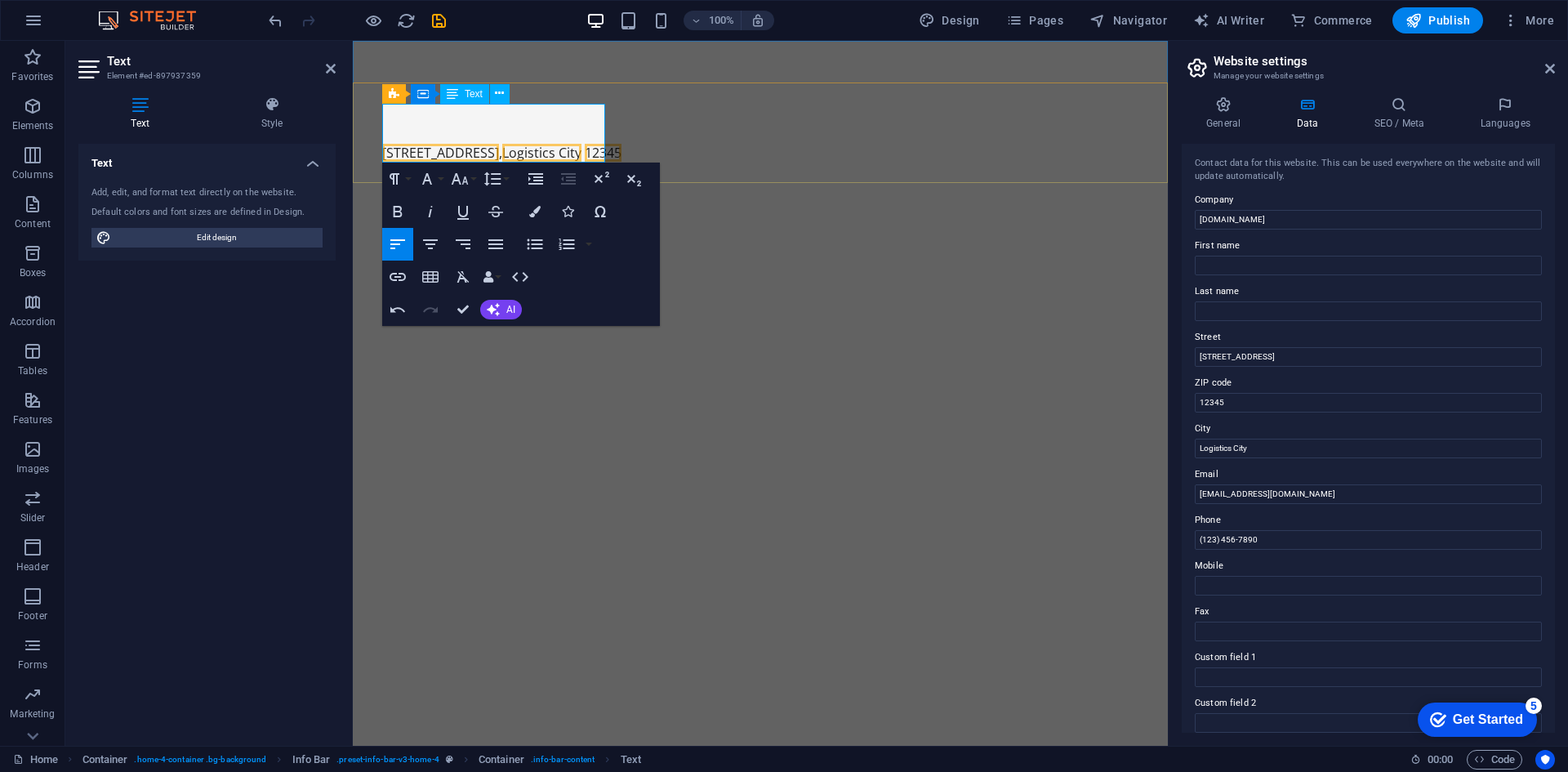
click at [403, 131] on p at bounding box center [754, 133] width 744 height 20
click at [454, 154] on span "[STREET_ADDRESS]" at bounding box center [439, 153] width 116 height 18
click at [454, 154] on span "Logistics City" at bounding box center [426, 153] width 80 height 18
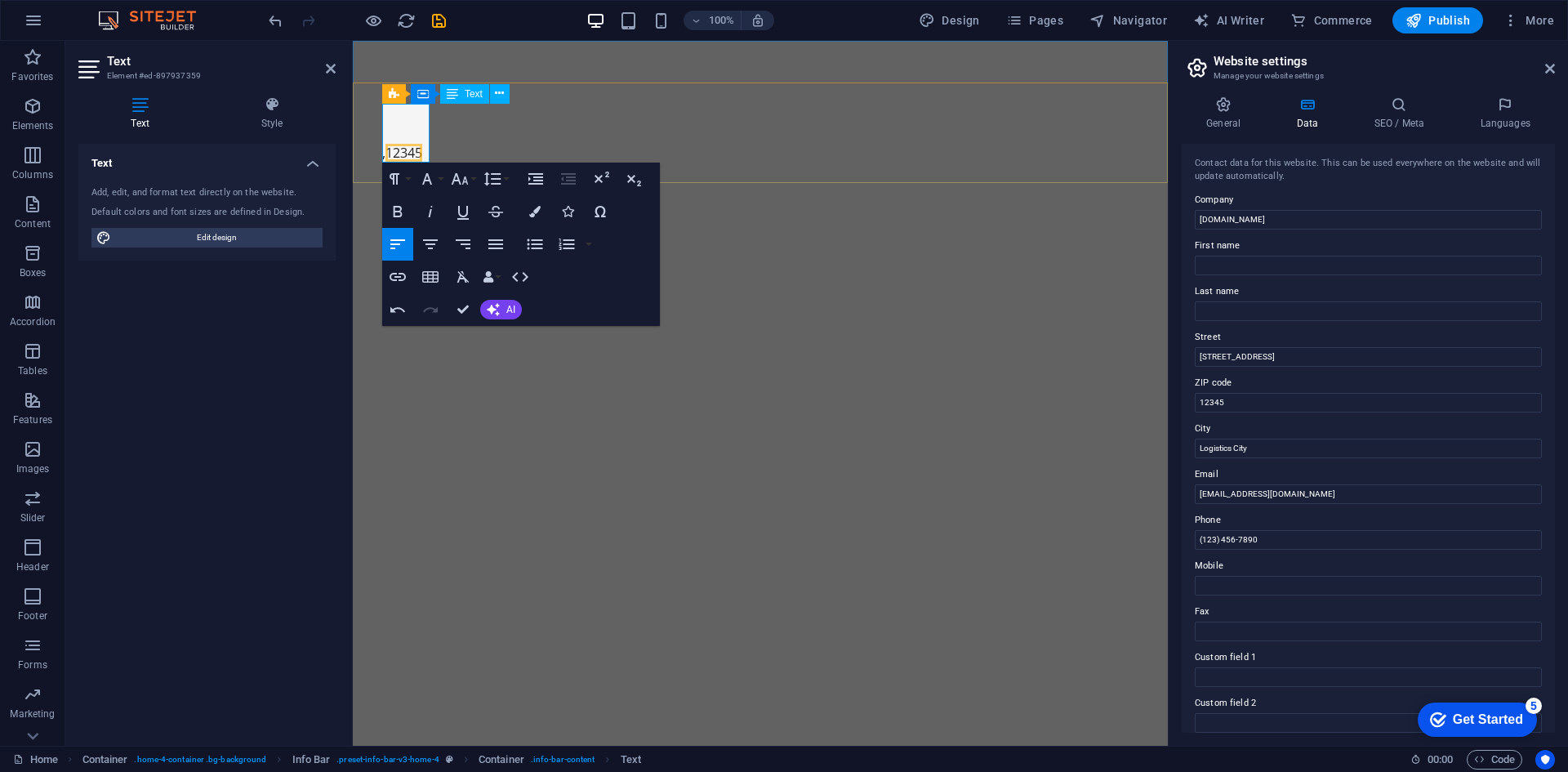
click at [413, 144] on span "12345" at bounding box center [404, 153] width 37 height 18
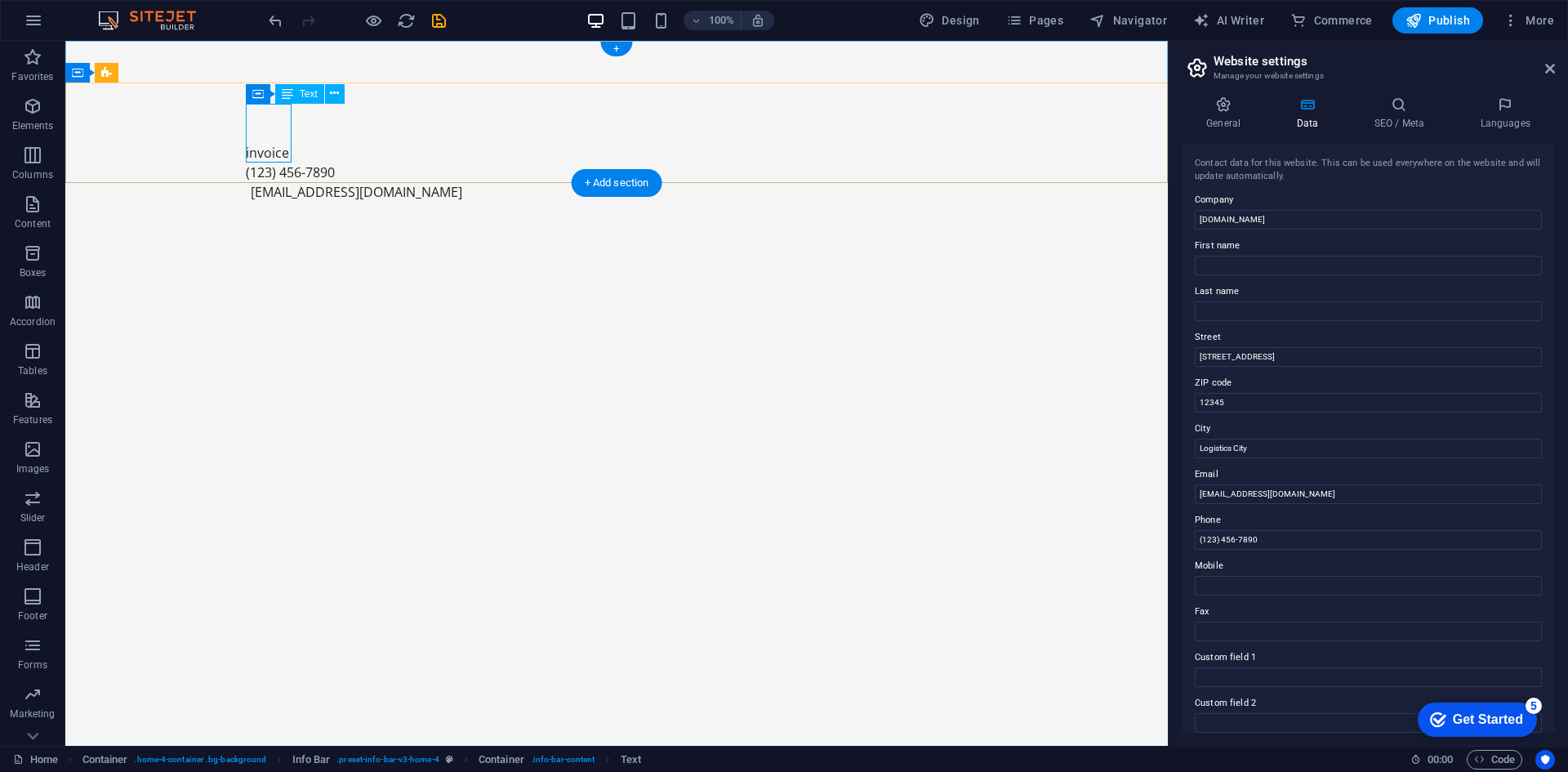
click at [273, 126] on div "invoice" at bounding box center [610, 132] width 730 height 59
click at [264, 121] on div "invoice" at bounding box center [610, 132] width 730 height 59
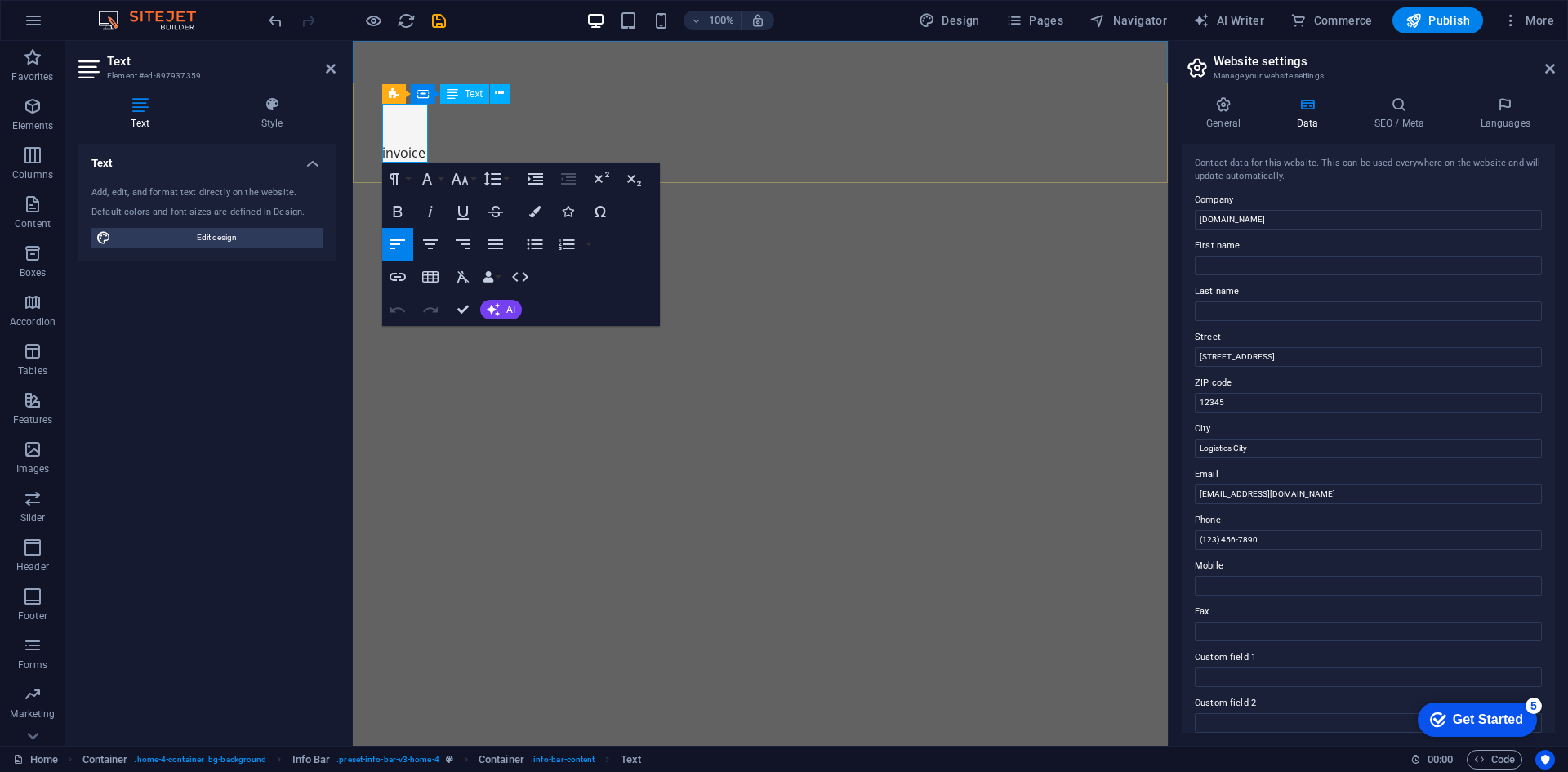
click at [387, 152] on p "invoice" at bounding box center [754, 153] width 744 height 20
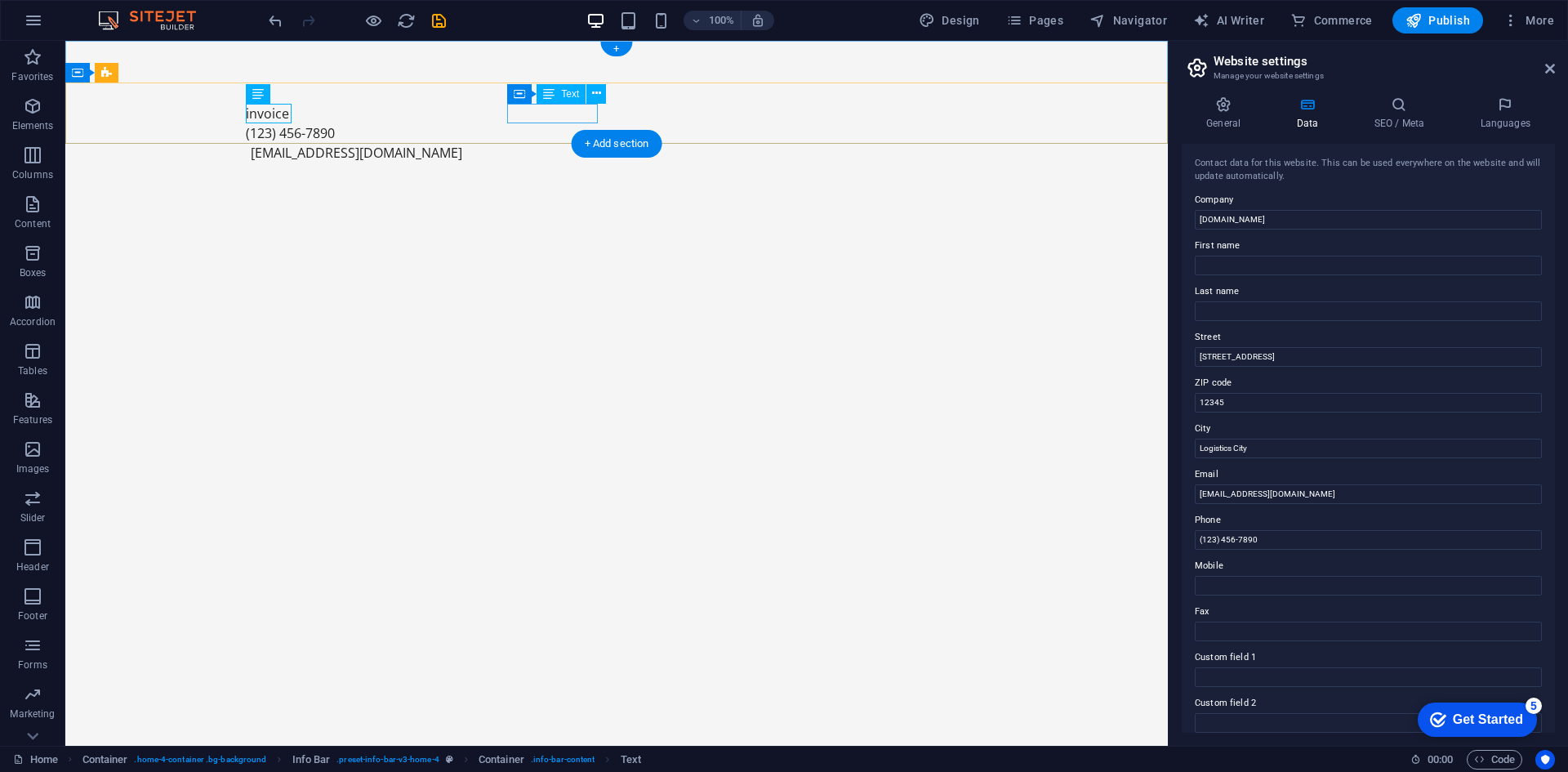
click at [335, 124] on span "(123) 456-7890" at bounding box center [290, 133] width 89 height 18
click at [462, 144] on link "[EMAIL_ADDRESS][DOMAIN_NAME]" at bounding box center [356, 153] width 212 height 18
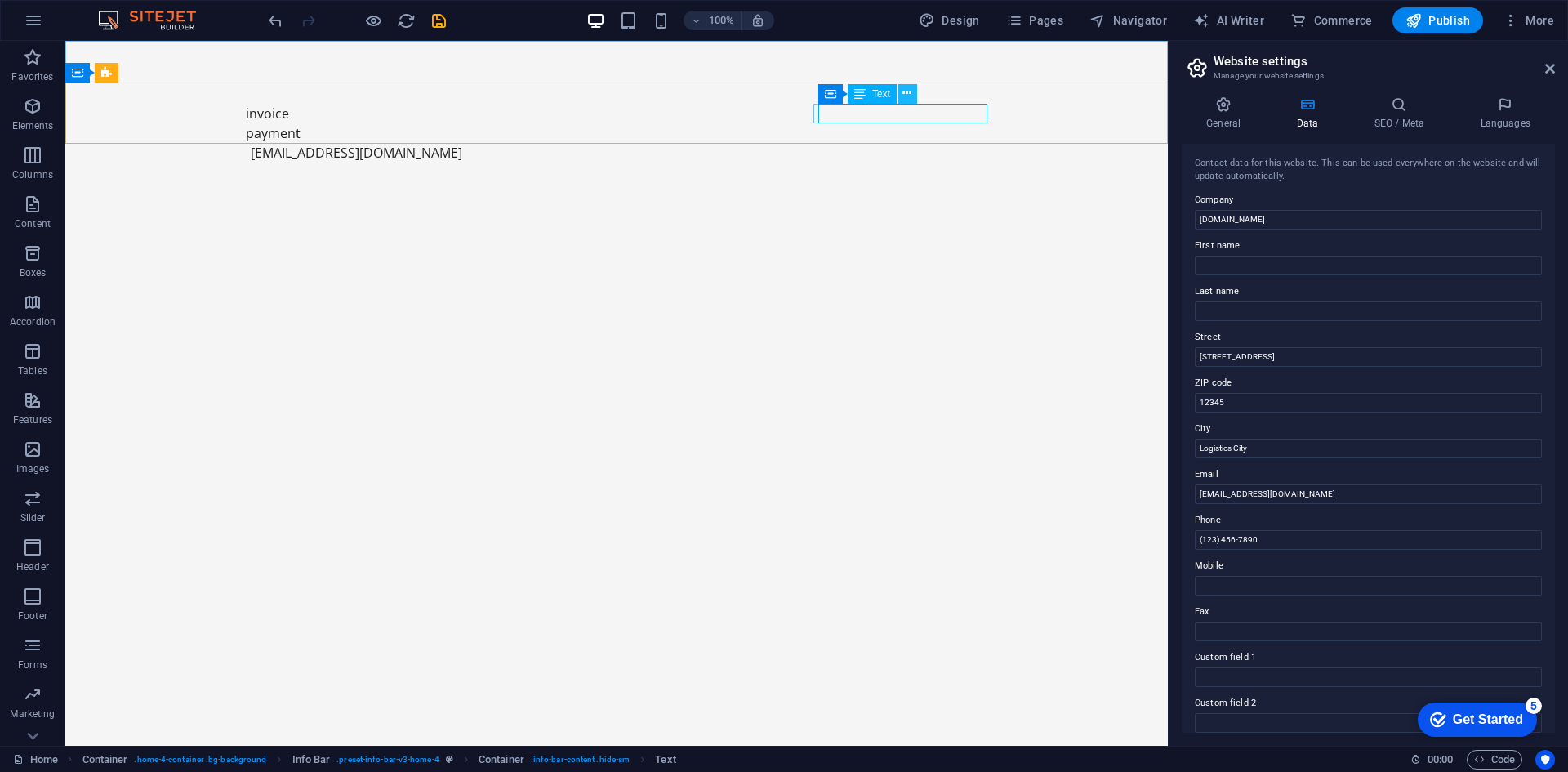
click at [916, 98] on button at bounding box center [908, 95] width 20 height 20
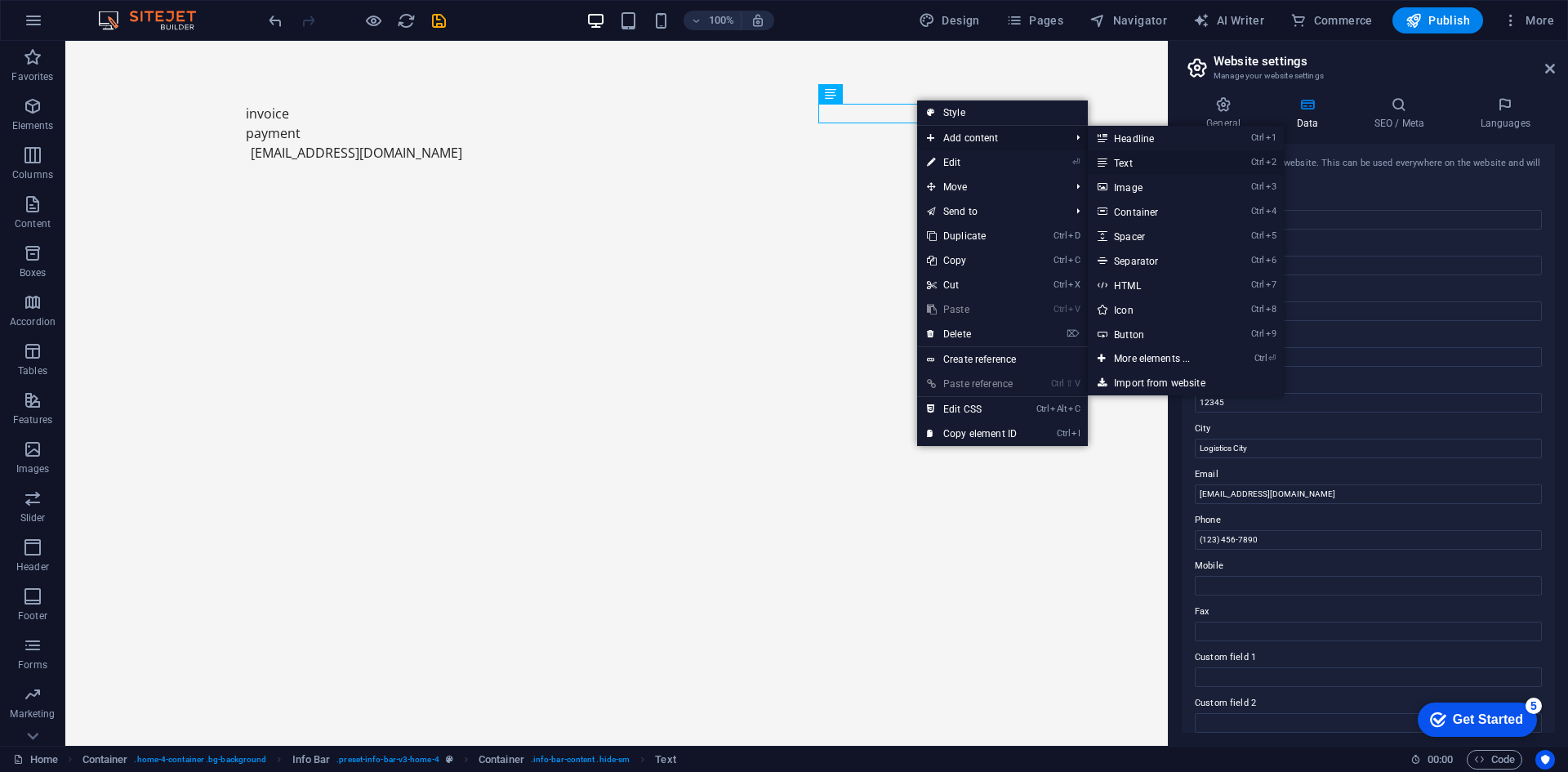
click at [1106, 158] on icon at bounding box center [1102, 162] width 8 height 25
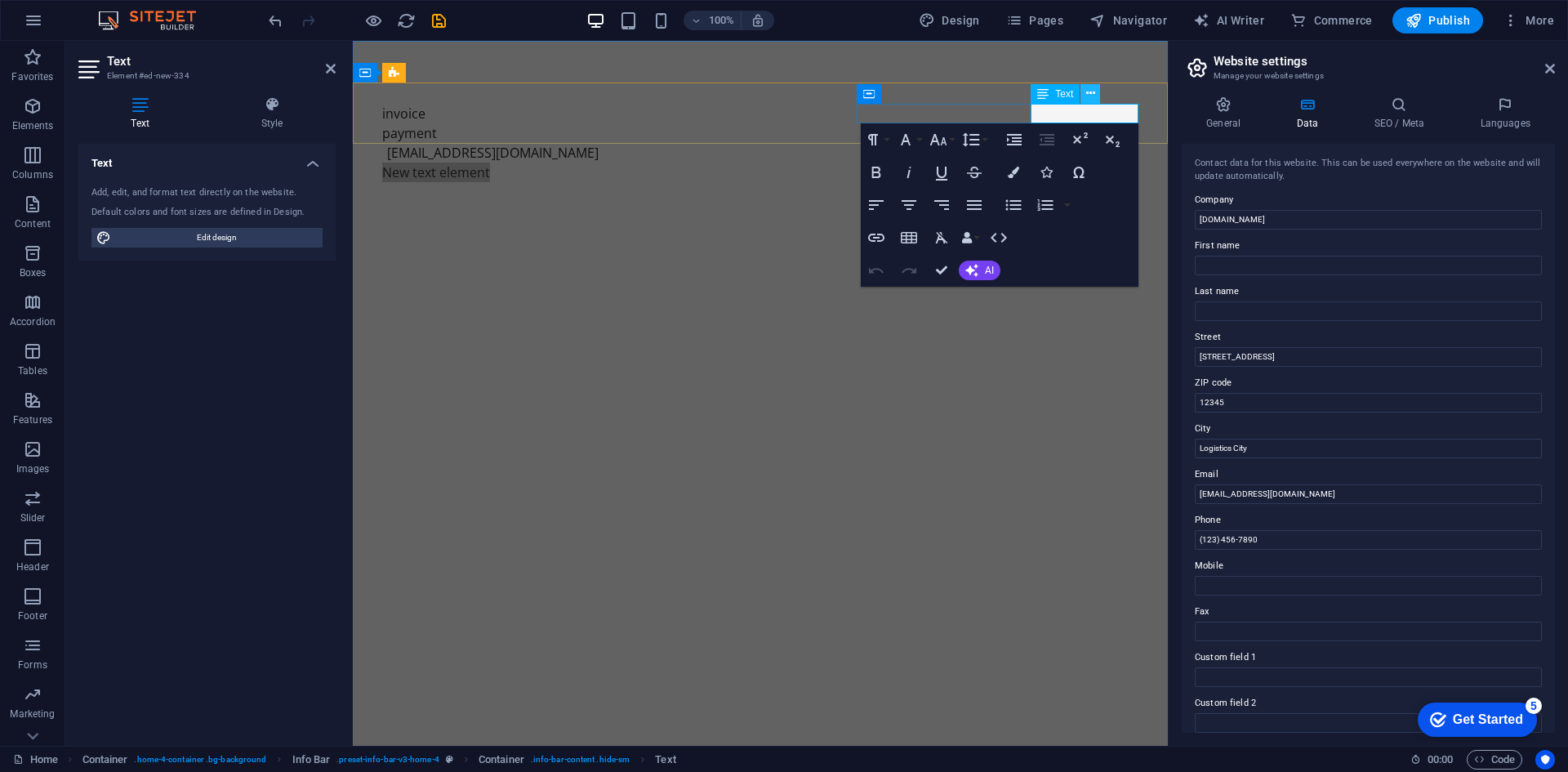
click at [1085, 98] on button at bounding box center [1091, 95] width 20 height 20
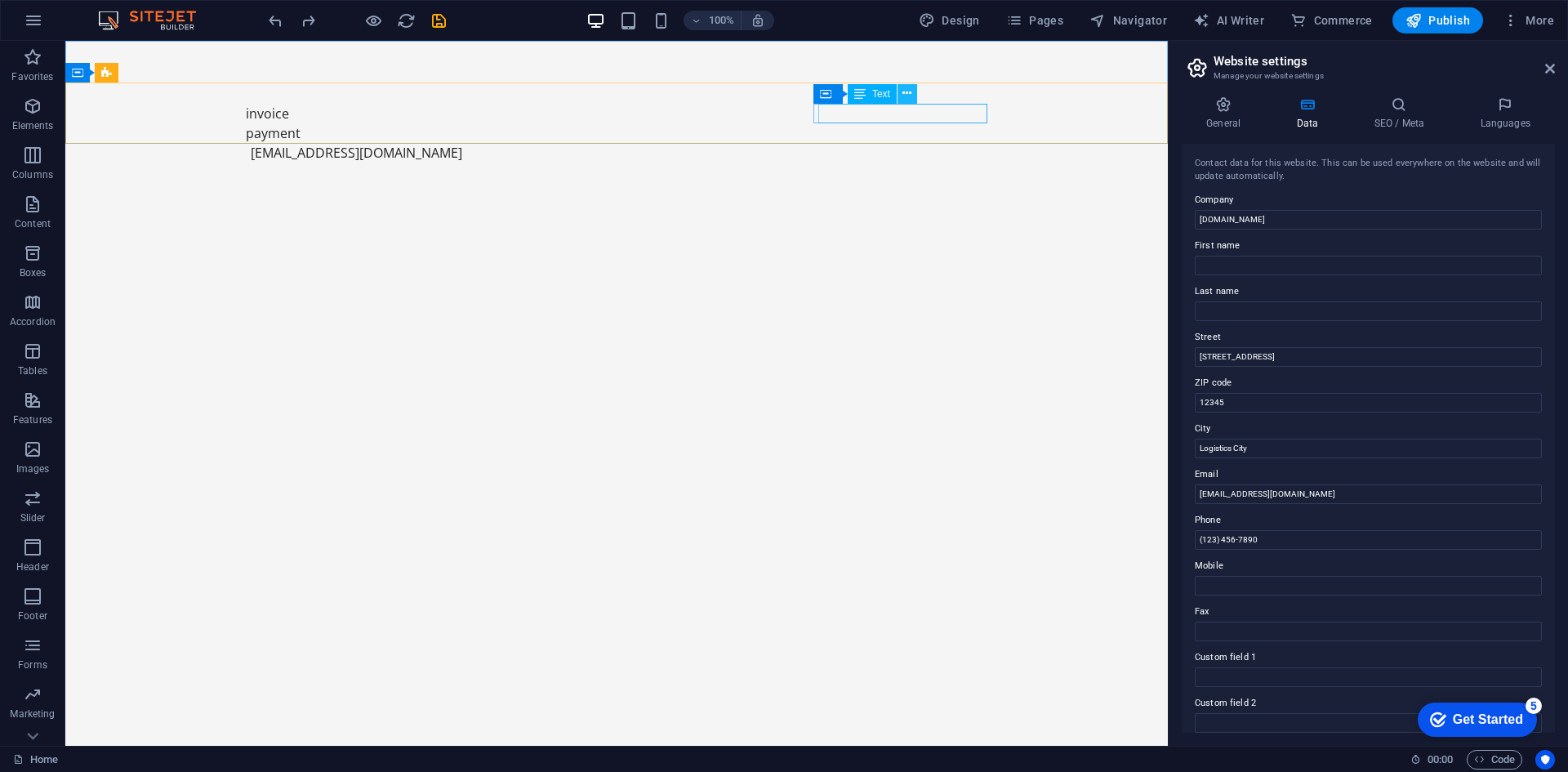
click at [904, 96] on icon at bounding box center [907, 93] width 9 height 17
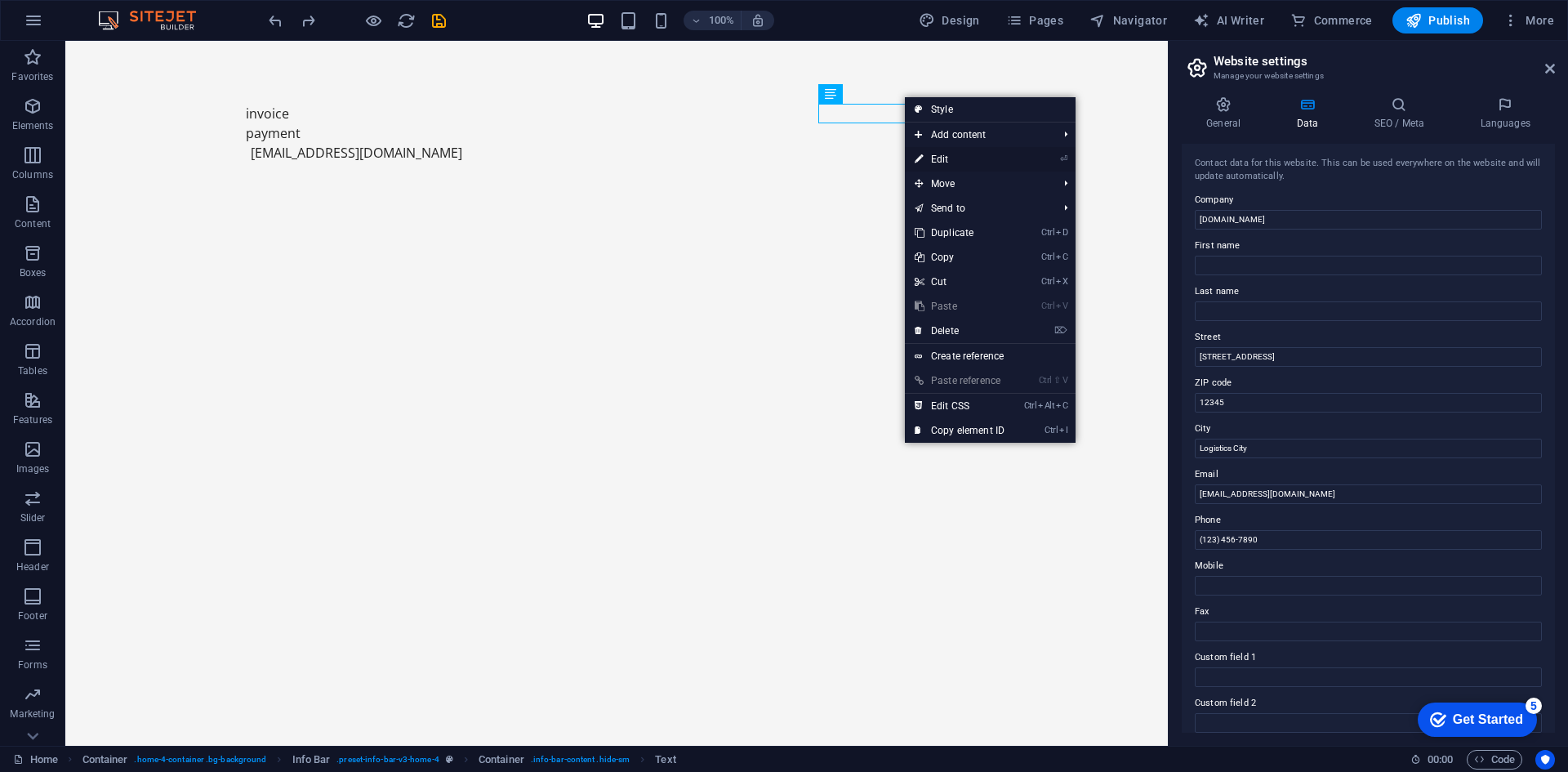
click at [938, 158] on link "⏎ Edit" at bounding box center [959, 159] width 109 height 25
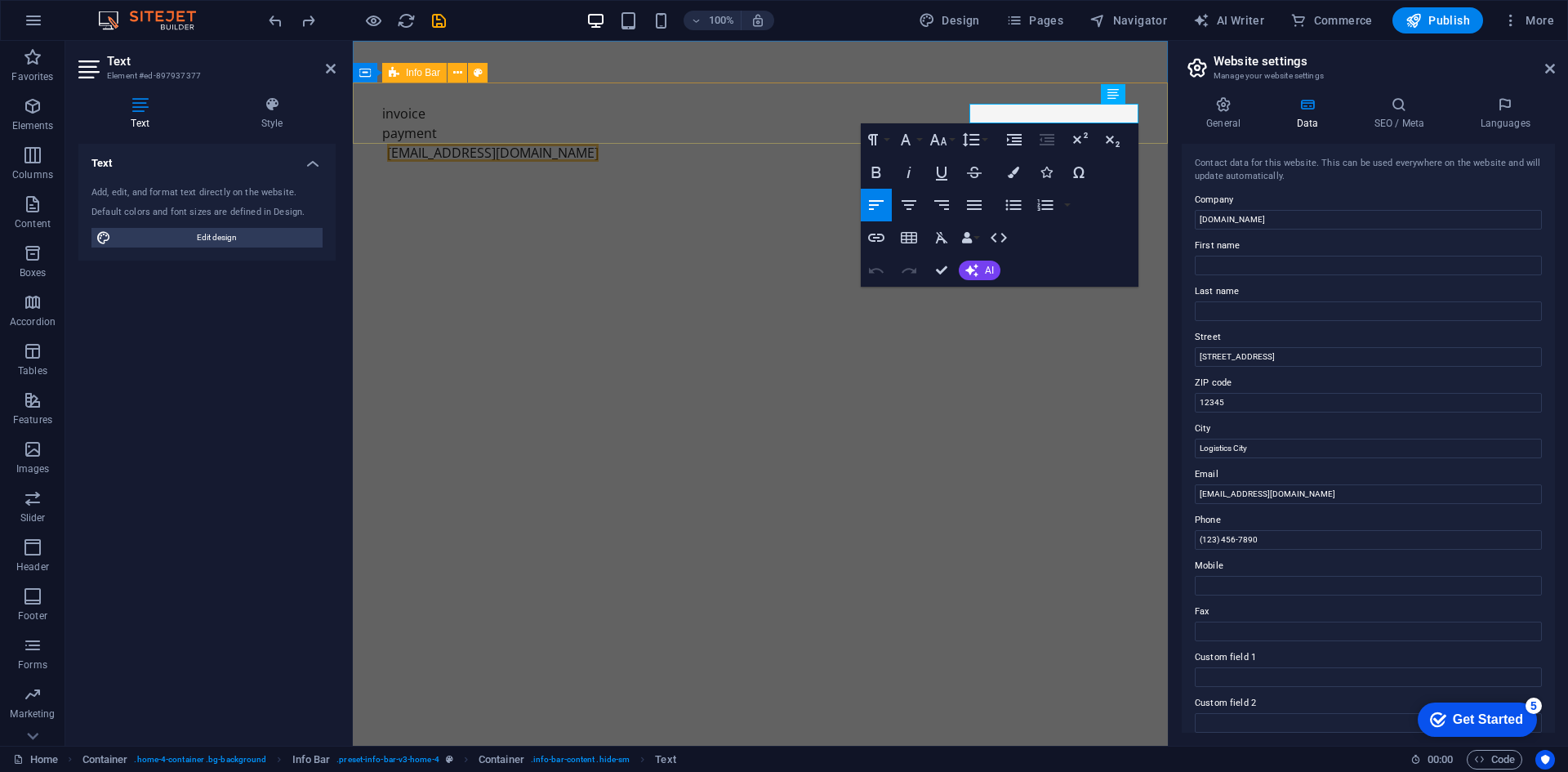
click at [948, 93] on div "invoice payment [EMAIL_ADDRESS][DOMAIN_NAME]" at bounding box center [761, 132] width 815 height 100
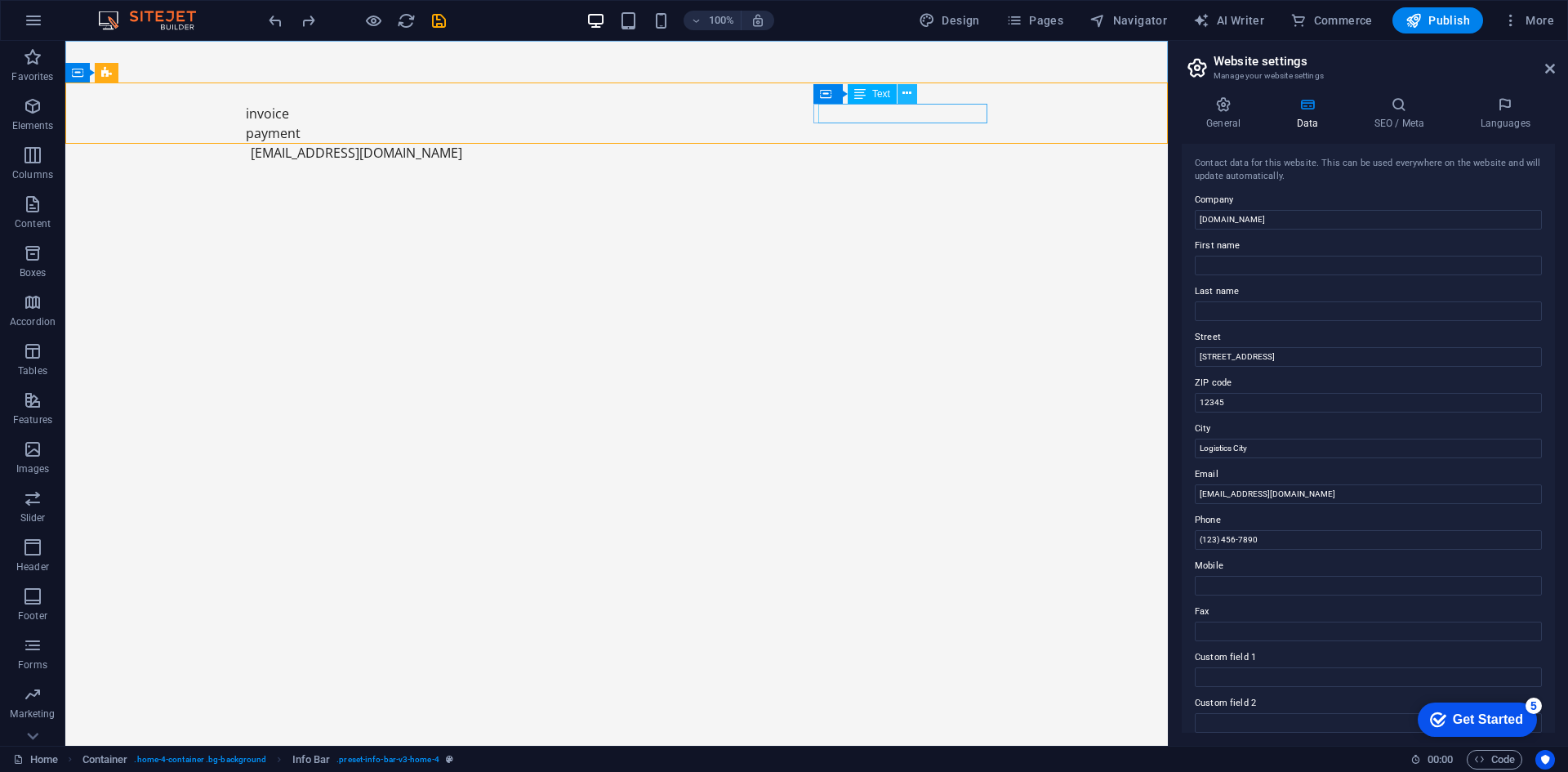
click at [901, 96] on button at bounding box center [908, 95] width 20 height 20
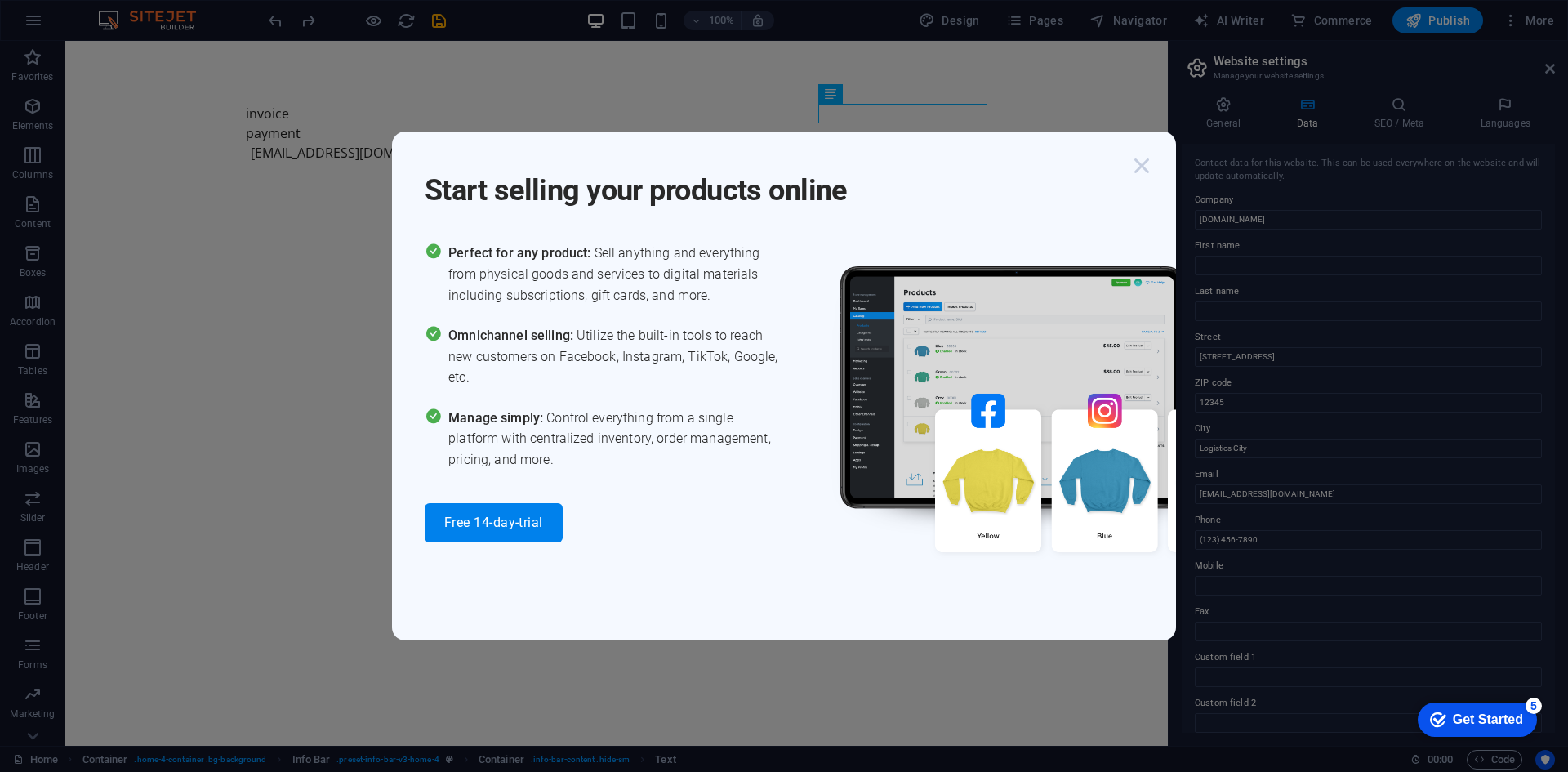
click at [1136, 162] on icon "button" at bounding box center [1142, 166] width 30 height 30
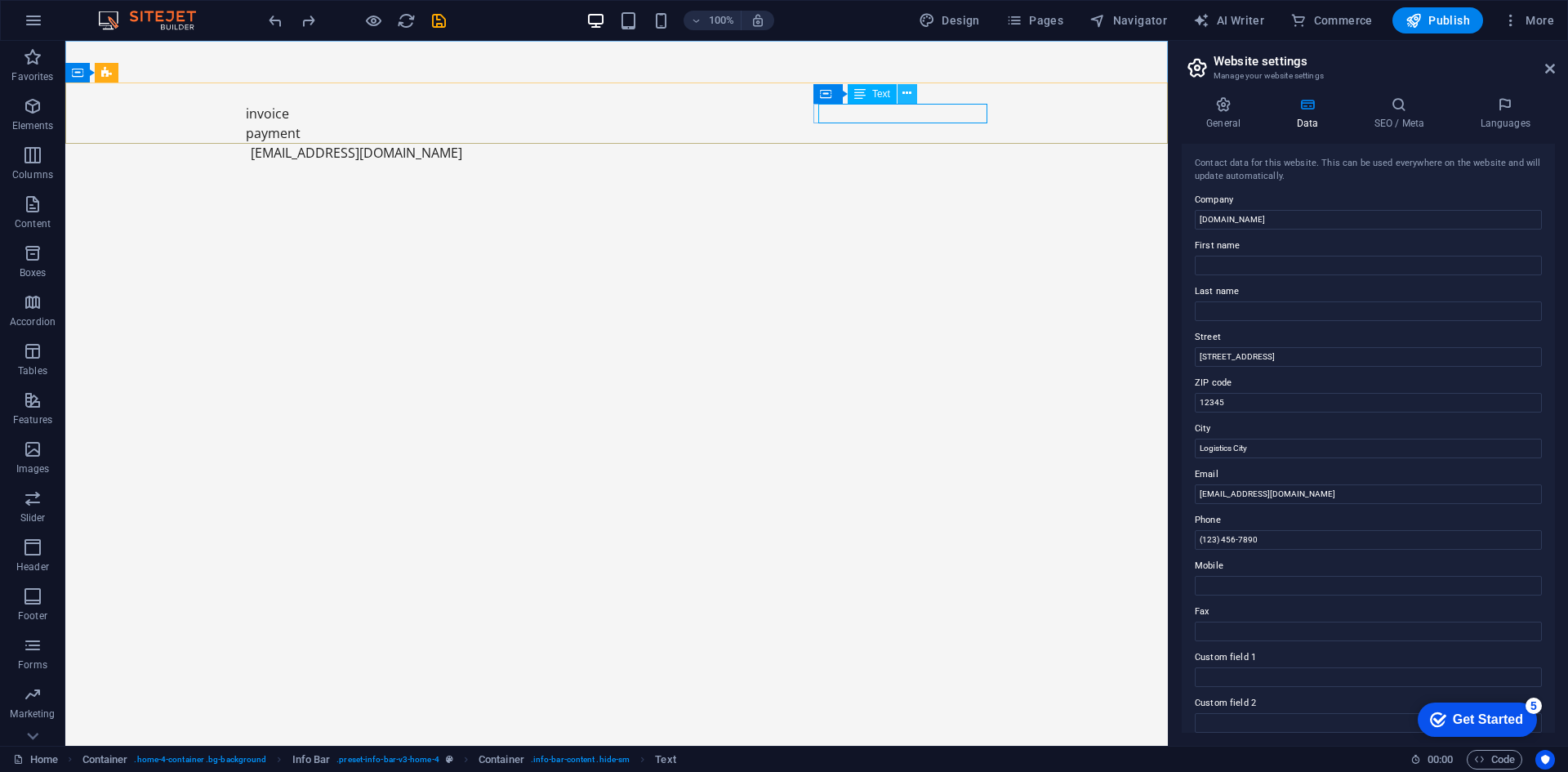
click at [903, 101] on icon at bounding box center [907, 93] width 9 height 17
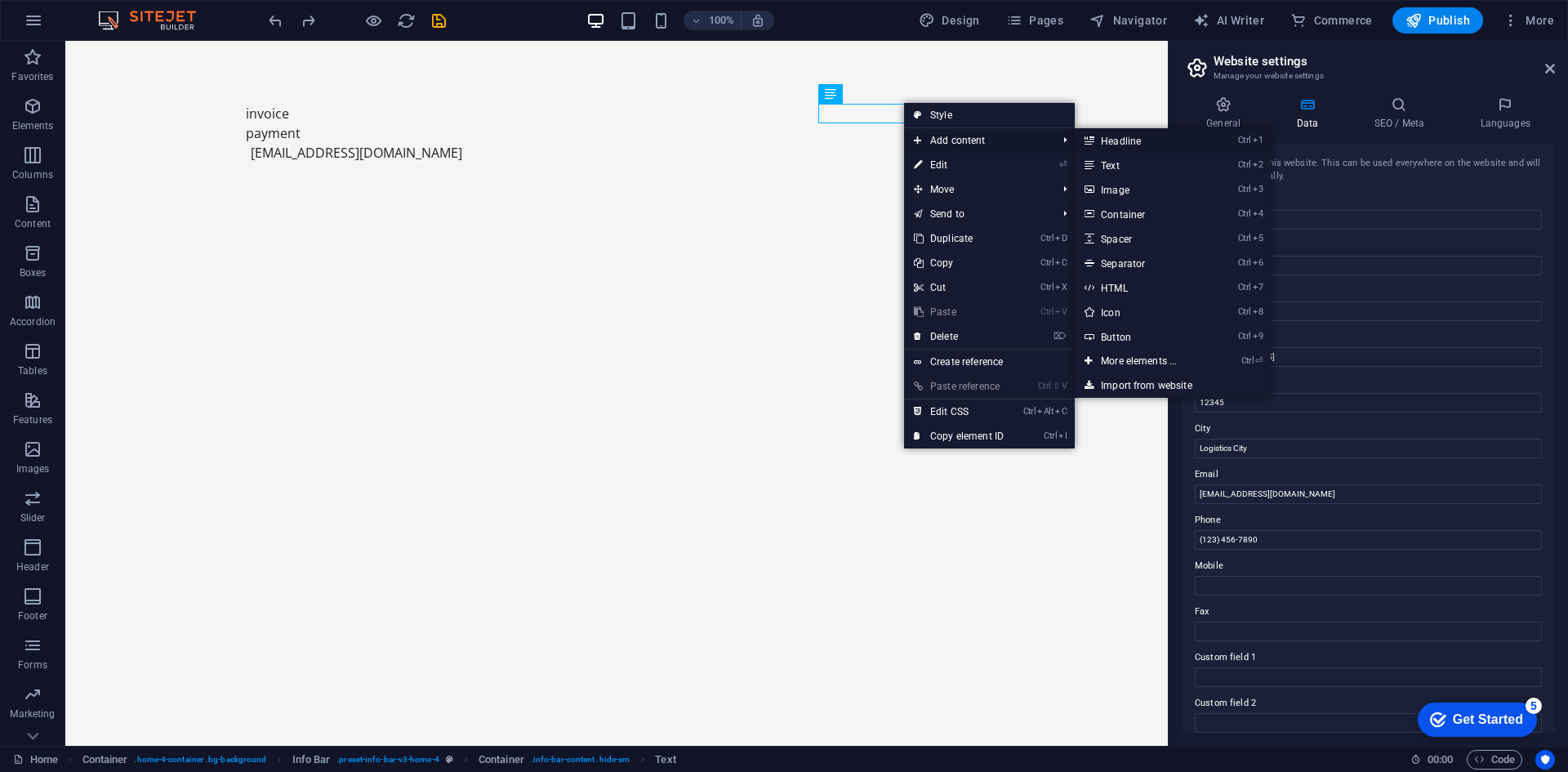
click at [1115, 134] on link "Ctrl 1 Headline" at bounding box center [1142, 140] width 135 height 25
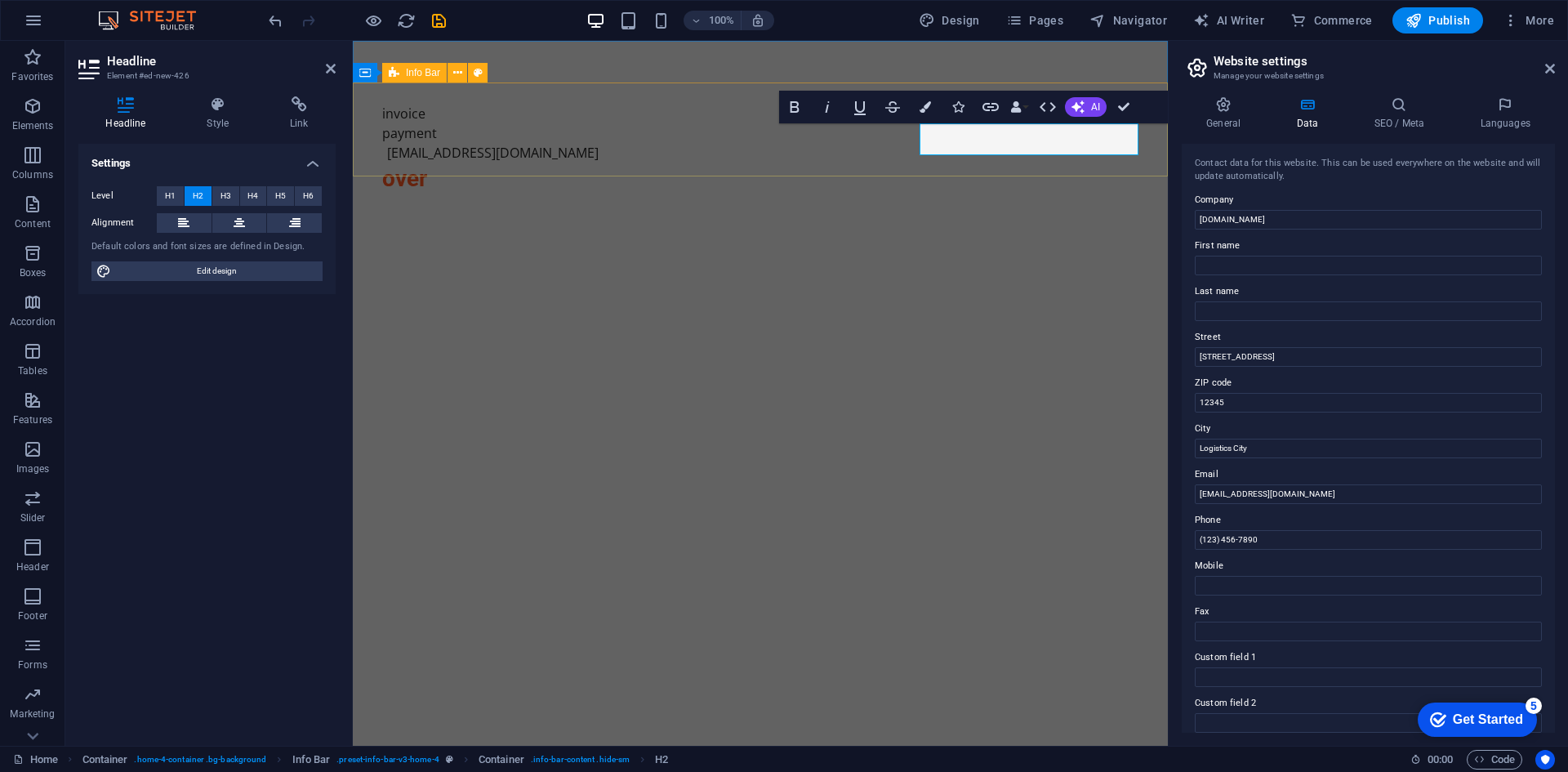
click at [1050, 173] on div "invoice payment [EMAIL_ADDRESS][DOMAIN_NAME] over" at bounding box center [761, 148] width 815 height 132
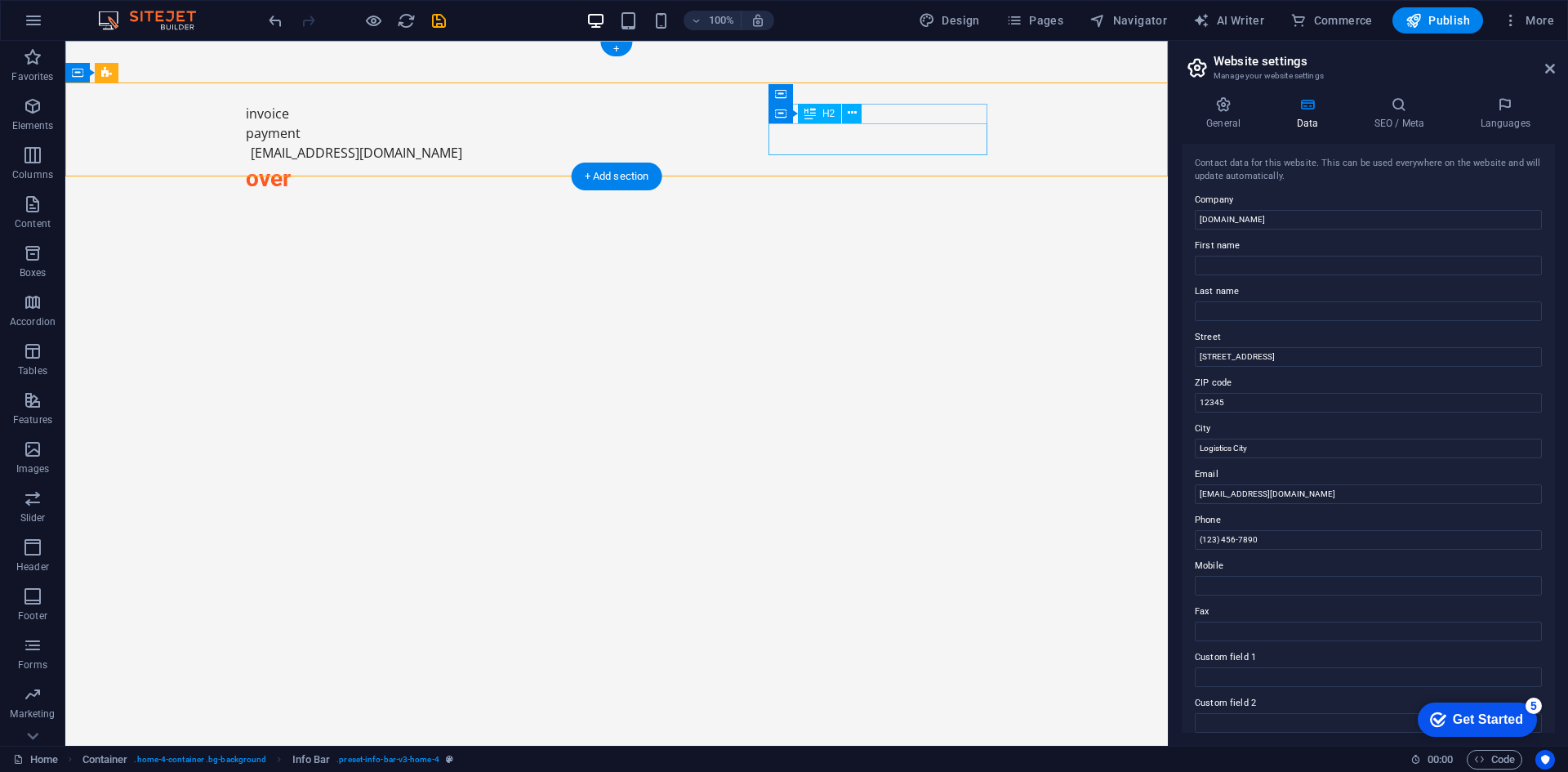
click at [786, 162] on div "over" at bounding box center [616, 178] width 743 height 32
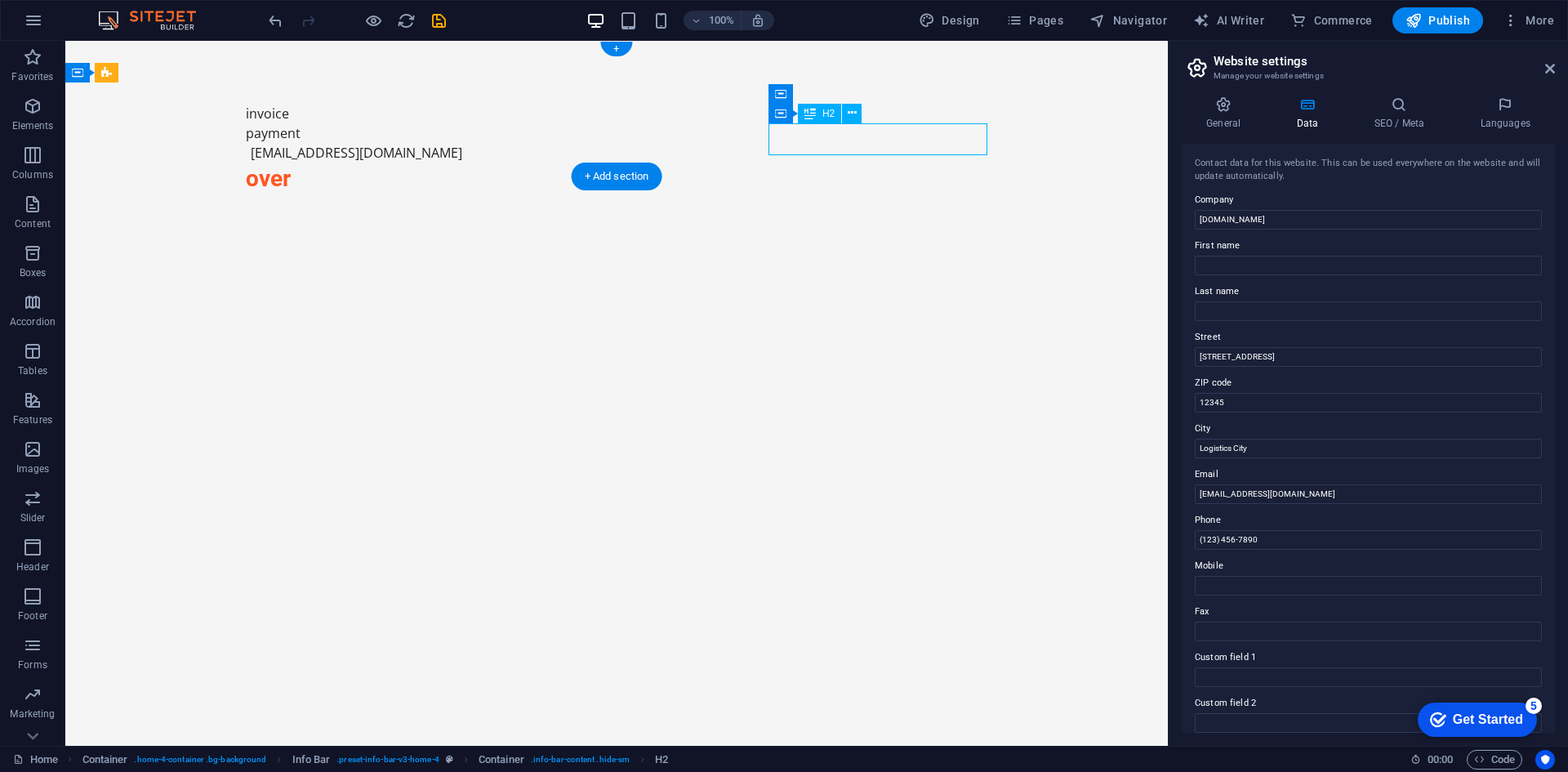
click at [786, 162] on div "over" at bounding box center [616, 178] width 743 height 32
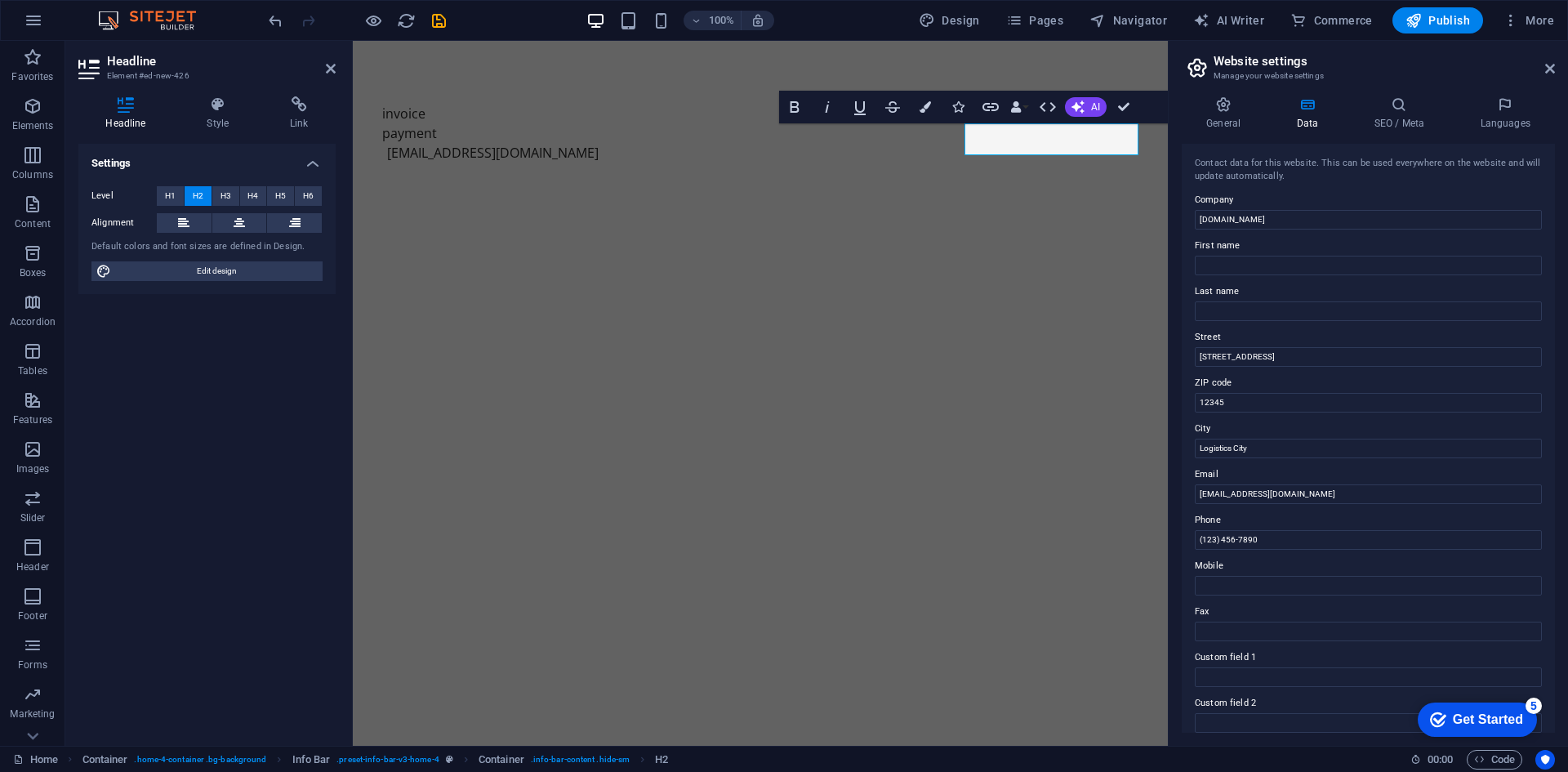
click at [1057, 185] on html "Skip to main content Menu invoice payment [EMAIL_ADDRESS][DOMAIN_NAME]" at bounding box center [761, 128] width 815 height 175
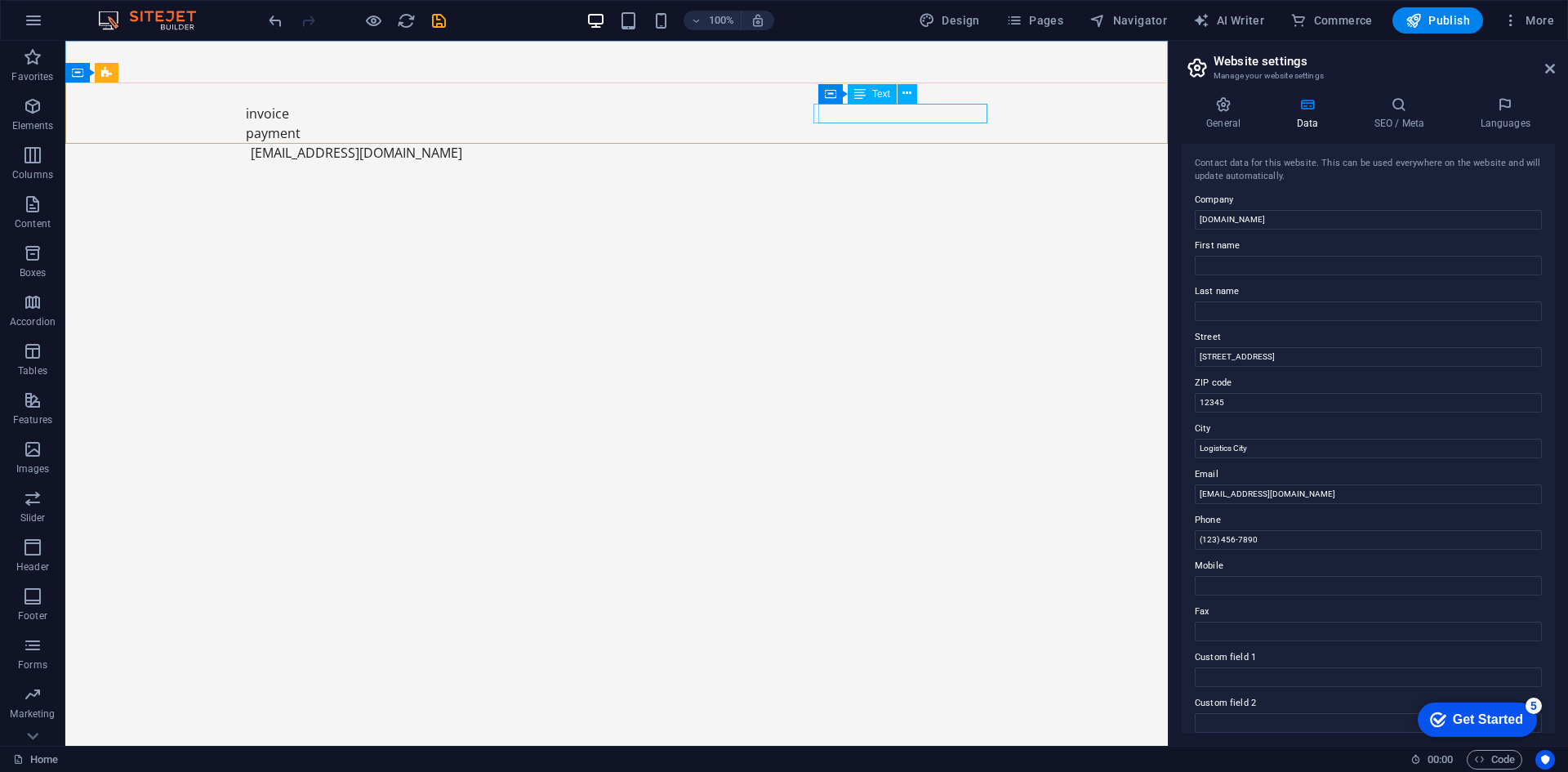
click at [890, 101] on div "Text" at bounding box center [872, 95] width 49 height 20
drag, startPoint x: 816, startPoint y: 64, endPoint x: 881, endPoint y: 103, distance: 75.8
click at [881, 103] on div "Container Text" at bounding box center [873, 95] width 109 height 21
click at [462, 144] on link "[EMAIL_ADDRESS][DOMAIN_NAME]" at bounding box center [356, 153] width 212 height 18
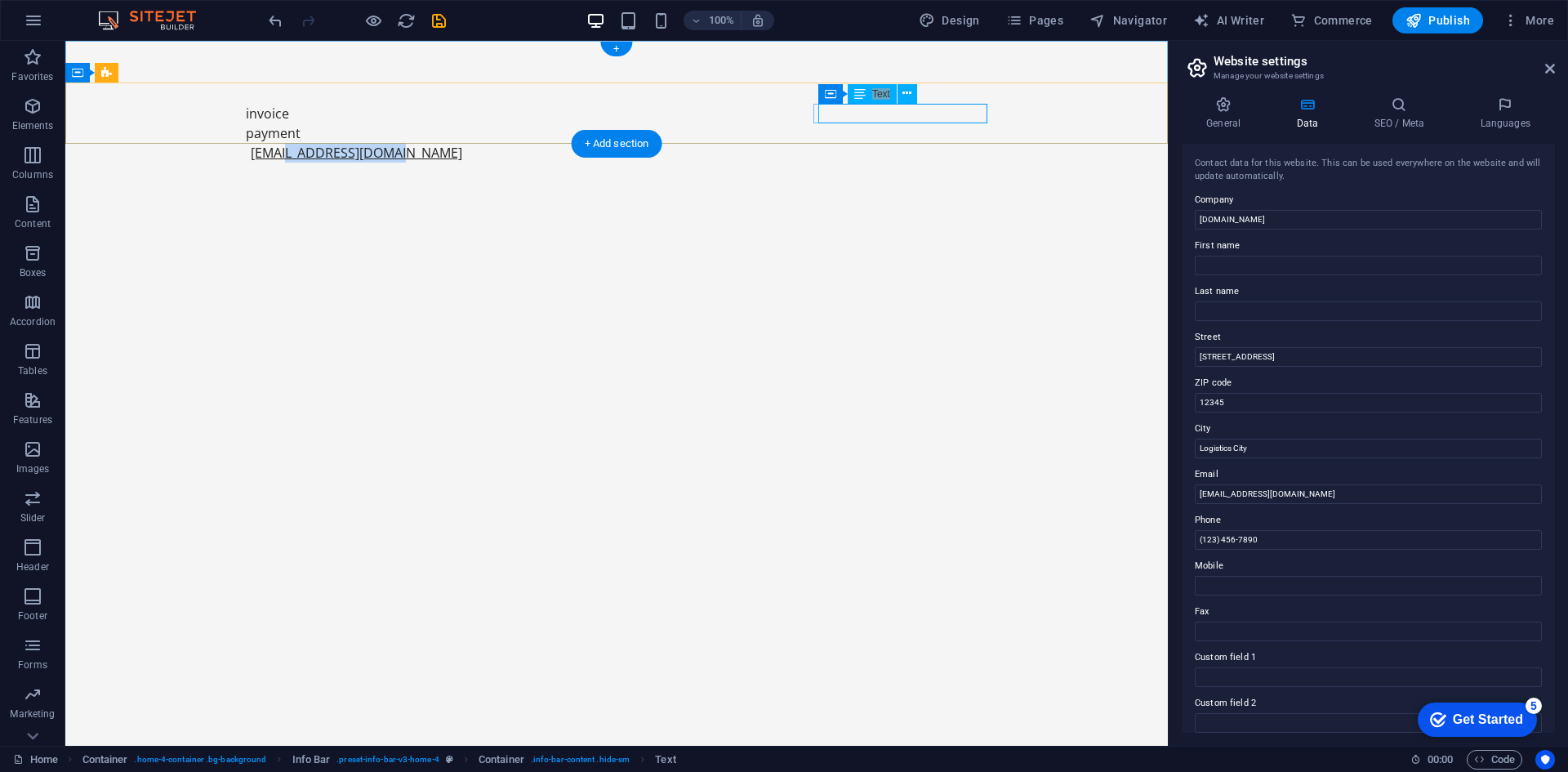
click at [462, 144] on link "[EMAIL_ADDRESS][DOMAIN_NAME]" at bounding box center [356, 153] width 212 height 18
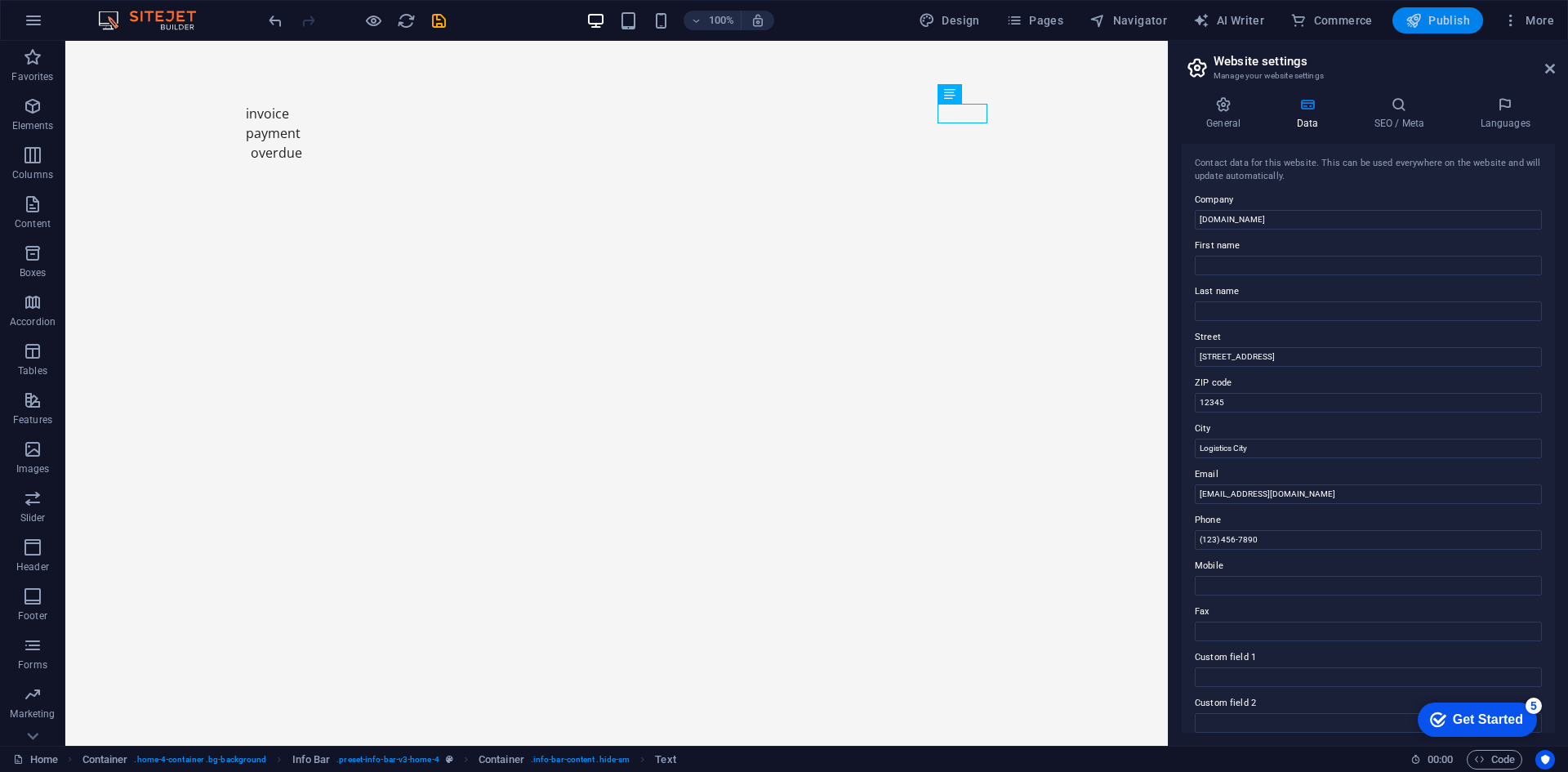
click at [1403, 17] on button "Publish" at bounding box center [1438, 20] width 90 height 26
